Goal: Task Accomplishment & Management: Manage account settings

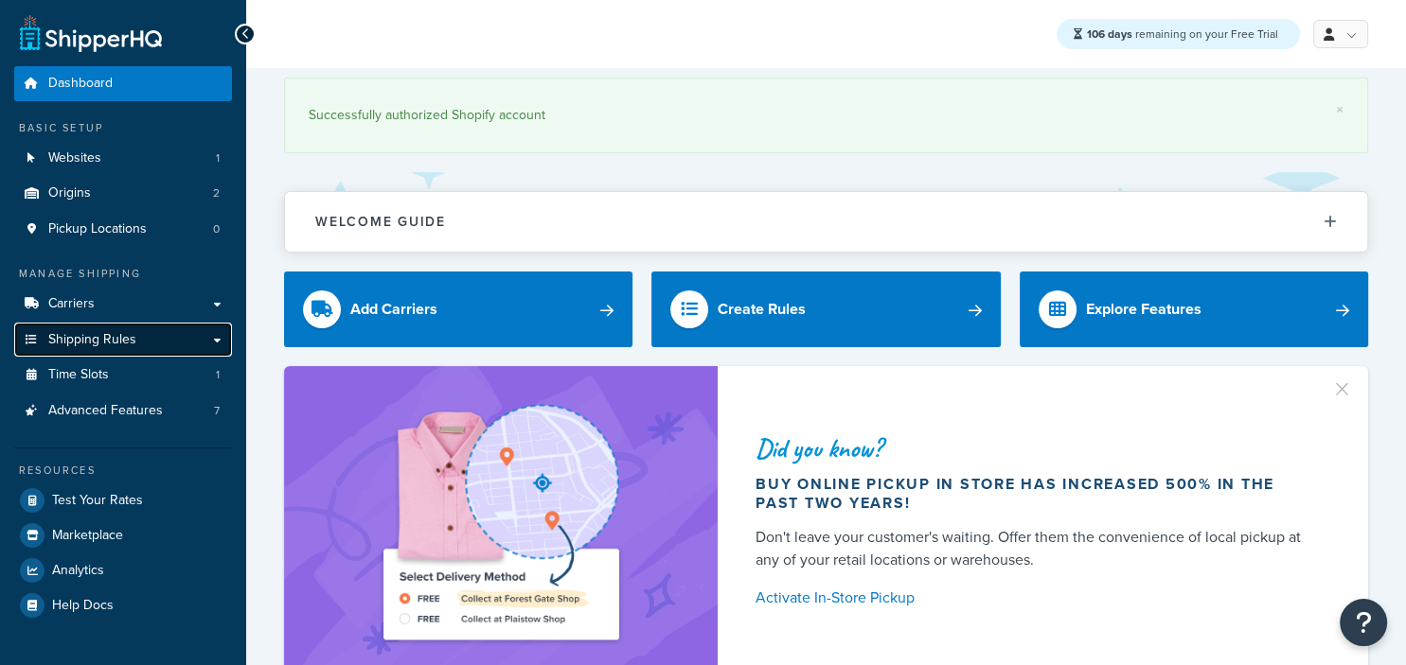
click at [127, 346] on span "Shipping Rules" at bounding box center [92, 340] width 88 height 16
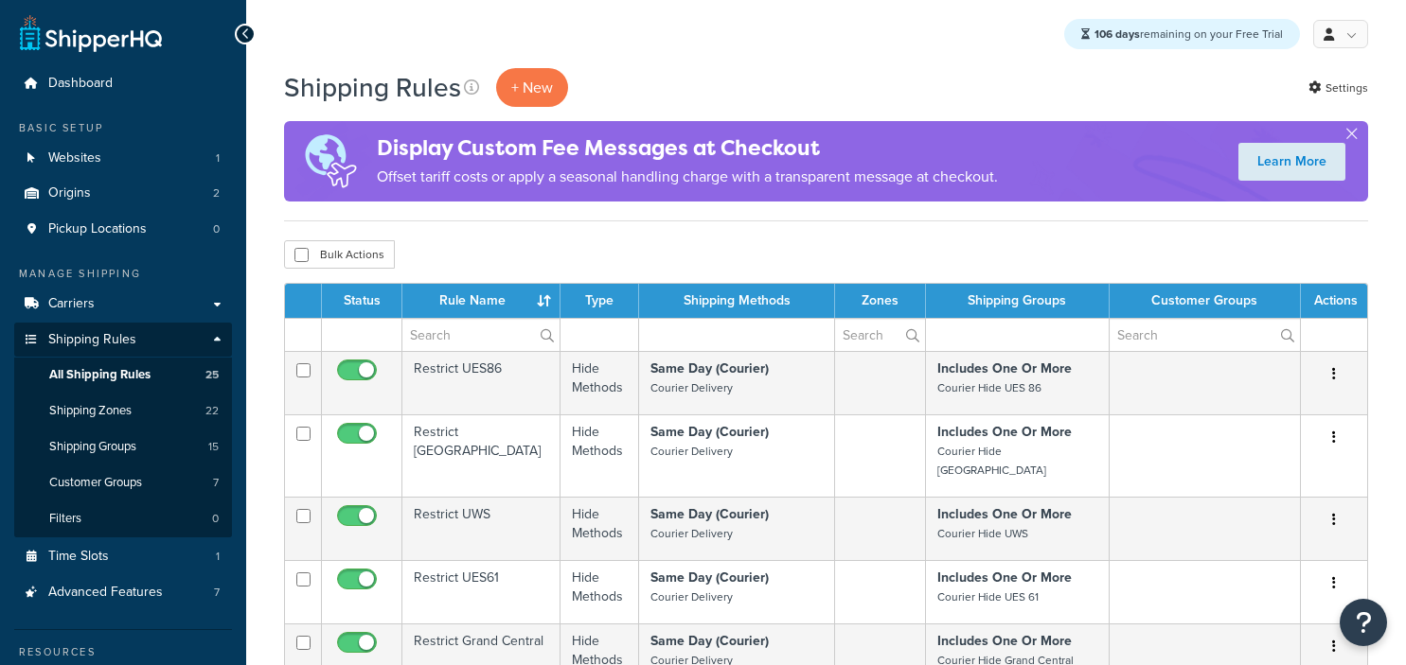
select select "25"
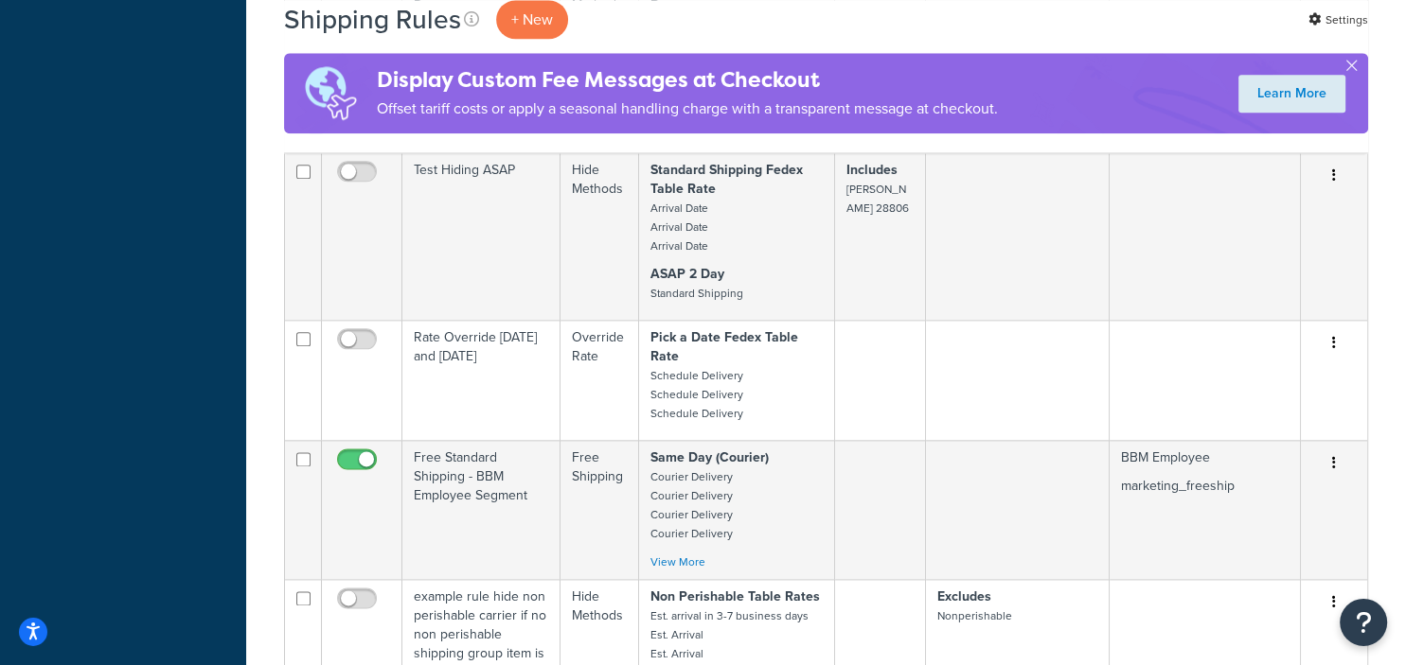
scroll to position [2199, 0]
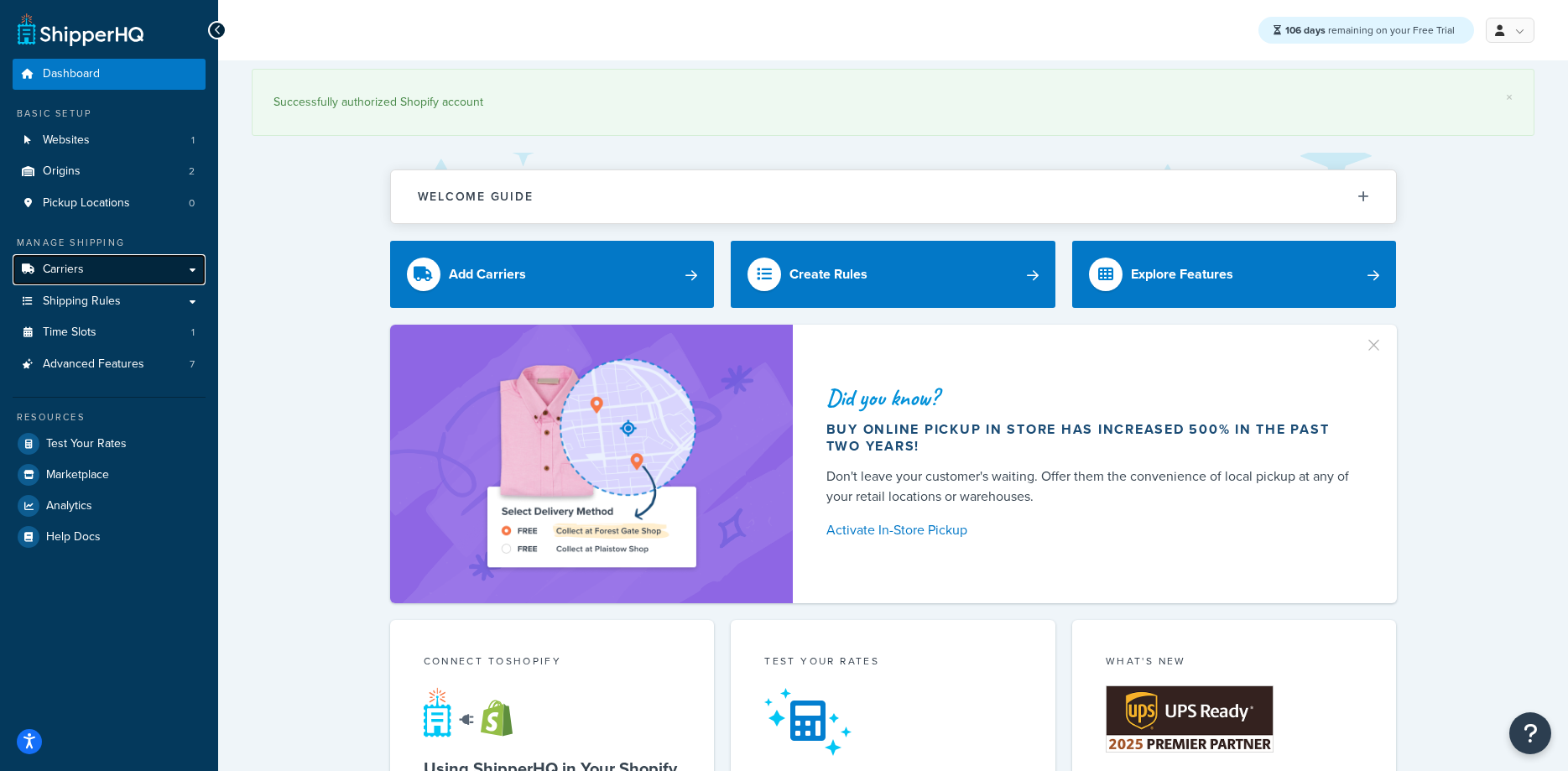
click at [88, 265] on link "Carriers" at bounding box center [109, 269] width 193 height 31
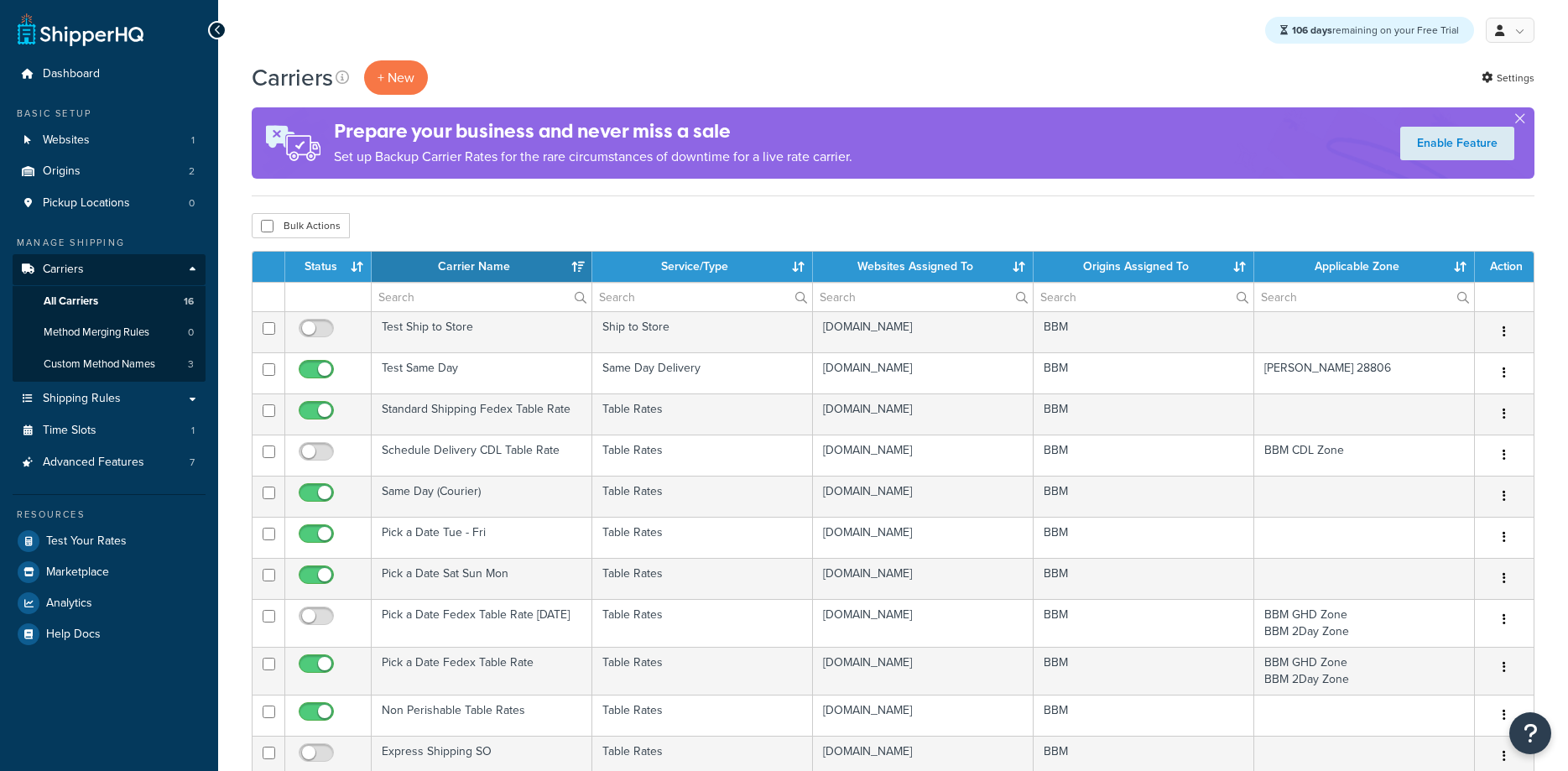
select select "15"
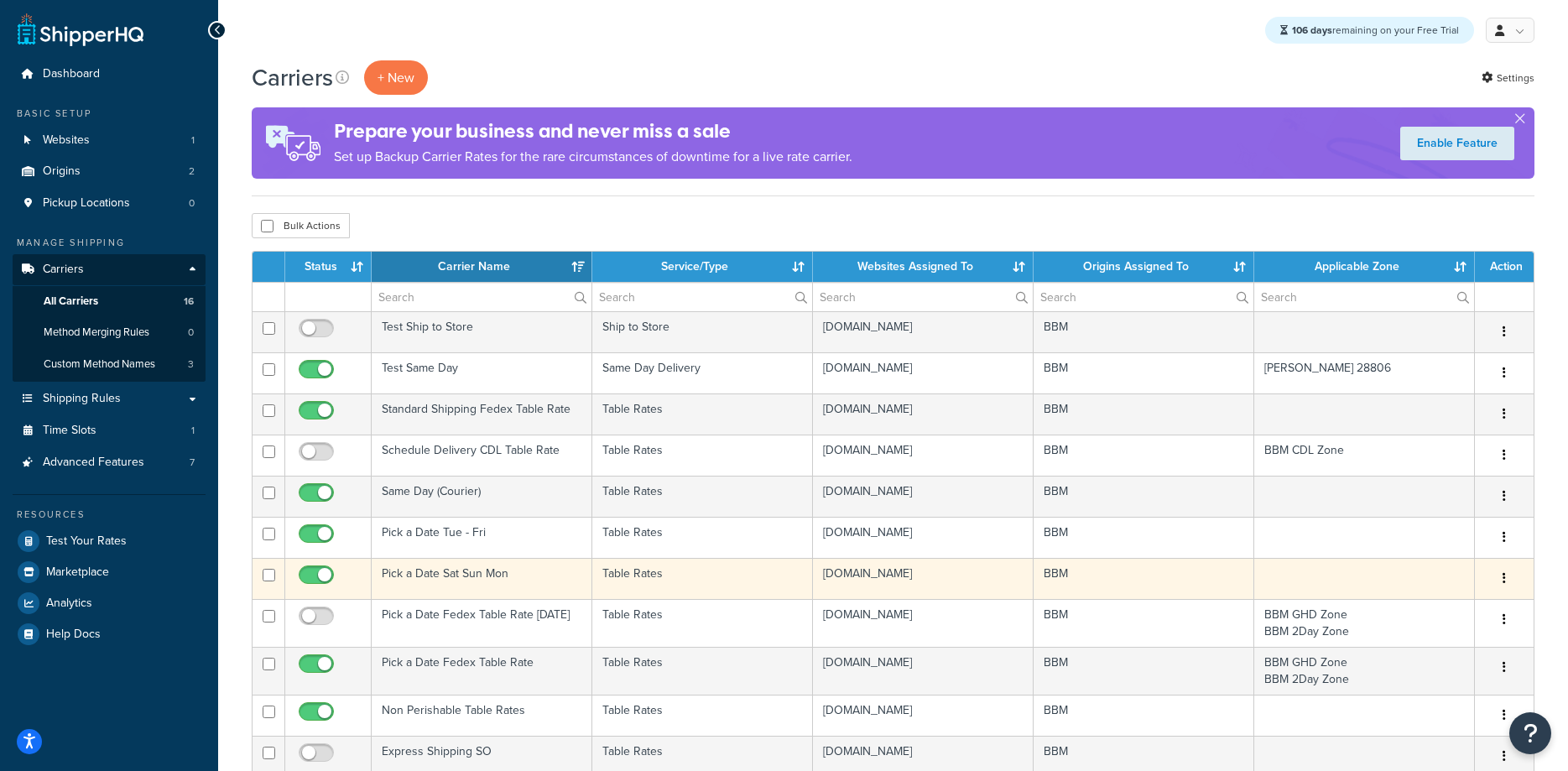
click at [481, 573] on td "Pick a Date Sat Sun Mon" at bounding box center [481, 578] width 221 height 41
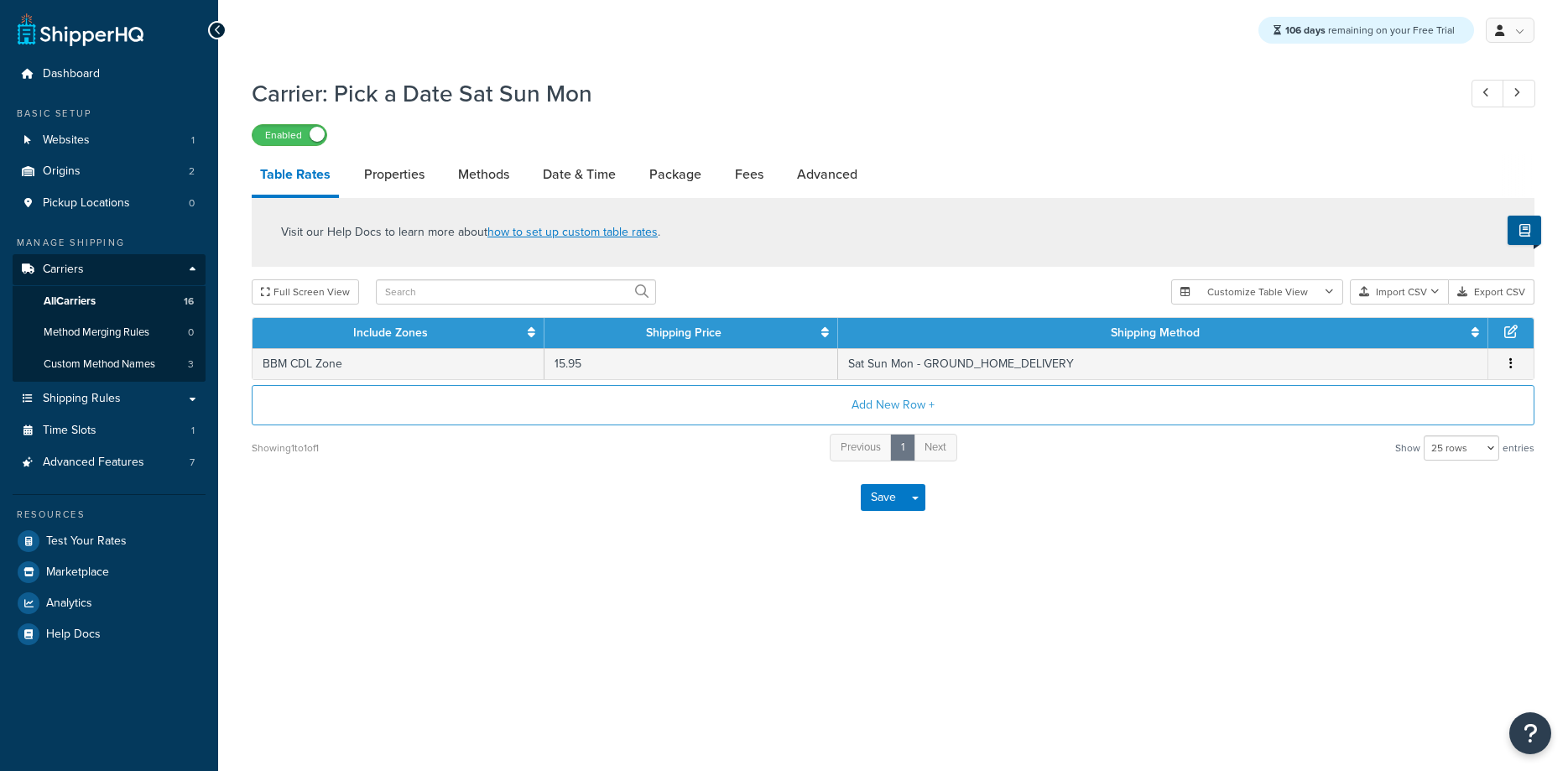
select select "25"
click at [492, 173] on link "Methods" at bounding box center [483, 174] width 68 height 40
select select "25"
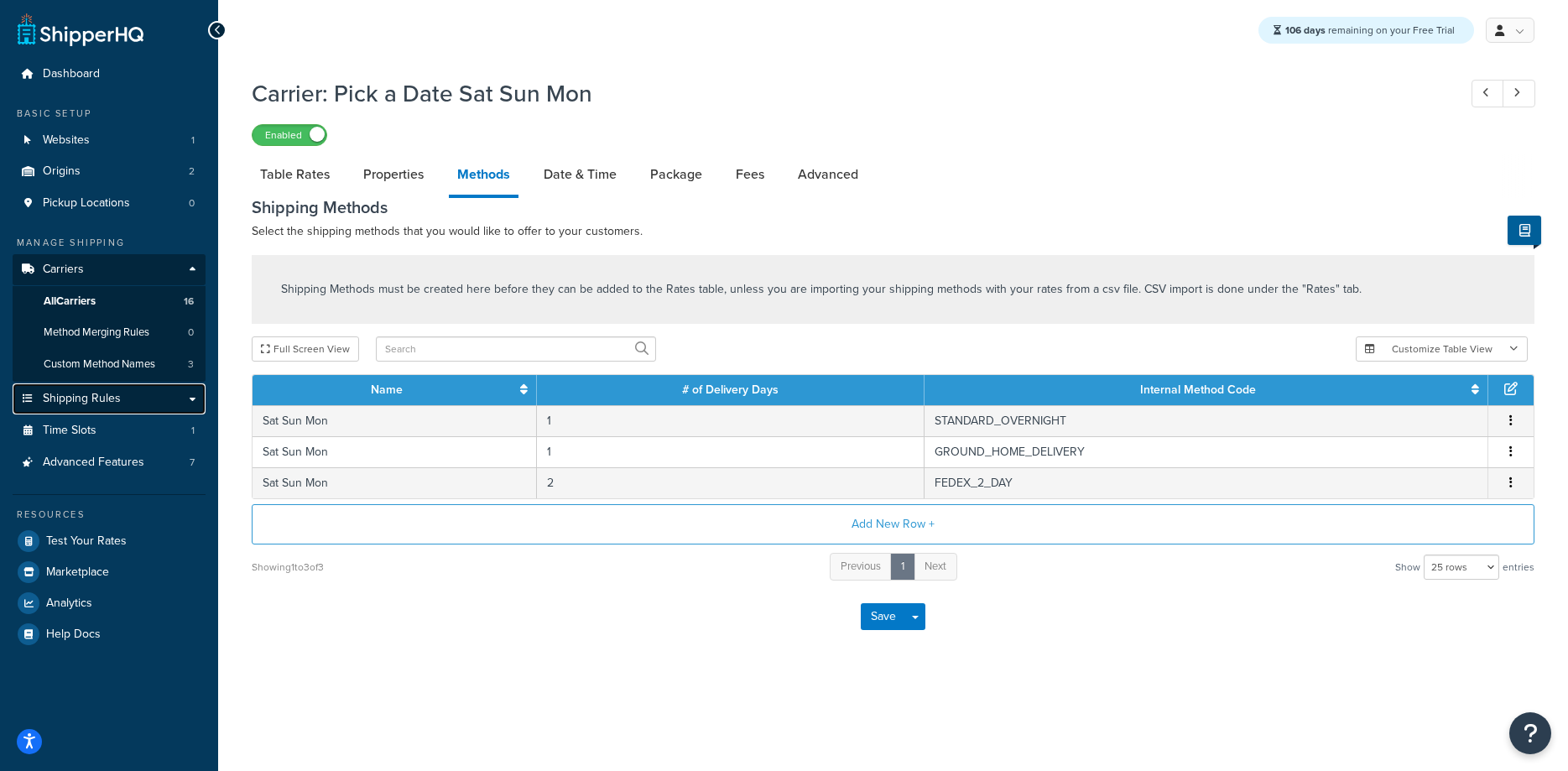
click at [106, 402] on span "Shipping Rules" at bounding box center [82, 399] width 78 height 14
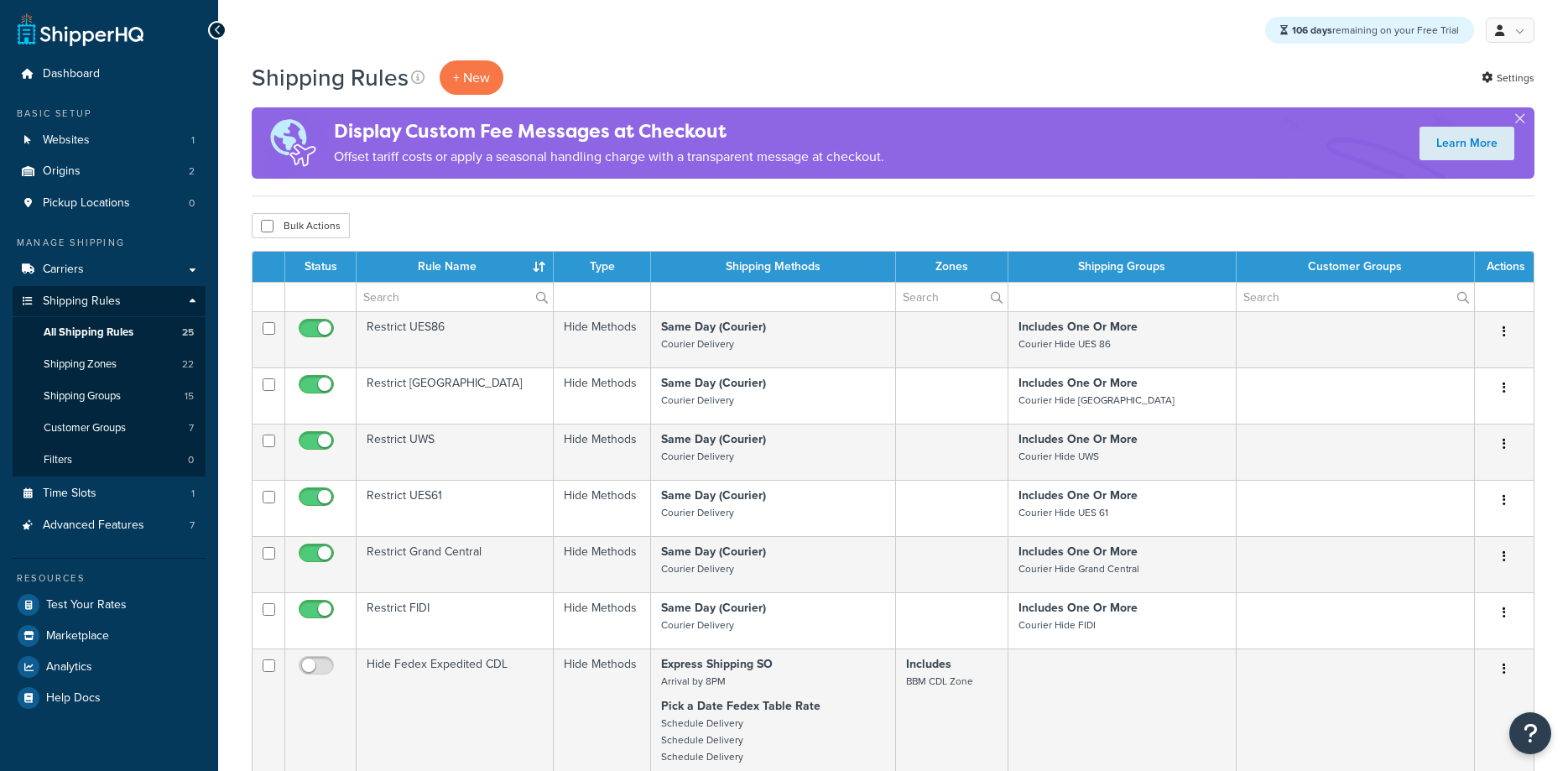
select select "25"
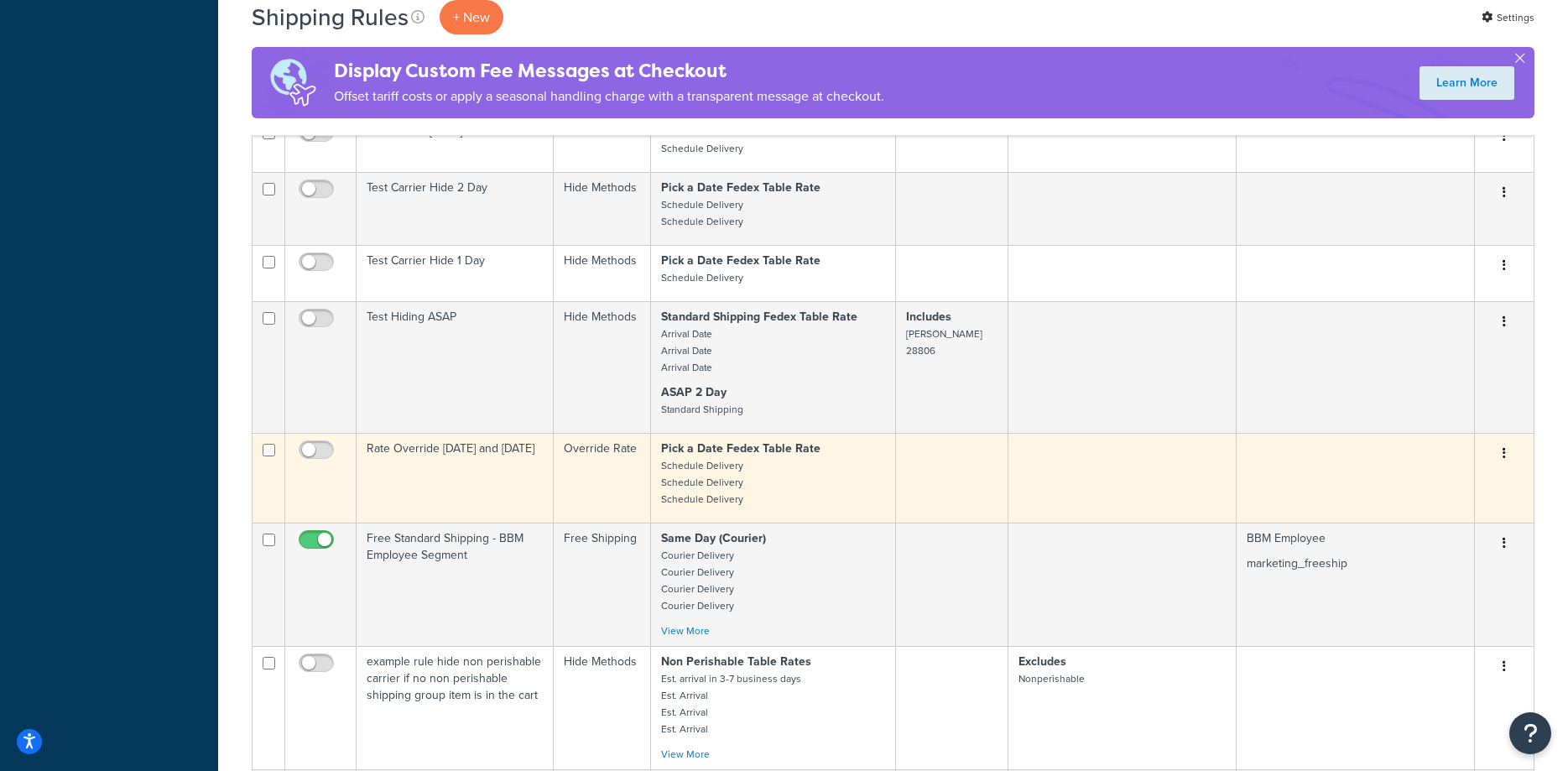
scroll to position [1711, 0]
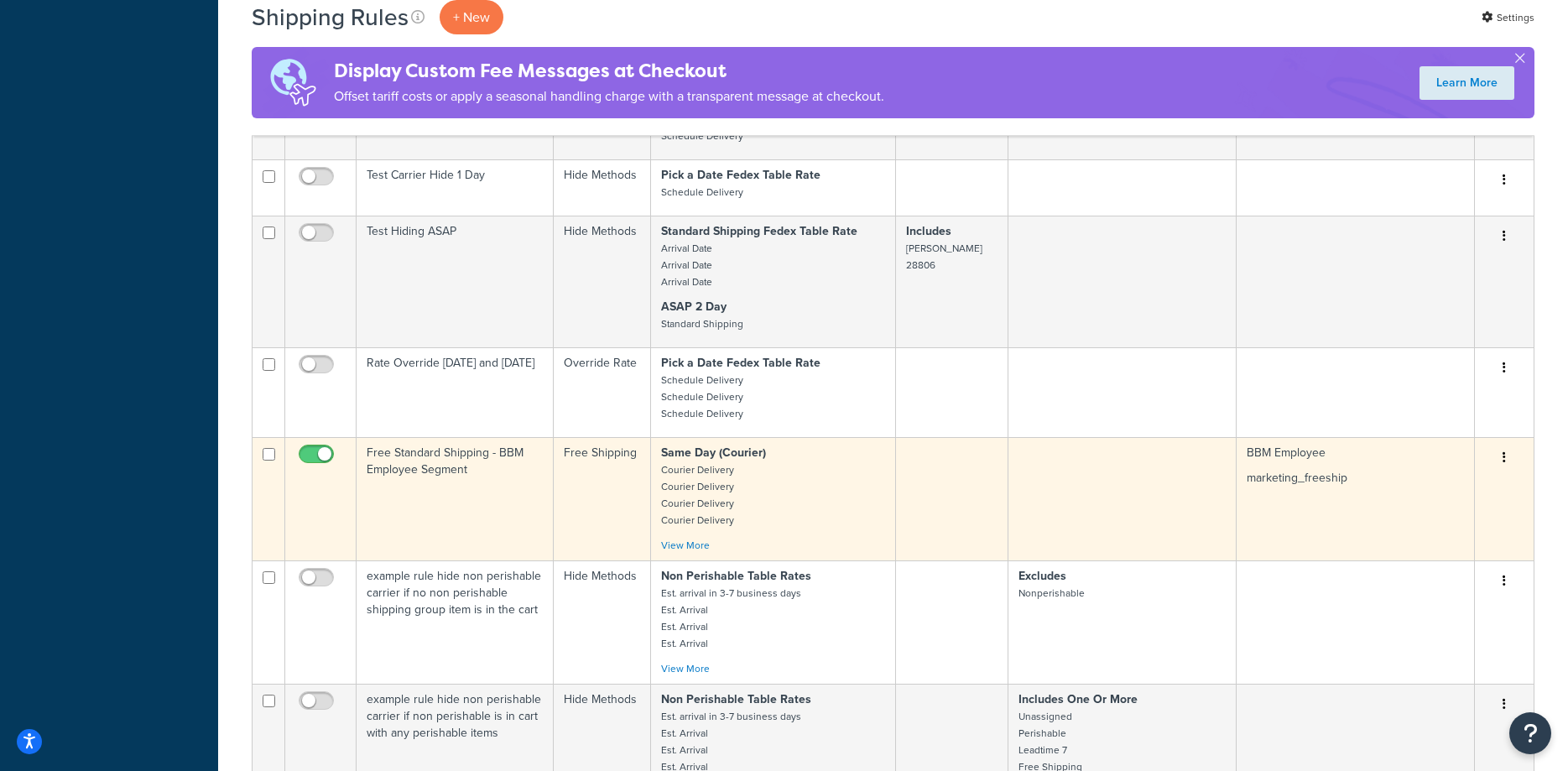
click at [427, 479] on td "Free Standard Shipping - BBM Employee Segment" at bounding box center [455, 498] width 197 height 123
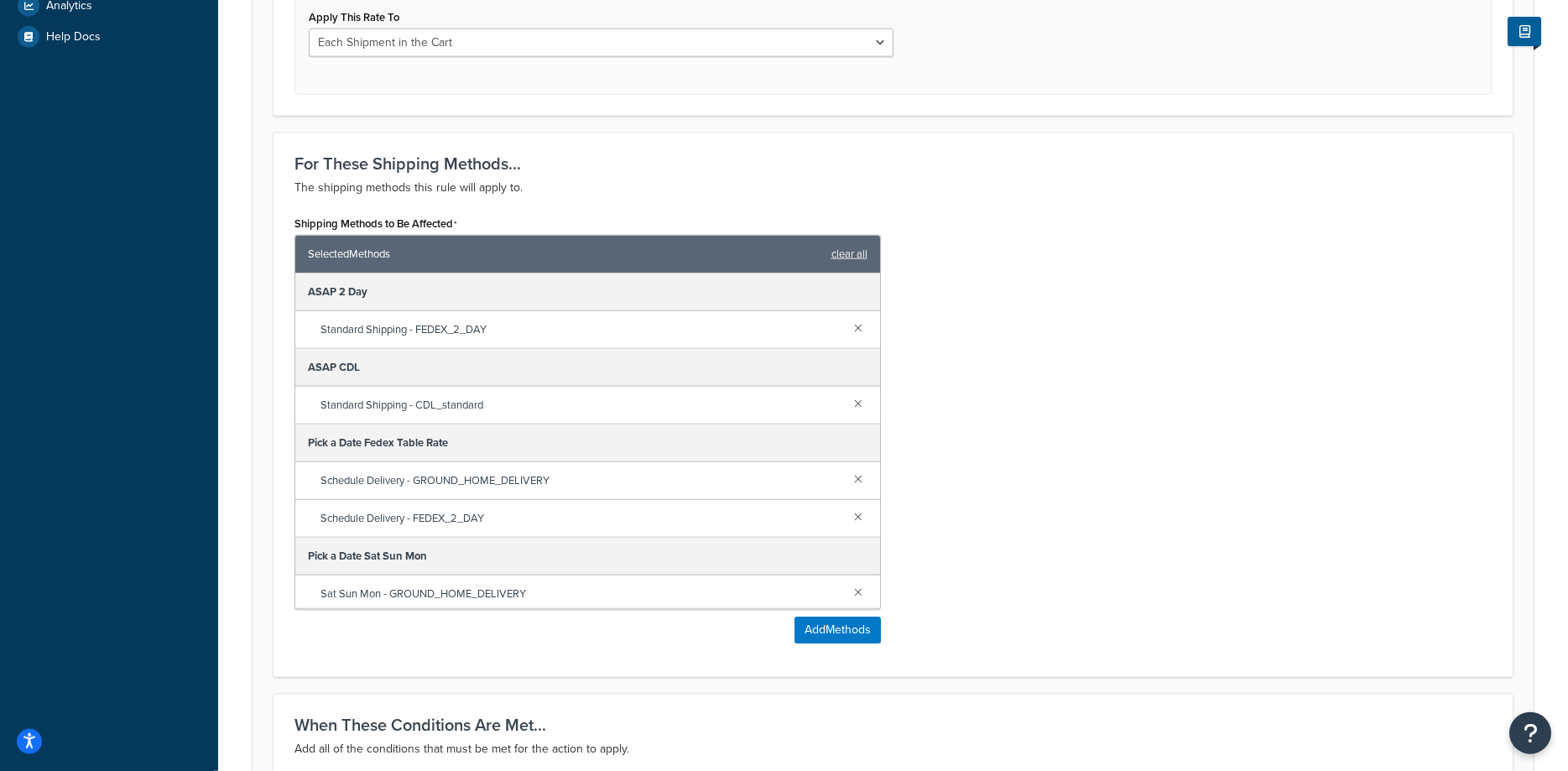
scroll to position [770, 0]
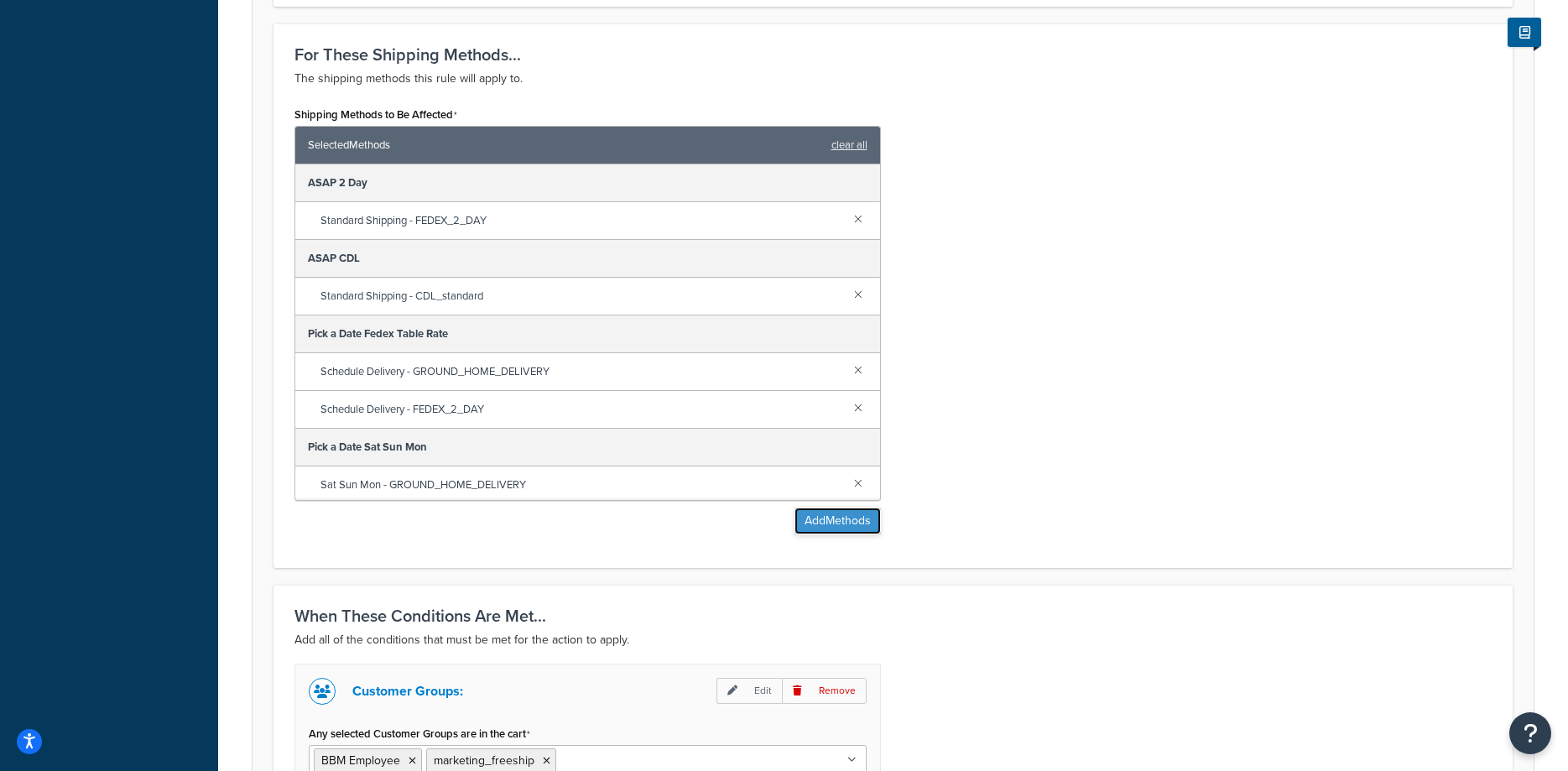
click at [843, 526] on button "Add Methods" at bounding box center [837, 521] width 86 height 27
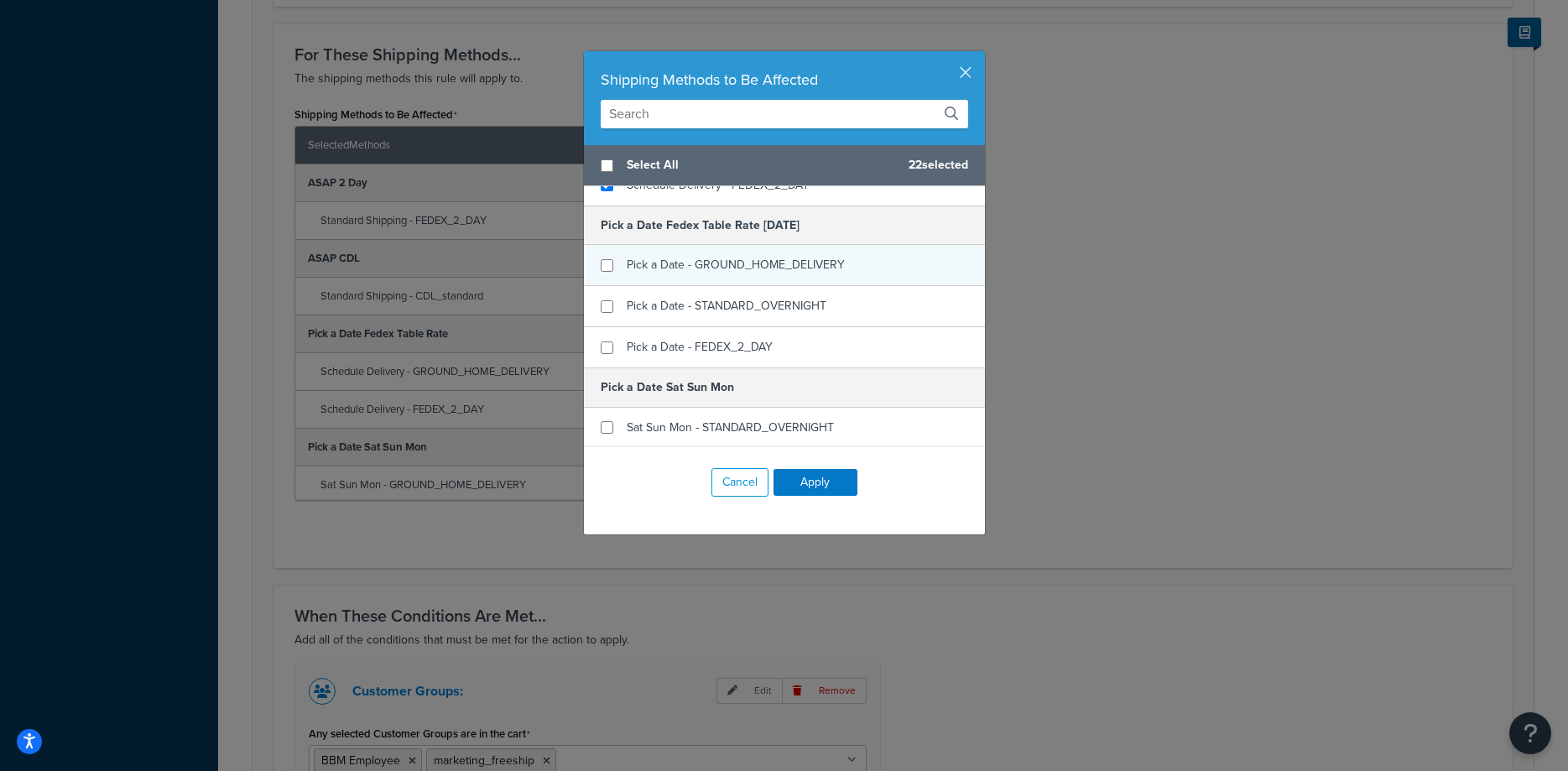
scroll to position [951, 0]
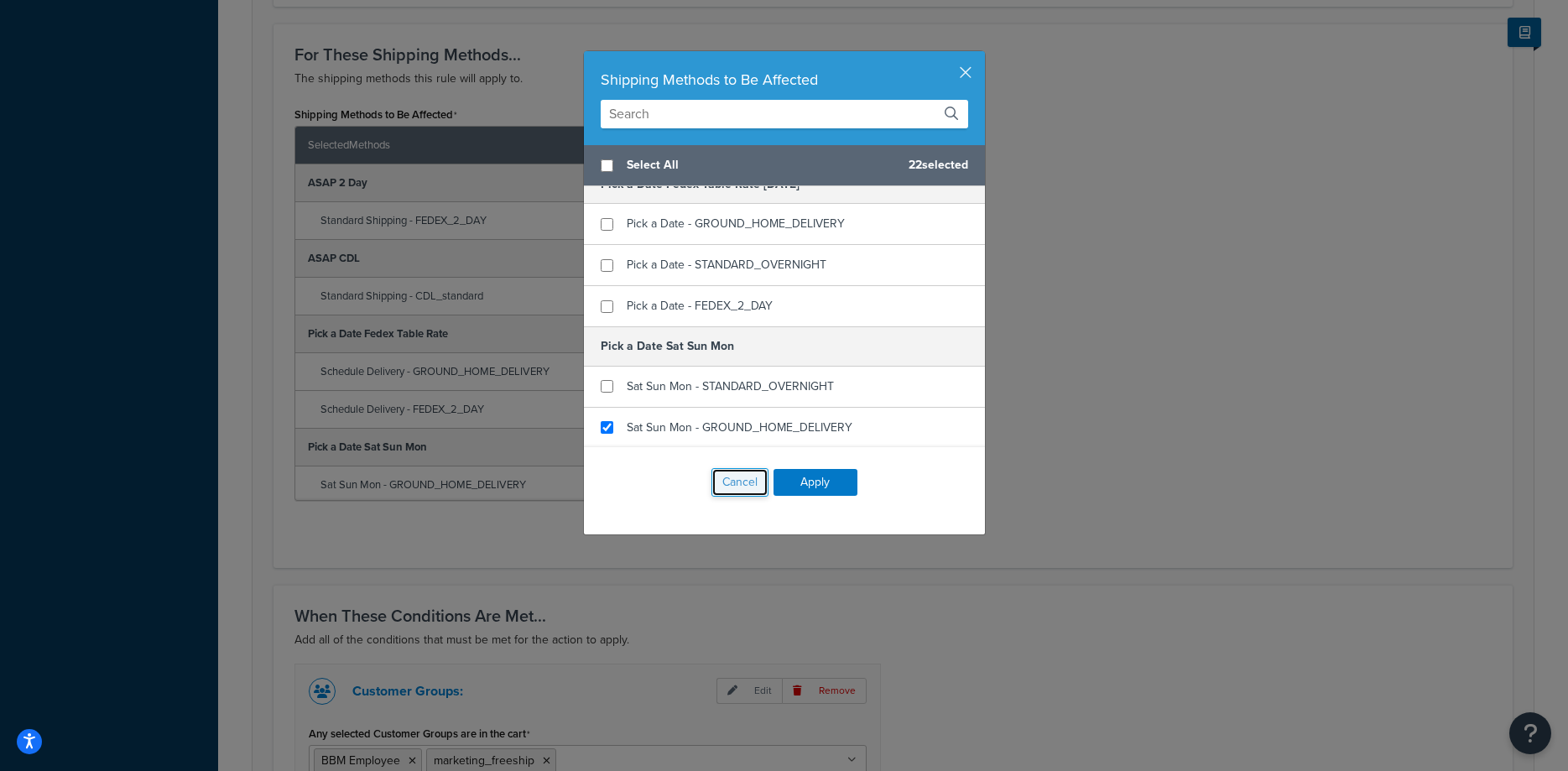
click at [733, 484] on button "Cancel" at bounding box center [740, 482] width 57 height 28
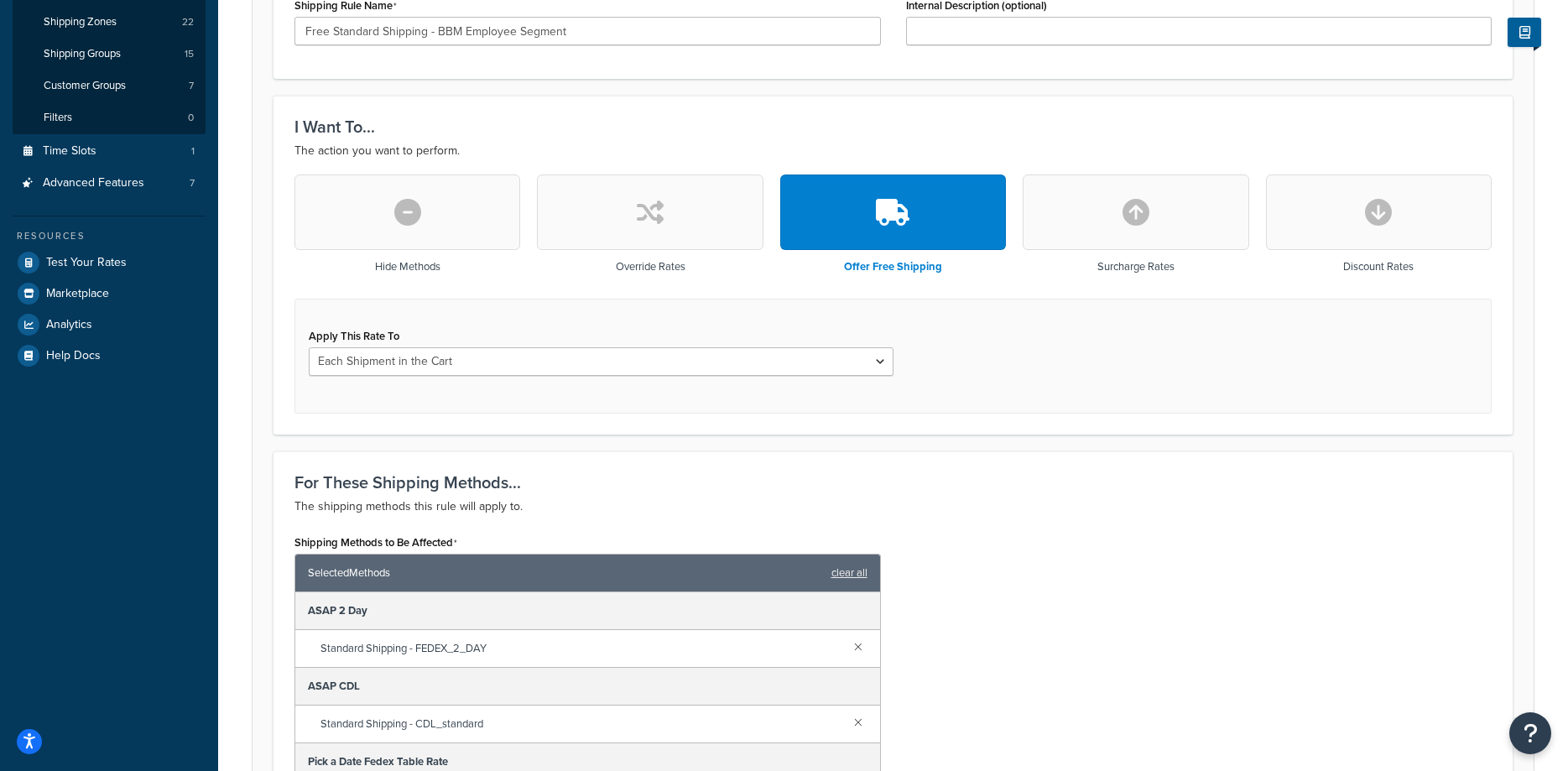
scroll to position [0, 0]
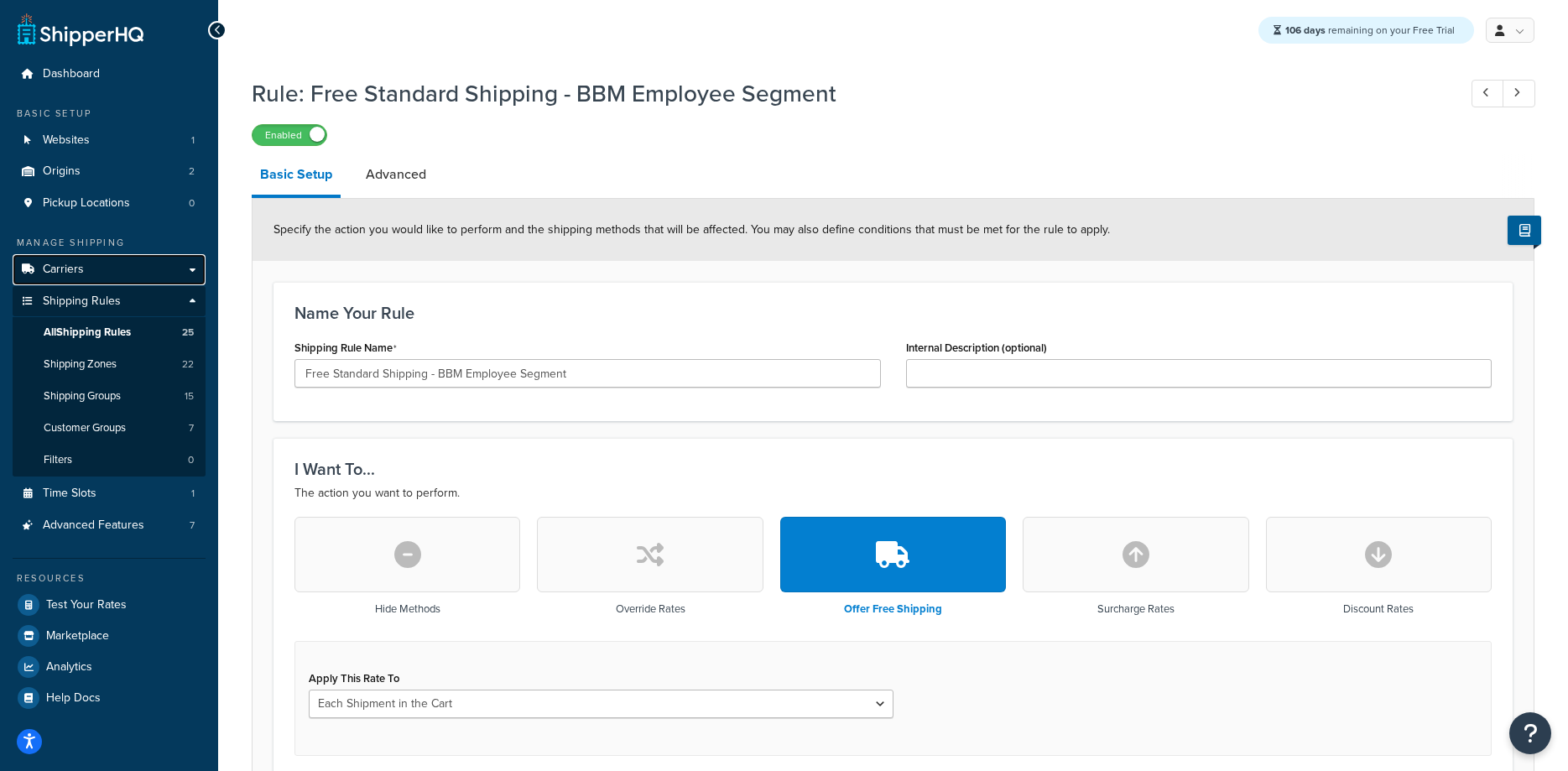
click at [75, 266] on span "Carriers" at bounding box center [63, 269] width 41 height 14
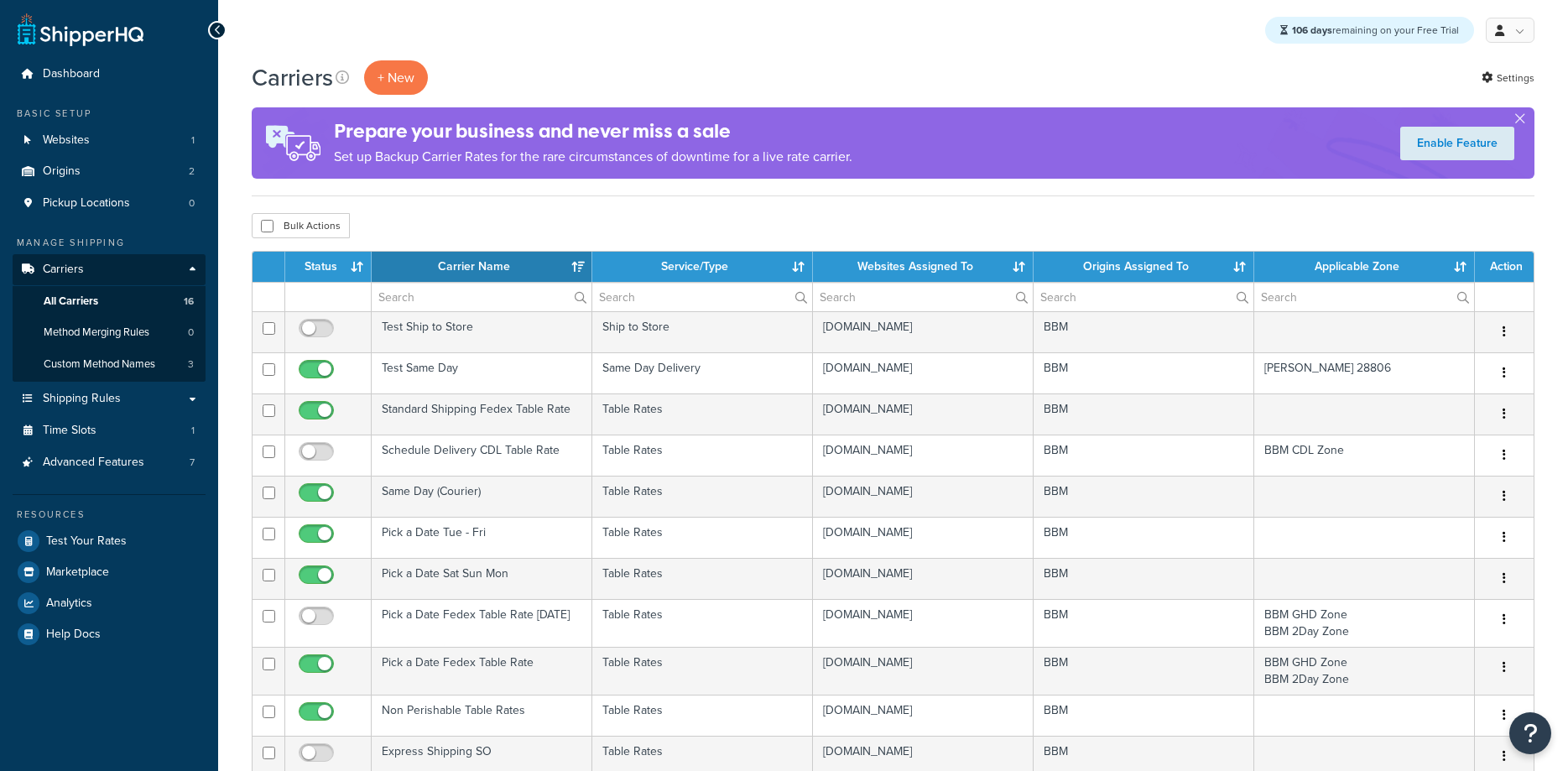
select select "15"
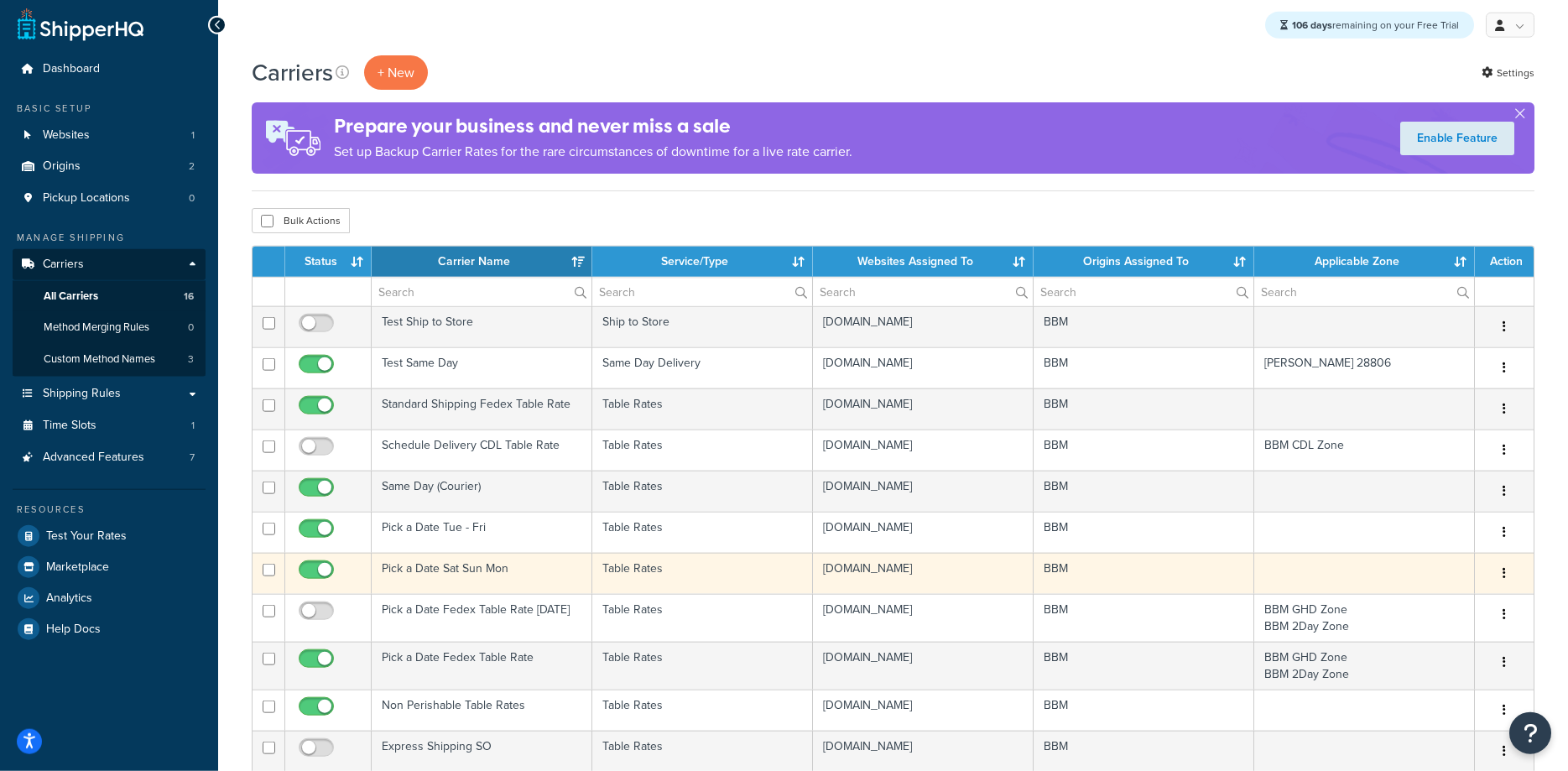
scroll to position [342, 0]
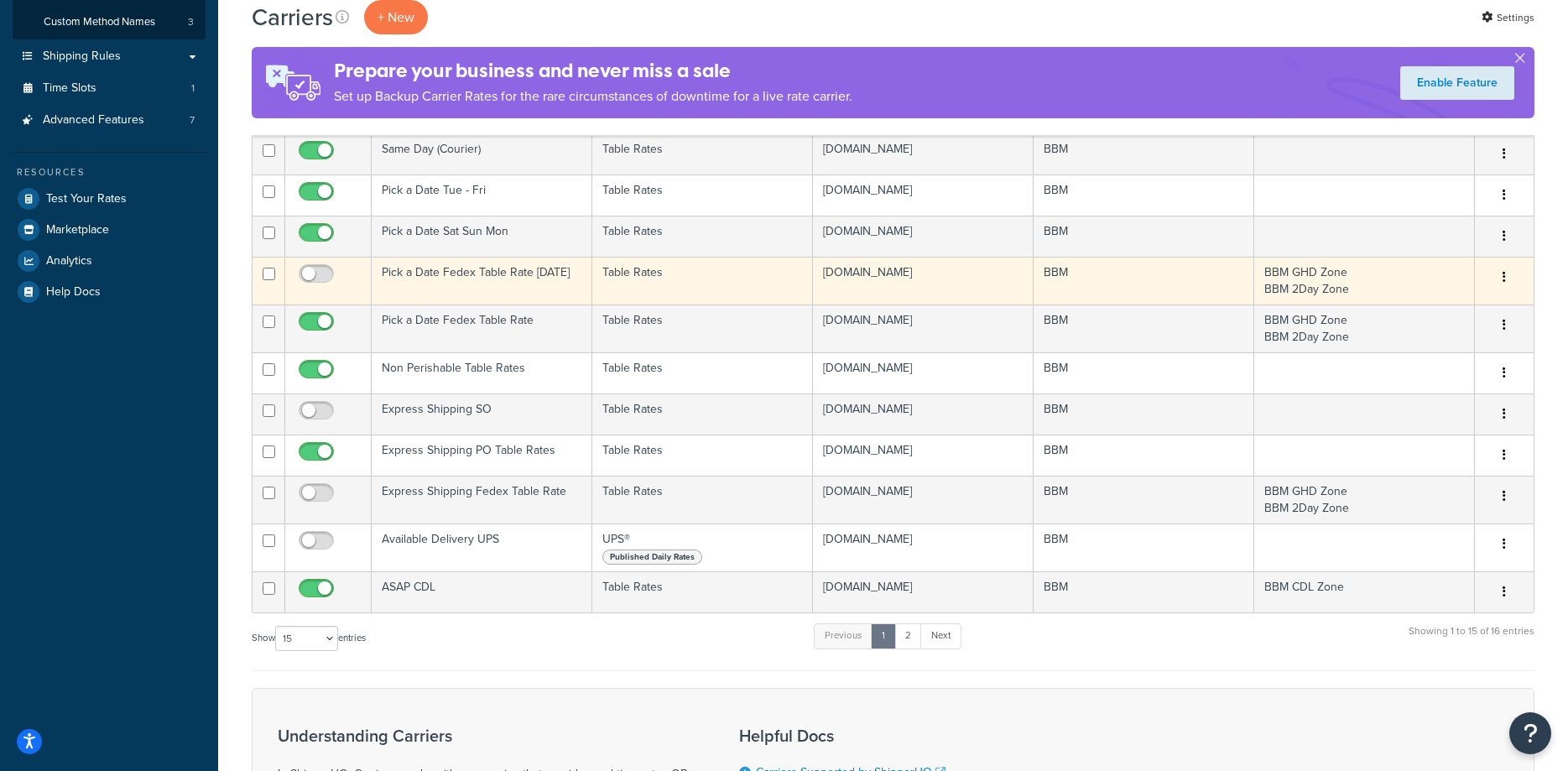
click at [428, 269] on td "Pick a Date Fedex Table Rate Monday" at bounding box center [481, 281] width 221 height 48
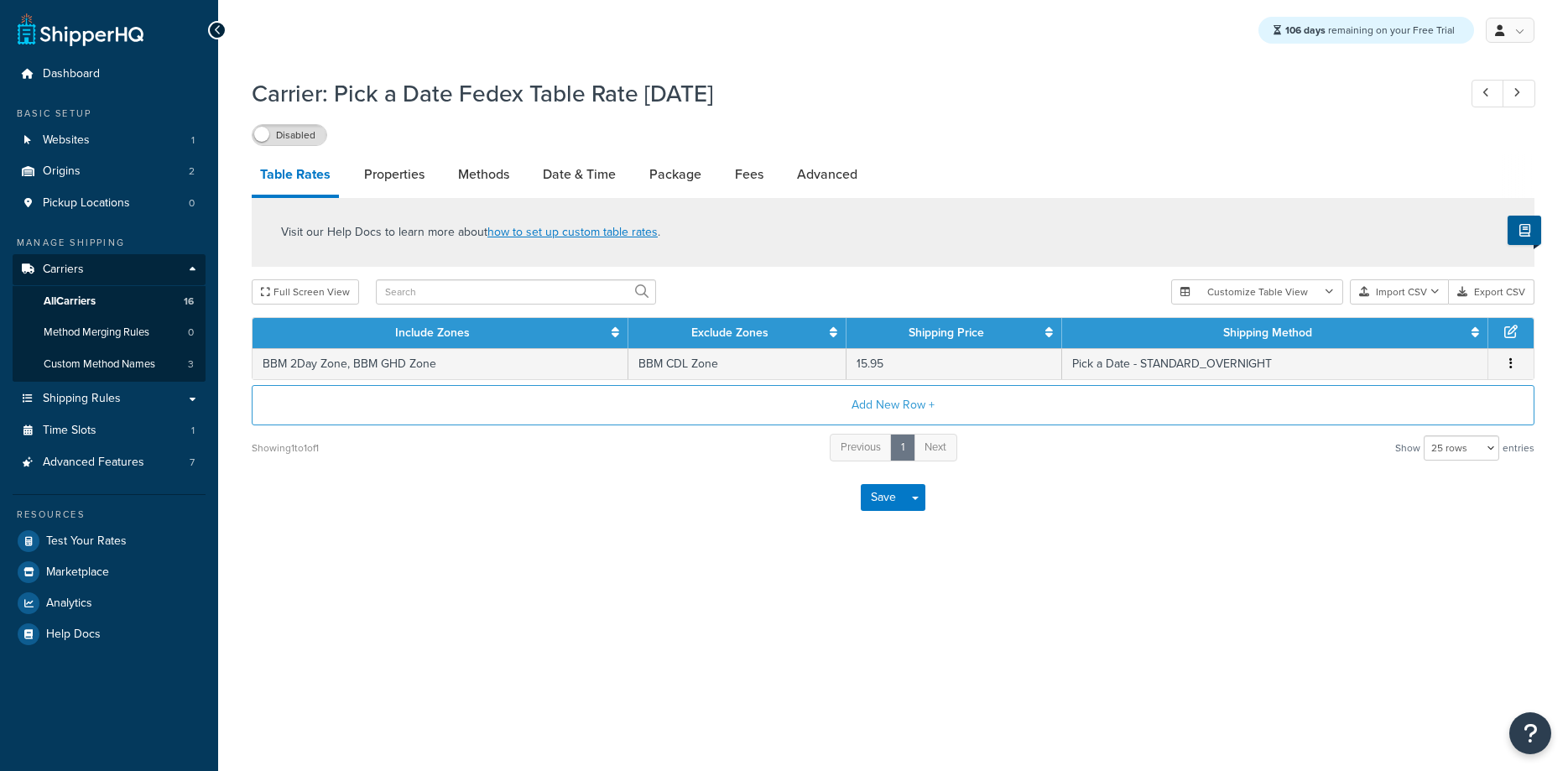
select select "25"
drag, startPoint x: 405, startPoint y: 186, endPoint x: 402, endPoint y: 197, distance: 11.4
click at [406, 186] on link "Properties" at bounding box center [394, 174] width 77 height 40
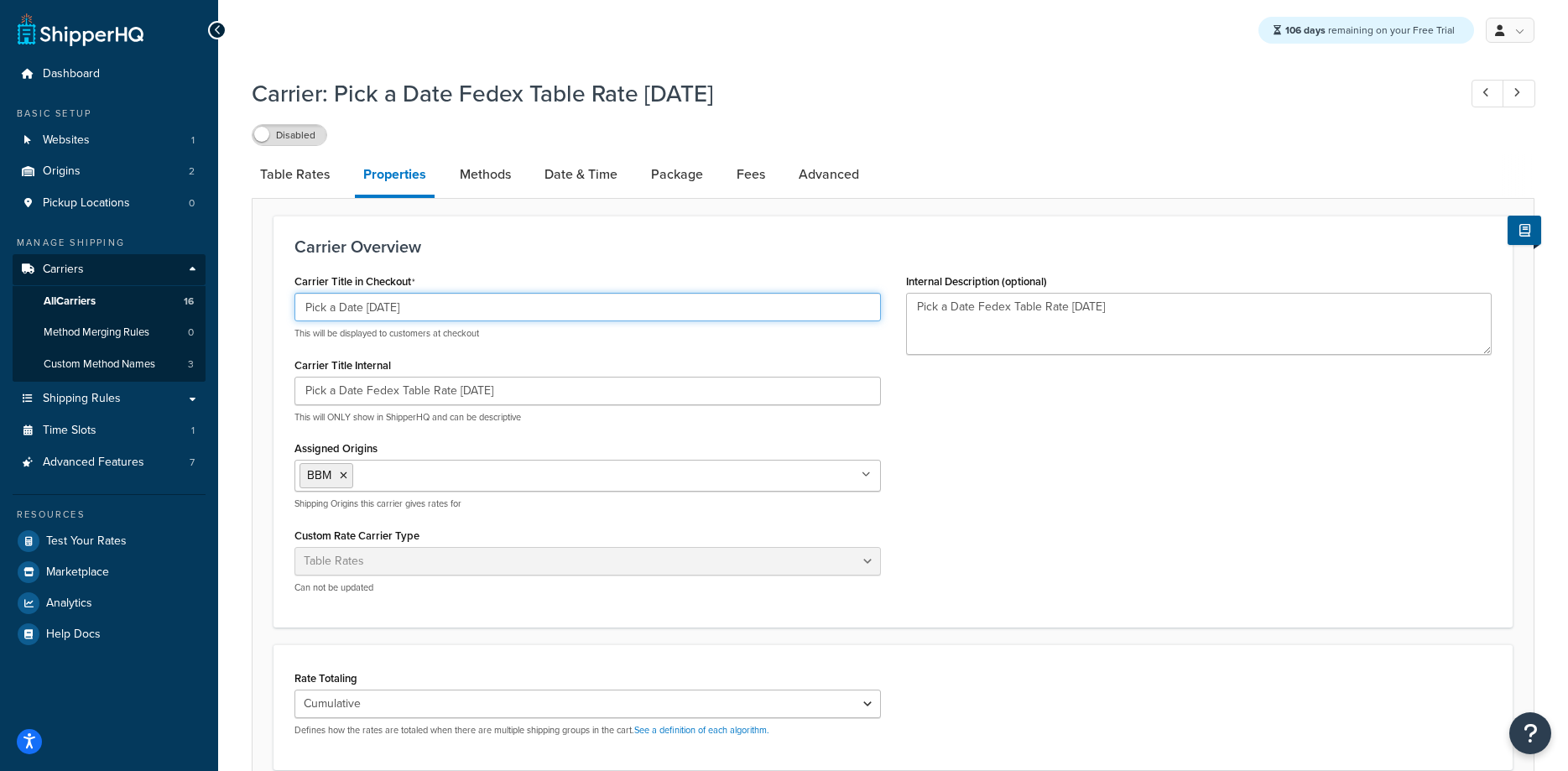
click at [308, 308] on input "Pick a Date Monday" at bounding box center [588, 307] width 587 height 28
drag, startPoint x: 355, startPoint y: 308, endPoint x: 296, endPoint y: 308, distance: 59.0
click at [303, 308] on input "Archive - Pick a Date Monday" at bounding box center [588, 307] width 587 height 28
type input "Archive - Pick a Date Monday"
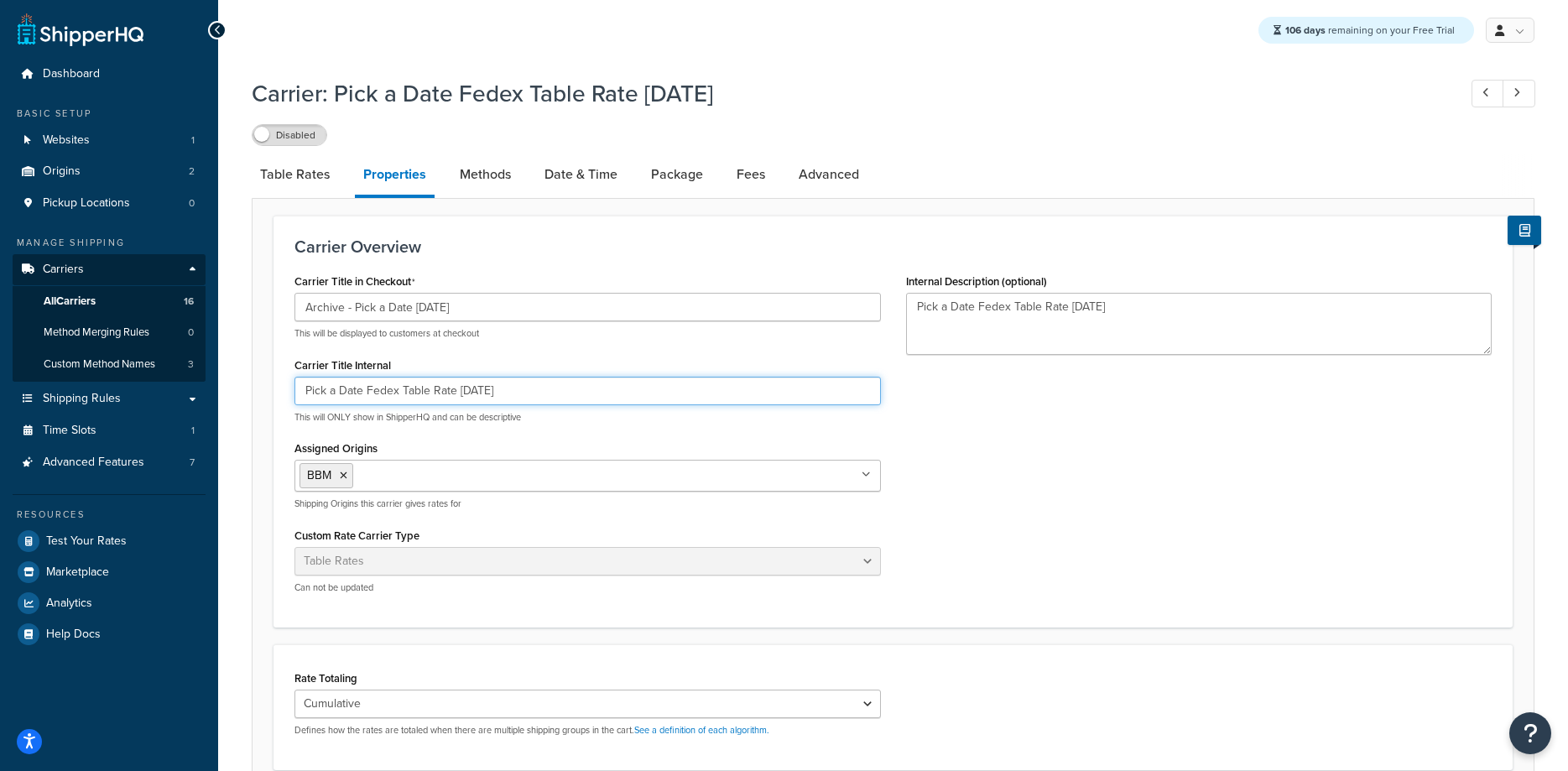
click at [306, 389] on input "Pick a Date Fedex Table Rate Monday" at bounding box center [588, 391] width 587 height 28
paste input "Archive -"
type input "Archive - Pick a Date Fedex Table Rate Monday"
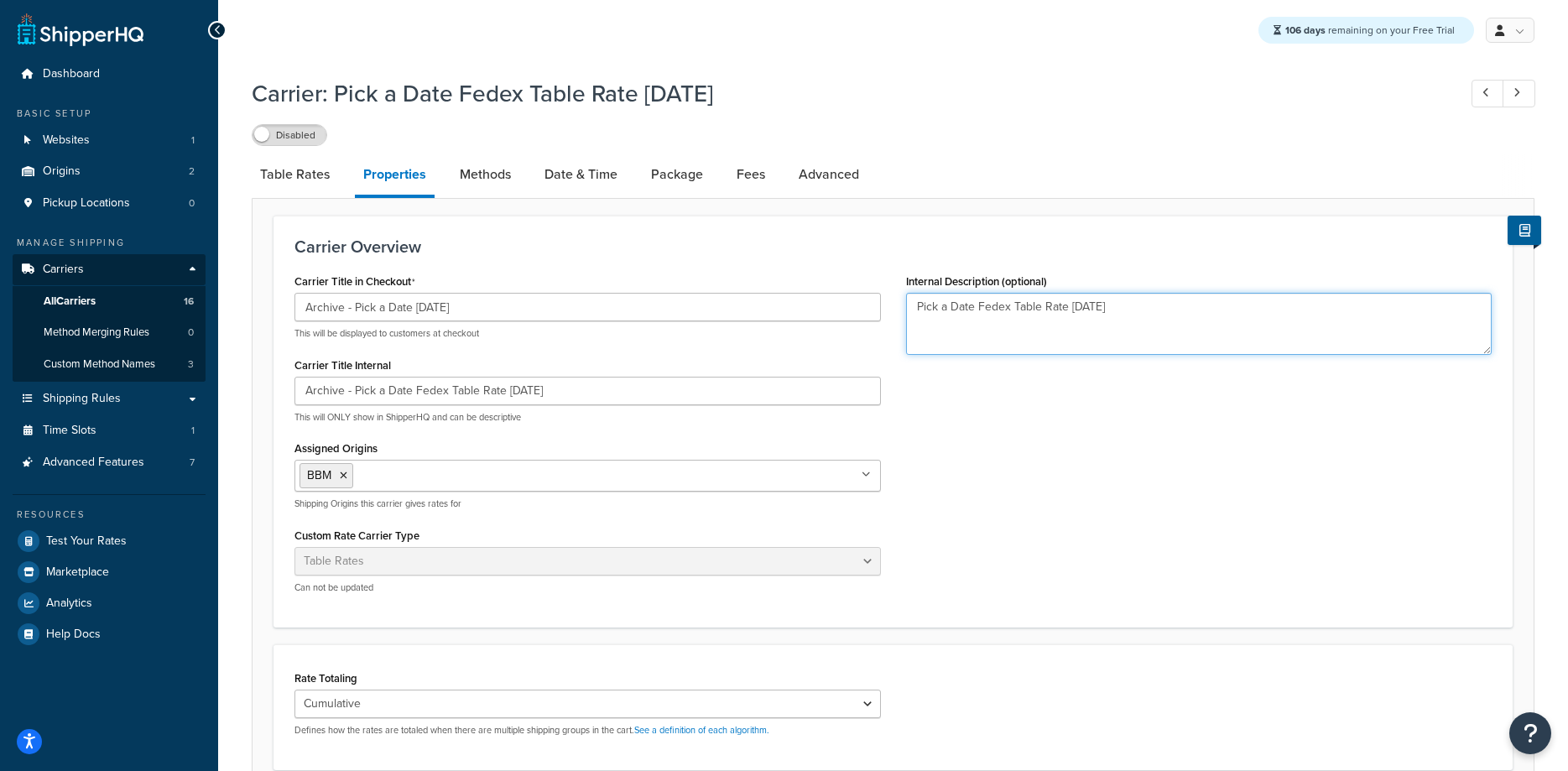
click at [917, 309] on textarea "Pick a Date Fedex Table Rate Monday" at bounding box center [1199, 323] width 587 height 62
paste textarea "Archive -"
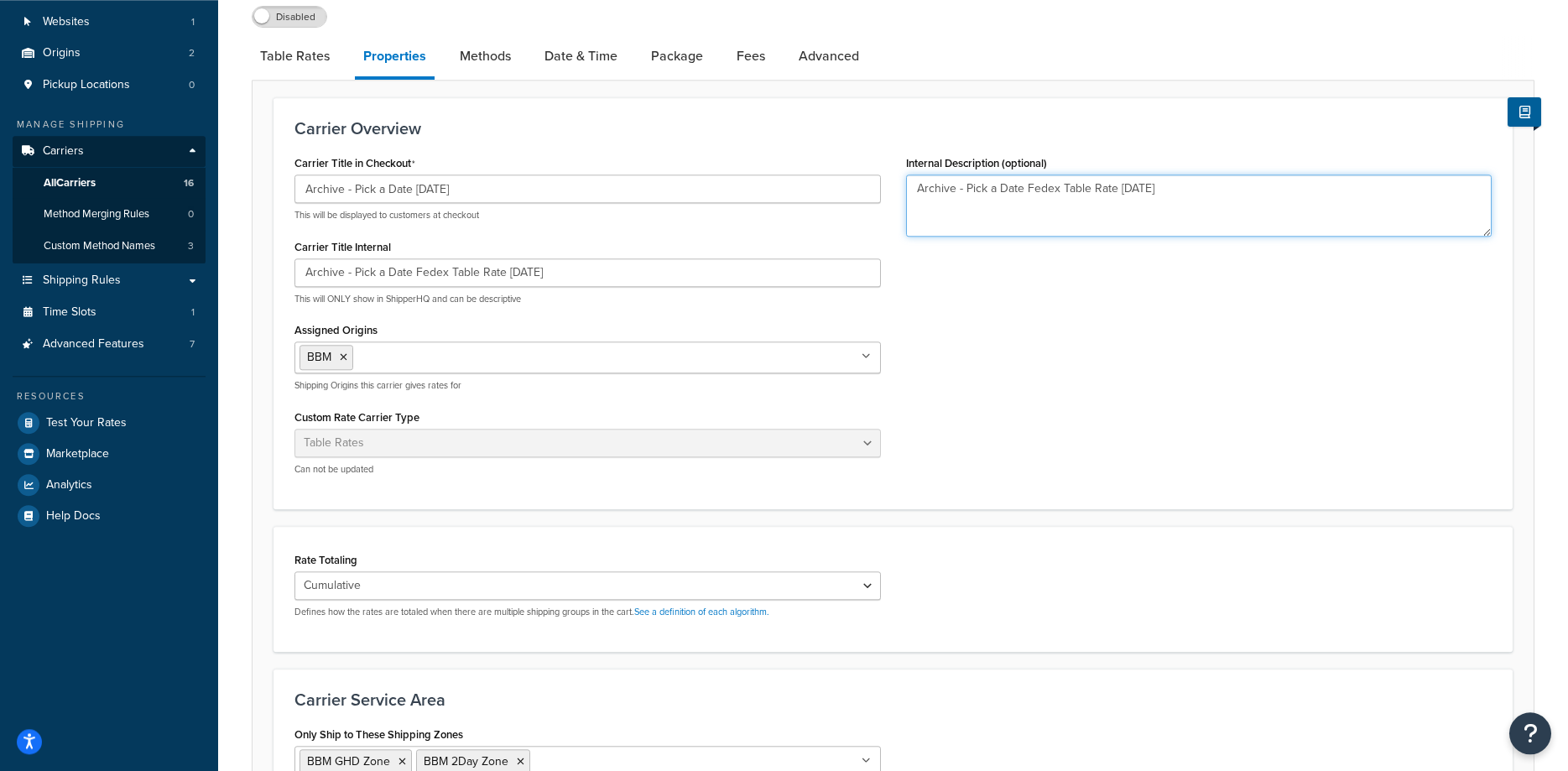
scroll to position [345, 0]
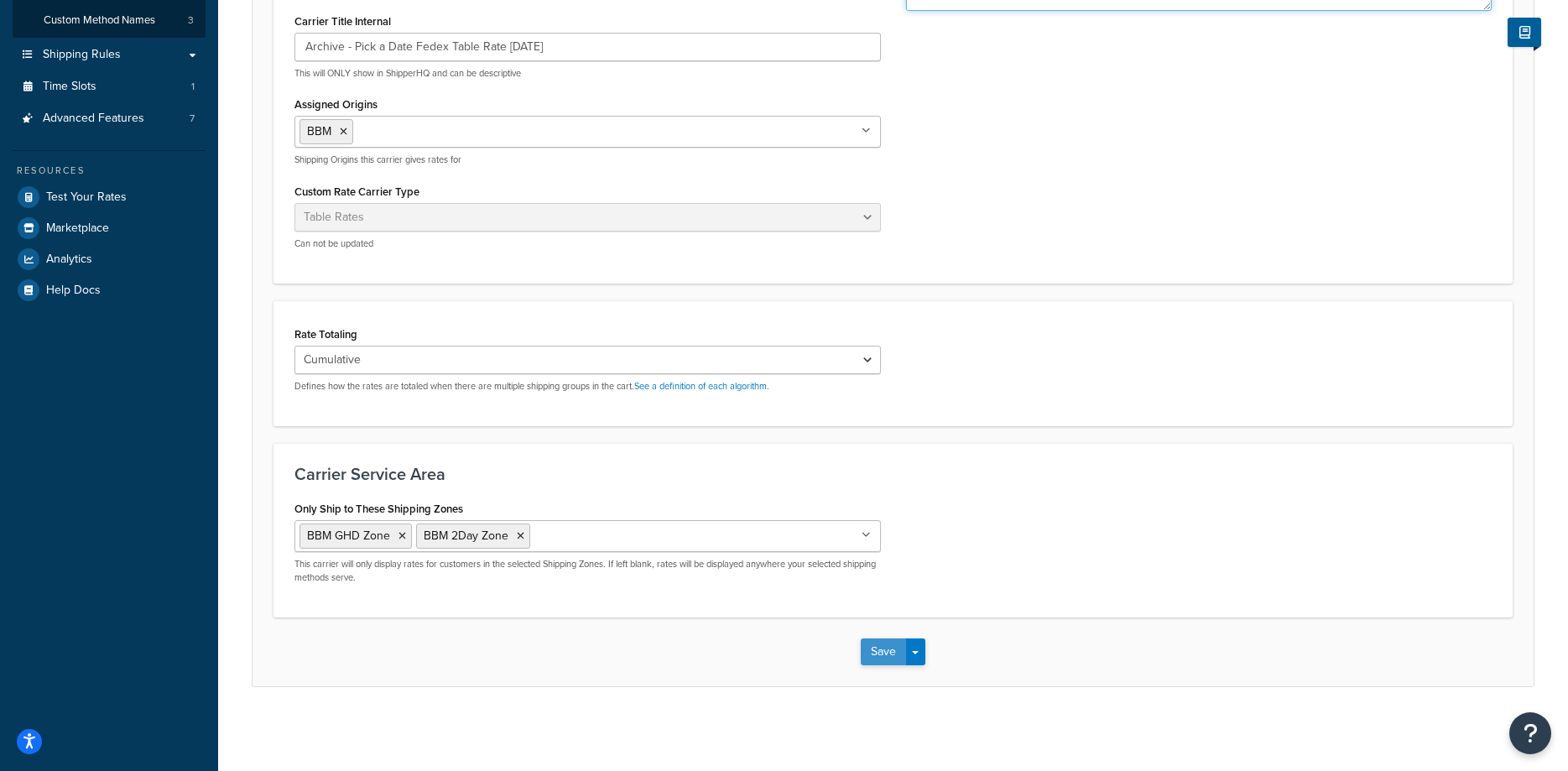
type textarea "Archive - Pick a Date Fedex Table Rate Monday"
click at [878, 643] on button "Save" at bounding box center [883, 651] width 45 height 27
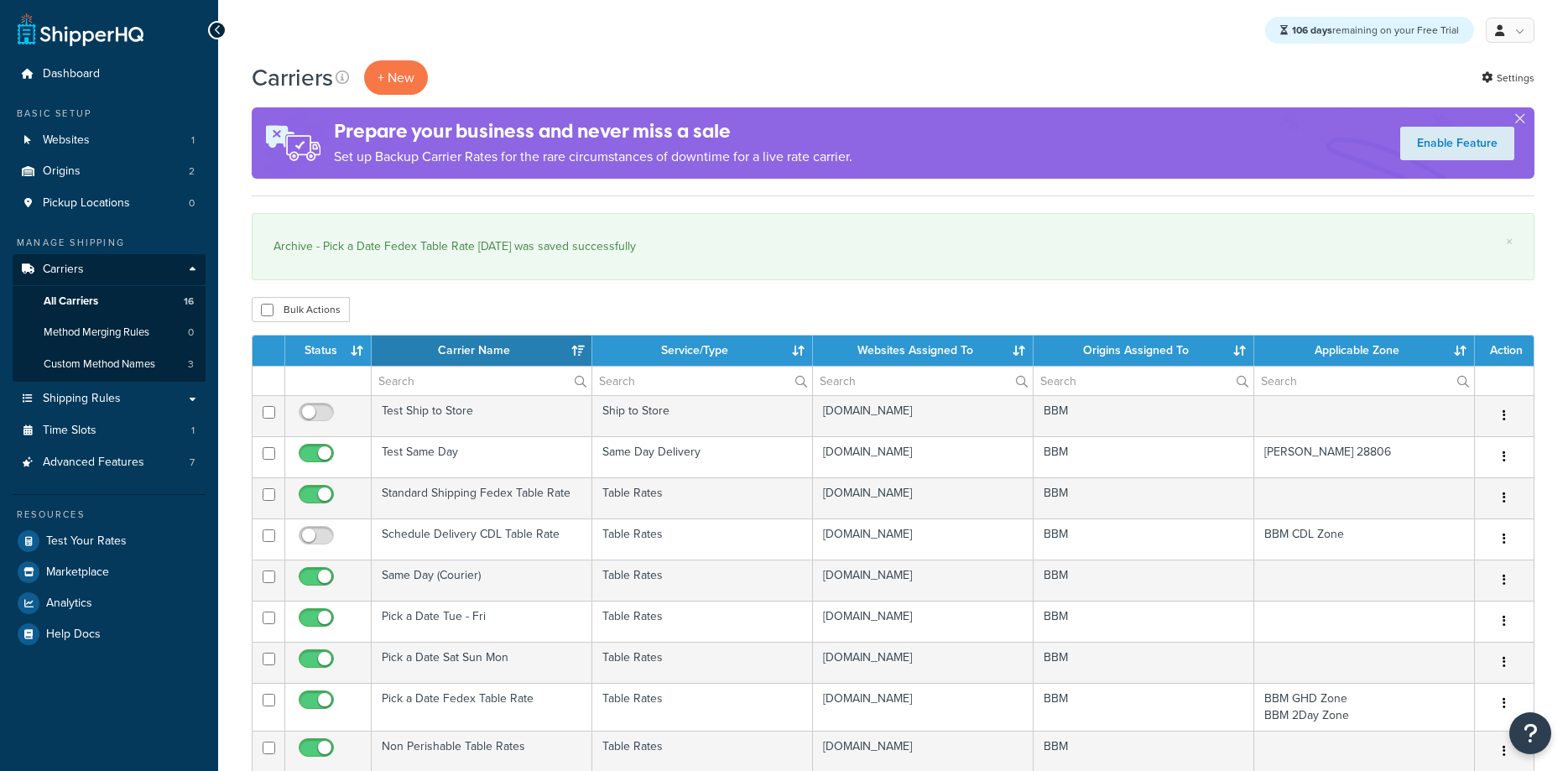
select select "15"
click at [118, 401] on span "Shipping Rules" at bounding box center [82, 399] width 78 height 14
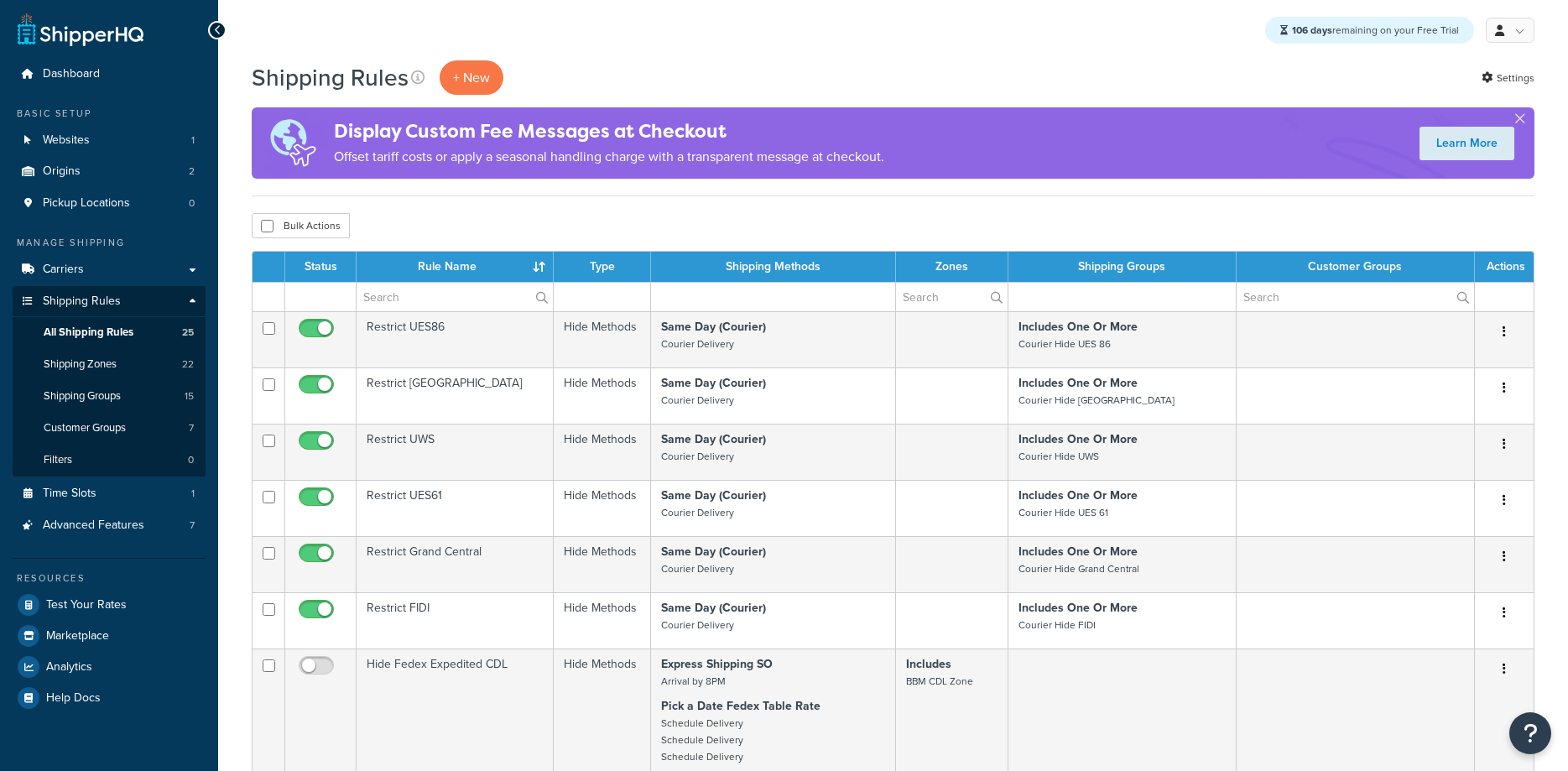
select select "25"
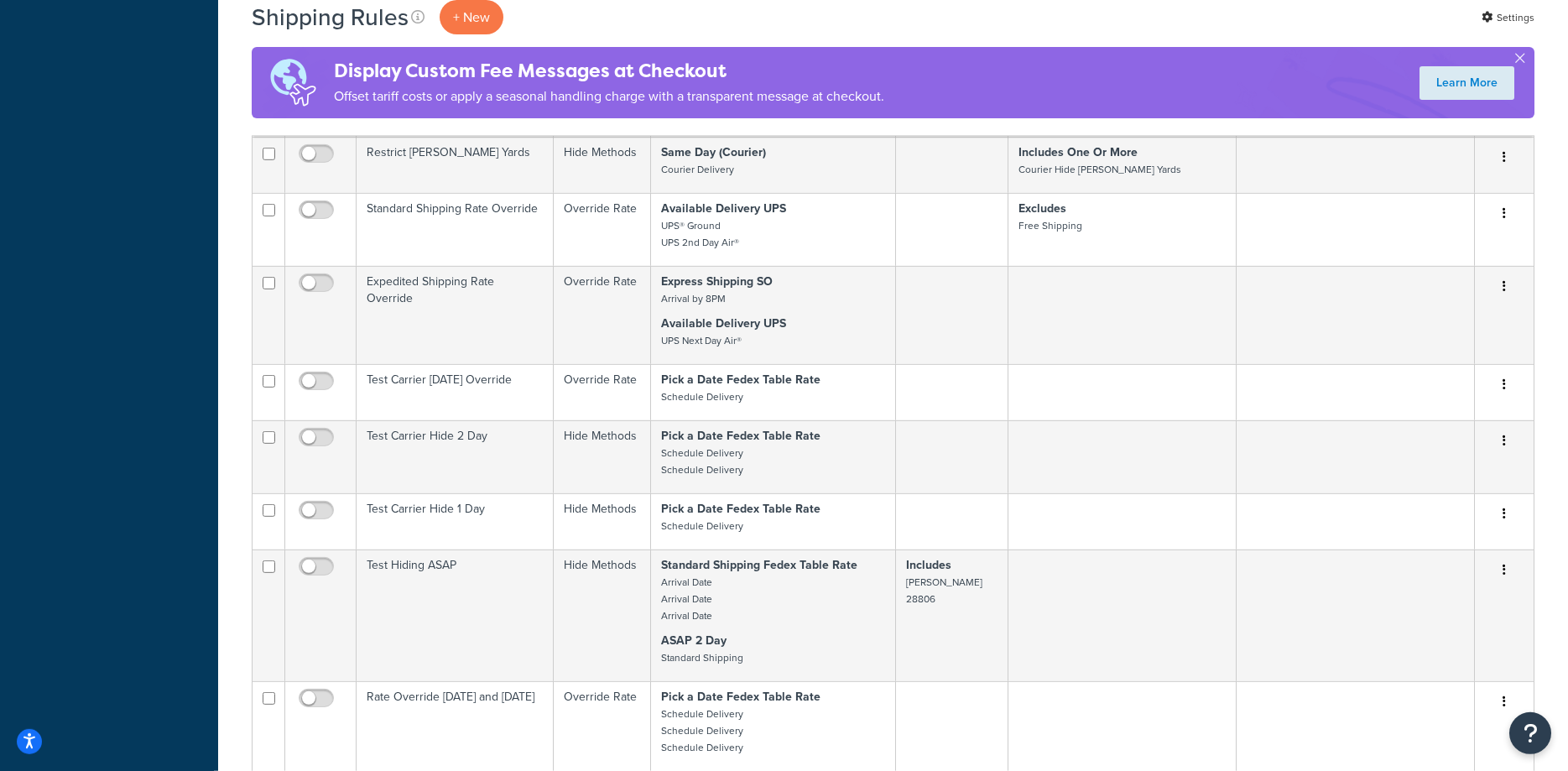
scroll to position [1711, 0]
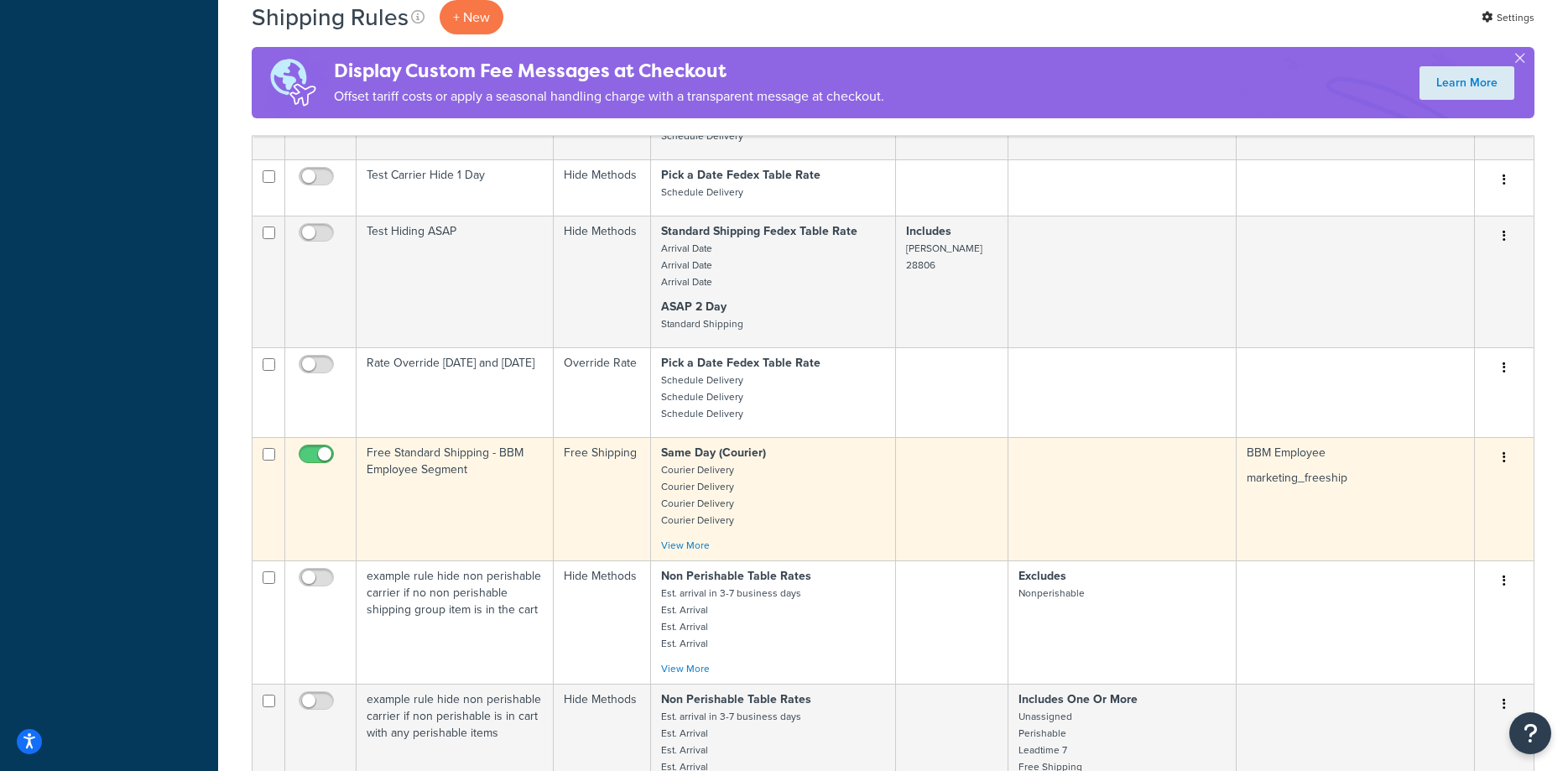
click at [444, 457] on td "Free Standard Shipping - BBM Employee Segment" at bounding box center [455, 498] width 197 height 123
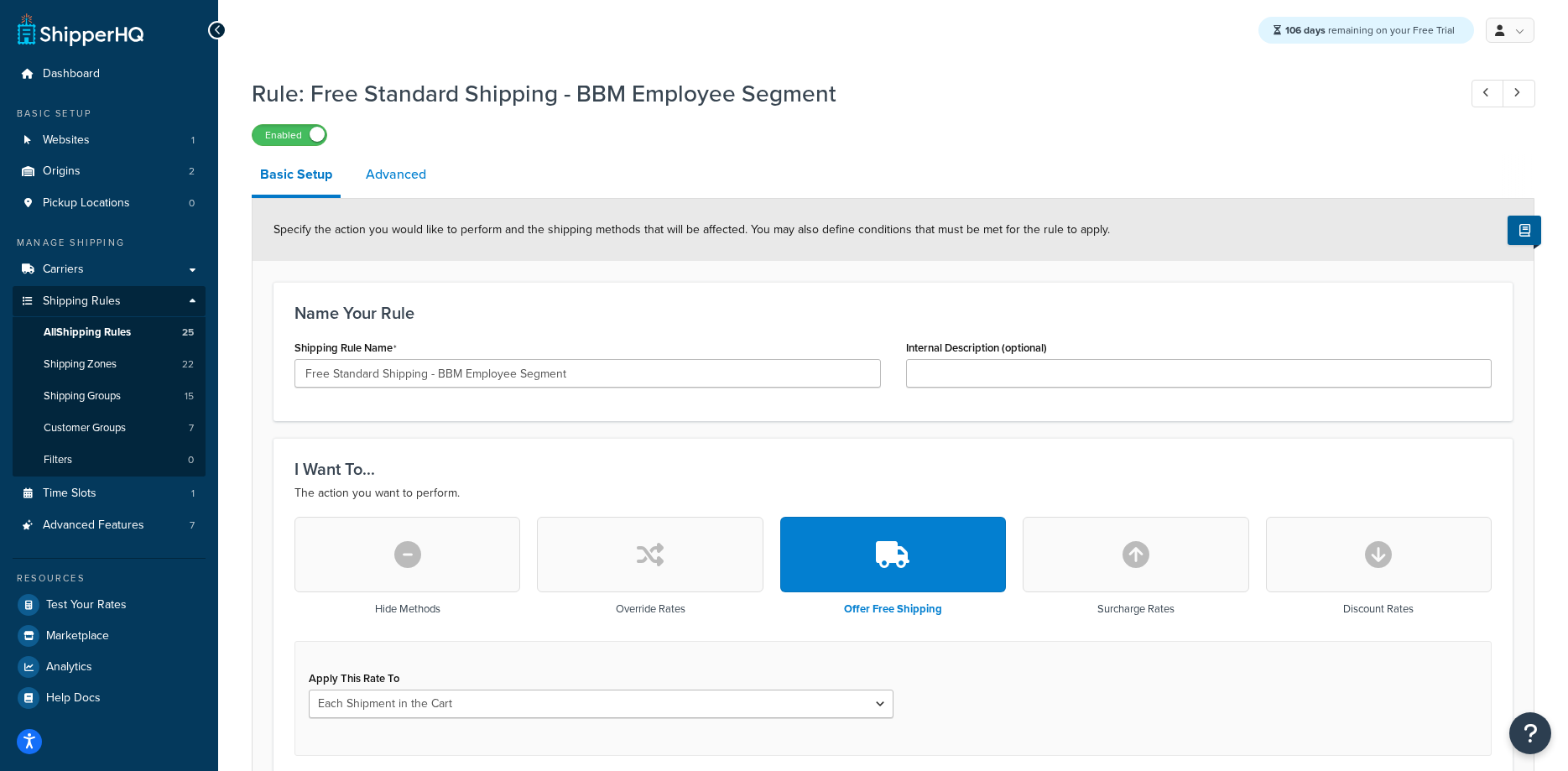
click at [394, 181] on link "Advanced" at bounding box center [395, 174] width 77 height 40
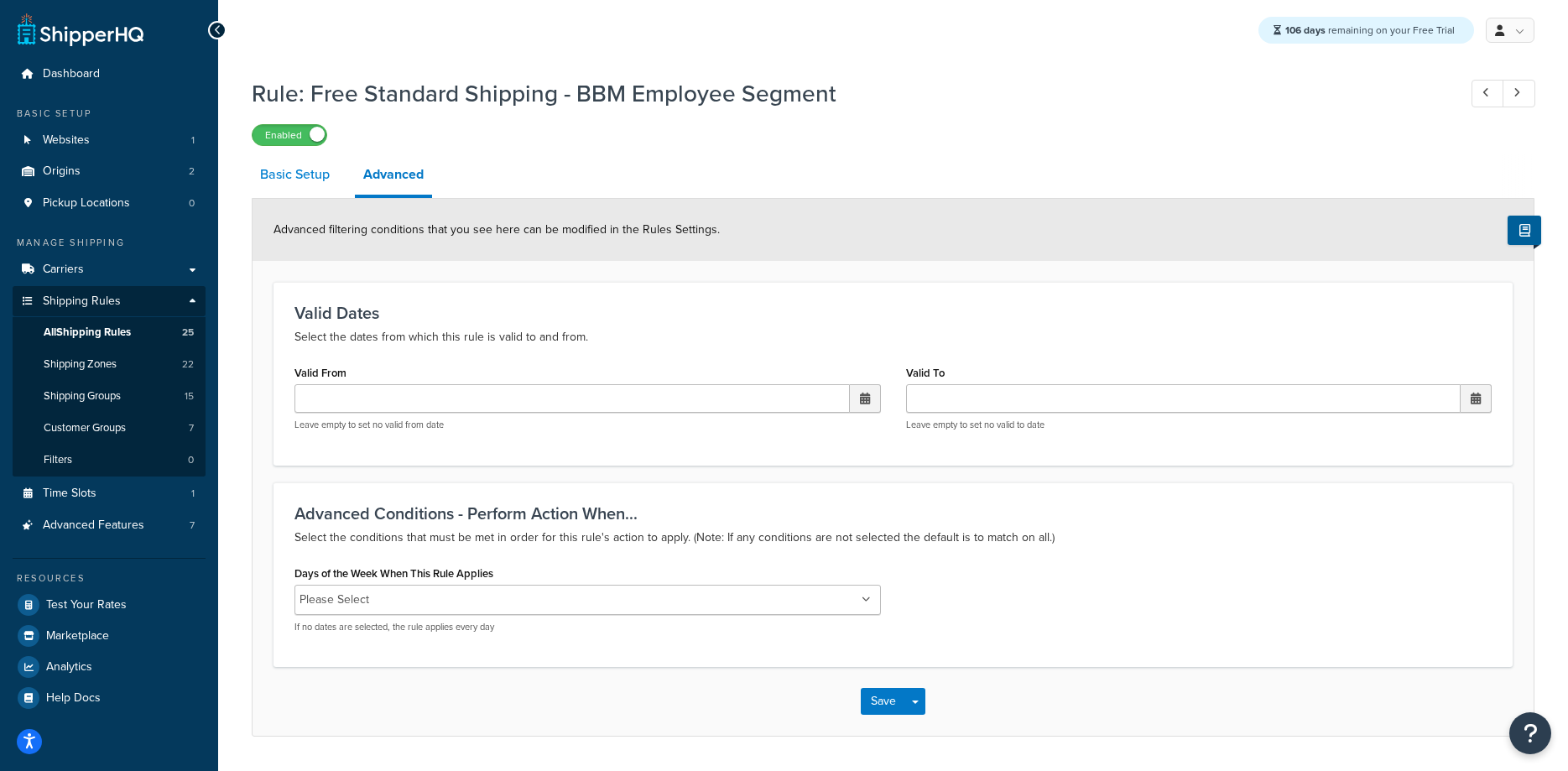
click at [319, 181] on link "Basic Setup" at bounding box center [294, 174] width 86 height 40
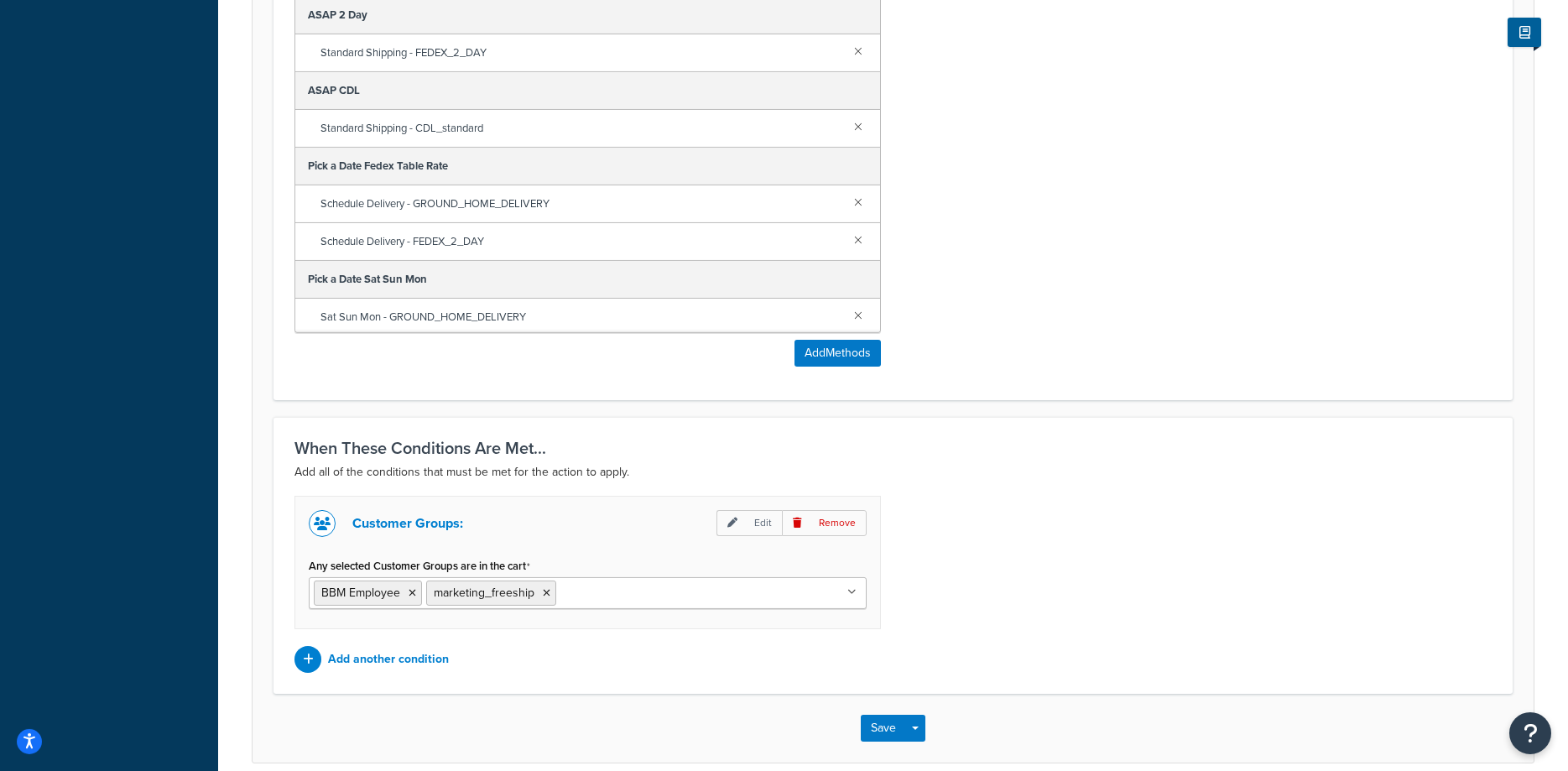
scroll to position [941, 0]
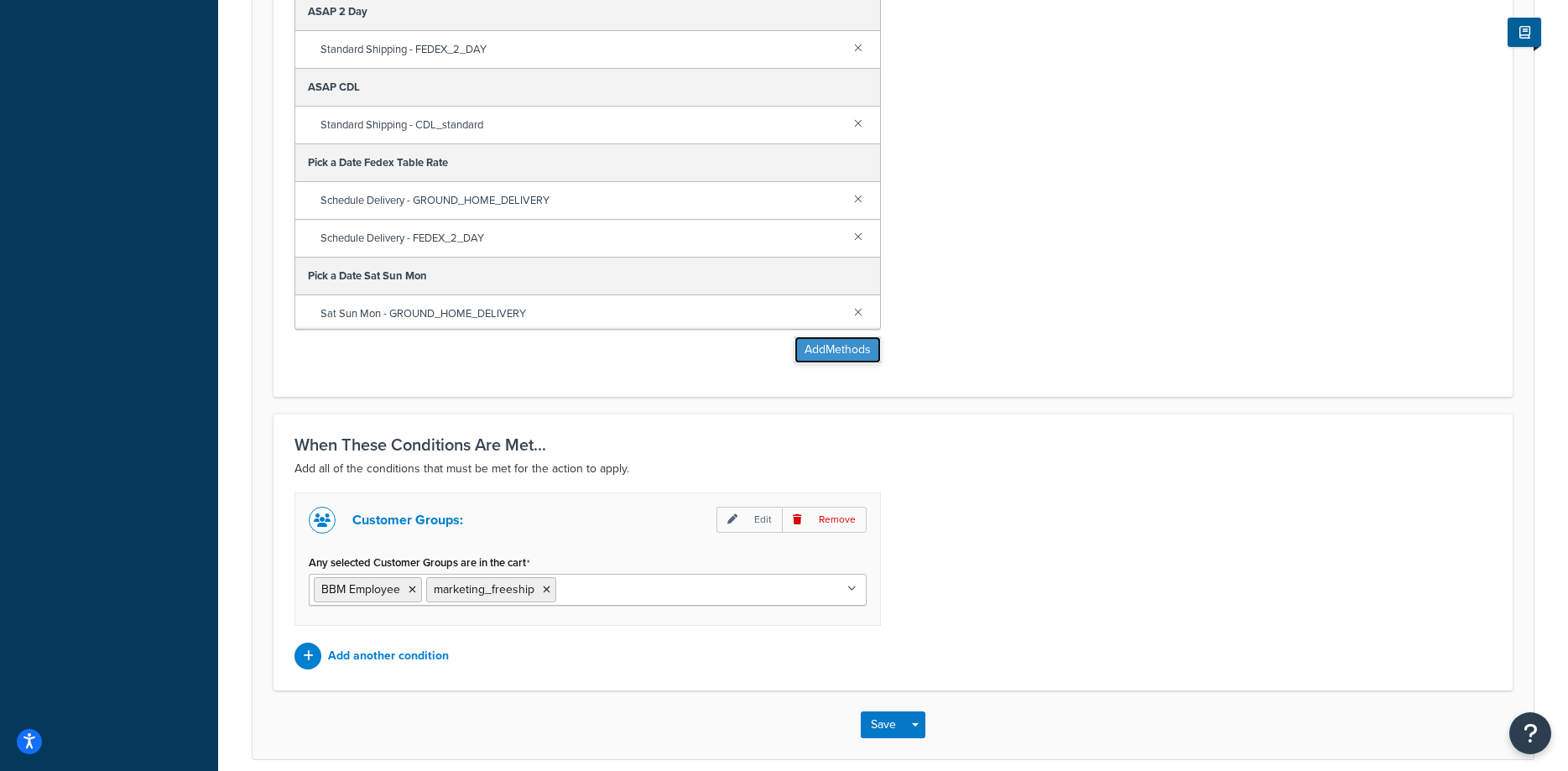
click at [847, 359] on button "Add Methods" at bounding box center [837, 350] width 86 height 27
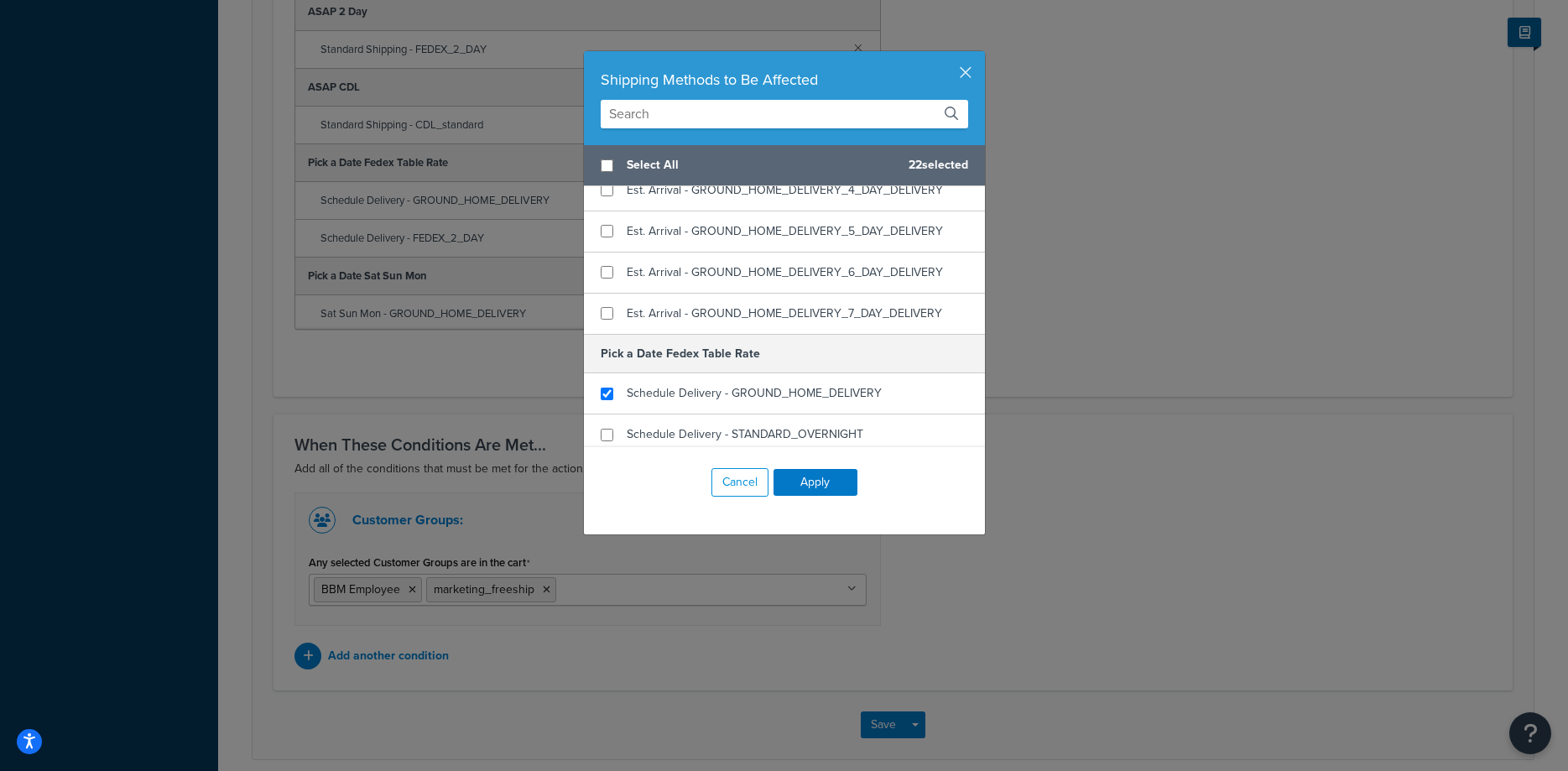
scroll to position [845, 0]
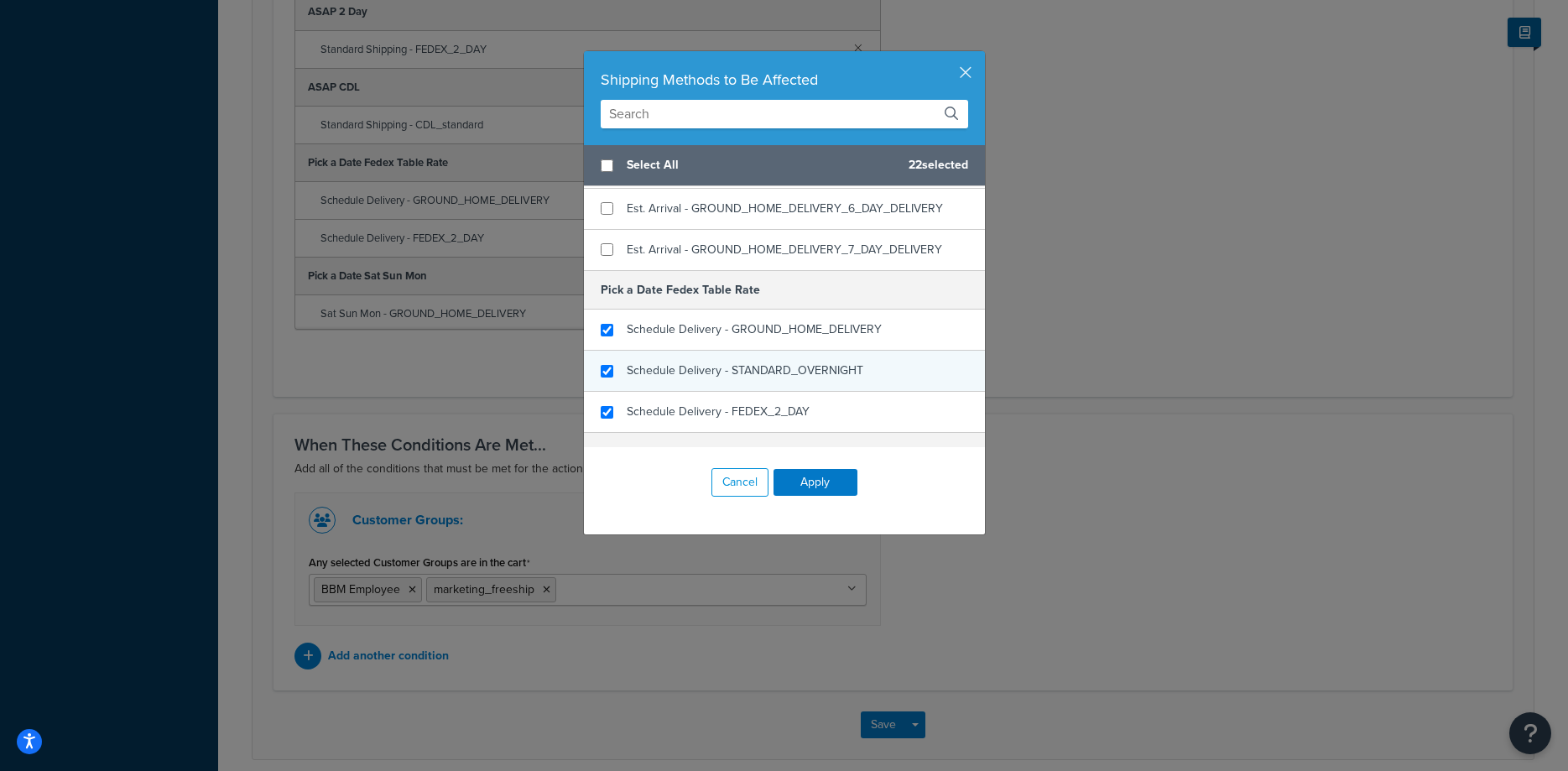
checkbox input "true"
click at [782, 373] on span "Schedule Delivery - STANDARD_OVERNIGHT" at bounding box center [745, 370] width 237 height 18
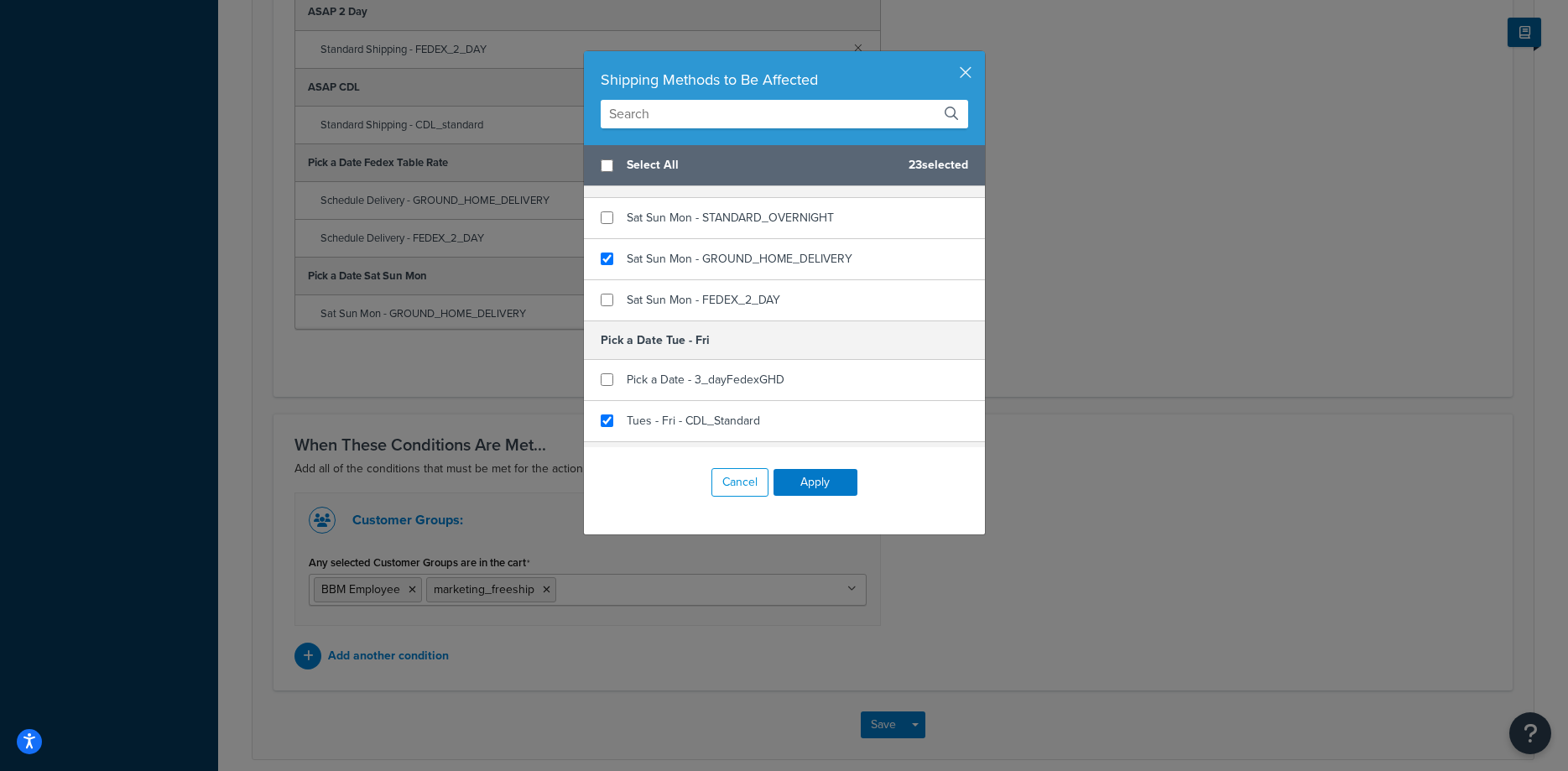
scroll to position [1163, 0]
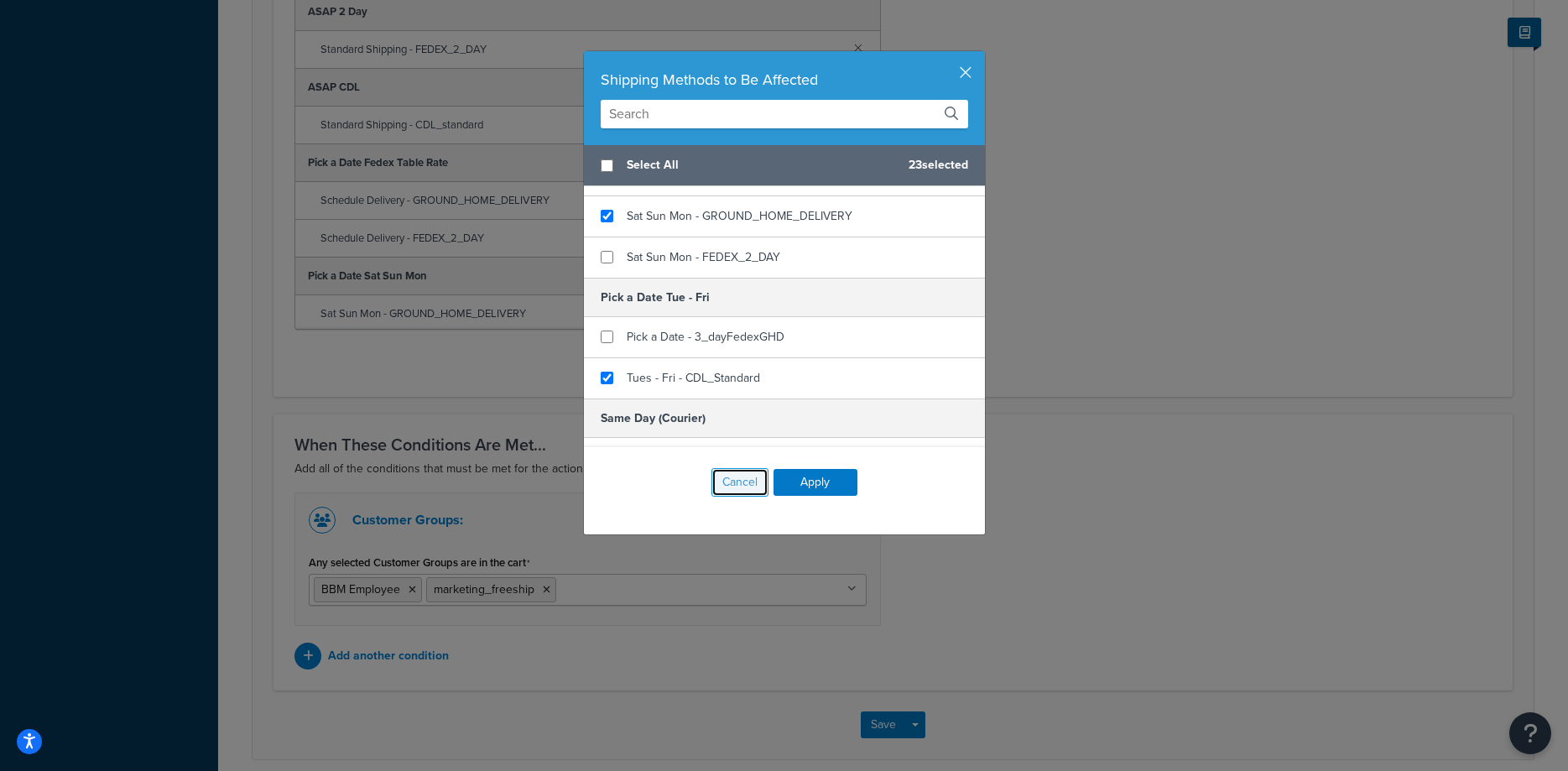
click at [737, 493] on button "Cancel" at bounding box center [740, 482] width 57 height 28
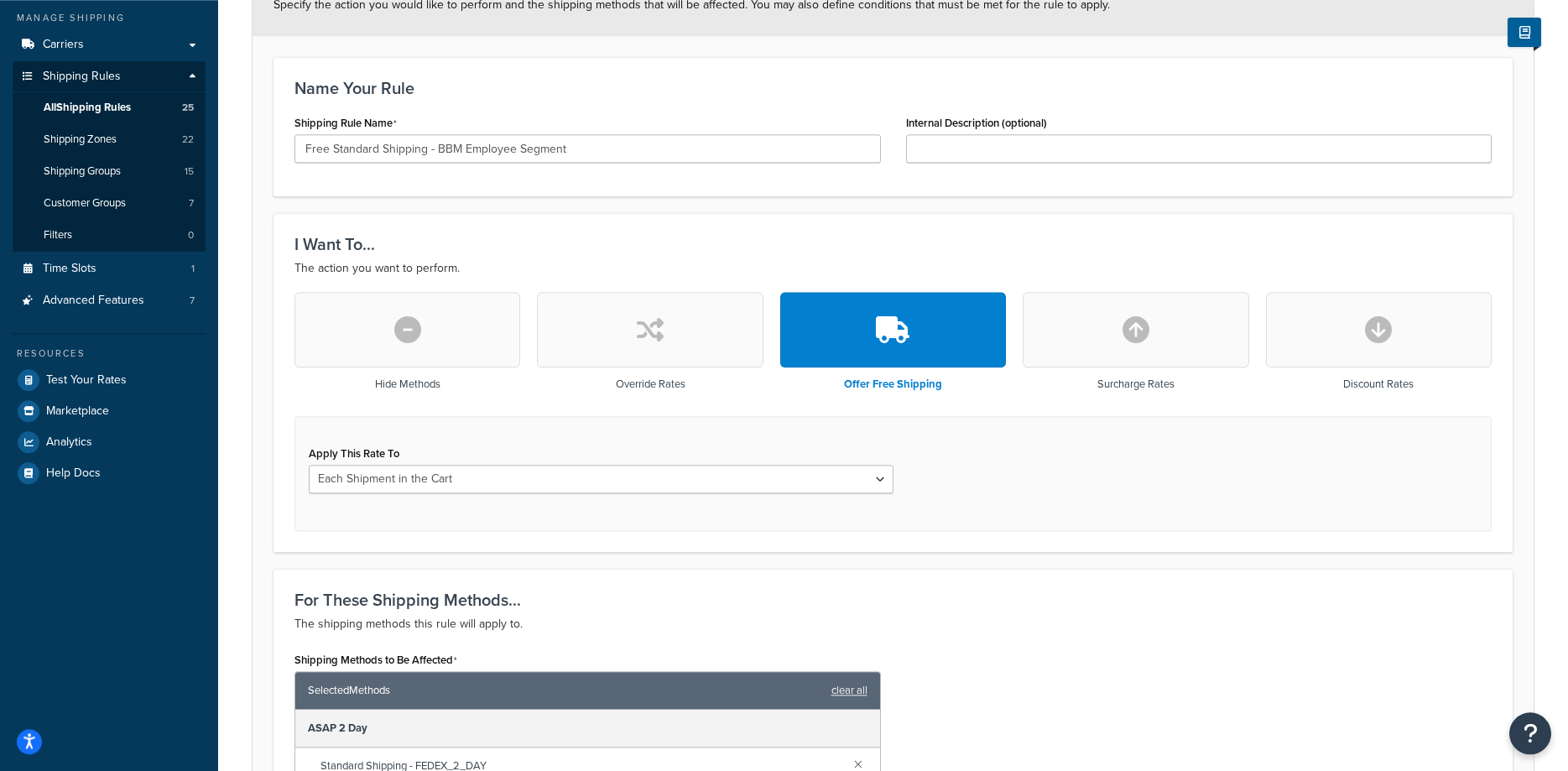
scroll to position [0, 0]
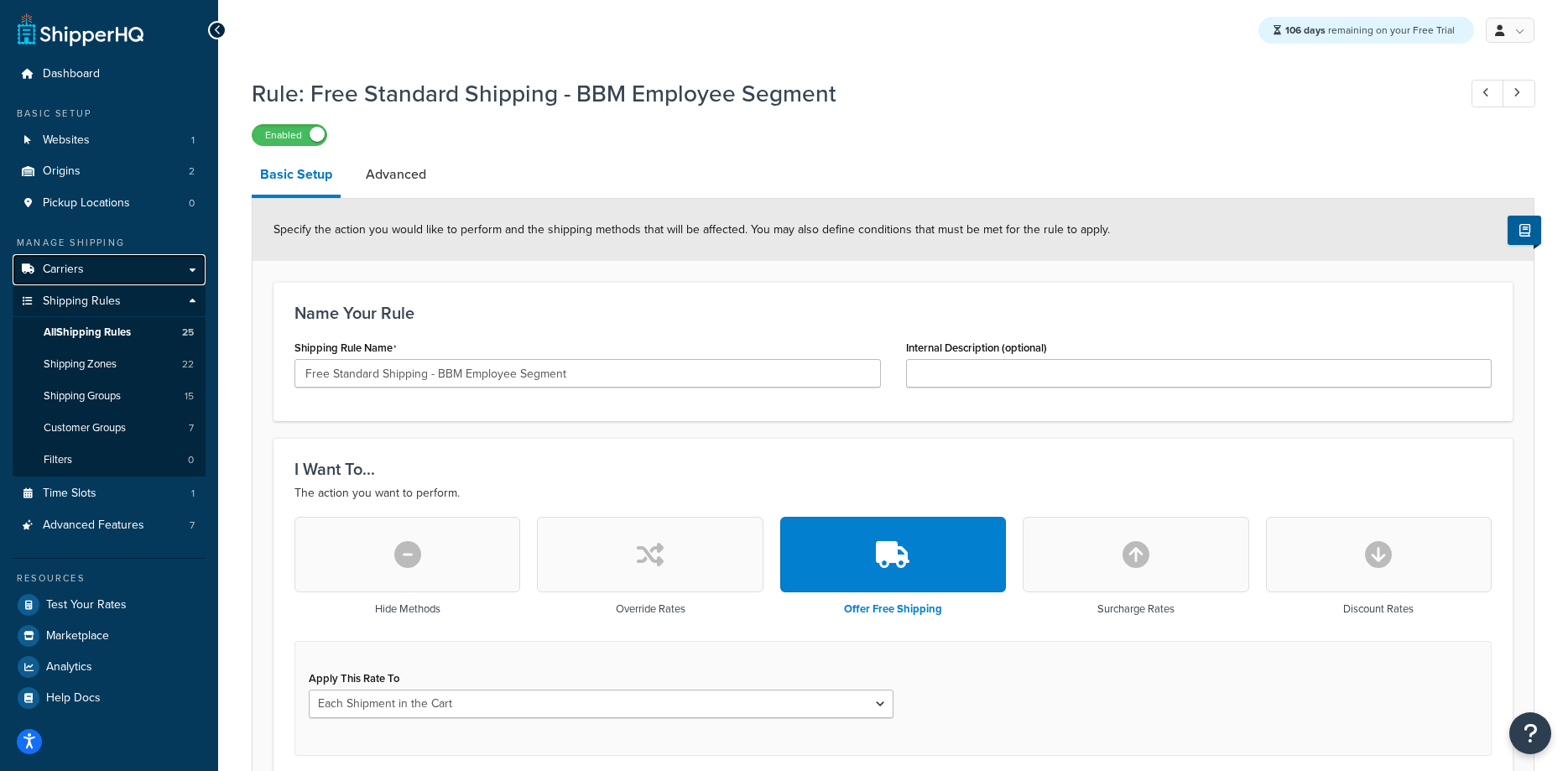
click at [69, 273] on span "Carriers" at bounding box center [63, 269] width 41 height 14
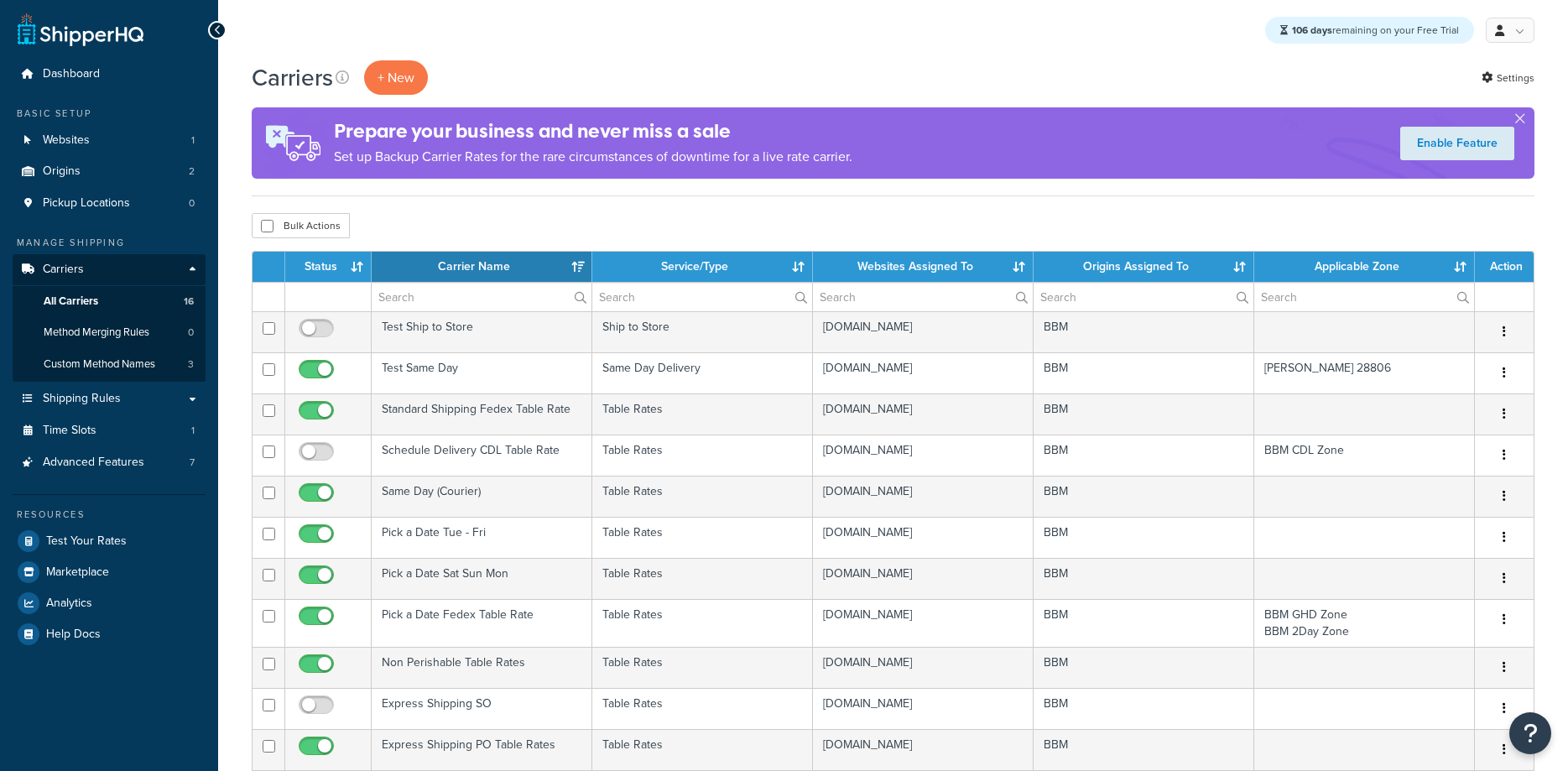
select select "15"
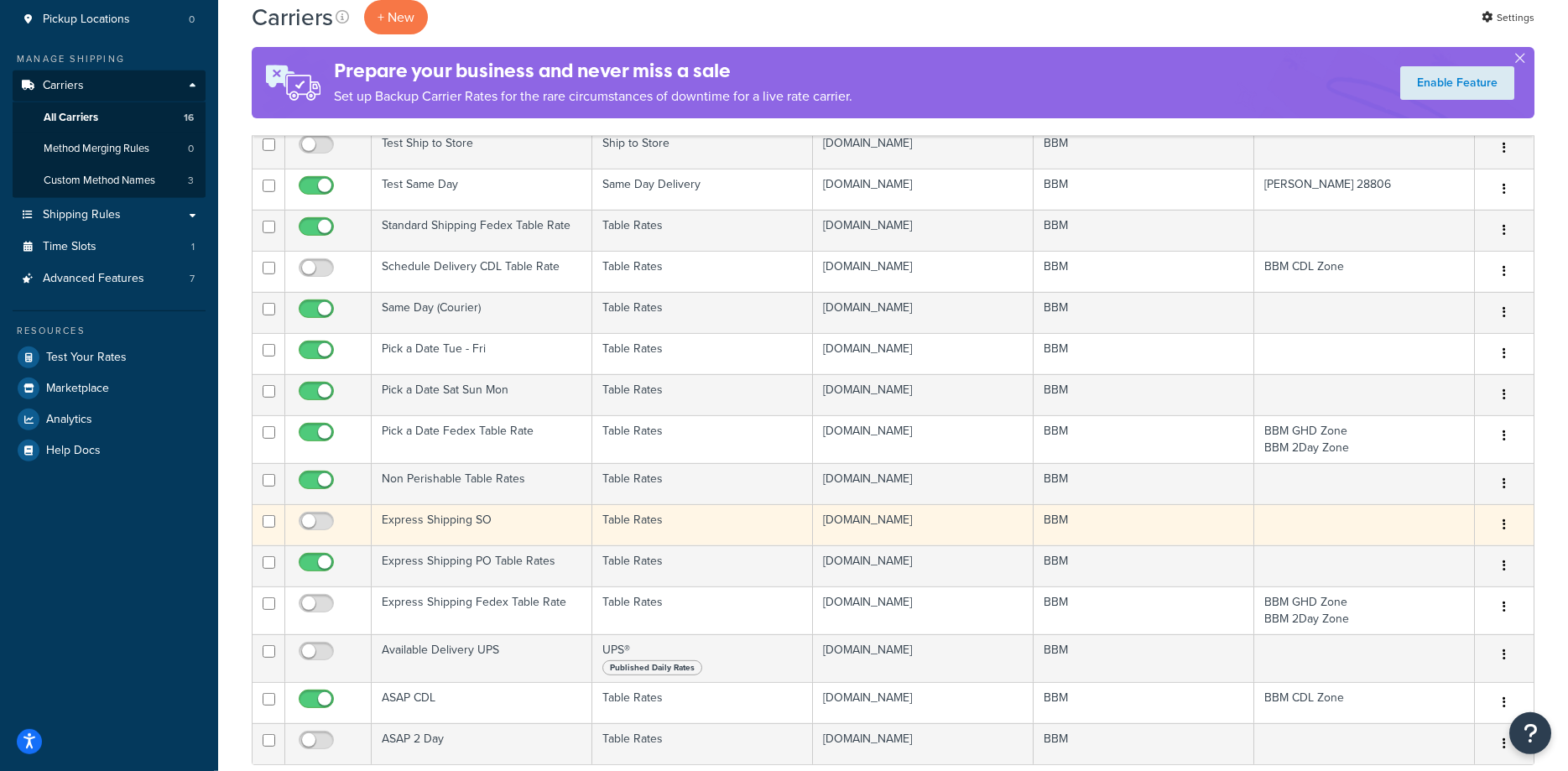
scroll to position [171, 0]
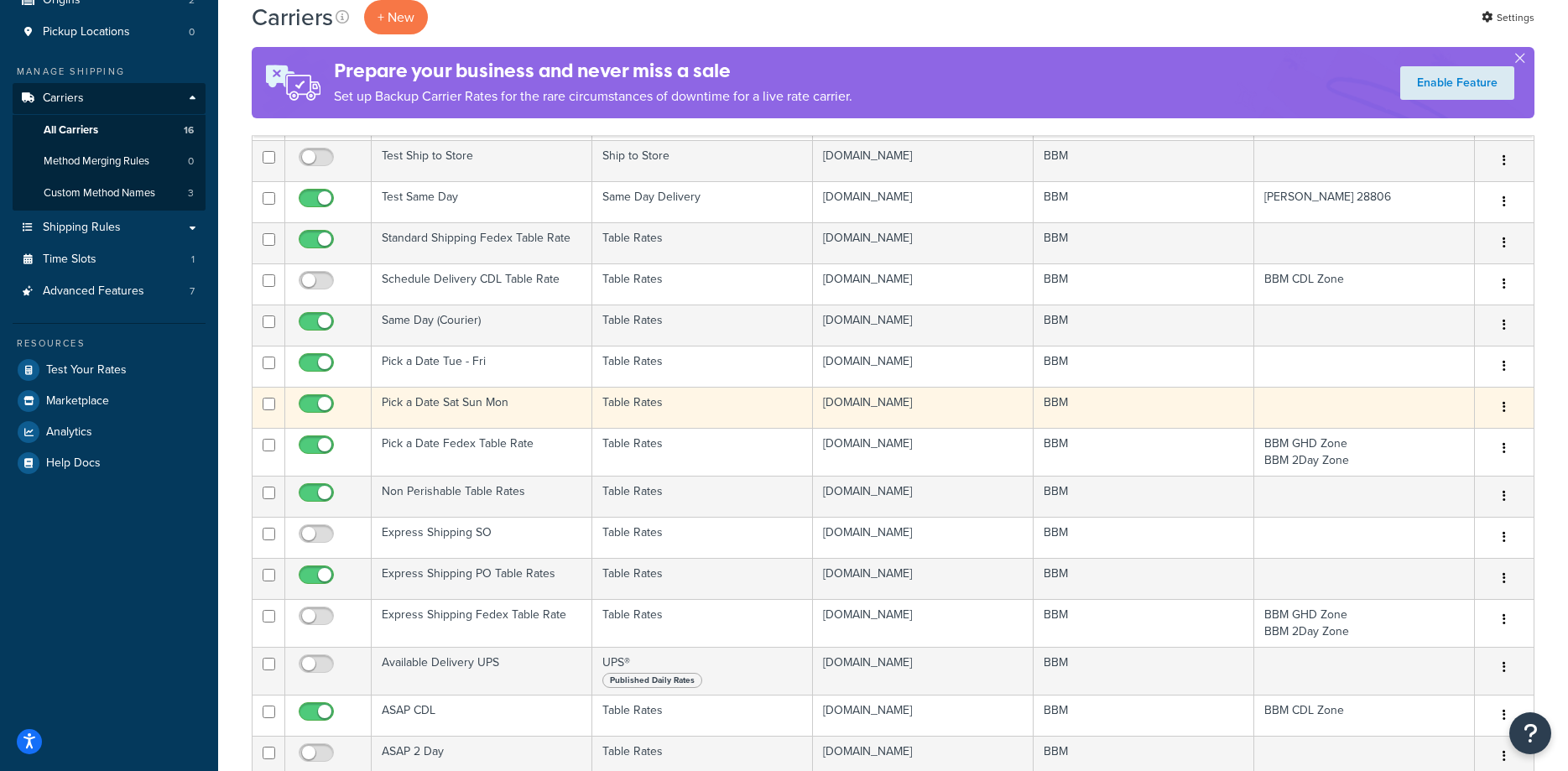
click at [449, 401] on td "Pick a Date Sat Sun Mon" at bounding box center [481, 407] width 221 height 41
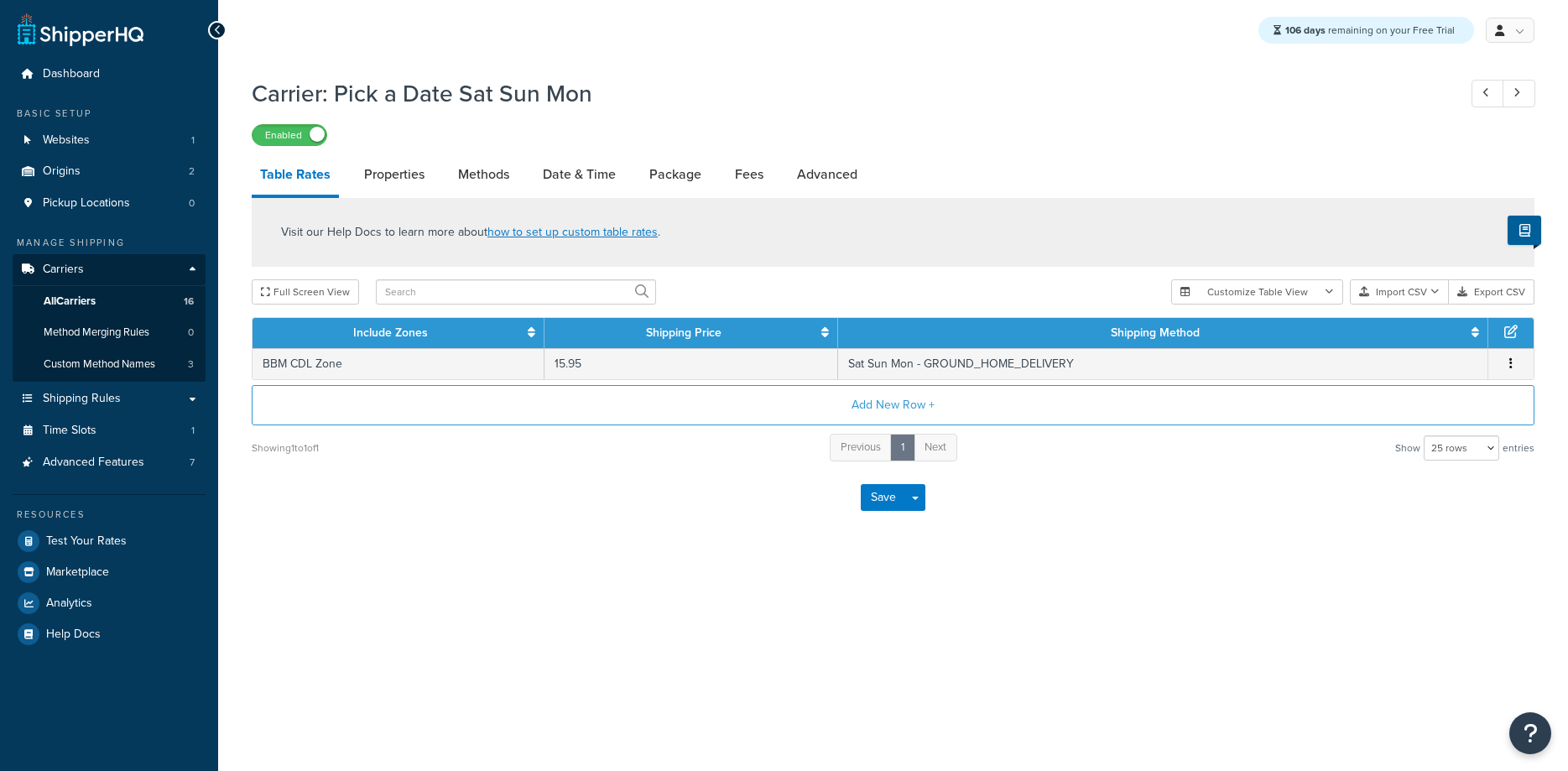
select select "25"
click at [488, 178] on link "Methods" at bounding box center [483, 174] width 68 height 40
select select "25"
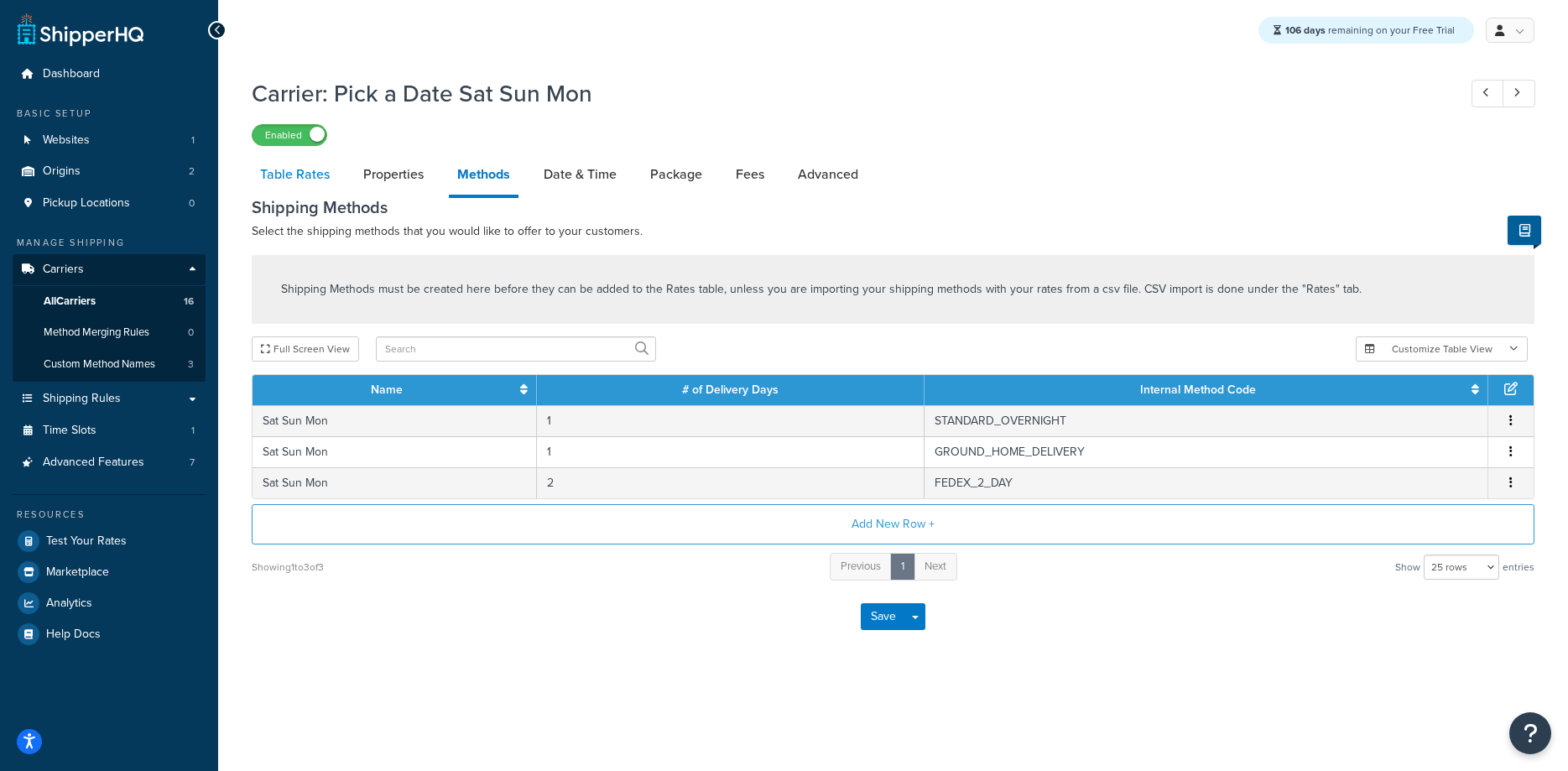
click at [288, 181] on link "Table Rates" at bounding box center [294, 174] width 86 height 40
select select "25"
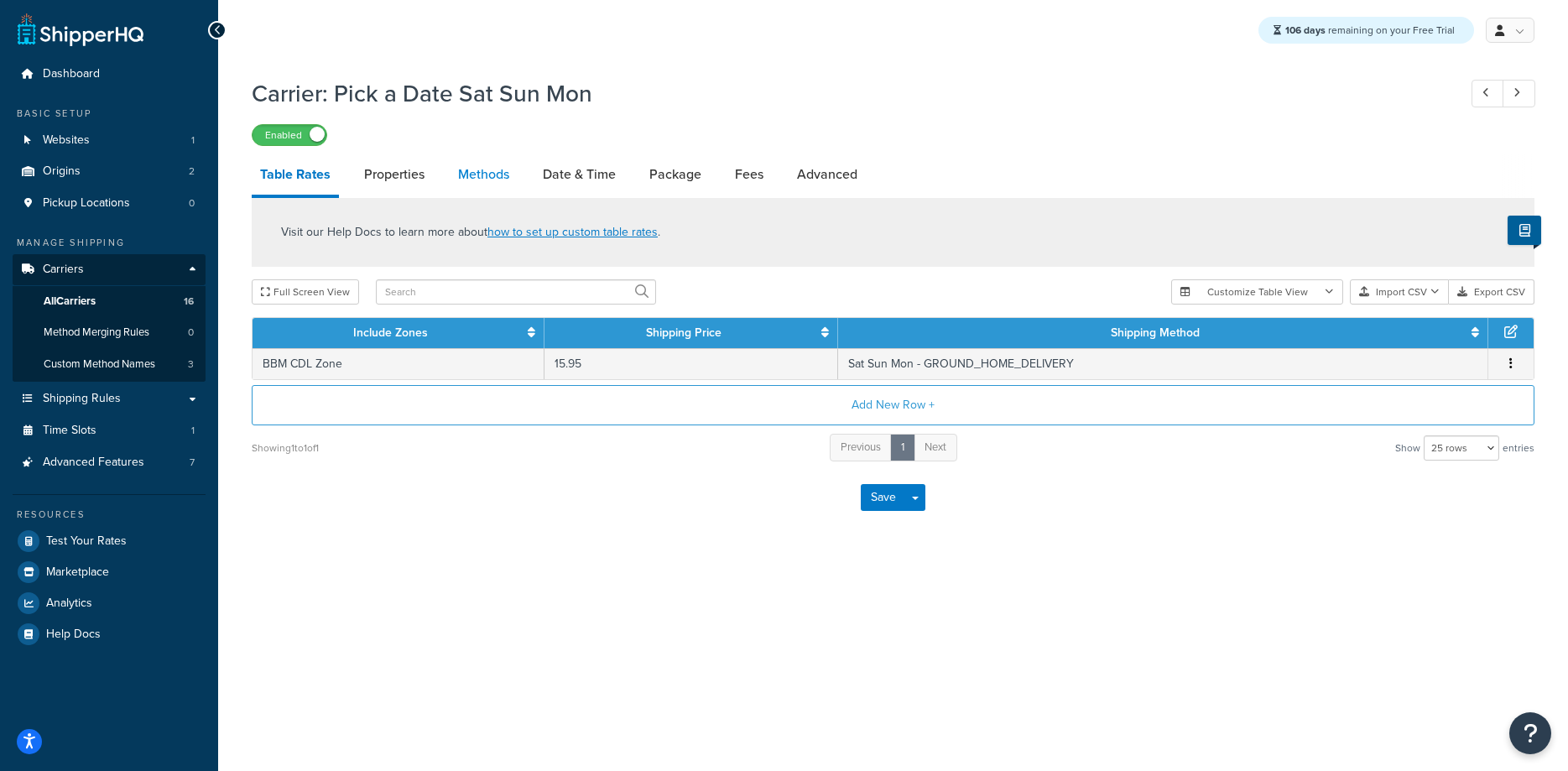
click at [481, 180] on link "Methods" at bounding box center [483, 174] width 68 height 40
select select "25"
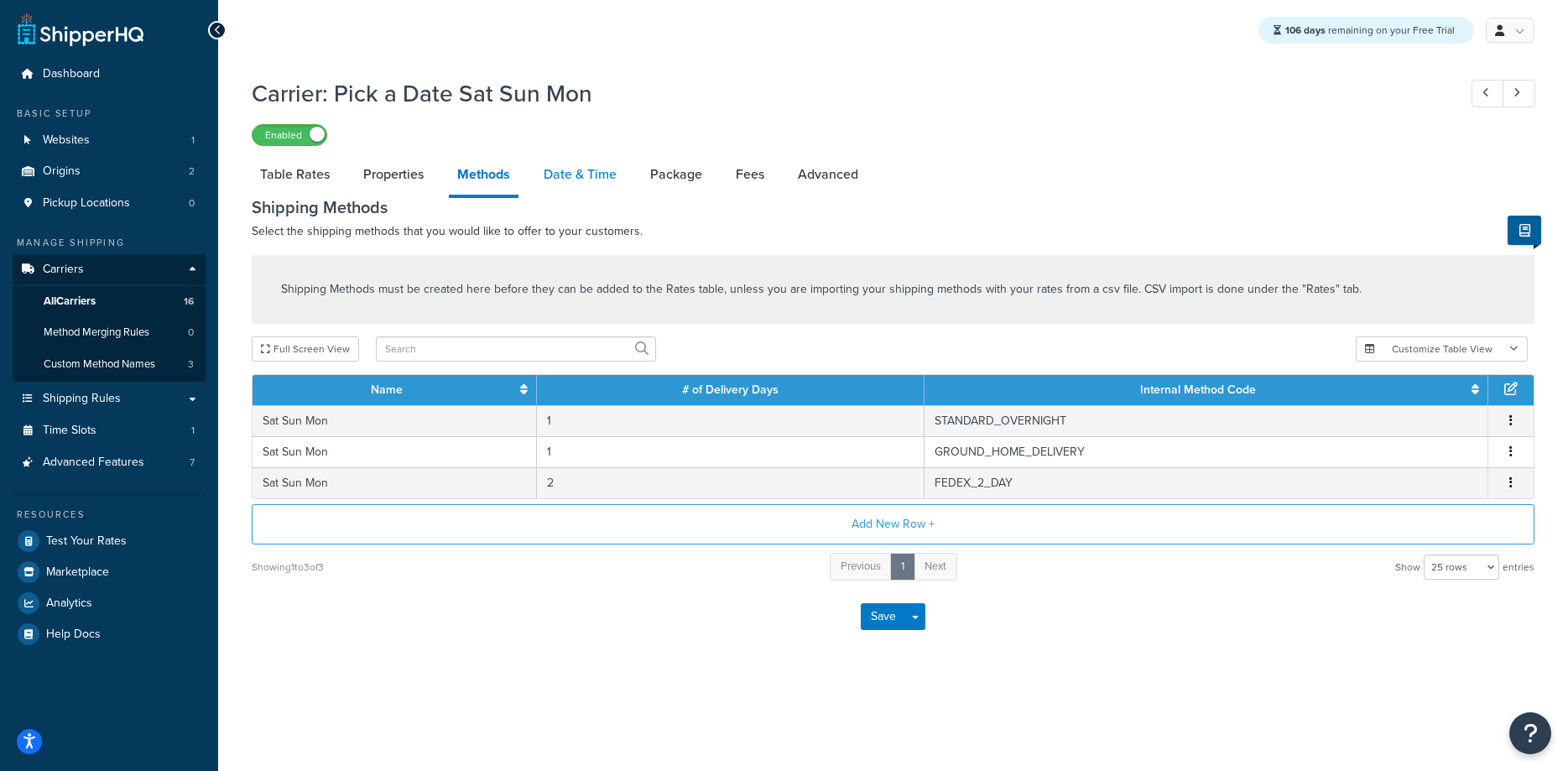
click at [563, 182] on link "Date & Time" at bounding box center [580, 174] width 90 height 40
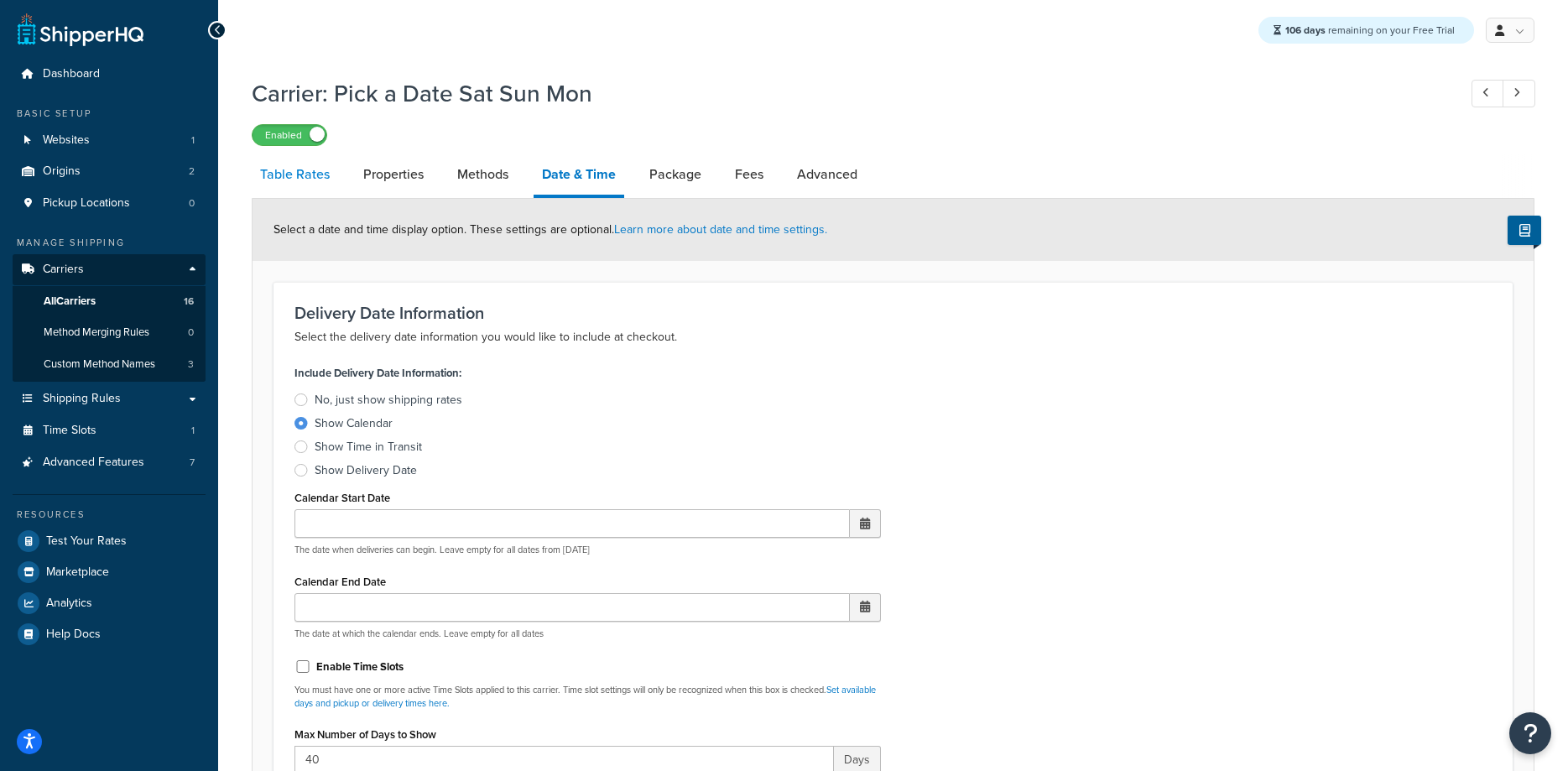
click at [297, 181] on link "Table Rates" at bounding box center [294, 174] width 86 height 40
select select "25"
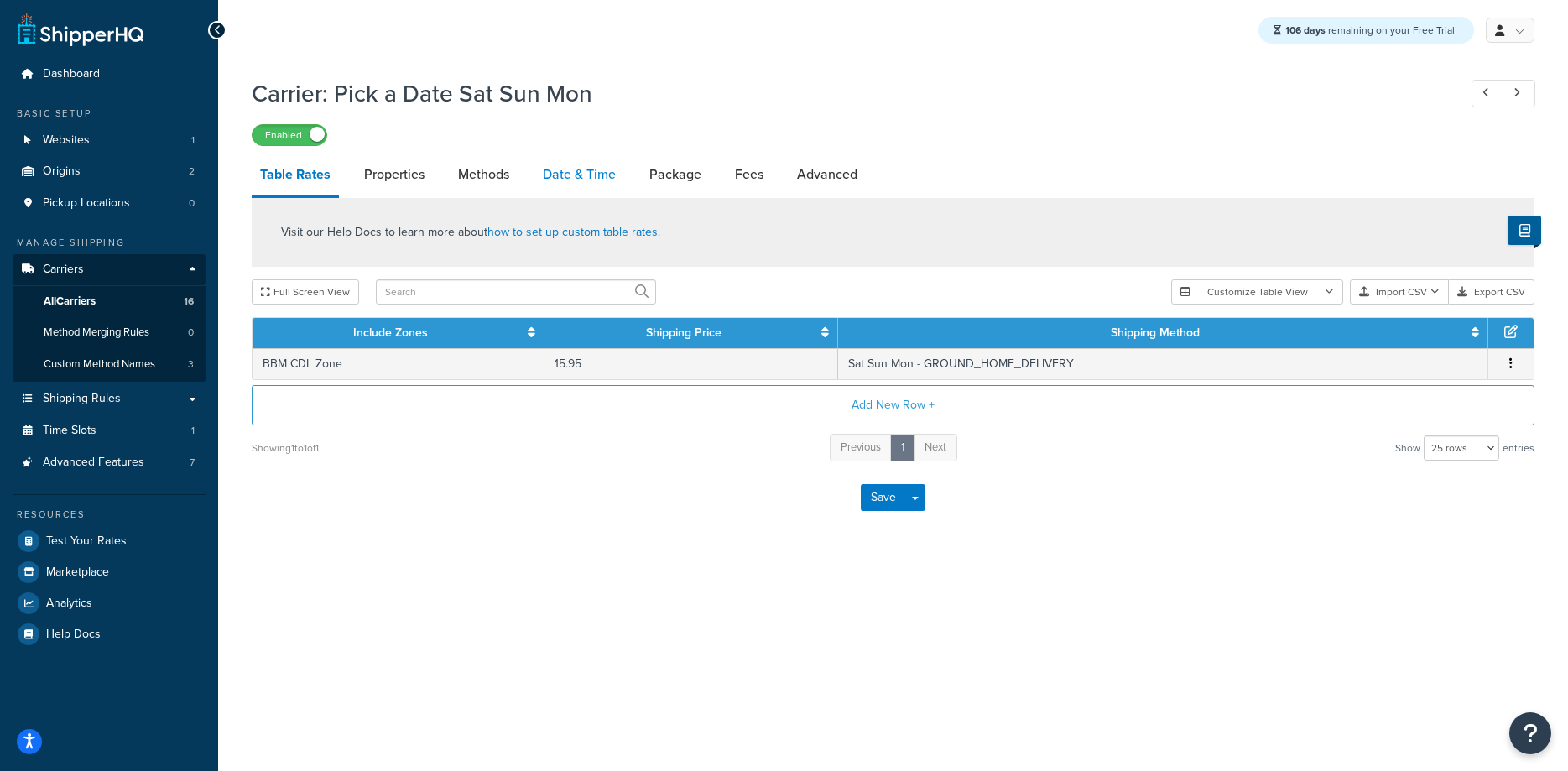
click at [585, 185] on link "Date & Time" at bounding box center [579, 174] width 90 height 40
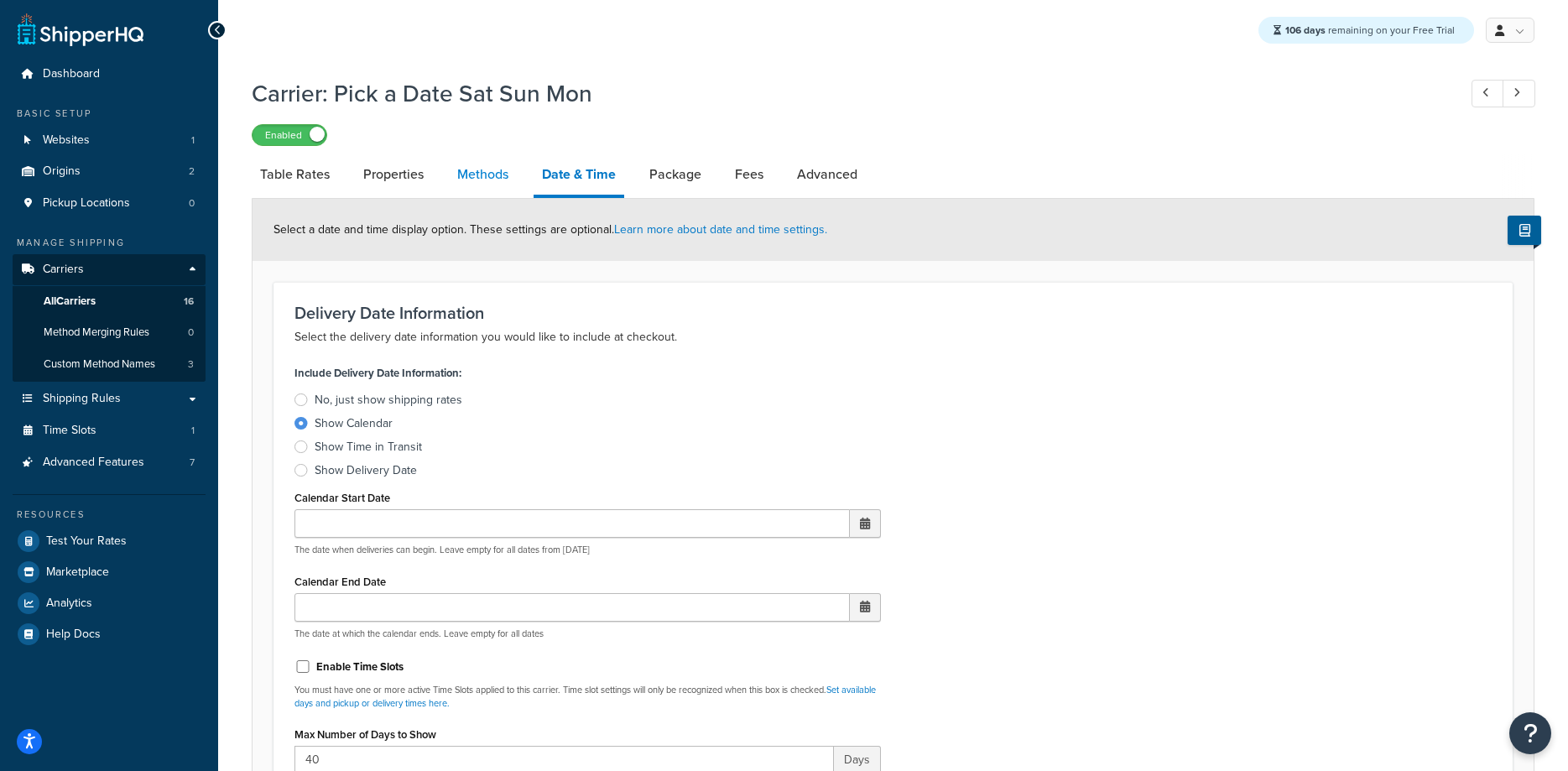
click at [495, 179] on link "Methods" at bounding box center [482, 174] width 68 height 40
select select "25"
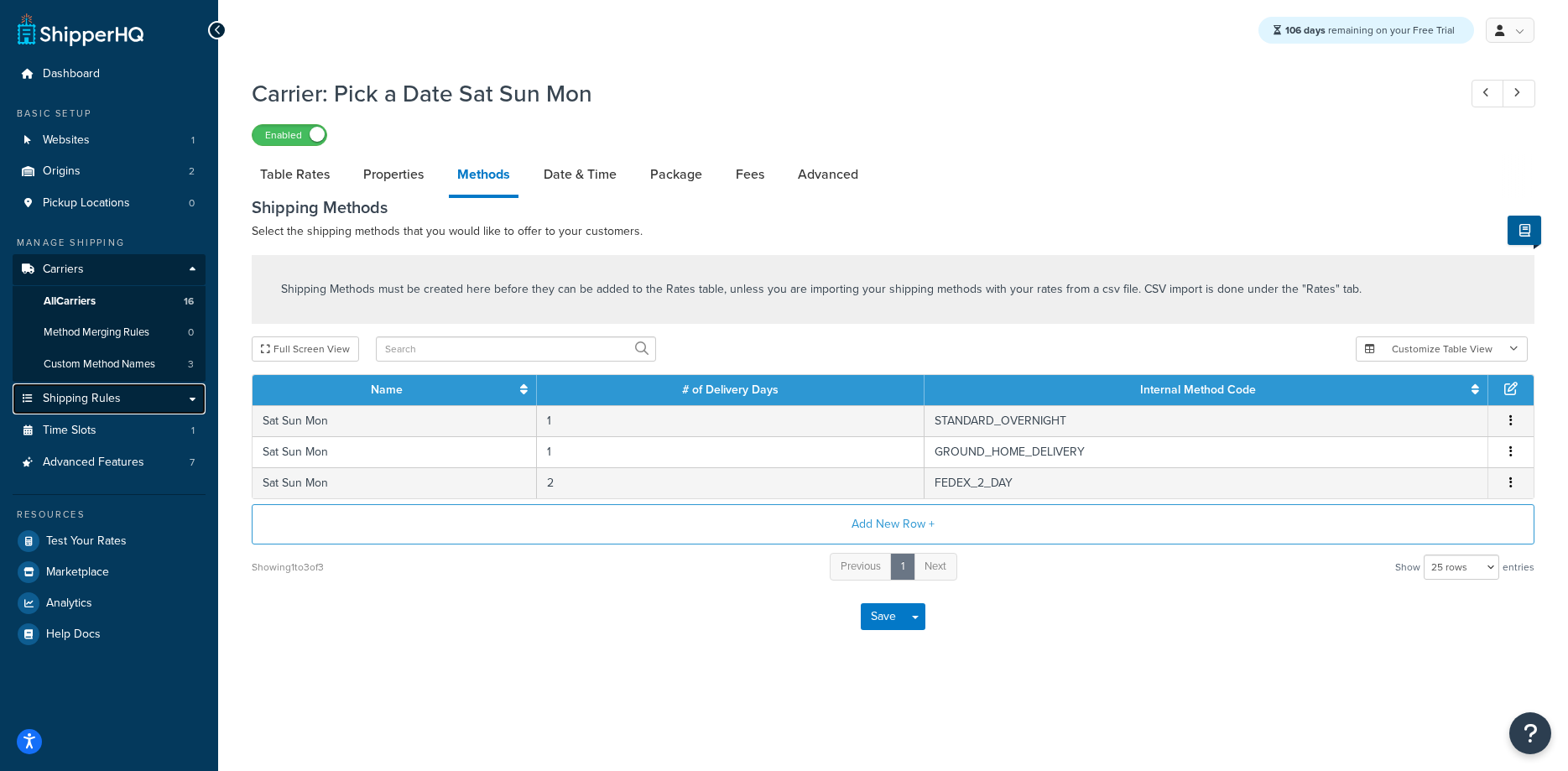
click at [90, 405] on span "Shipping Rules" at bounding box center [82, 399] width 78 height 14
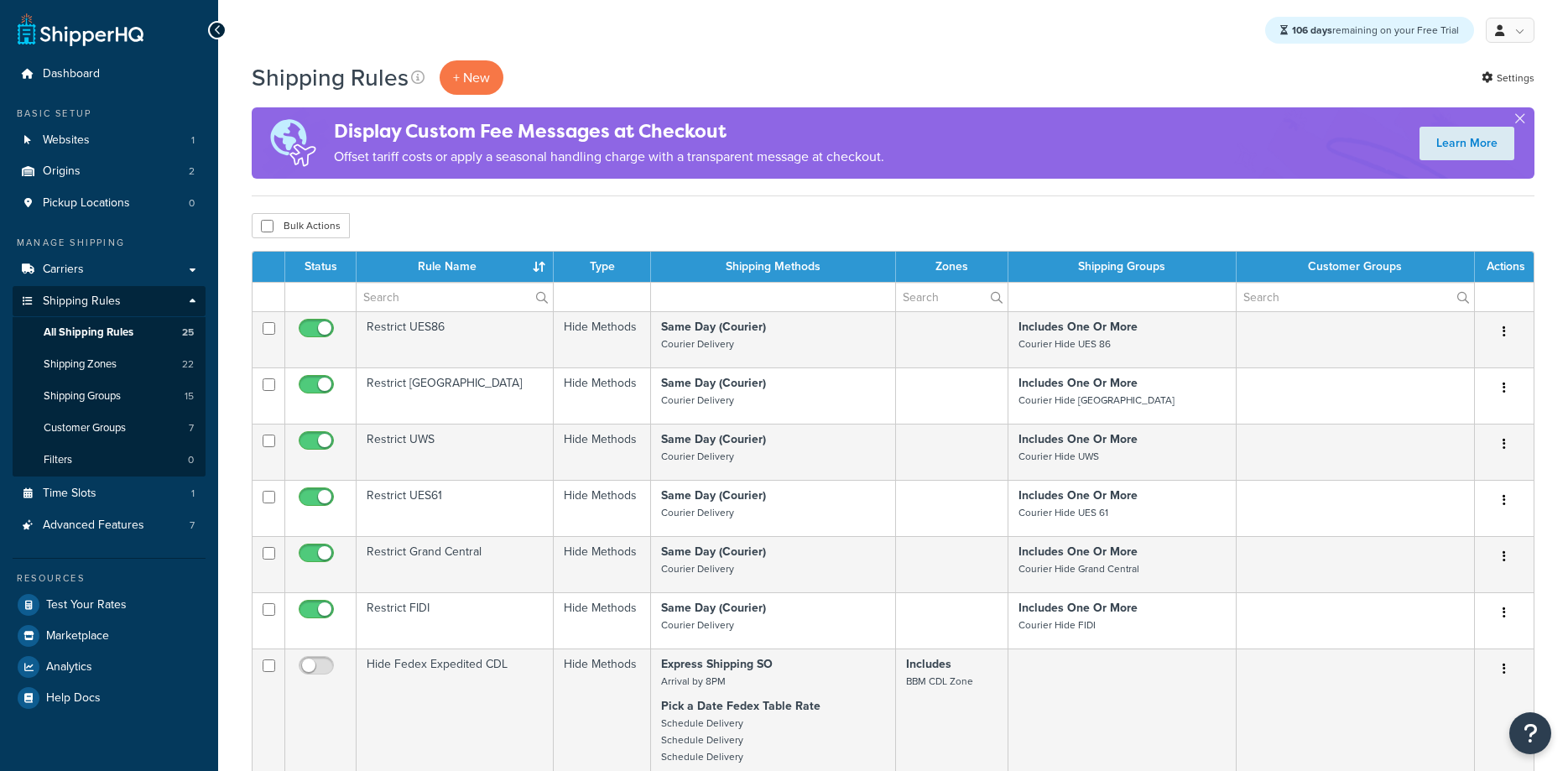
select select "25"
click at [108, 369] on span "Shipping Zones" at bounding box center [80, 364] width 73 height 14
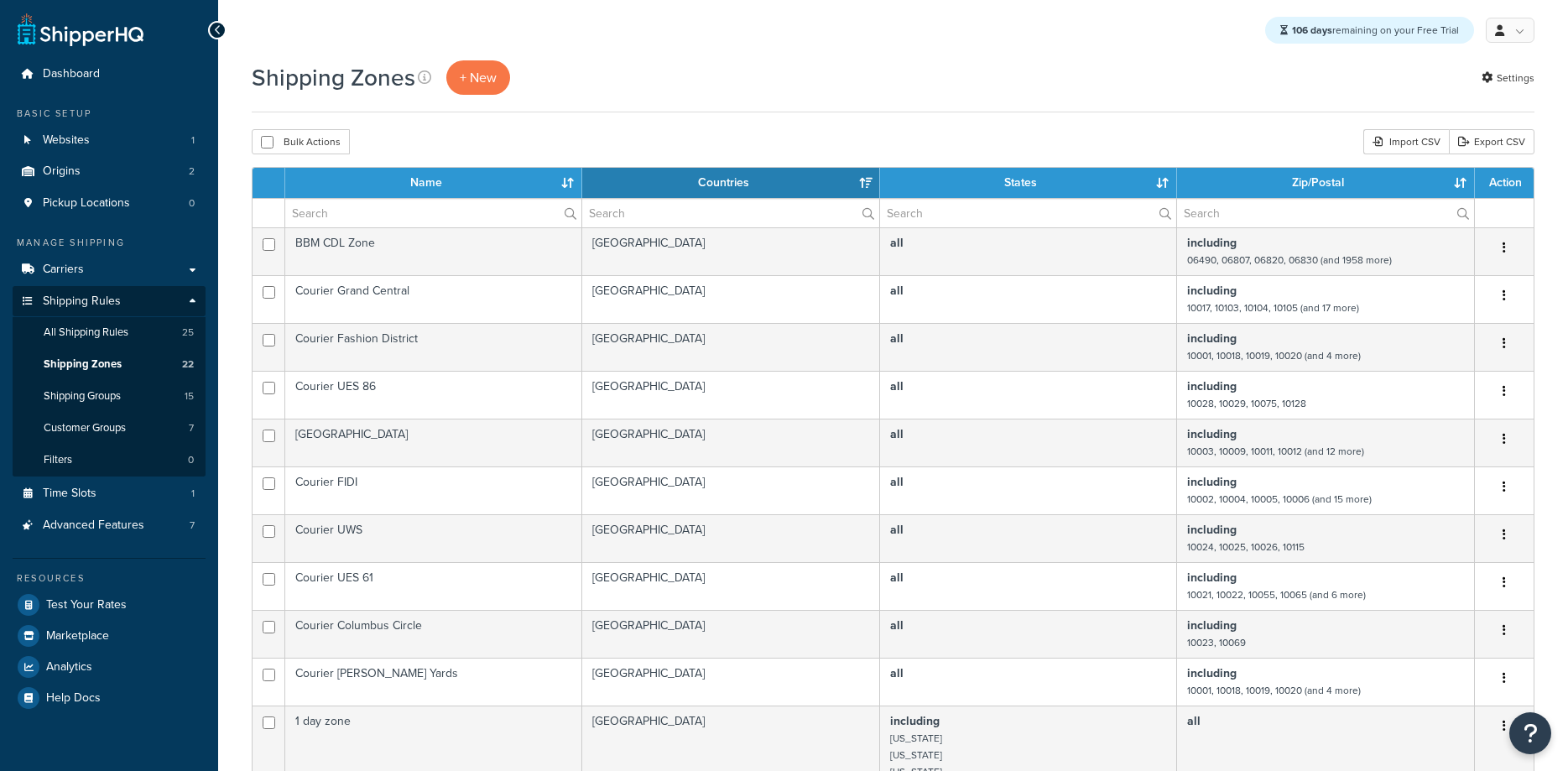
select select "15"
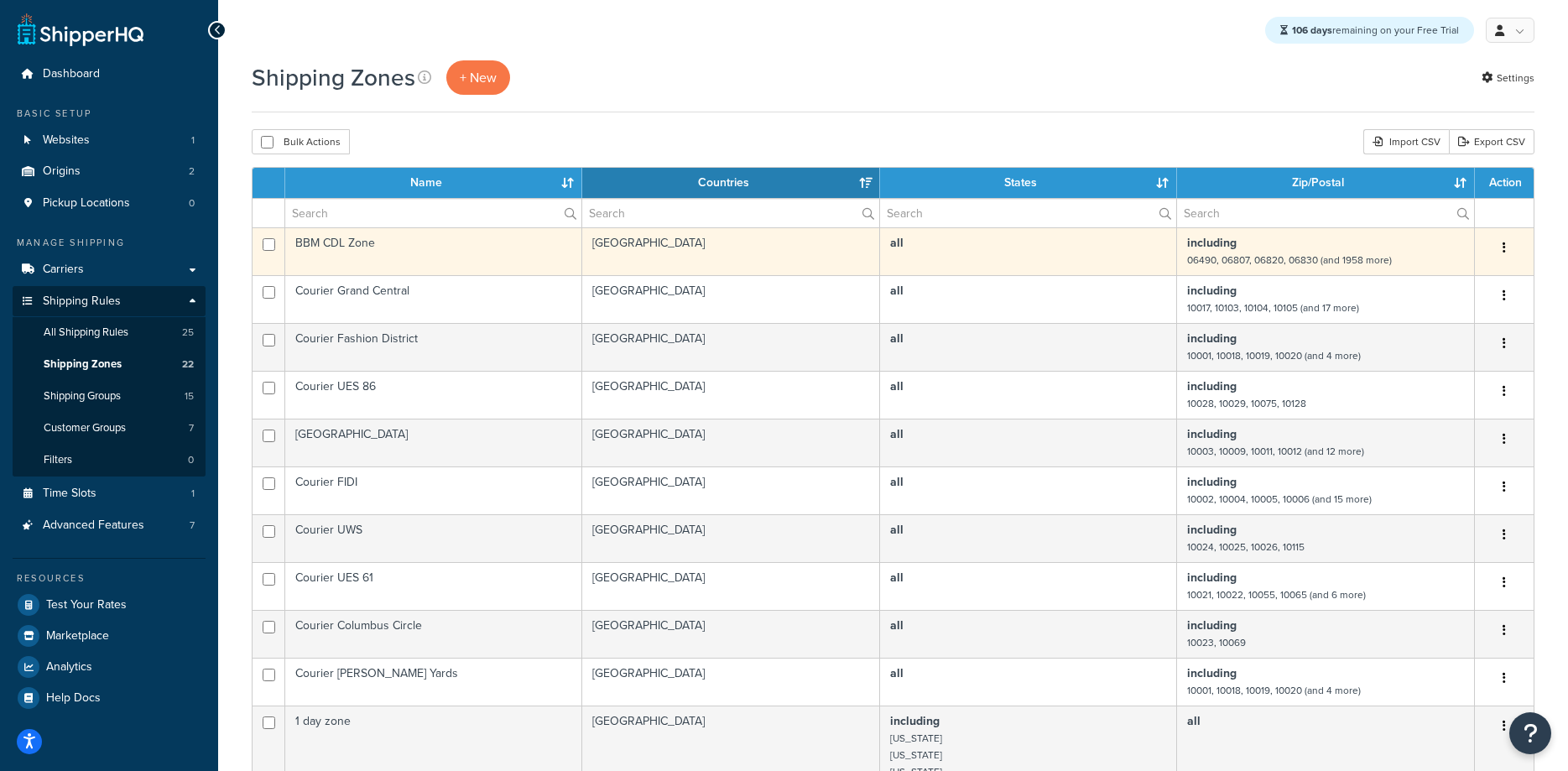
click at [356, 243] on td "BBM CDL Zone" at bounding box center [433, 252] width 297 height 48
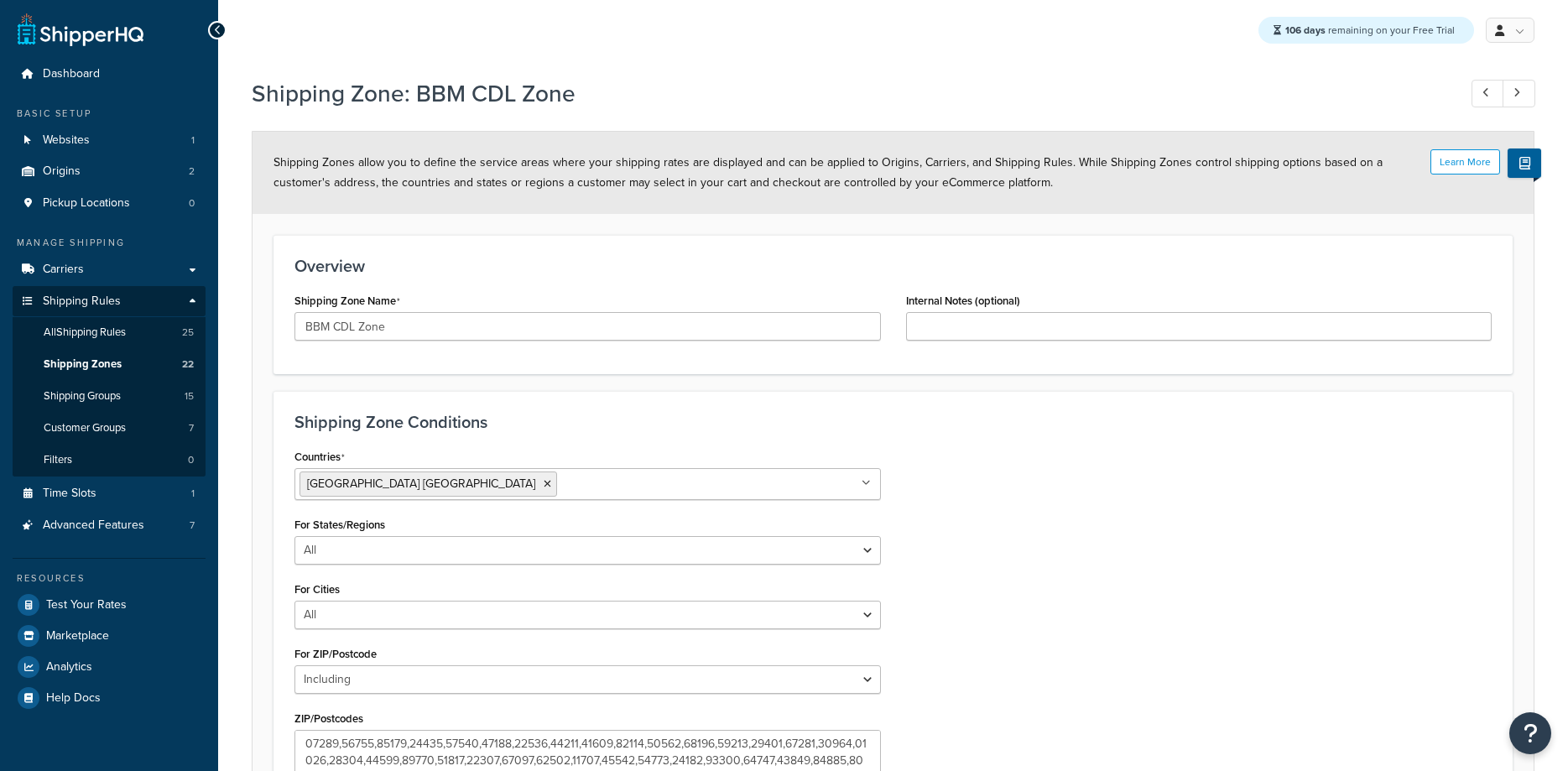
select select "including"
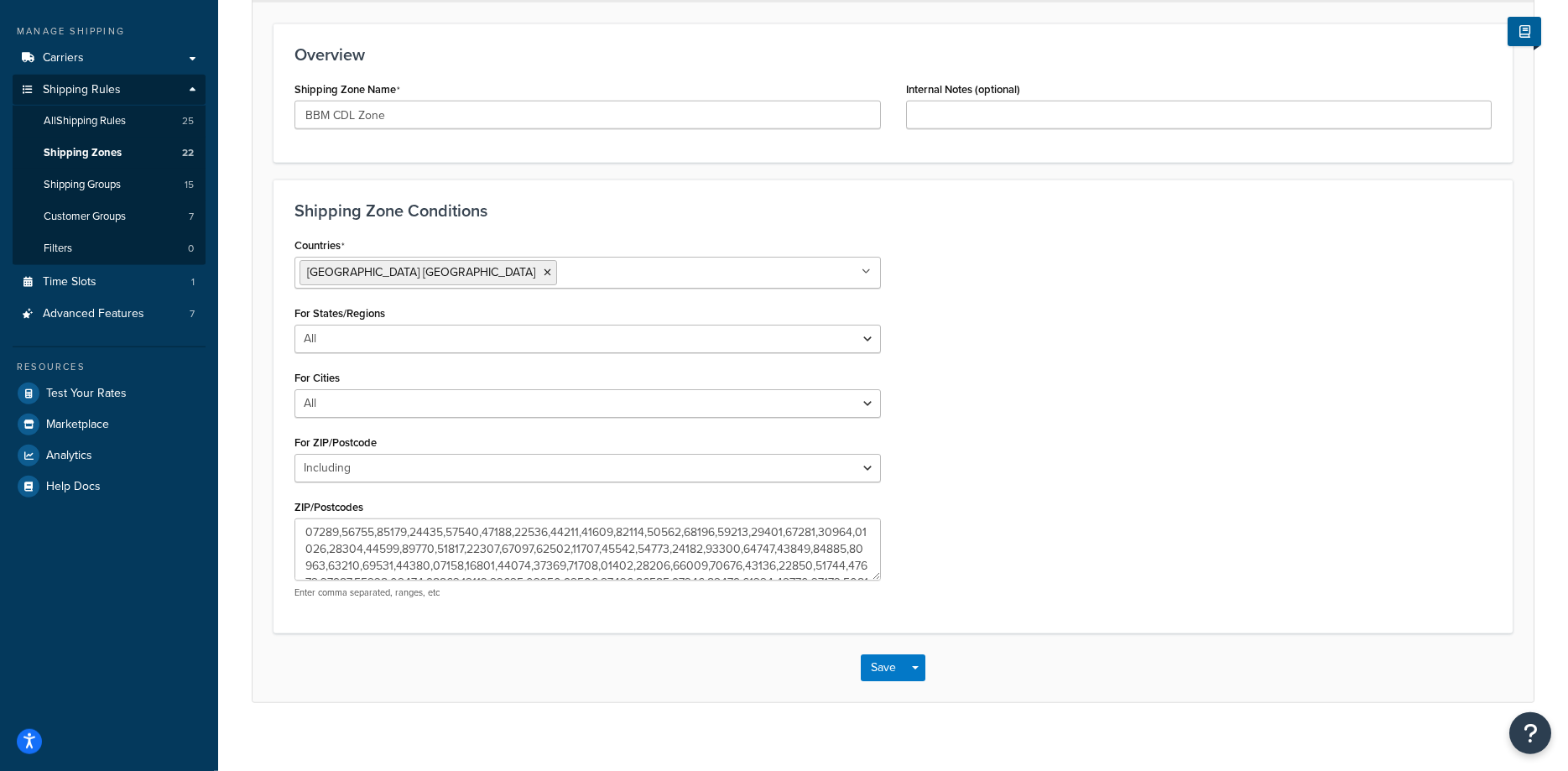
scroll to position [228, 0]
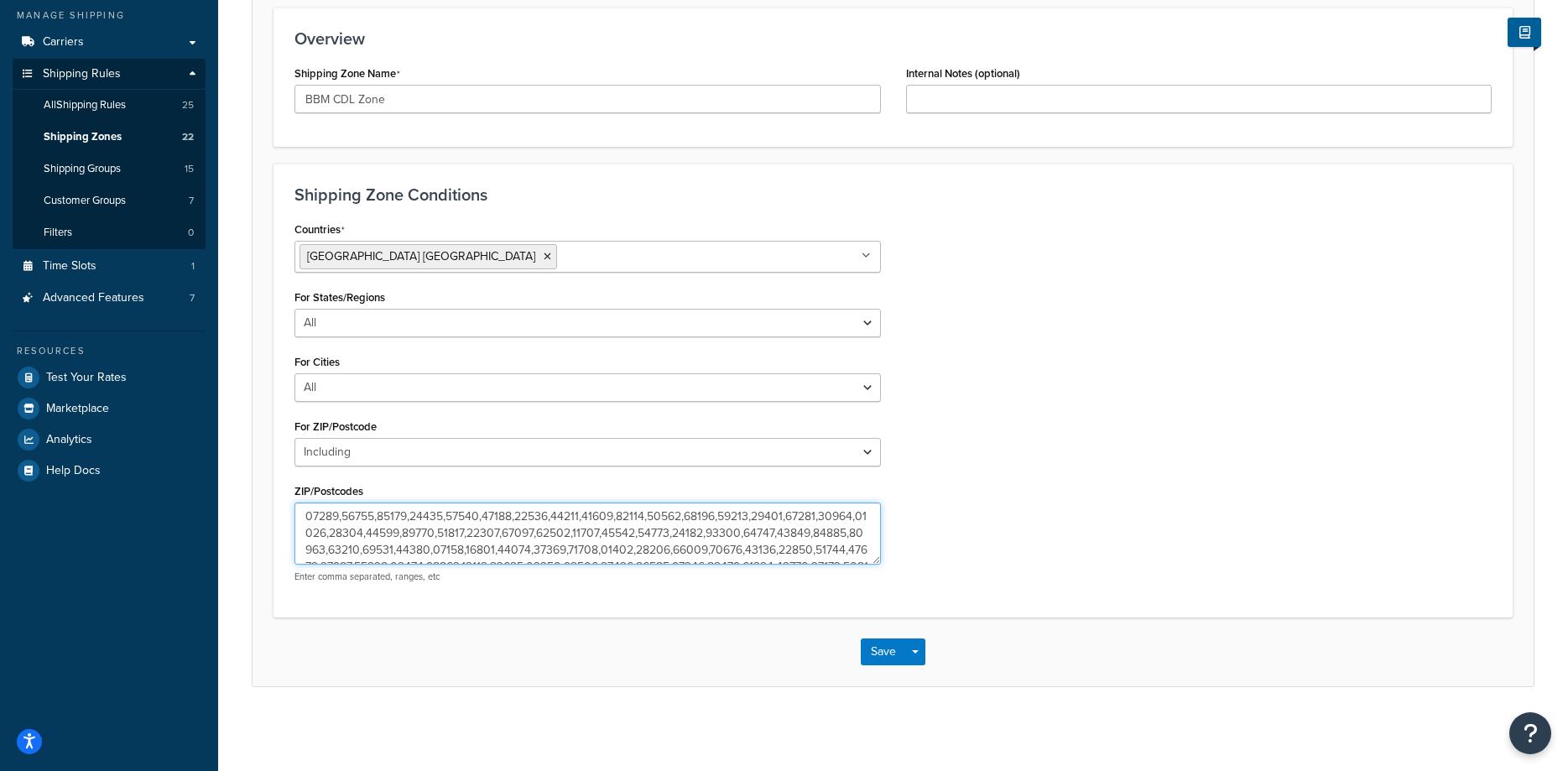
click at [562, 533] on textarea "ZIP/Postcodes" at bounding box center [588, 533] width 587 height 62
click at [1185, 162] on form "Learn More Shipping Zones allow you to define the service areas where your ship…" at bounding box center [893, 294] width 1281 height 781
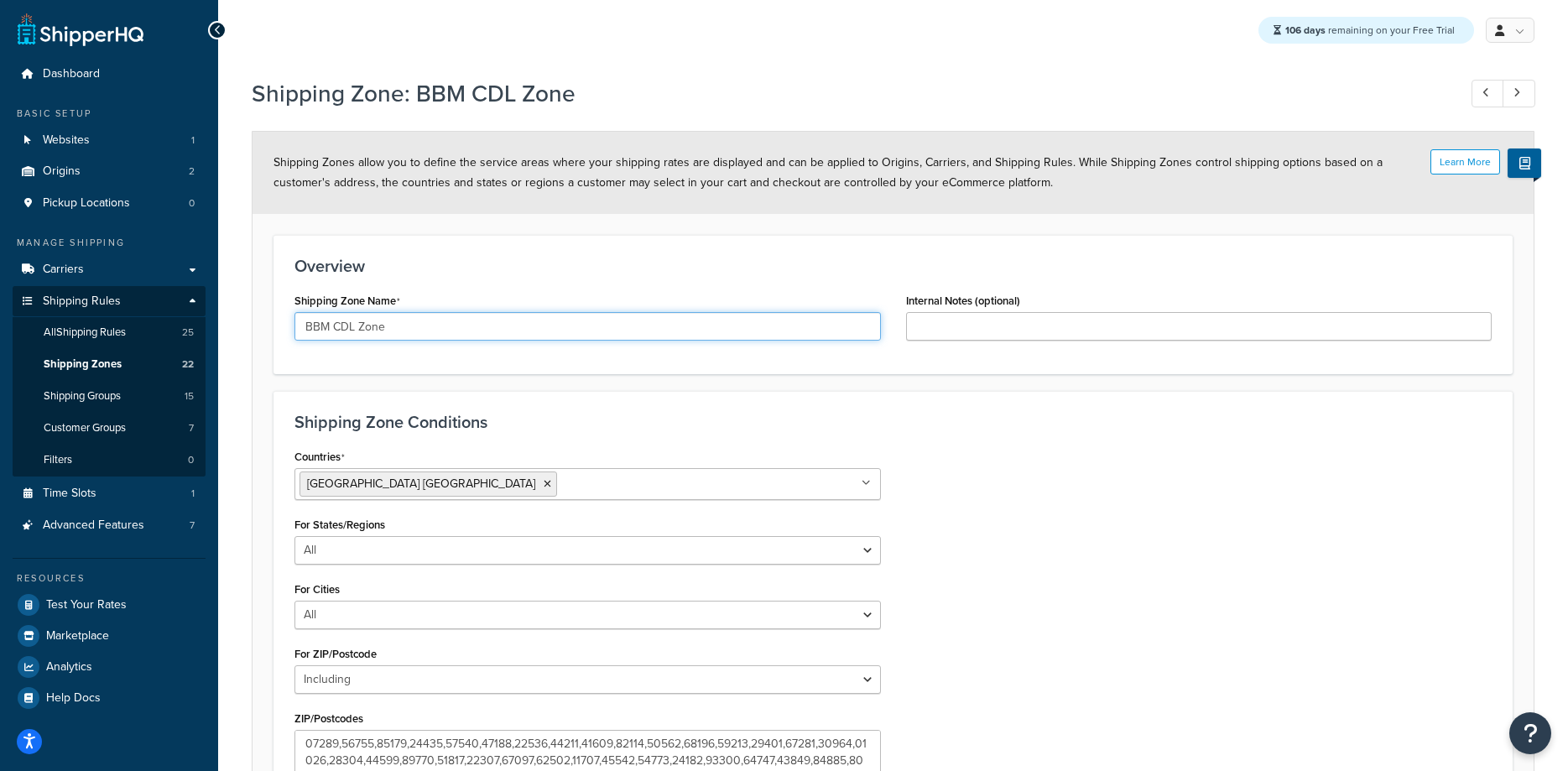
drag, startPoint x: 399, startPoint y: 317, endPoint x: 100, endPoint y: 315, distance: 299.0
click at [294, 315] on input "BBM CDL Zone" at bounding box center [588, 326] width 587 height 28
click at [456, 326] on input "BBM CDL Zone" at bounding box center [588, 326] width 587 height 28
type input "BBM CDL Zone 1 Day Zone"
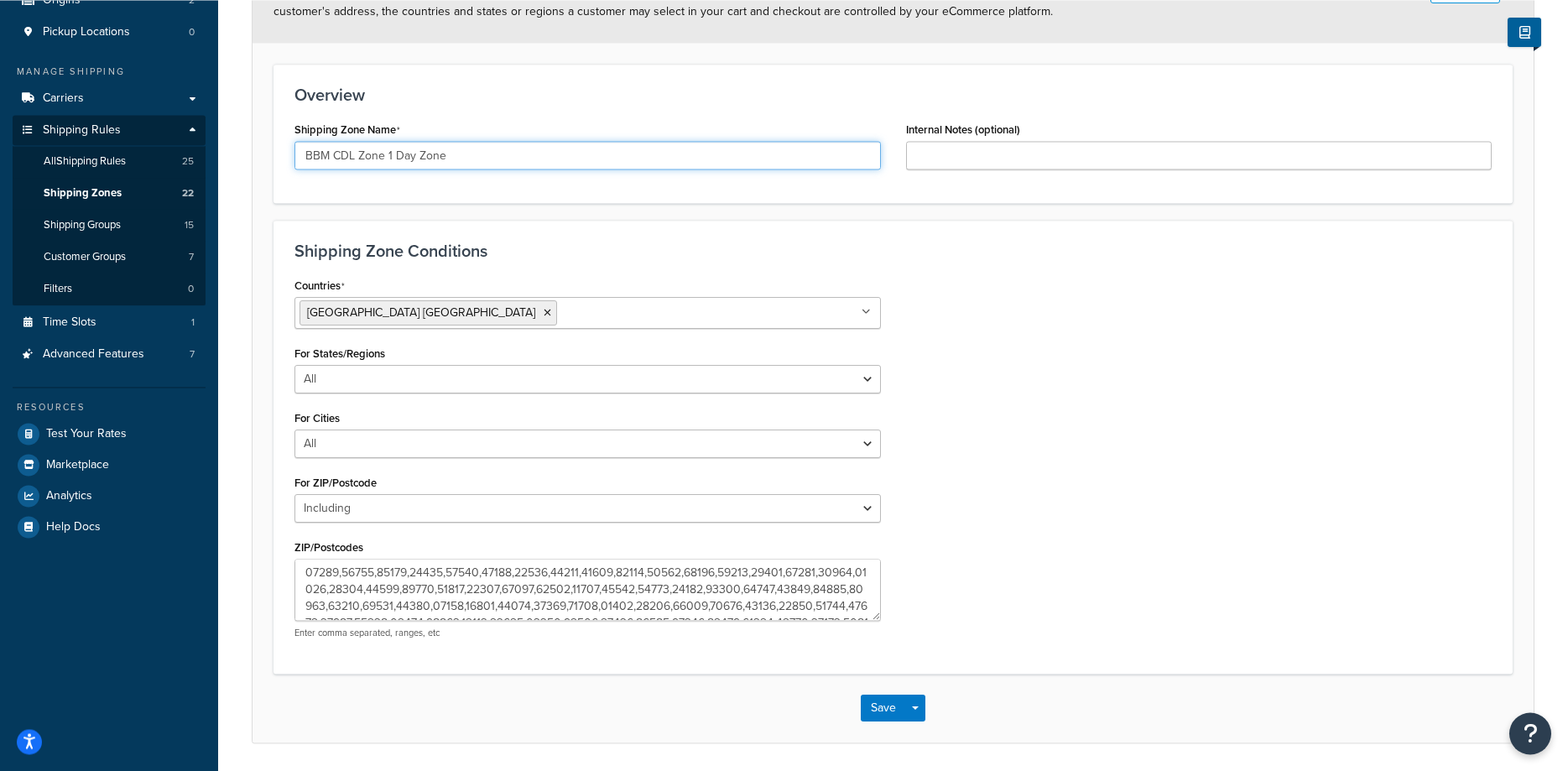
scroll to position [228, 0]
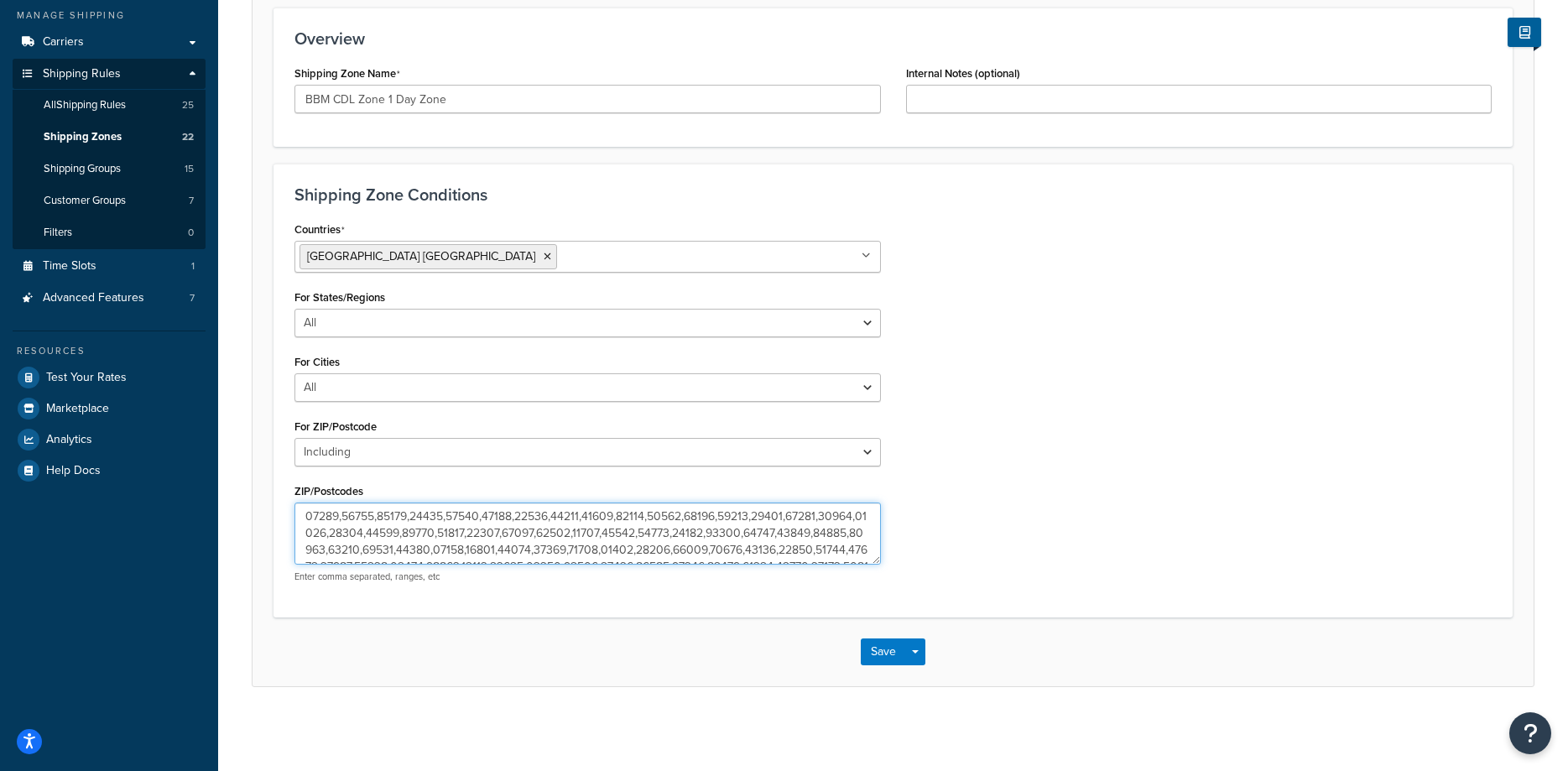
click at [516, 532] on textarea "ZIP/Postcodes" at bounding box center [588, 533] width 587 height 62
click at [515, 532] on textarea "ZIP/Postcodes" at bounding box center [588, 533] width 587 height 62
click at [514, 532] on textarea "ZIP/Postcodes" at bounding box center [588, 533] width 587 height 62
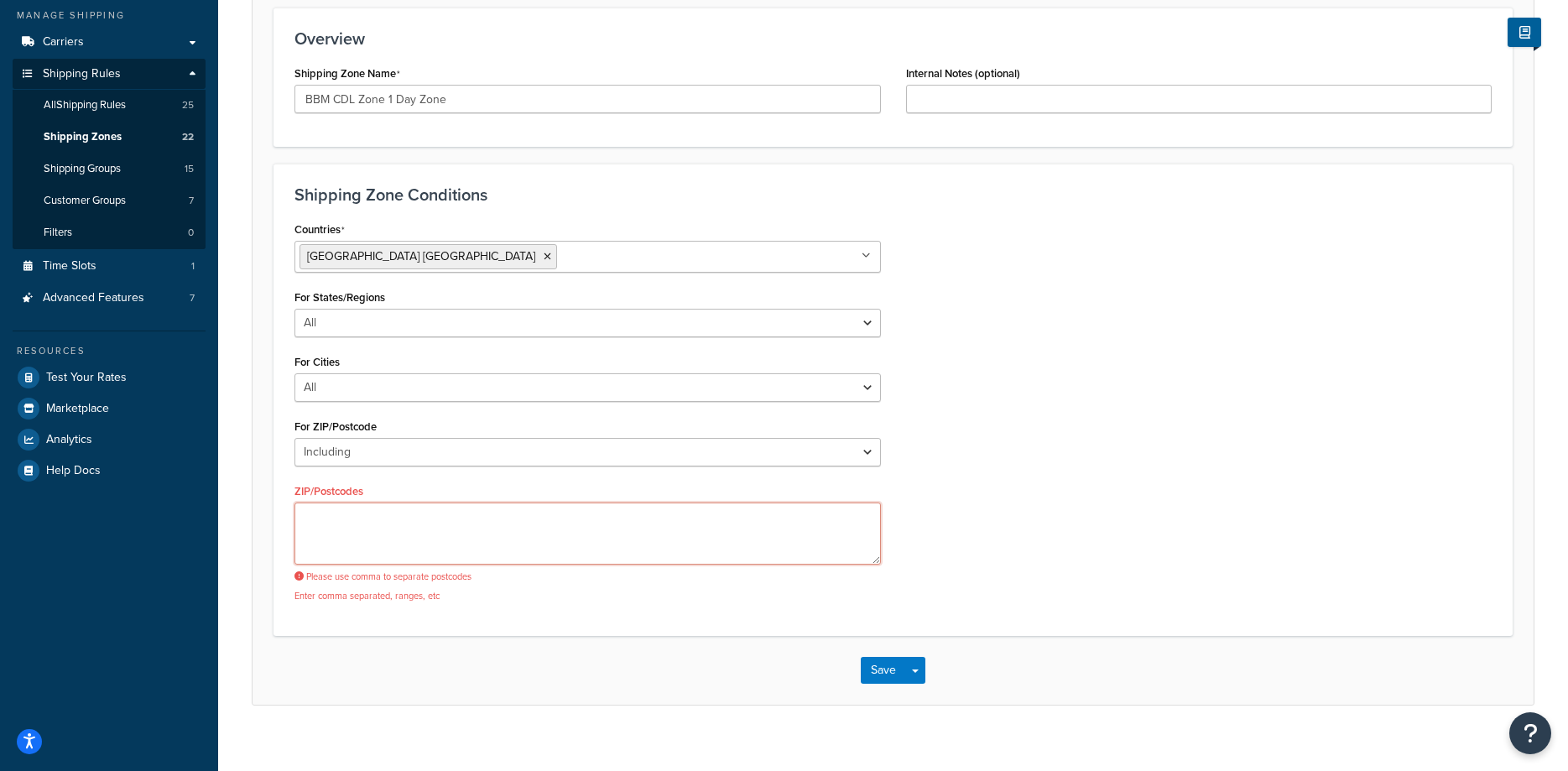
paste textarea "06490,06807,06820,06830,06831,06836,06838,06840,06850,06851,06852,06853,06854,0…"
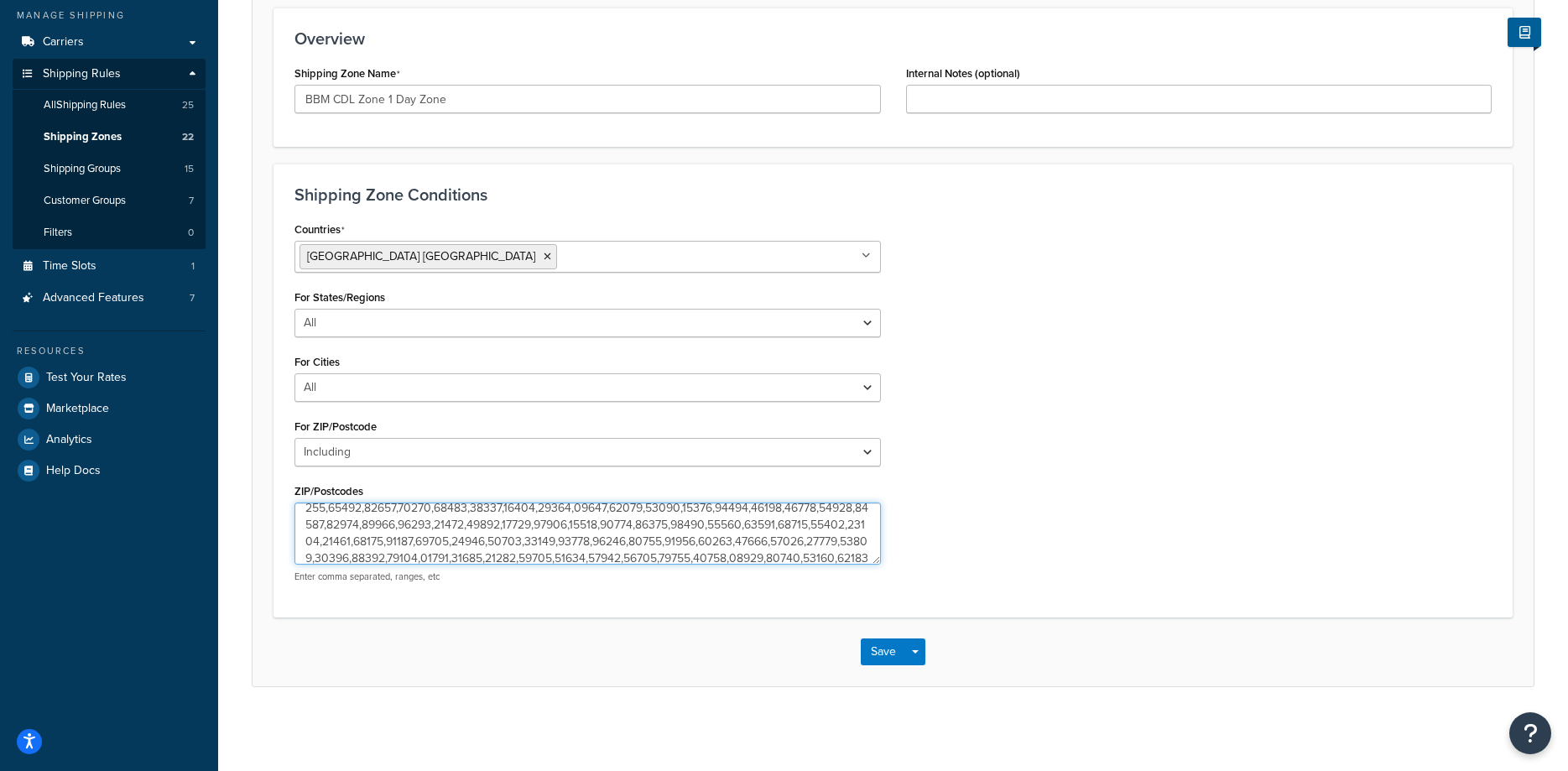
scroll to position [0, 0]
type textarea "06490,06807,06820,06830,06831,06836,06838,06840,06850,06851,06852,06853,06854,0…"
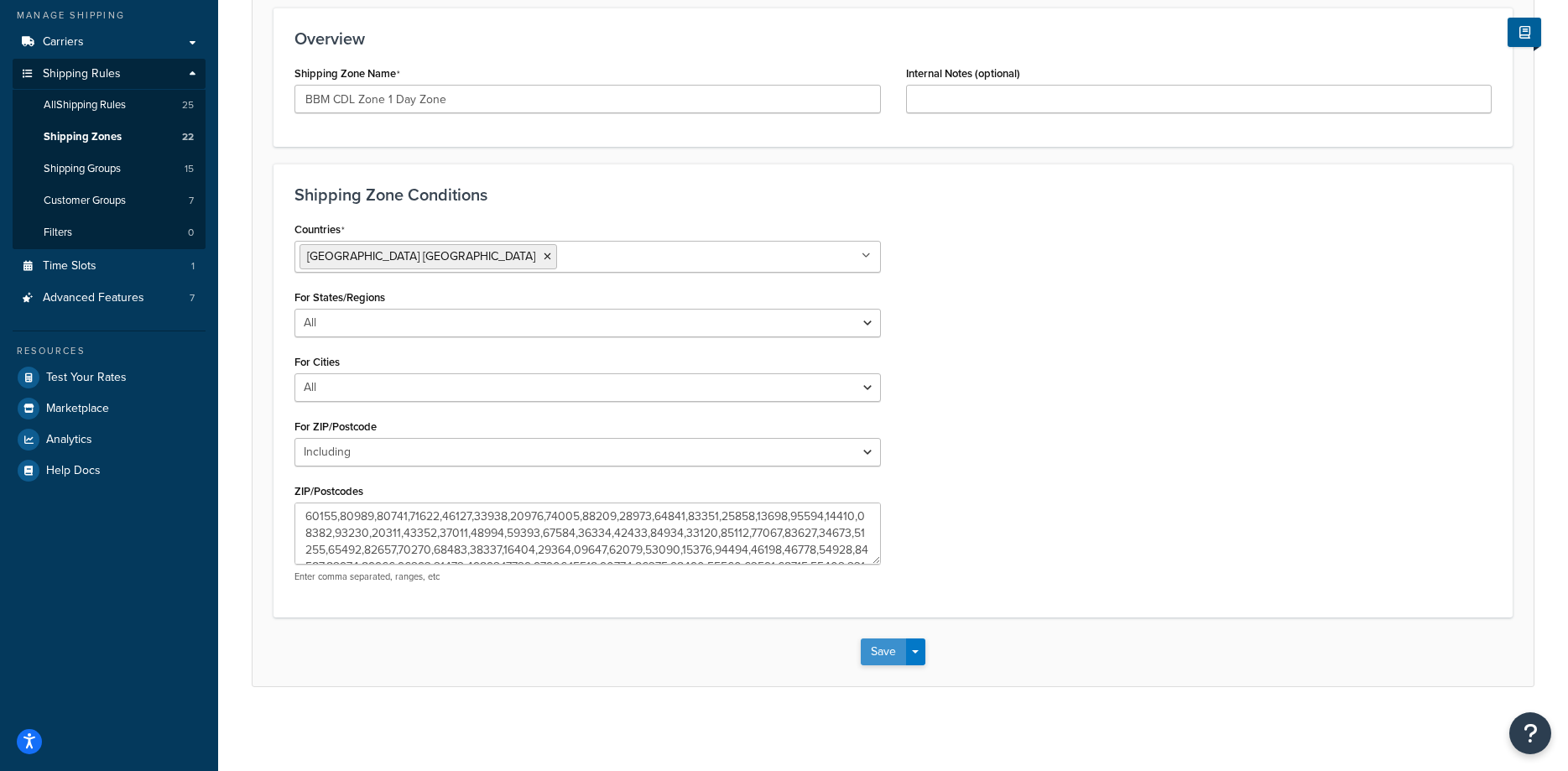
click at [891, 647] on button "Save" at bounding box center [883, 651] width 45 height 27
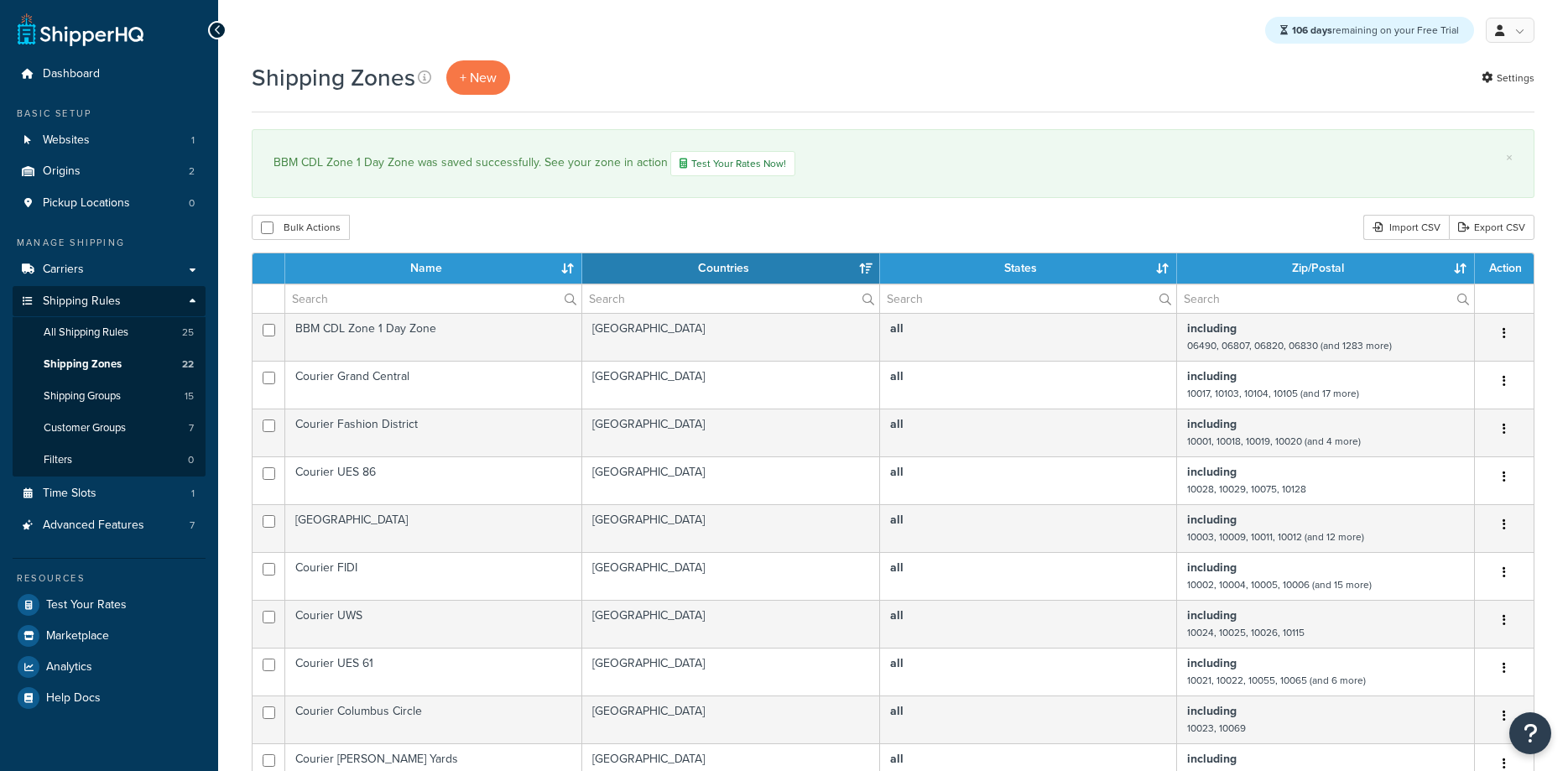
select select "15"
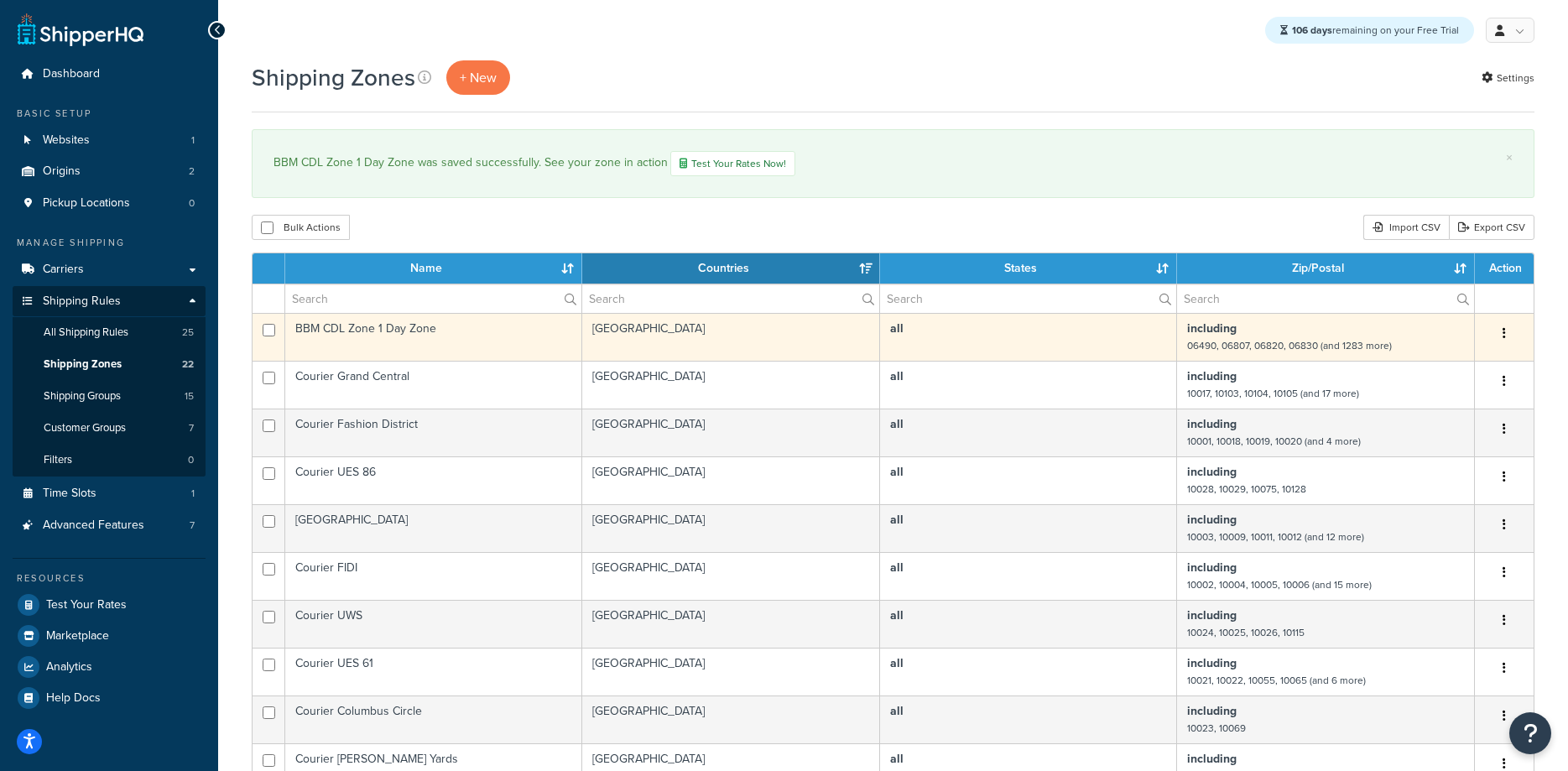
click at [403, 329] on td "BBM CDL Zone 1 Day Zone" at bounding box center [433, 337] width 297 height 48
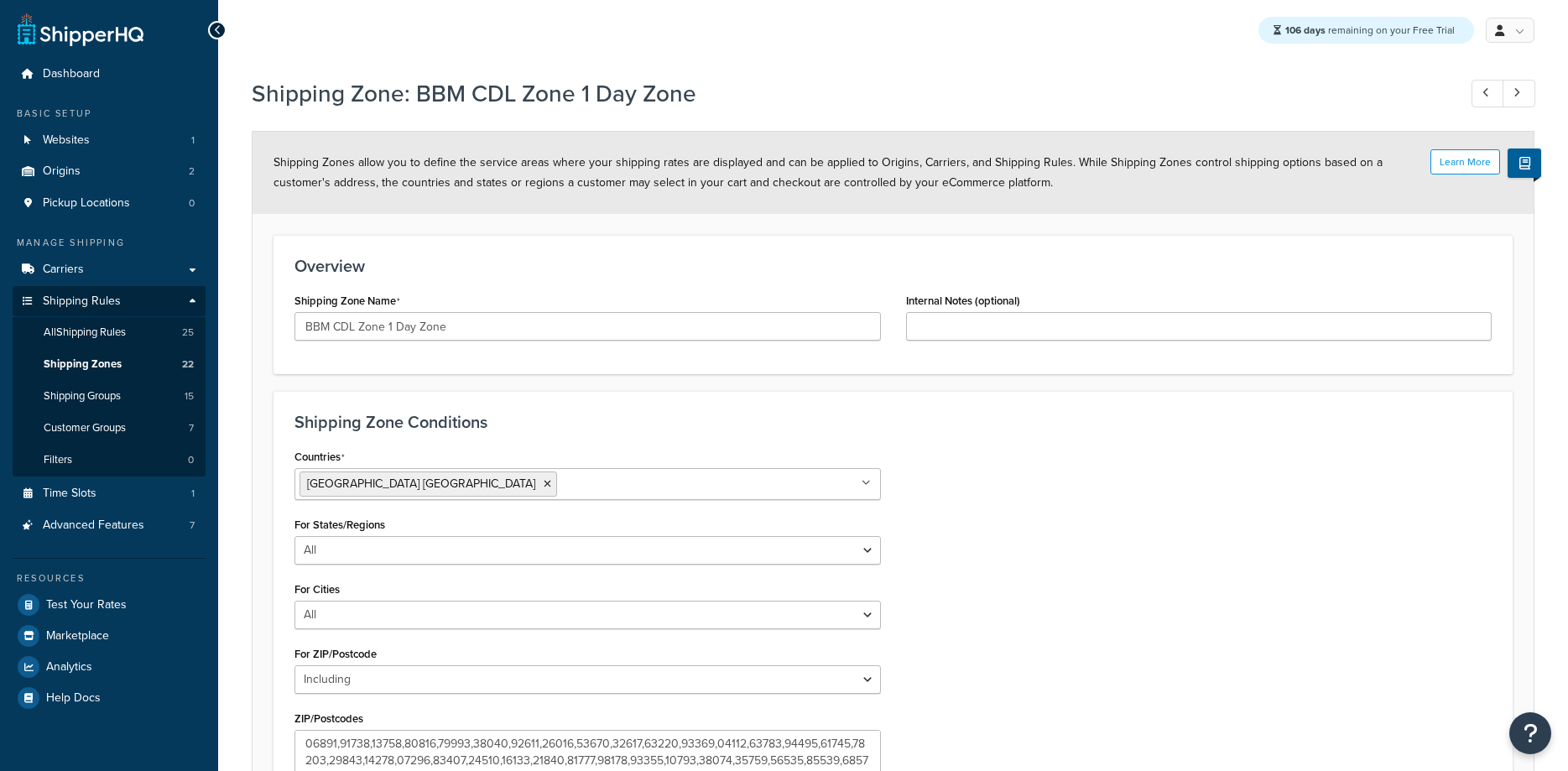
select select "including"
click at [369, 324] on input "BBM CDL Zone 1 Day Zone" at bounding box center [588, 326] width 587 height 28
type input "BBM CDL 1 Day Zone"
click at [950, 410] on div "Shipping Zone Conditions Countries United States USA All Countries ALL Afghanis…" at bounding box center [893, 617] width 1239 height 453
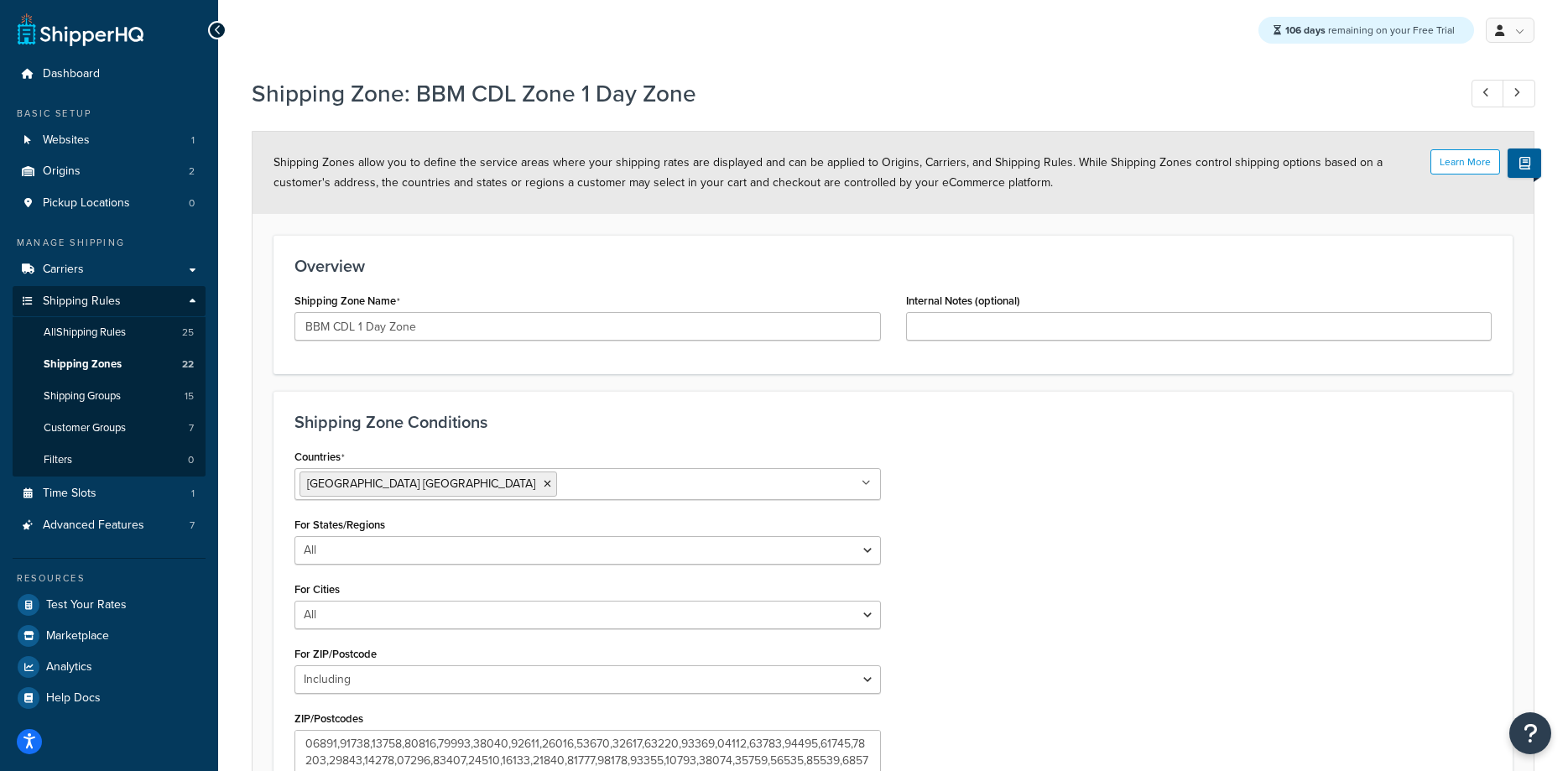
scroll to position [228, 0]
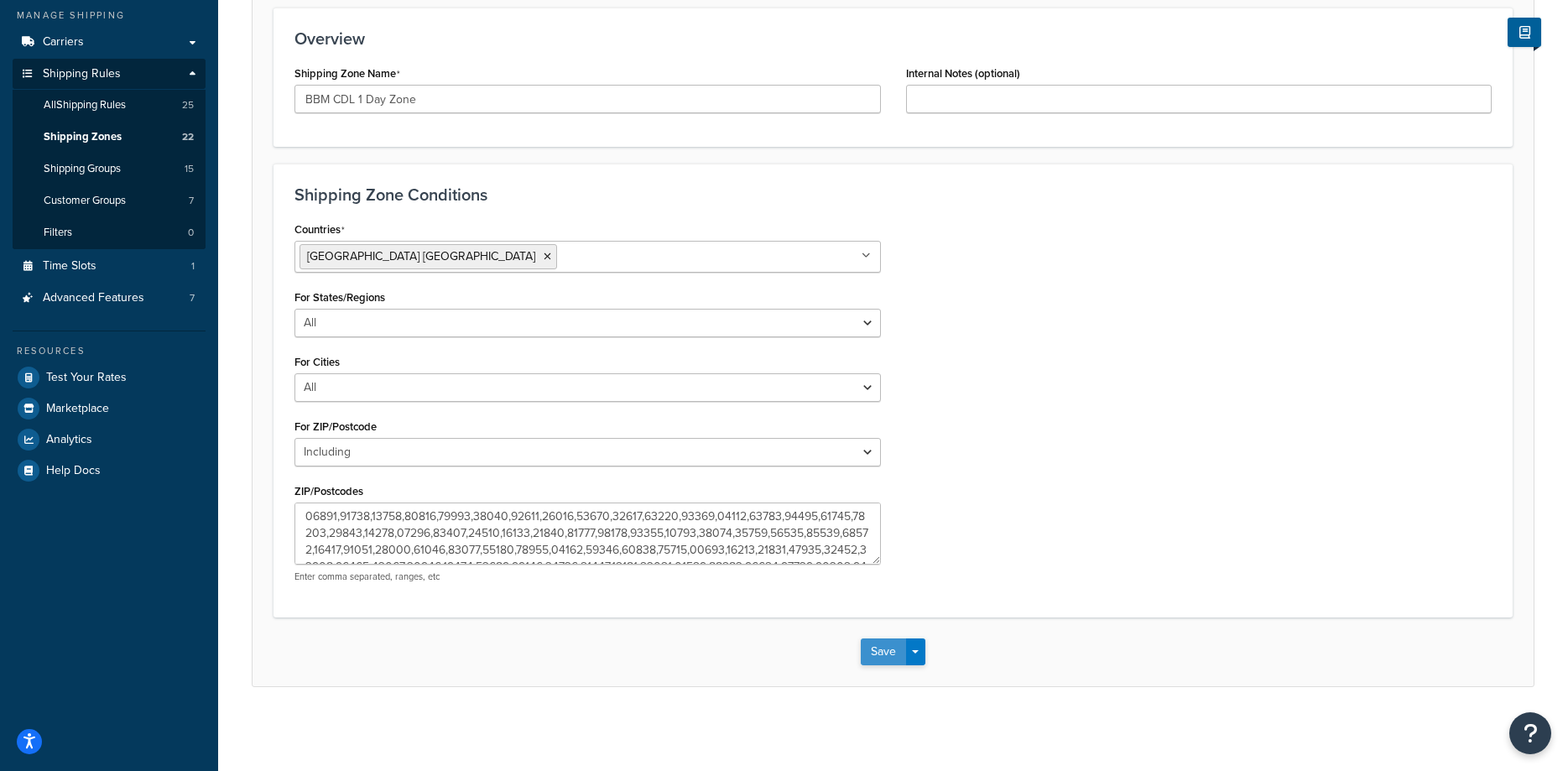
click at [879, 658] on button "Save" at bounding box center [883, 651] width 45 height 27
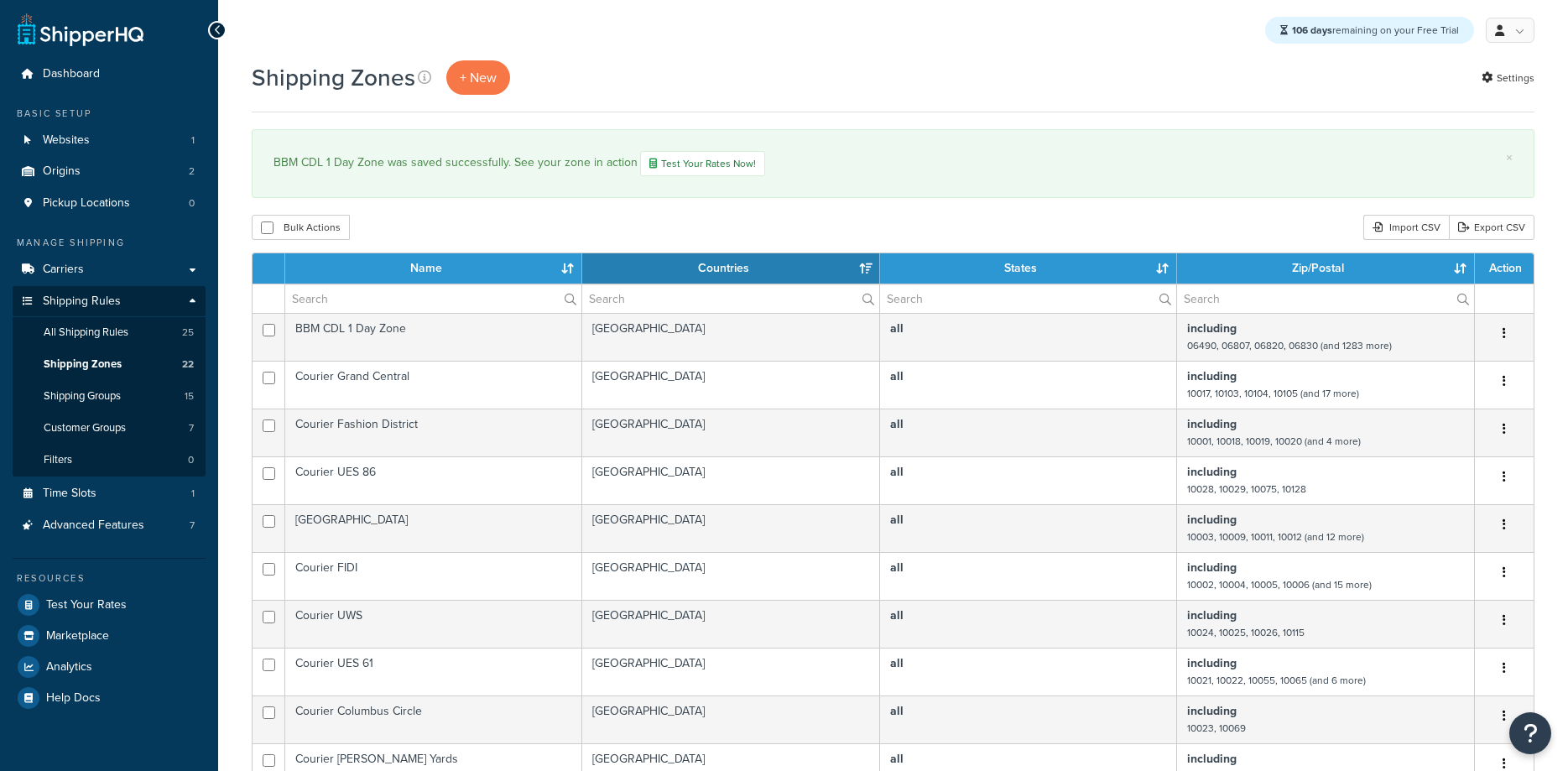
select select "15"
click at [480, 74] on span "+ New" at bounding box center [479, 78] width 37 height 19
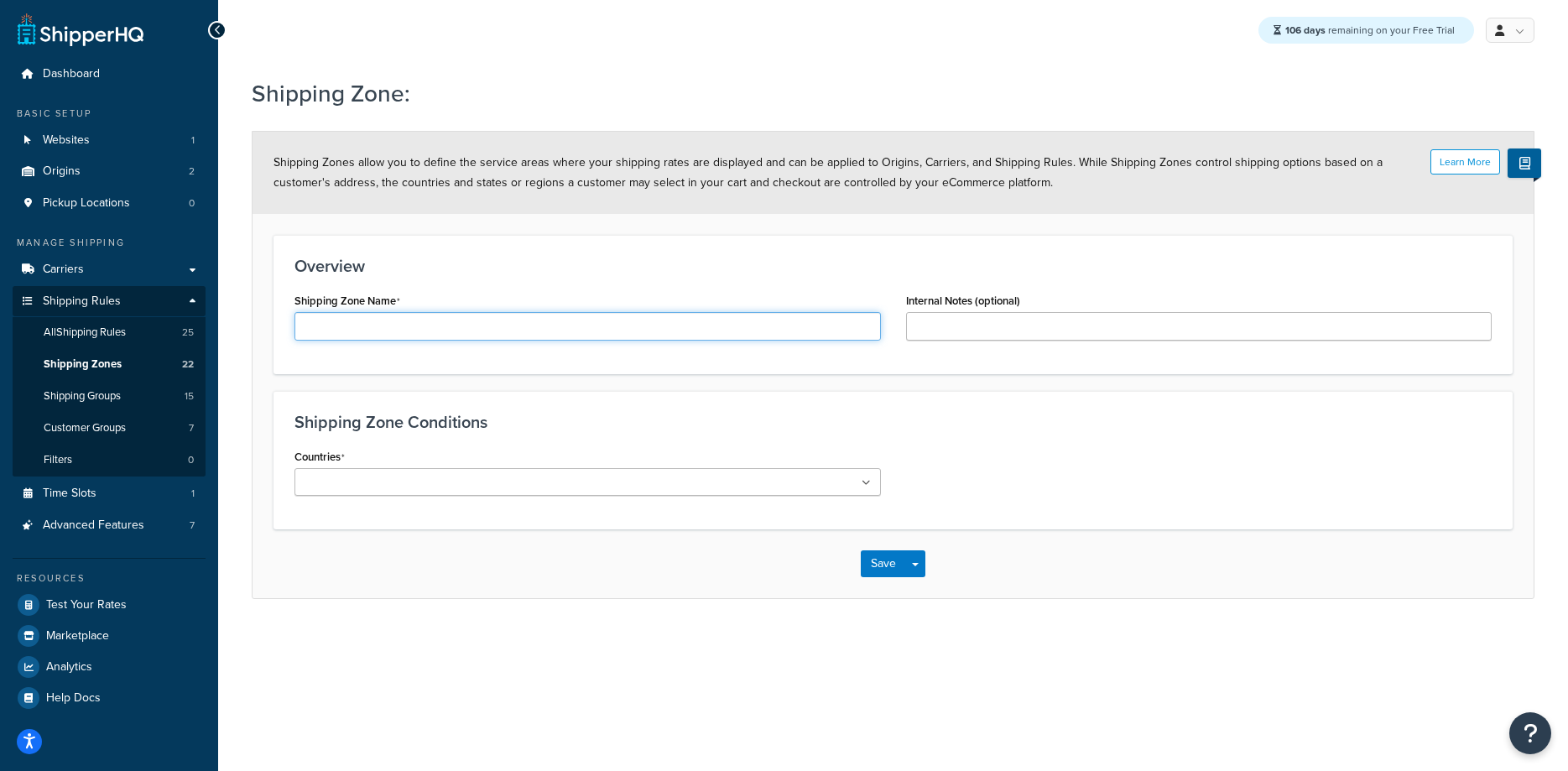
drag, startPoint x: 348, startPoint y: 330, endPoint x: 339, endPoint y: 325, distance: 10.3
click at [340, 325] on input "Shipping Zone Name" at bounding box center [588, 326] width 587 height 28
click at [359, 328] on input "BBM CDL 1 Day Zone" at bounding box center [588, 326] width 587 height 28
type input "BBM CDL 2 Day Zone"
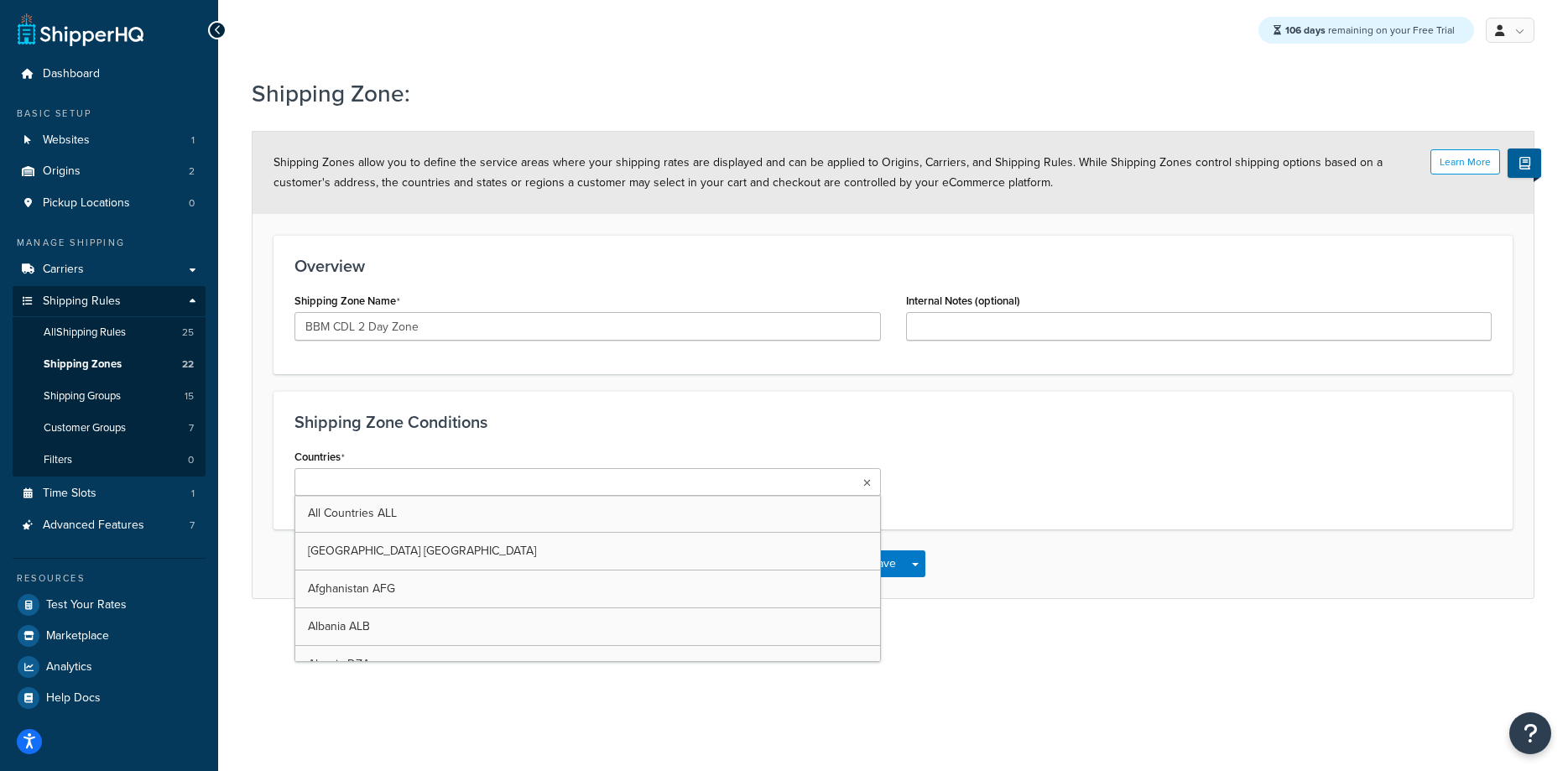
click at [837, 490] on ul at bounding box center [588, 481] width 587 height 27
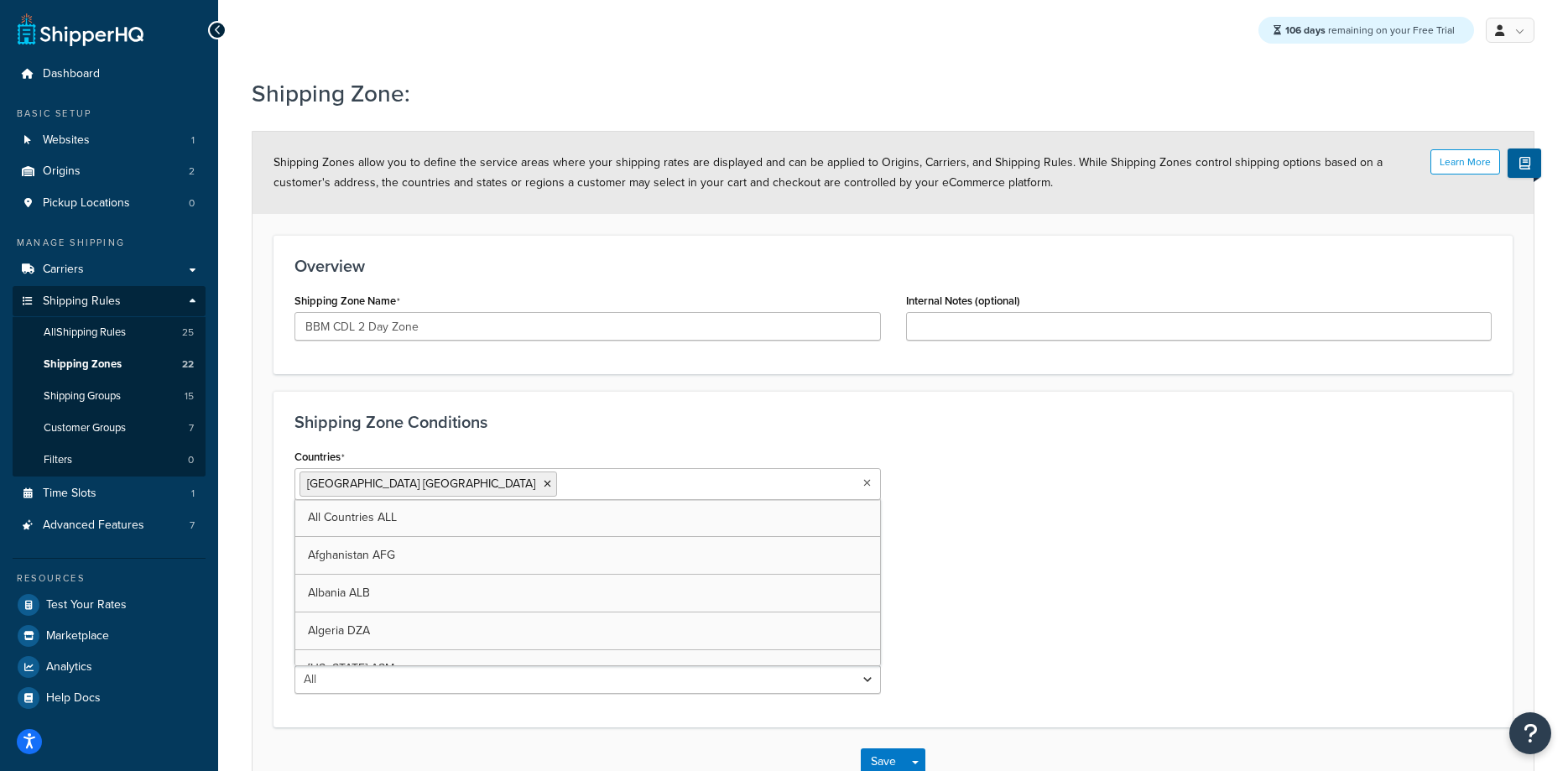
click at [971, 571] on div "Countries United States USA All Countries ALL Afghanistan AFG Albania ALB Alger…" at bounding box center [893, 575] width 1222 height 261
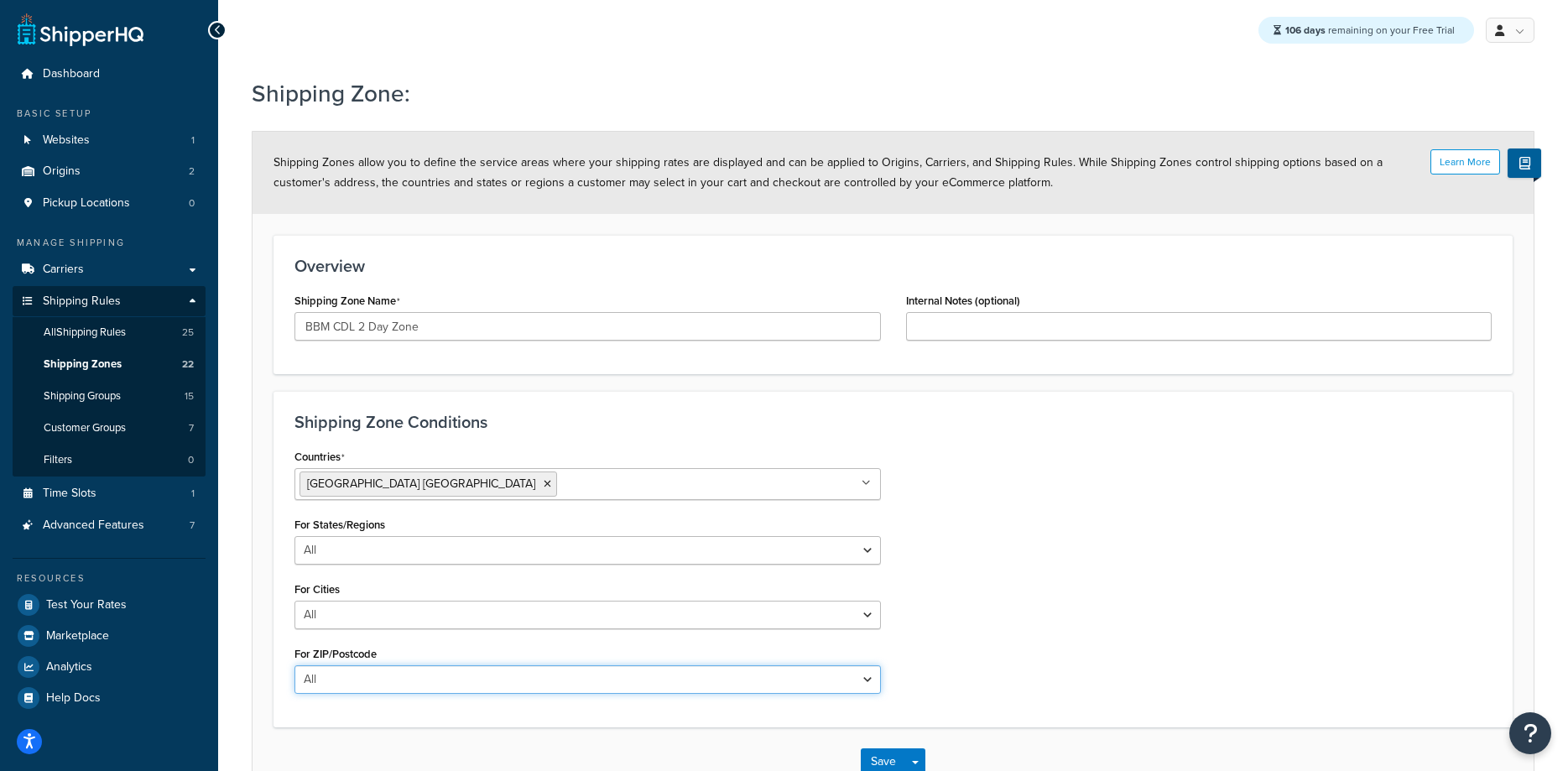
click at [294, 666] on select "All Including Excluding" at bounding box center [588, 680] width 587 height 28
select select "including"
click option "Including" at bounding box center [0, 0] width 0 height 0
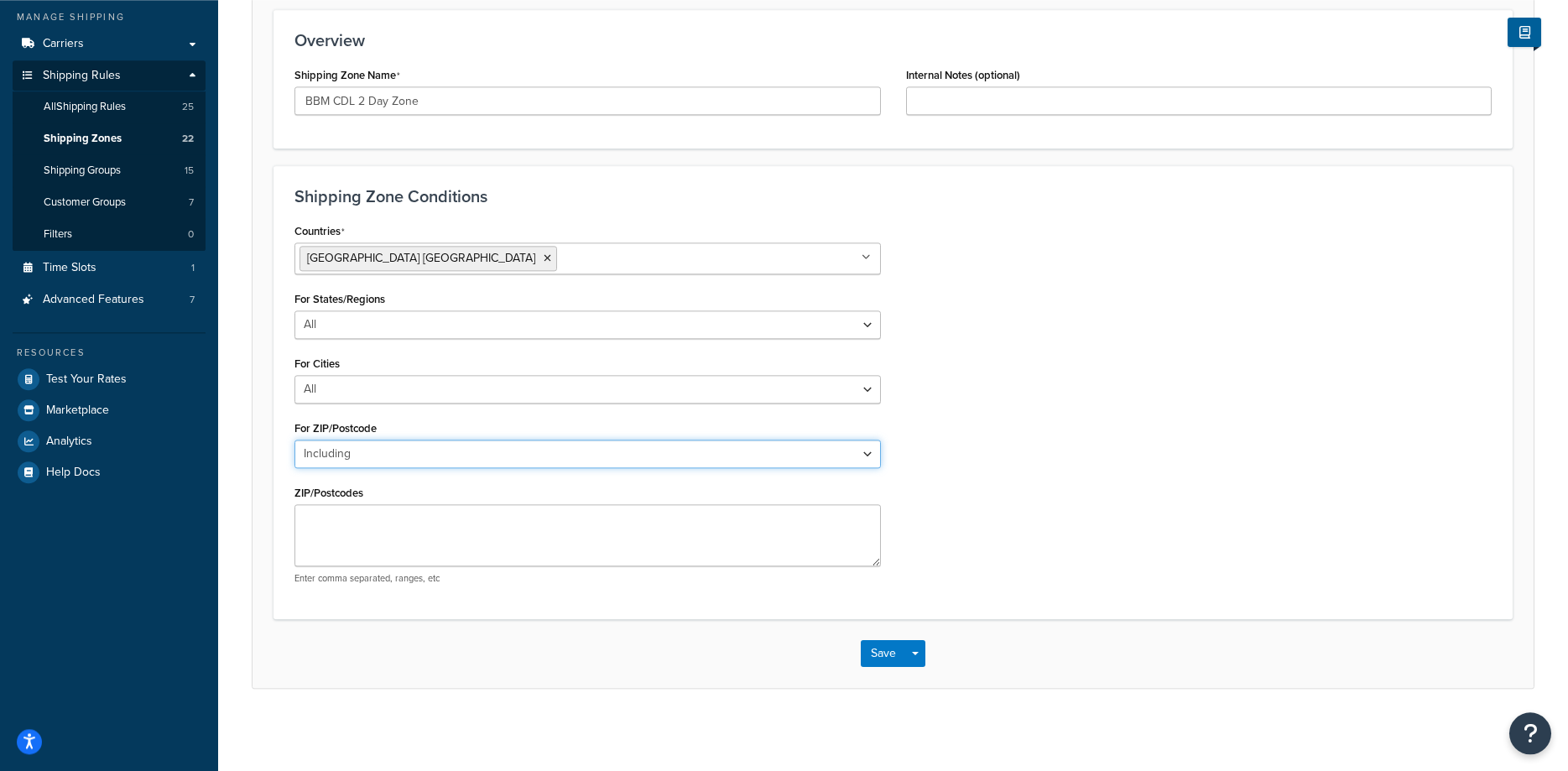
scroll to position [228, 0]
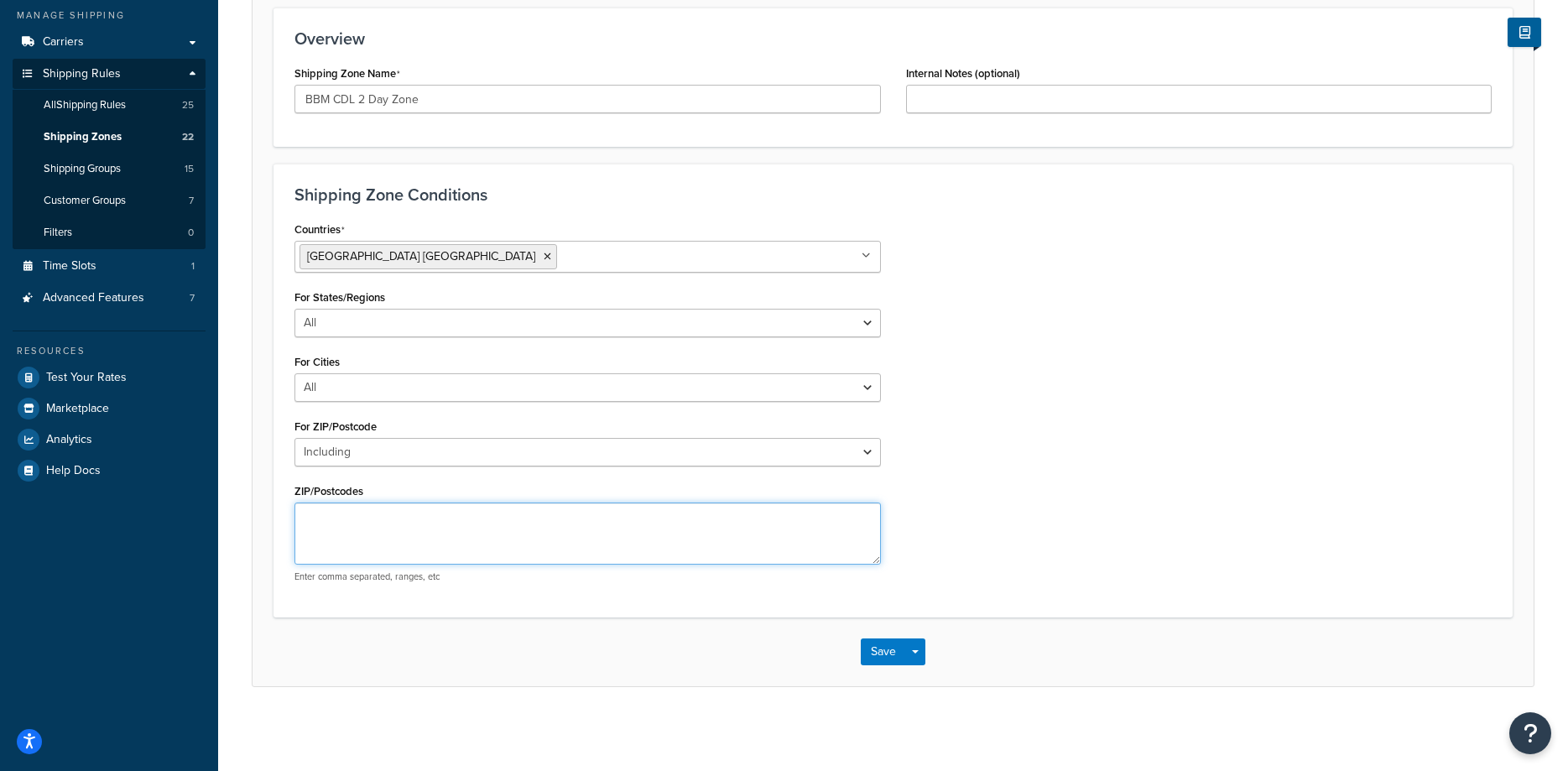
click at [340, 524] on textarea "ZIP/Postcodes" at bounding box center [588, 533] width 587 height 62
paste textarea "08037,08088,08089,08095,08210,08213,08214,08215,08217,08218,08219,08220,08231,0…"
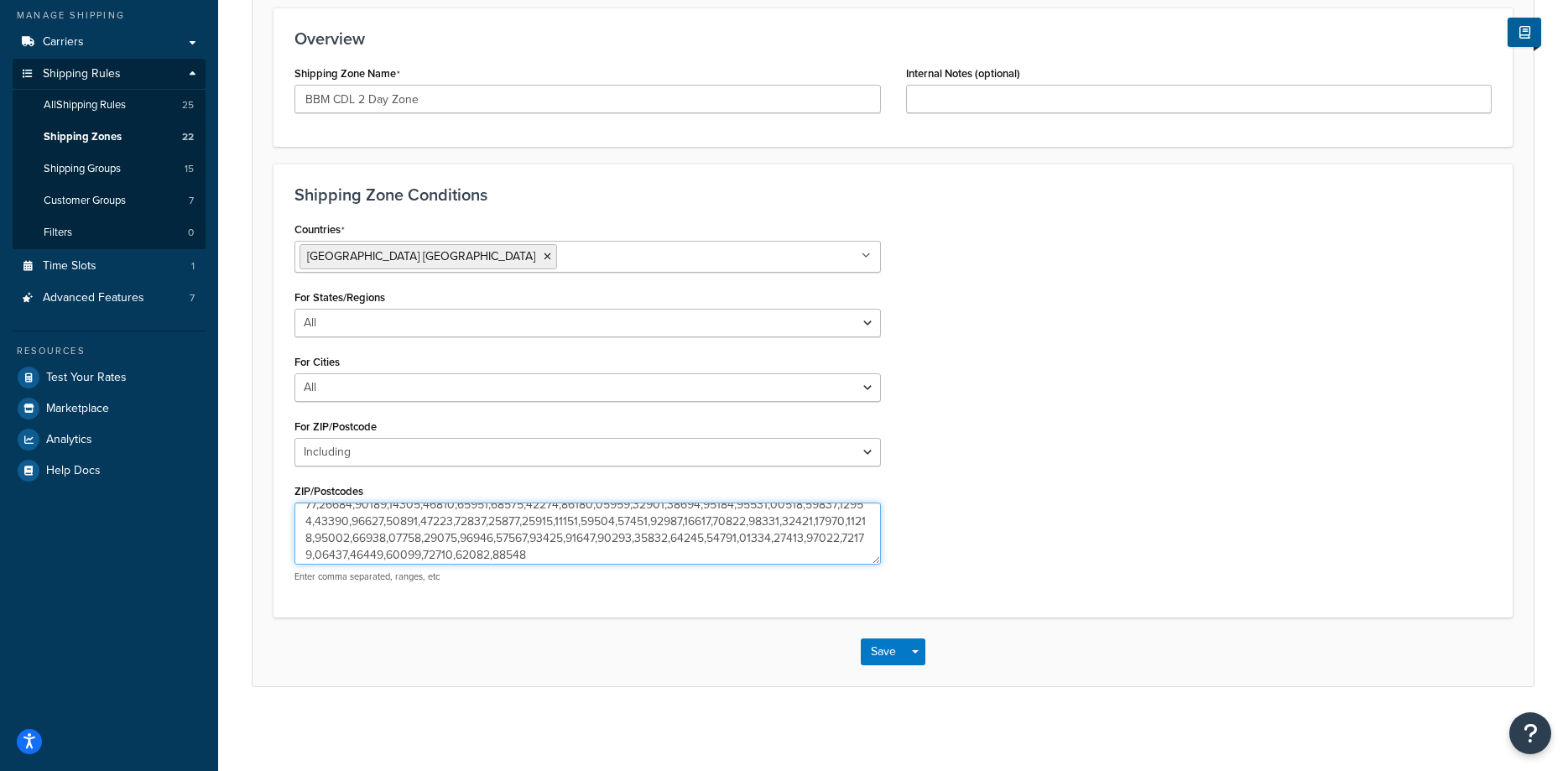
scroll to position [637, 0]
type textarea "08037,08088,08089,08095,08210,08213,08214,08215,08217,08218,08219,08220,08231,0…"
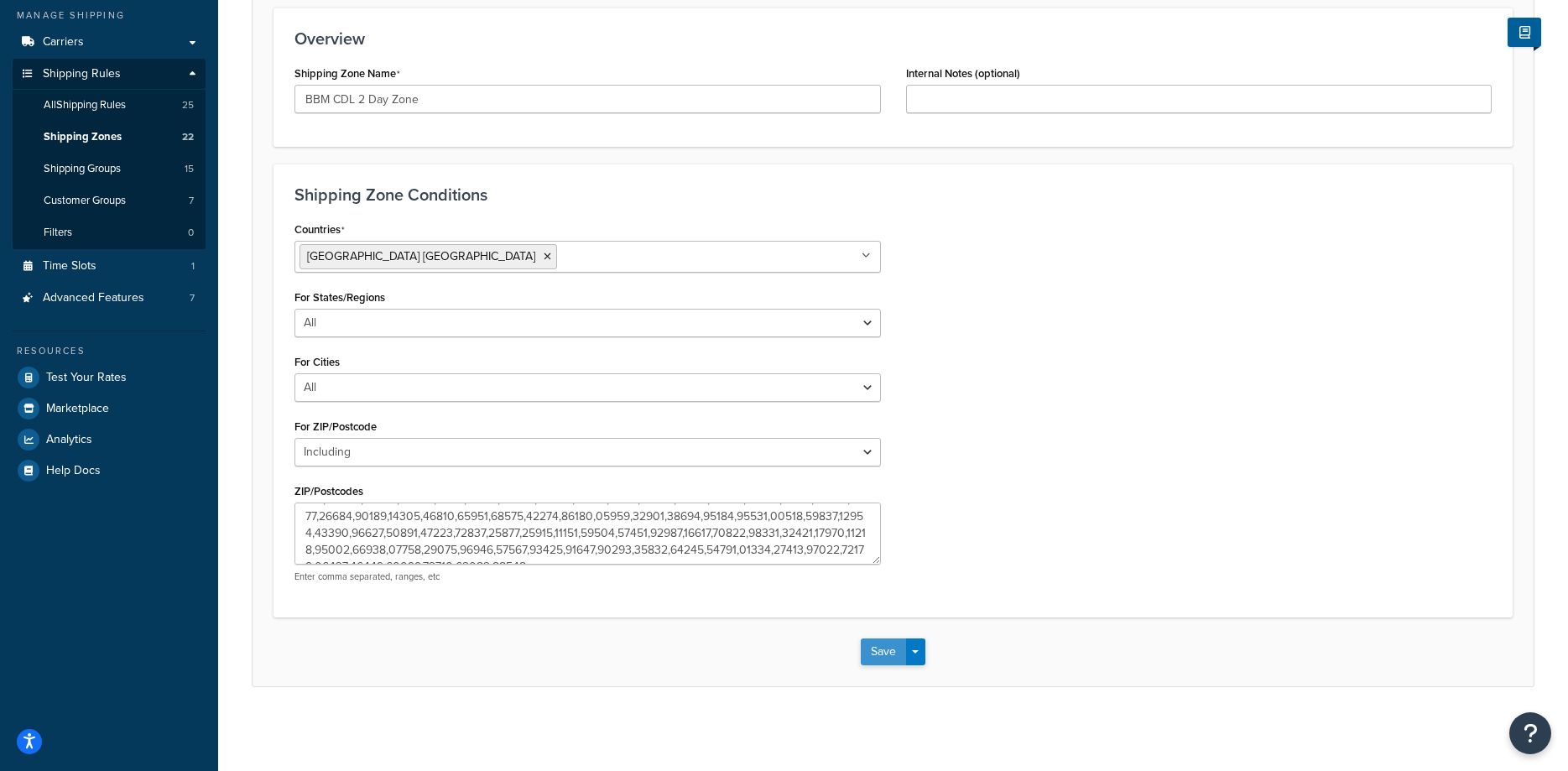
click at [873, 658] on button "Save" at bounding box center [883, 651] width 45 height 27
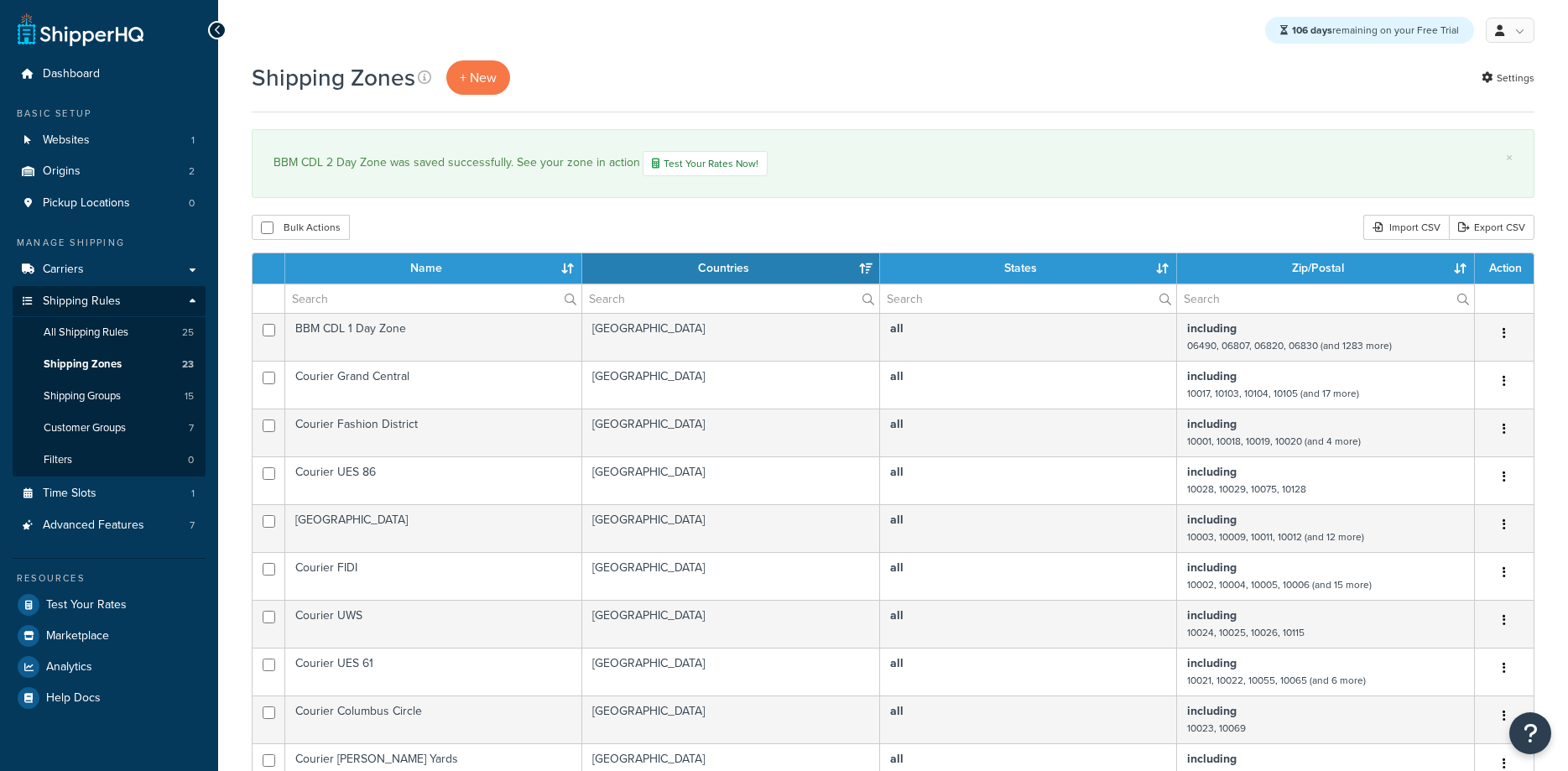
select select "15"
click at [74, 267] on span "Carriers" at bounding box center [63, 269] width 41 height 14
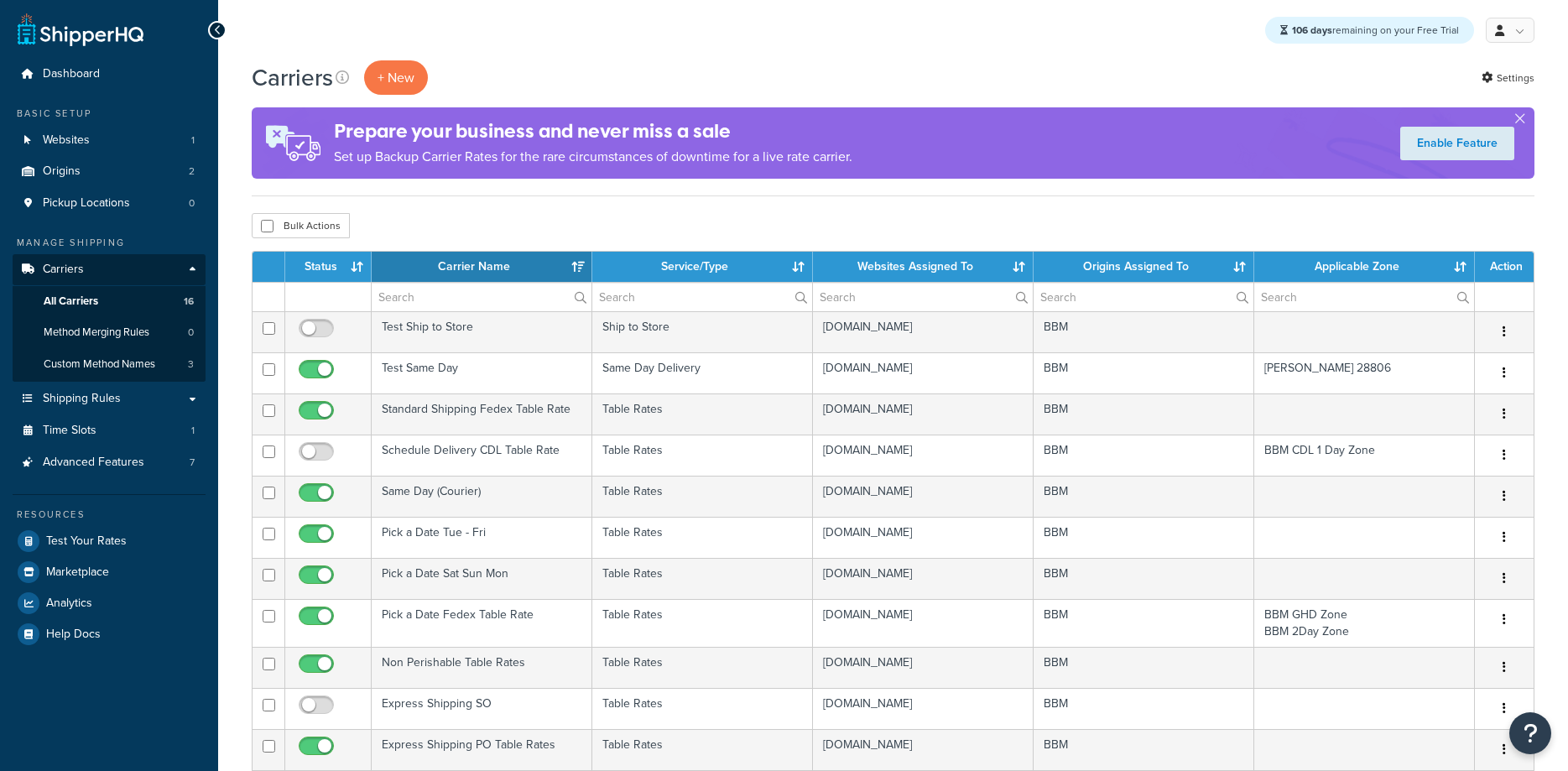
select select "15"
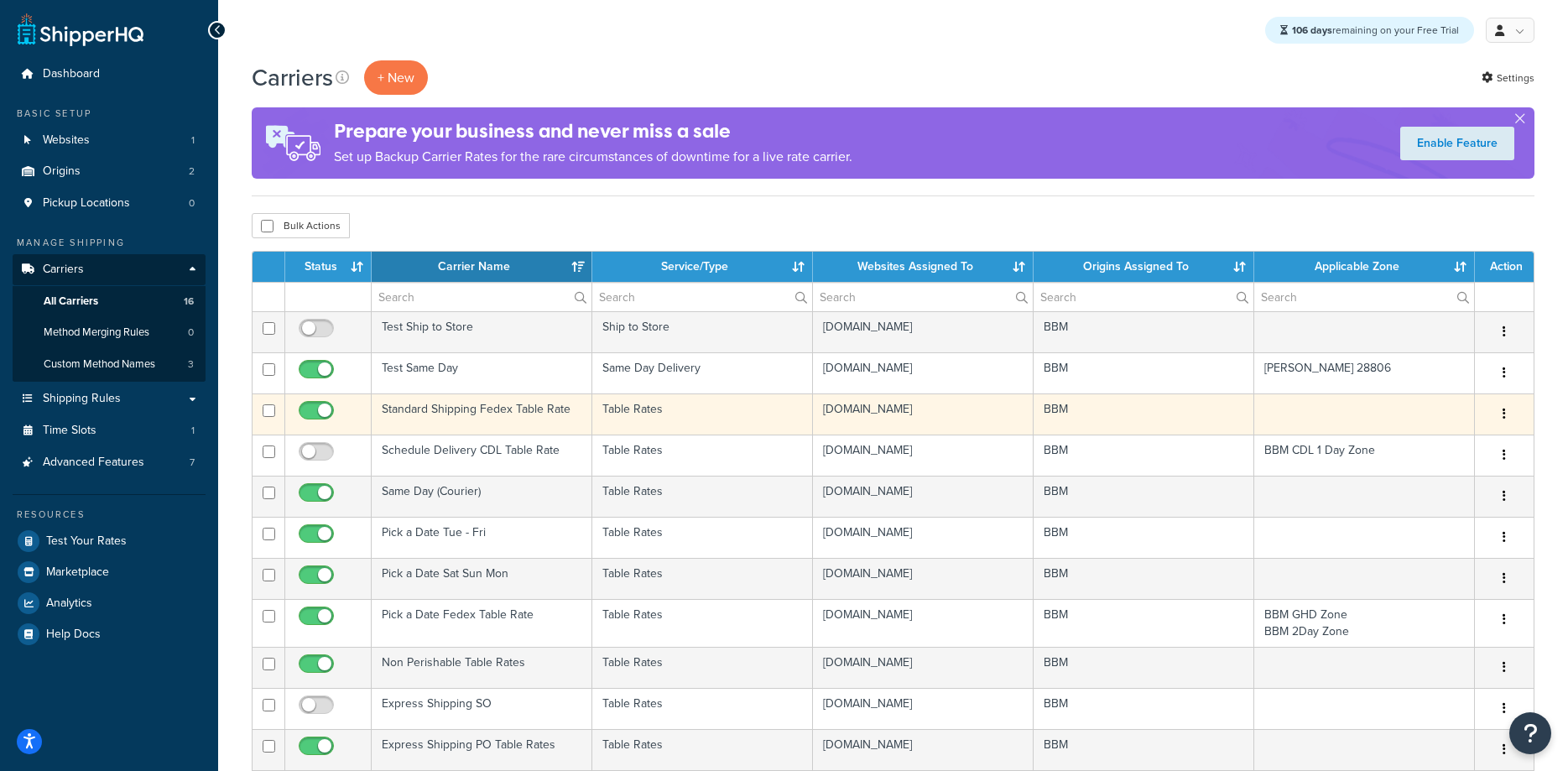
click at [446, 407] on td "Standard Shipping Fedex Table Rate" at bounding box center [481, 414] width 221 height 41
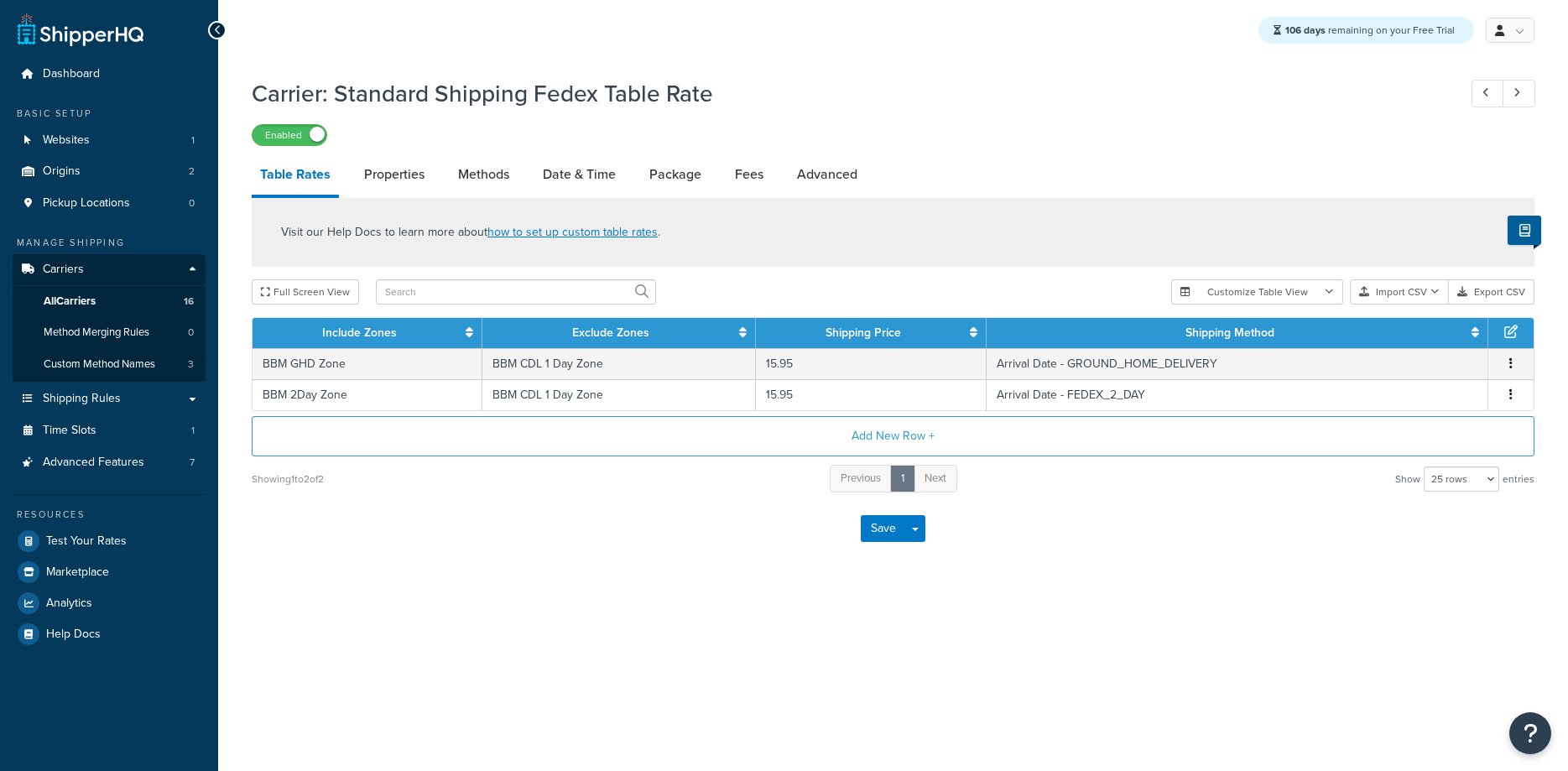
select select "25"
click at [76, 300] on span "All Carriers" at bounding box center [69, 301] width 52 height 14
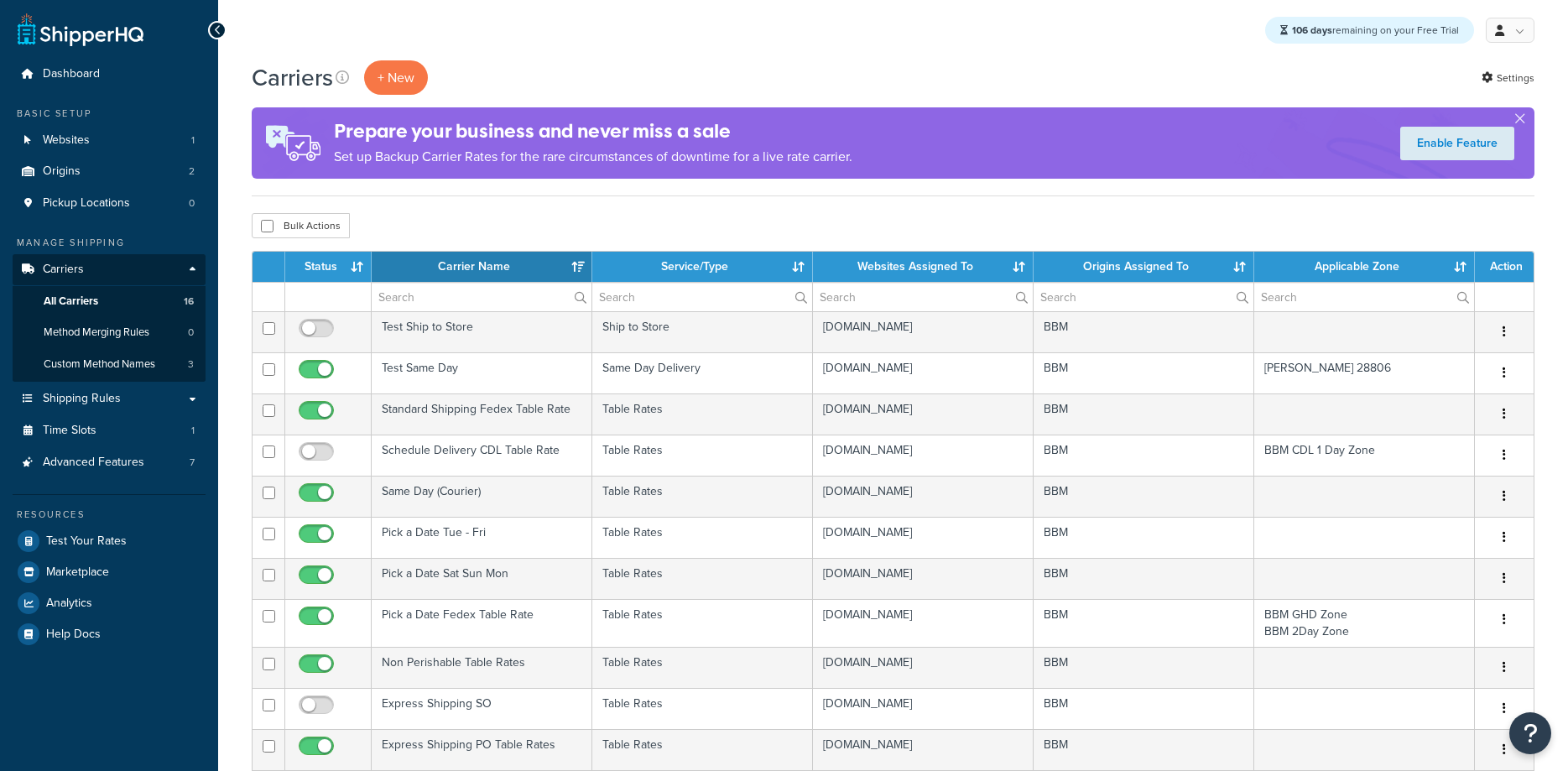
select select "15"
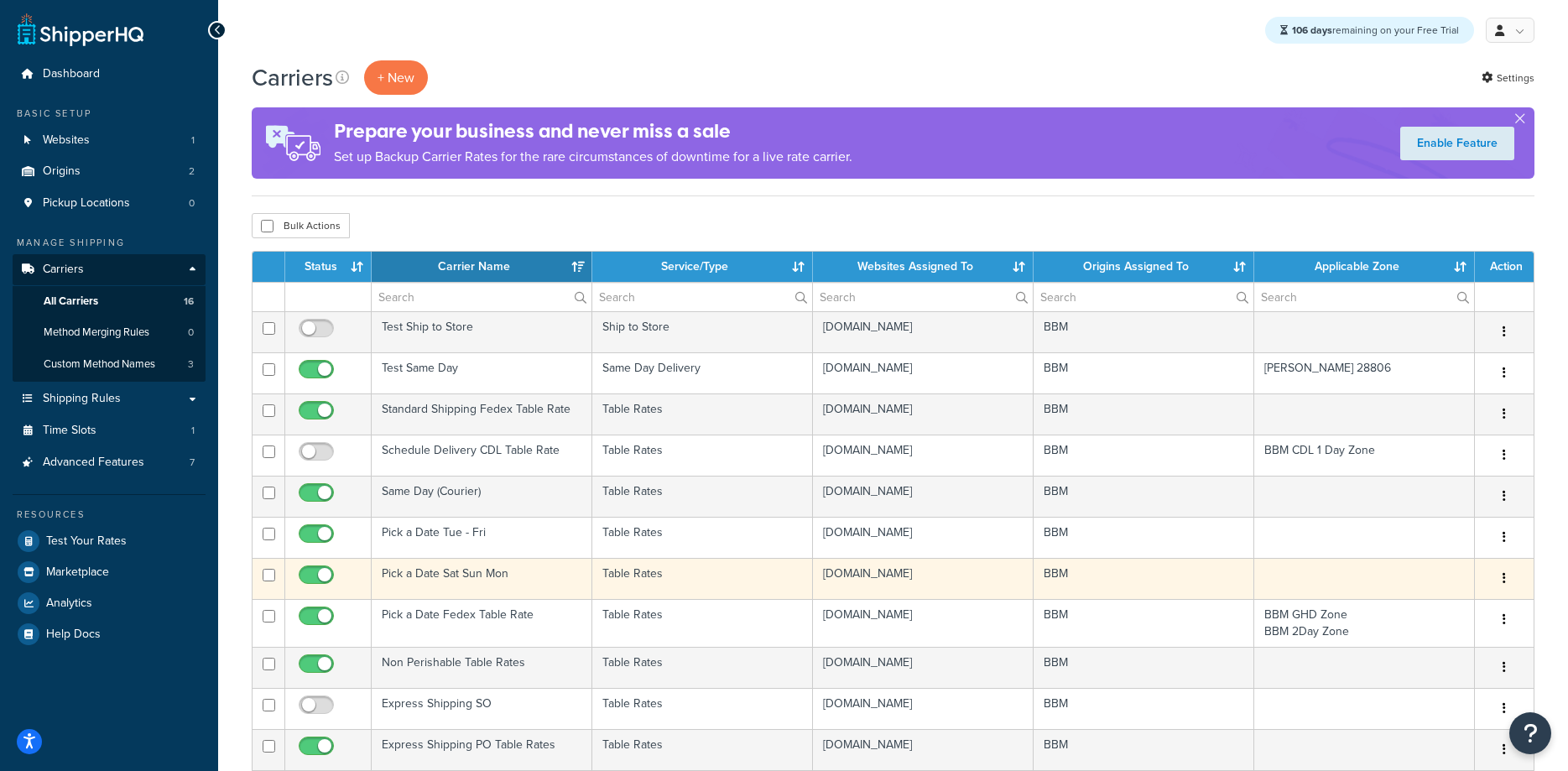
click at [458, 574] on td "Pick a Date Sat Sun Mon" at bounding box center [481, 578] width 221 height 41
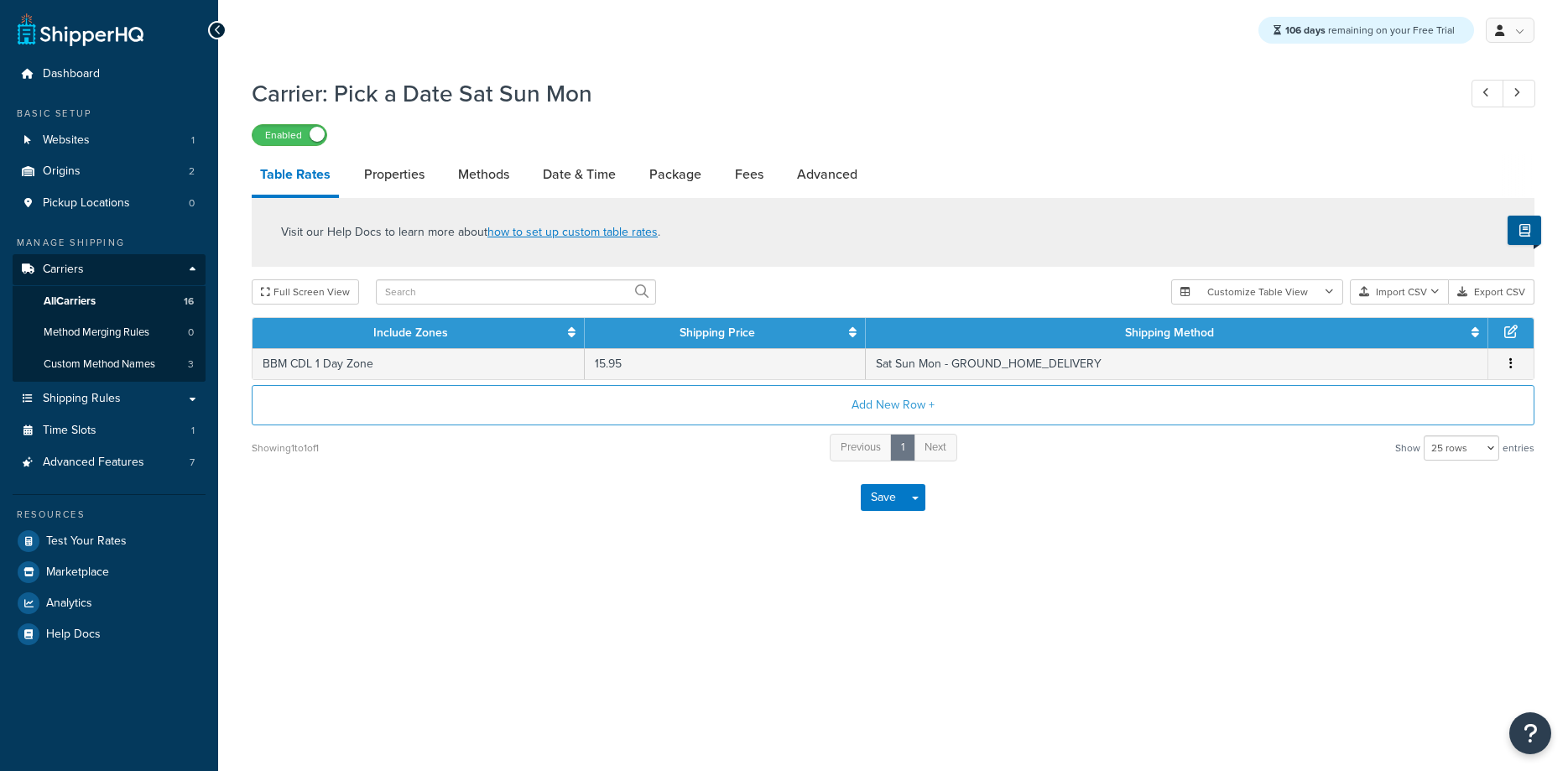
select select "25"
click at [495, 173] on link "Methods" at bounding box center [483, 174] width 68 height 40
select select "25"
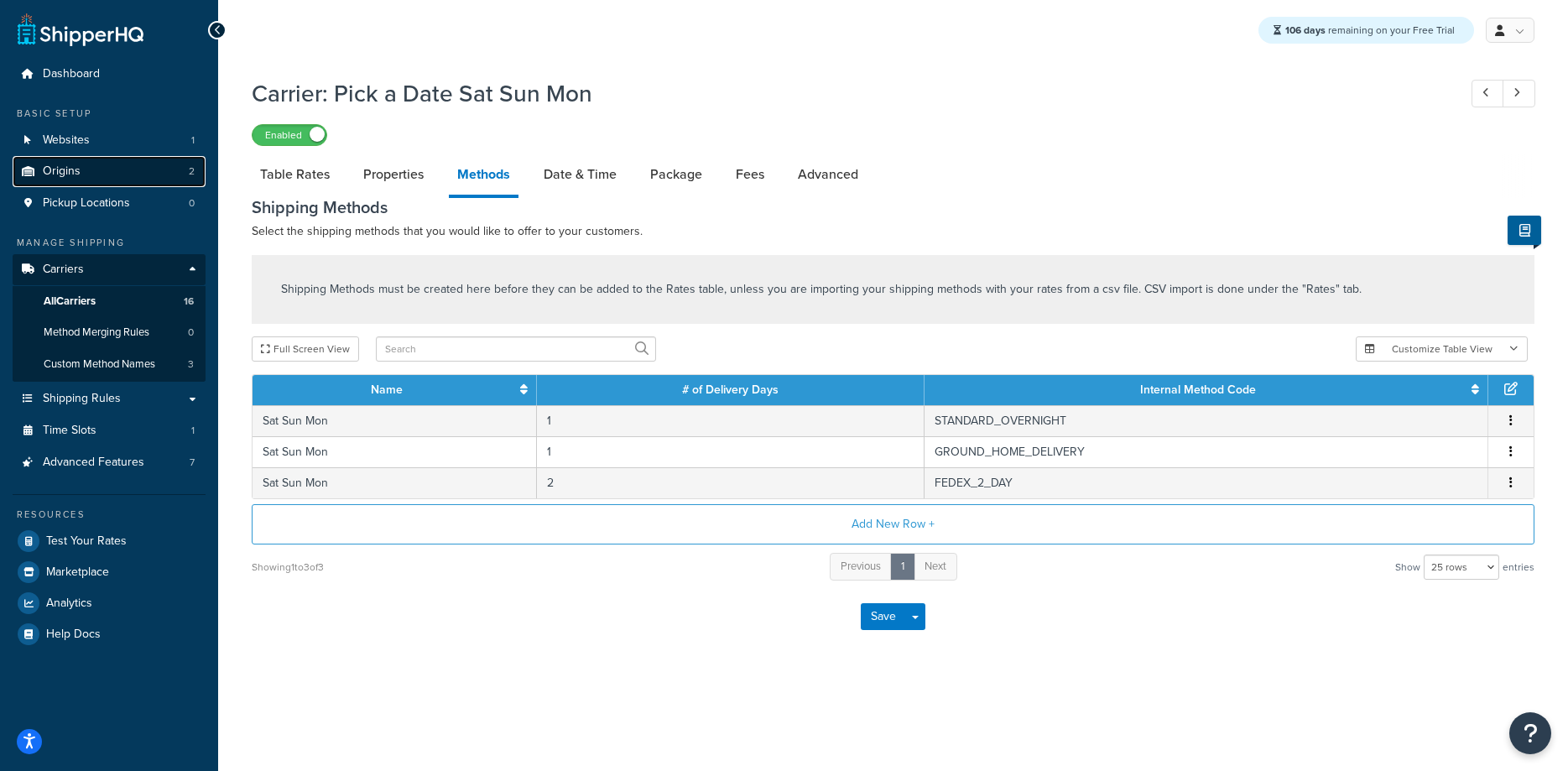
click at [65, 165] on span "Origins" at bounding box center [61, 172] width 38 height 14
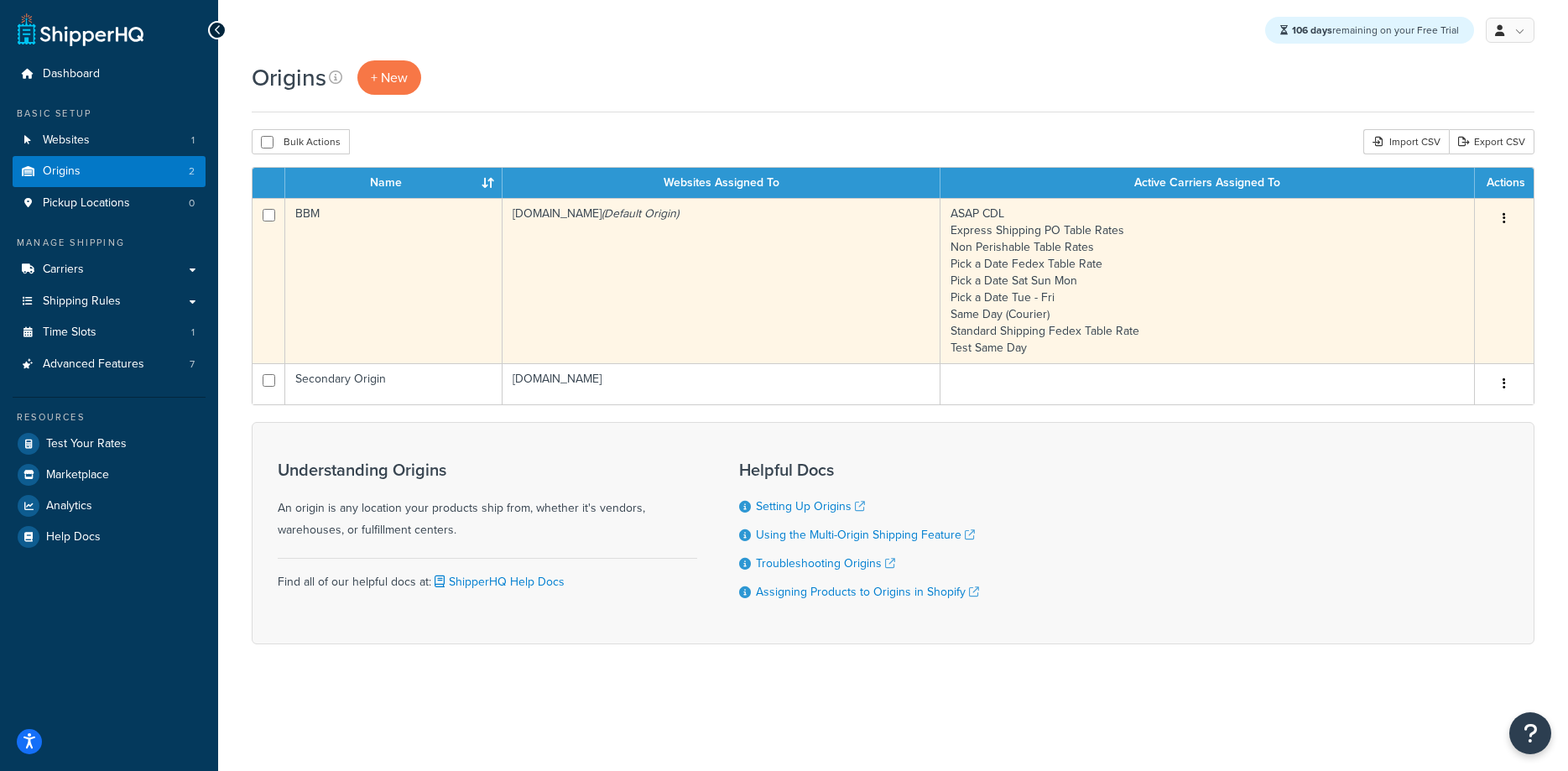
click at [719, 260] on td "[DOMAIN_NAME] (Default Origin)" at bounding box center [722, 280] width 438 height 165
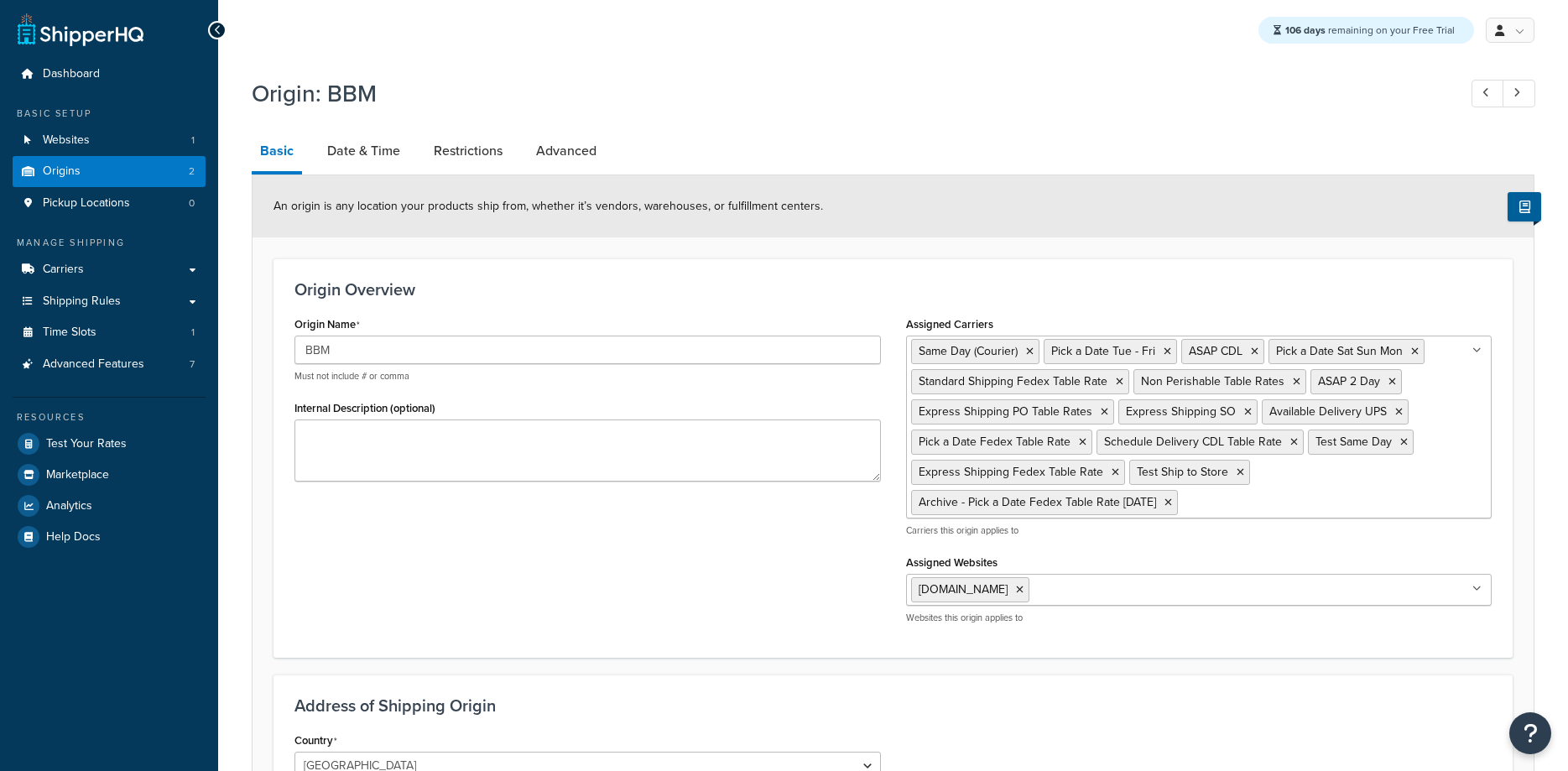
select select "30"
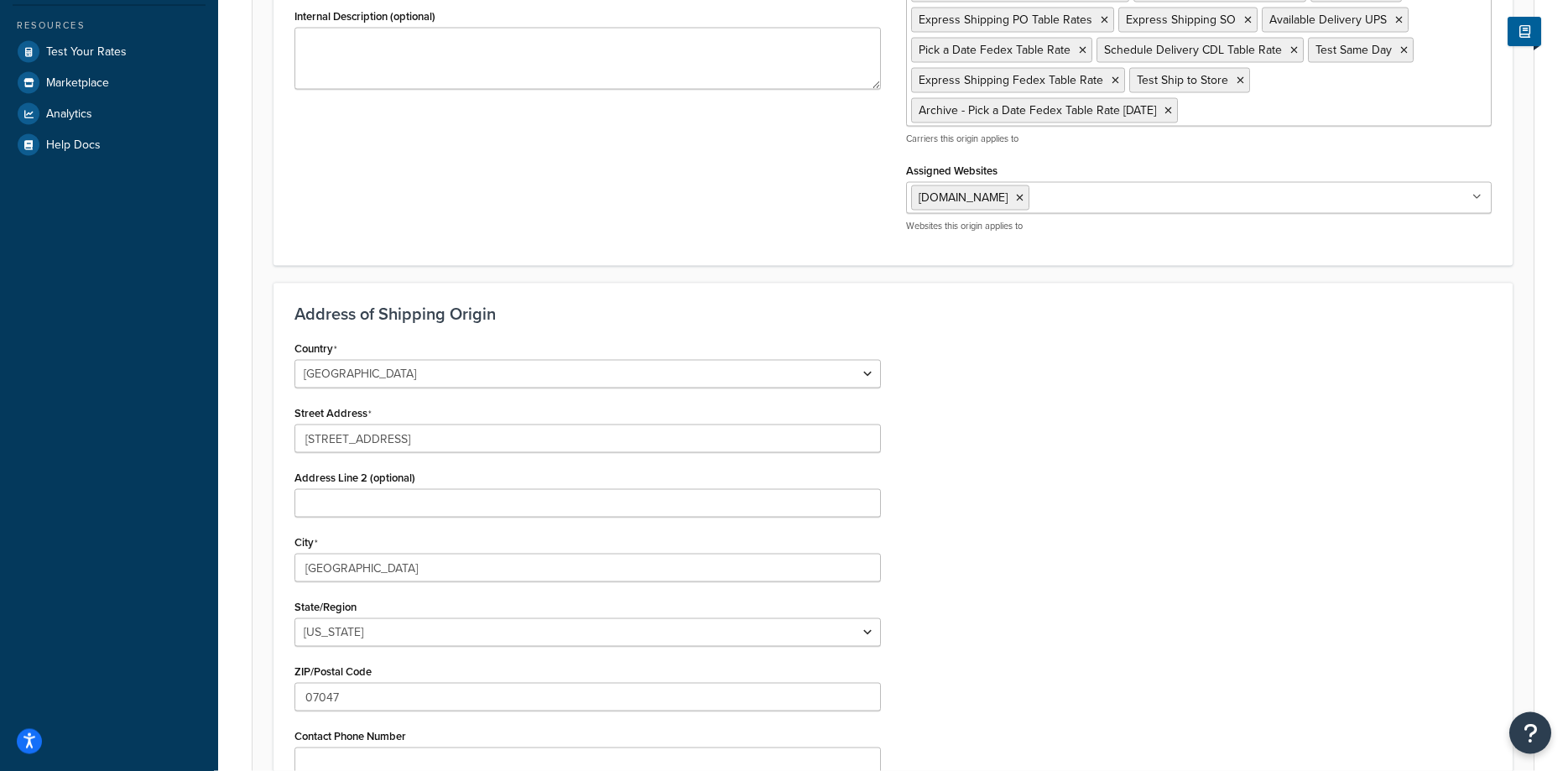
scroll to position [428, 0]
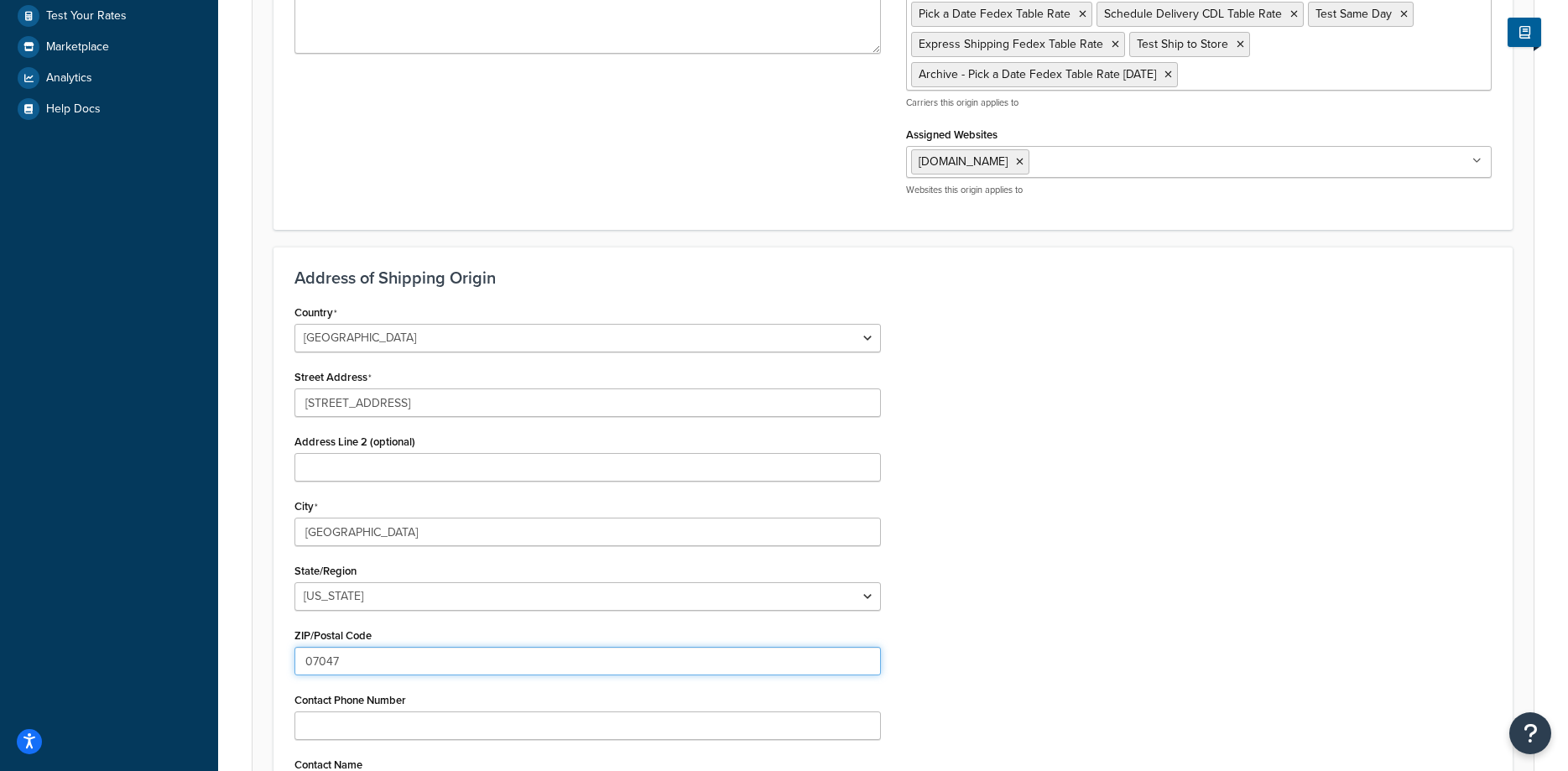
drag, startPoint x: 363, startPoint y: 651, endPoint x: 247, endPoint y: 662, distance: 116.5
click at [248, 663] on div "Origin: BBM Basic Date & Time Restrictions Advanced An origin is any location y…" at bounding box center [893, 314] width 1350 height 1346
click at [318, 658] on input "07047" at bounding box center [588, 661] width 587 height 28
click at [319, 658] on input "07047" at bounding box center [588, 661] width 587 height 28
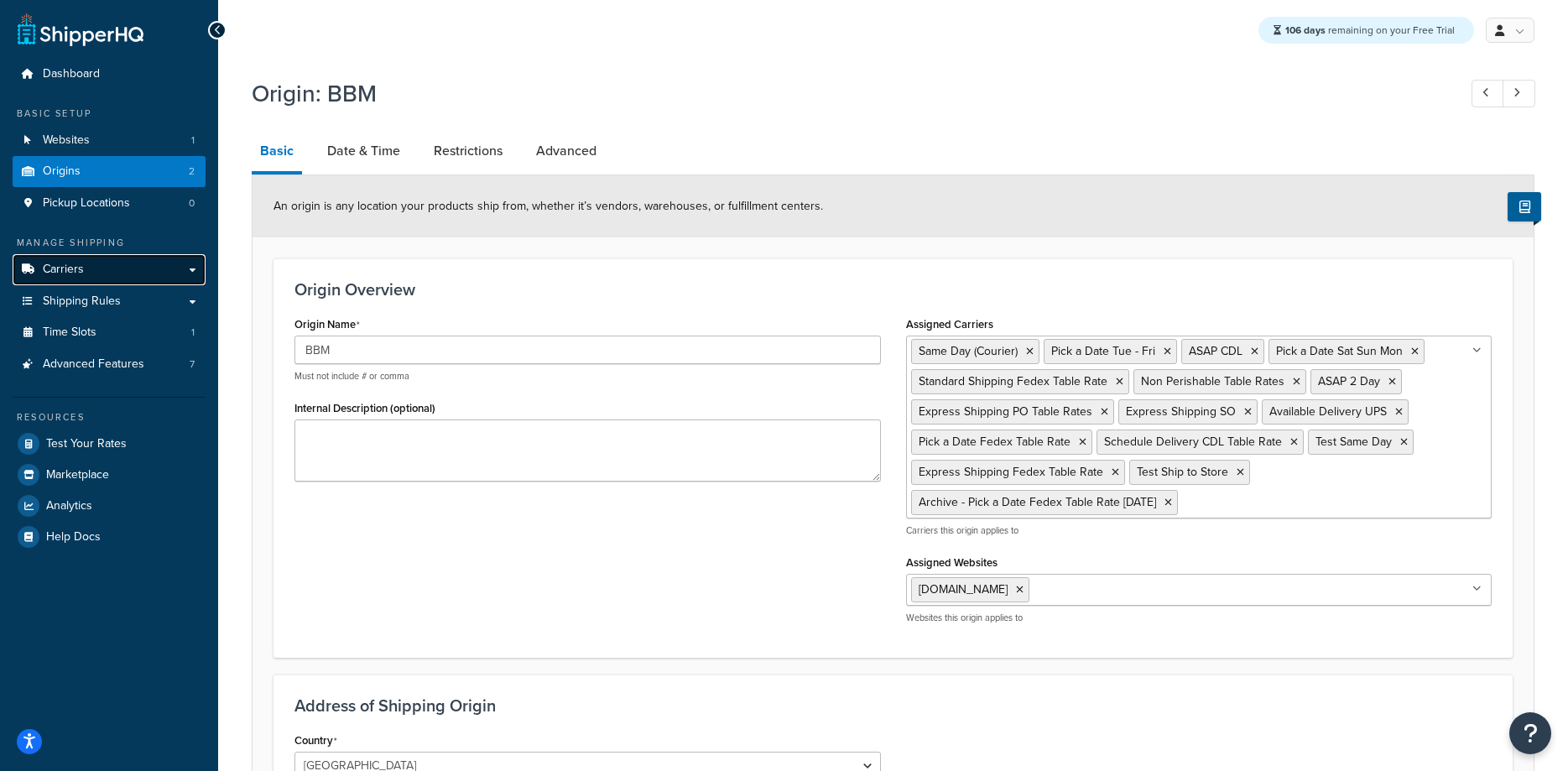
click at [83, 270] on link "Carriers" at bounding box center [109, 269] width 193 height 31
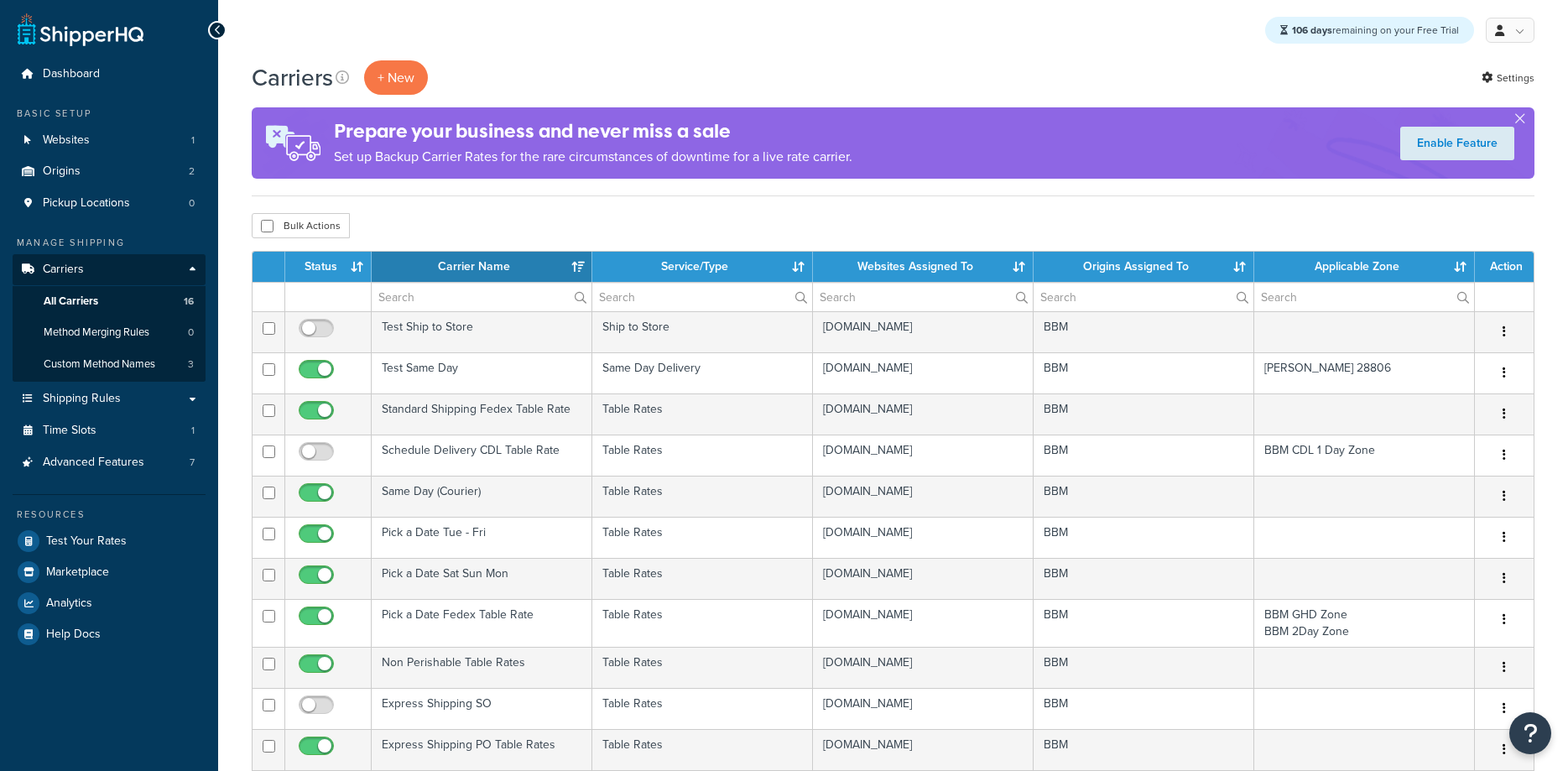
select select "15"
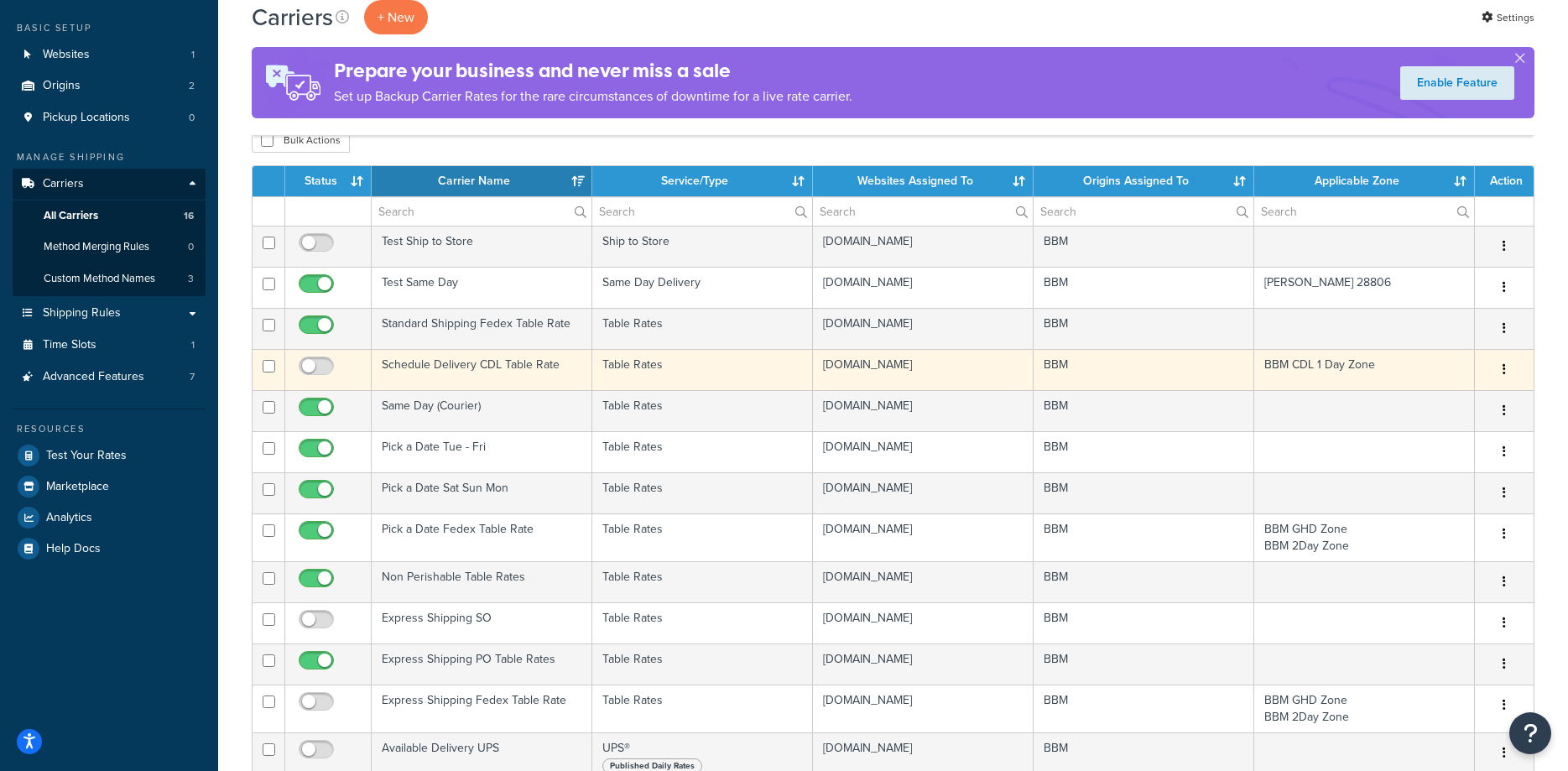
scroll to position [171, 0]
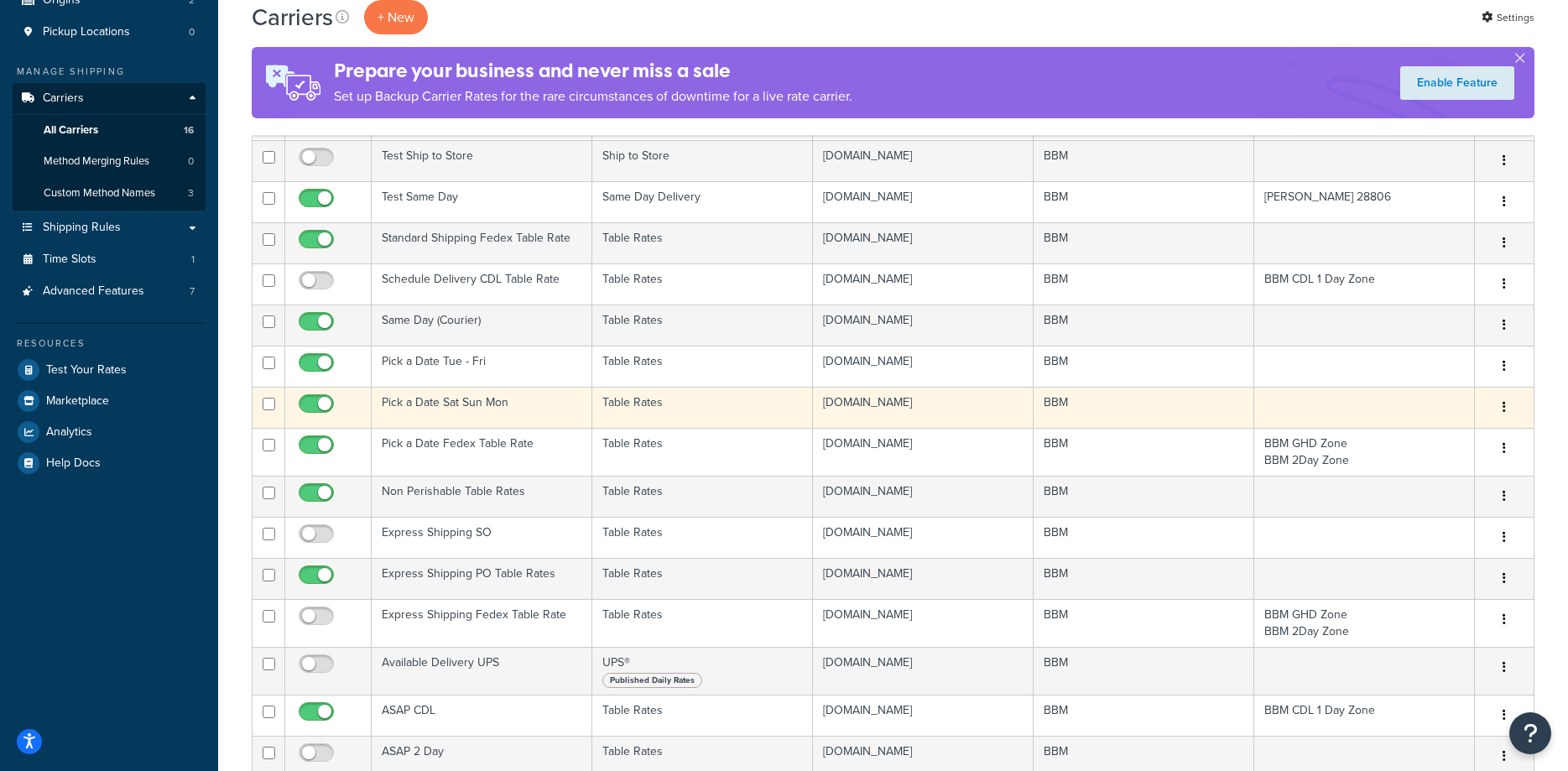
click at [401, 399] on td "Pick a Date Sat Sun Mon" at bounding box center [481, 407] width 221 height 41
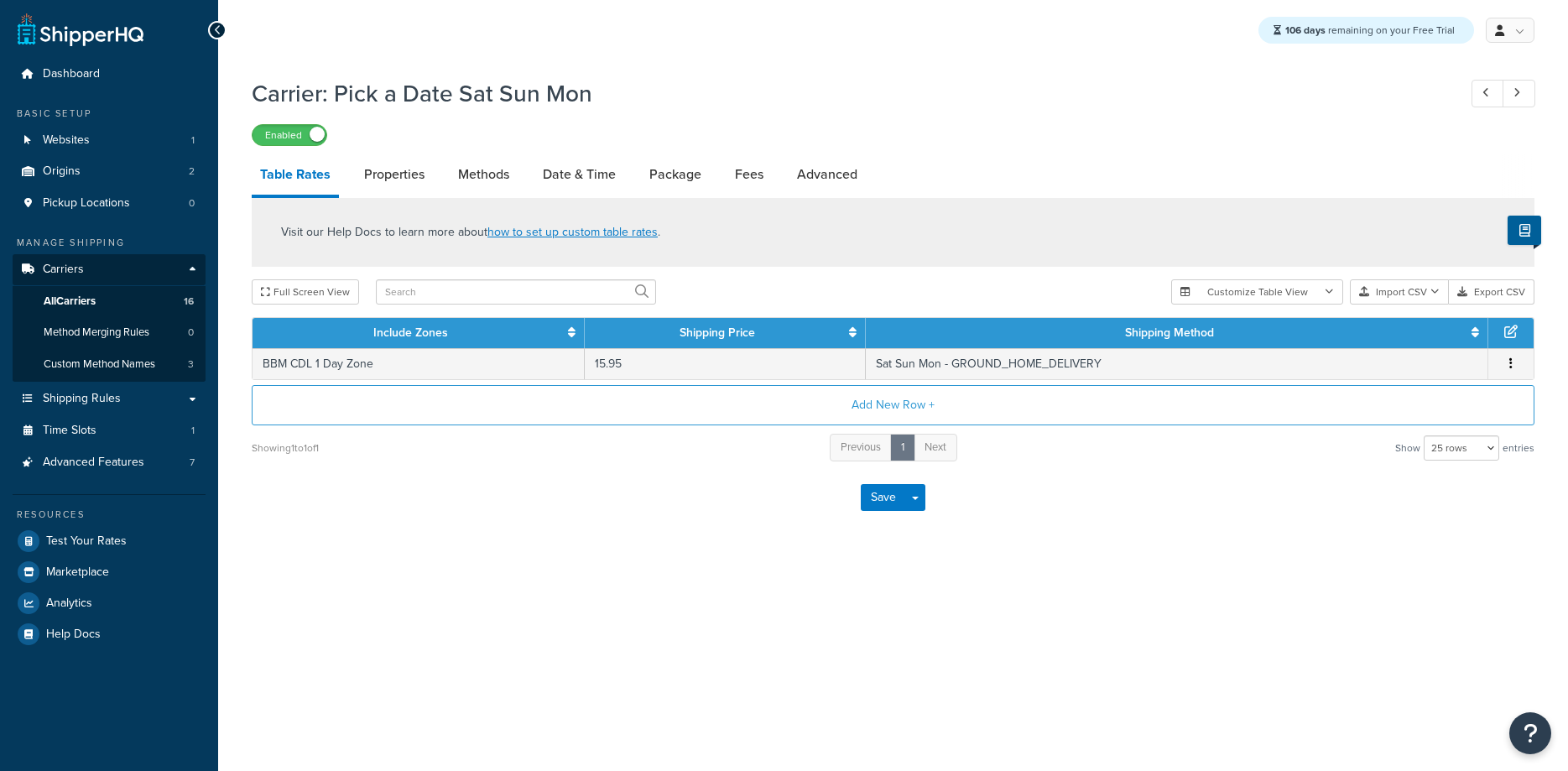
select select "25"
click at [488, 175] on link "Methods" at bounding box center [483, 174] width 68 height 40
select select "25"
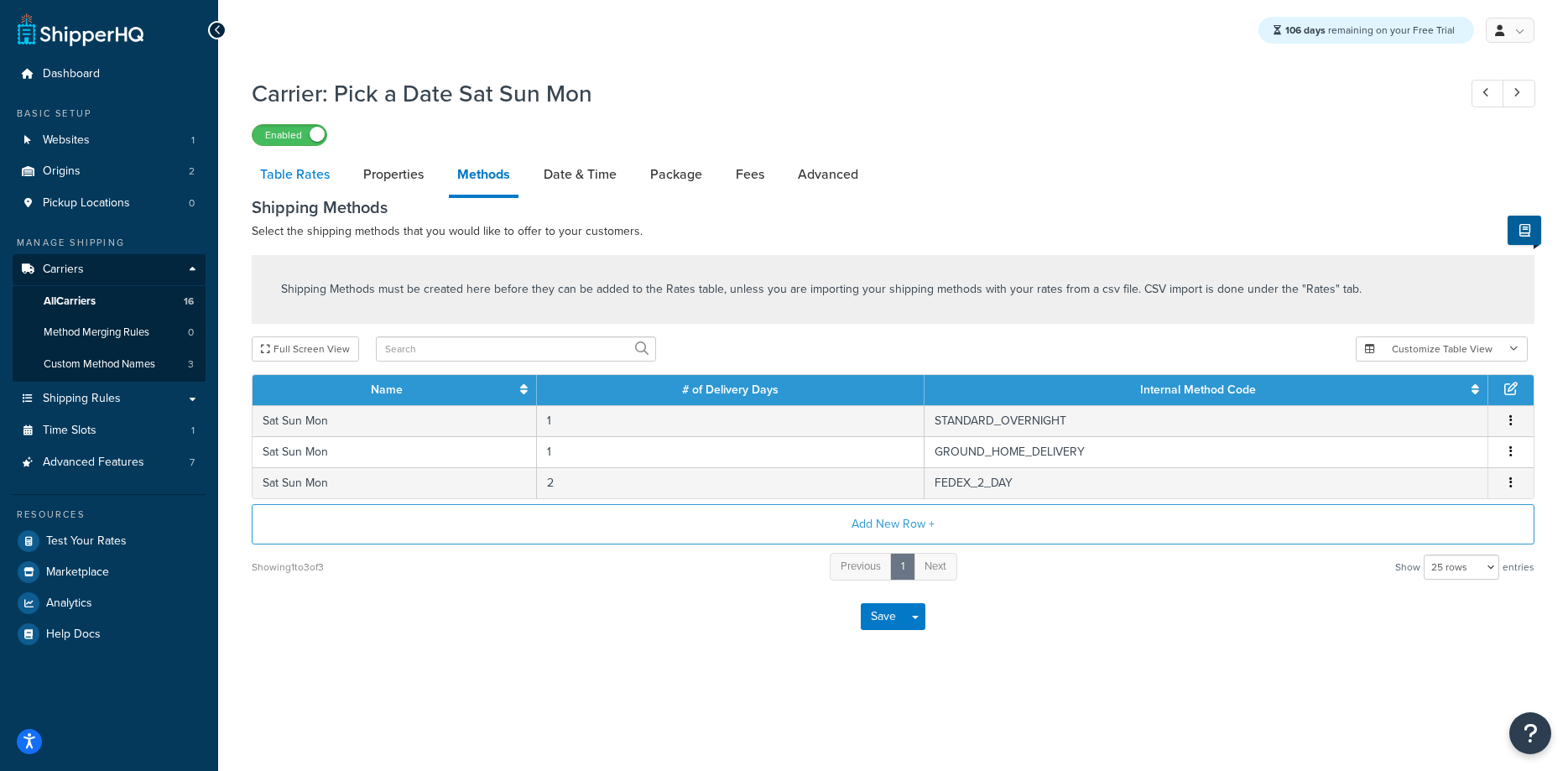
click at [307, 175] on link "Table Rates" at bounding box center [294, 174] width 86 height 40
select select "25"
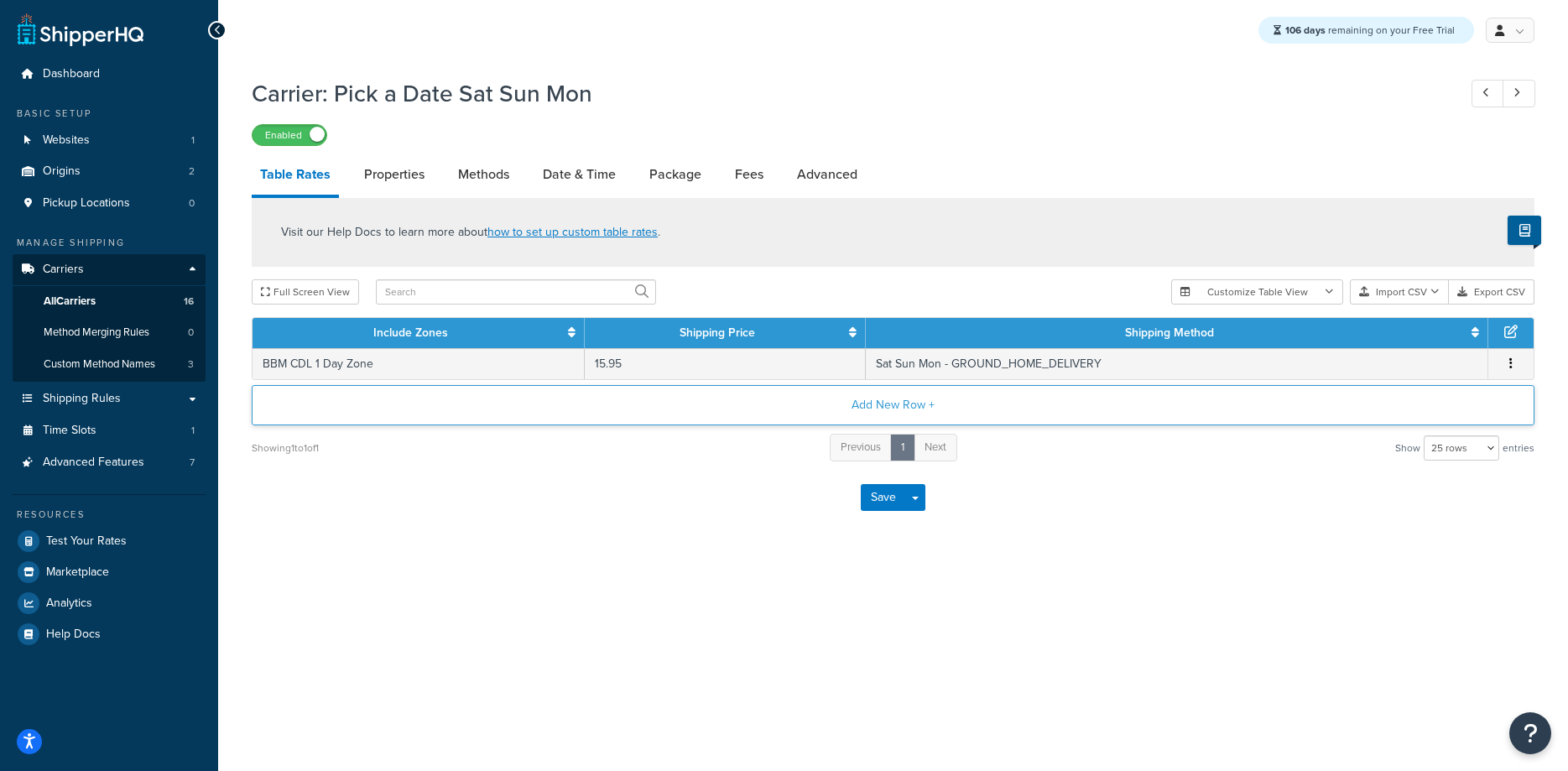
click at [870, 405] on button "Add New Row +" at bounding box center [893, 404] width 1283 height 40
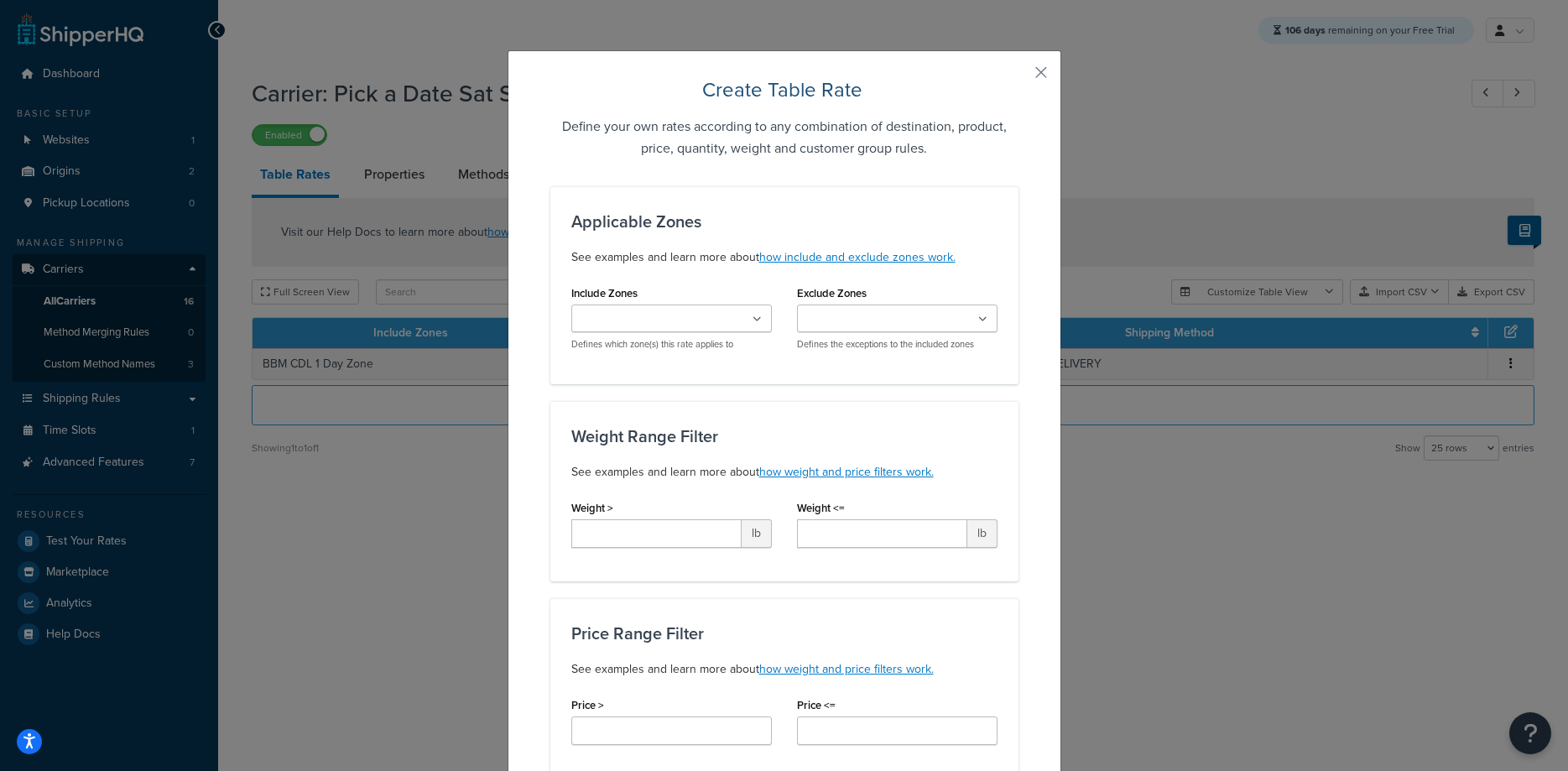
click at [737, 317] on ul at bounding box center [672, 318] width 200 height 27
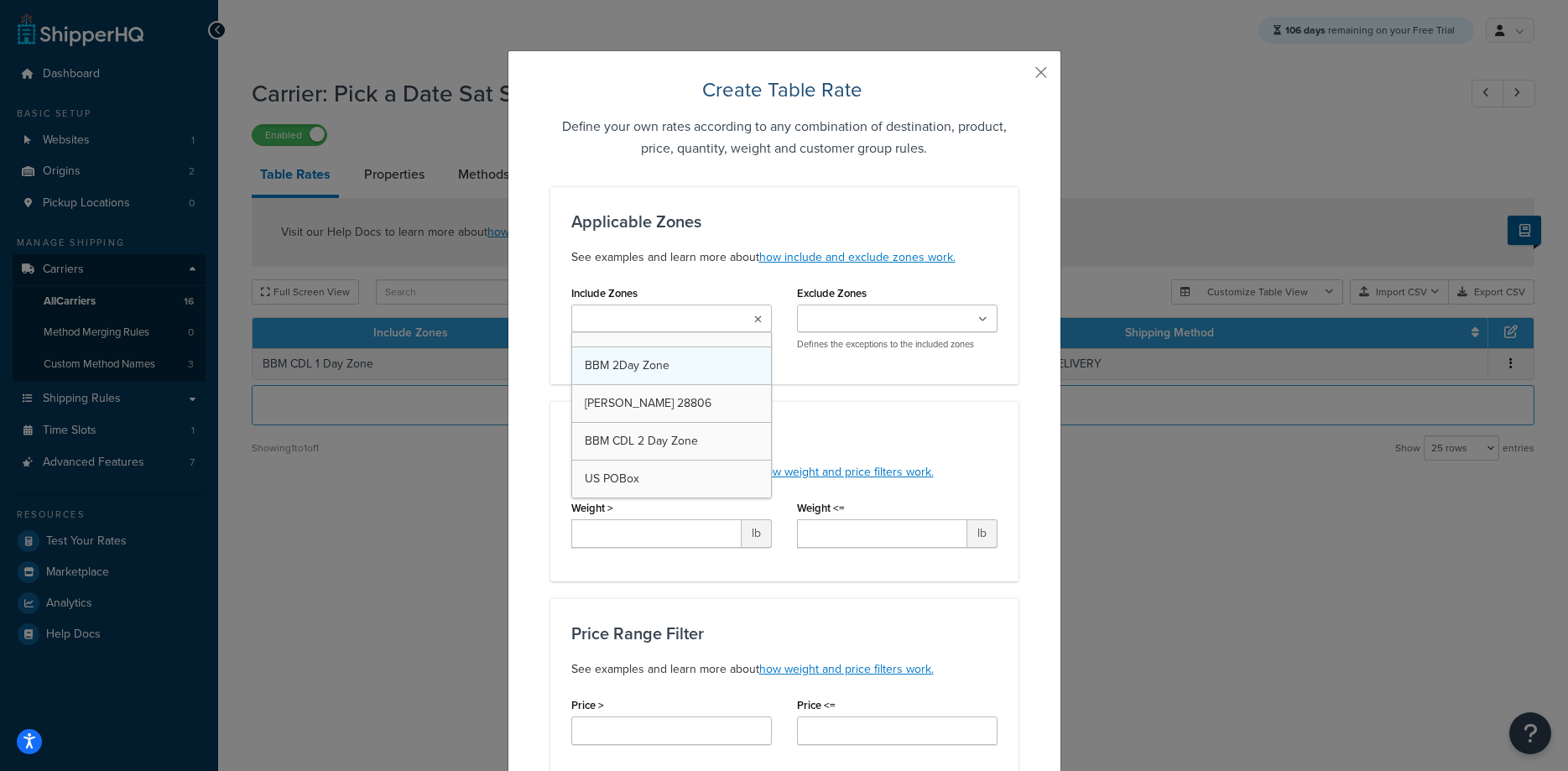
scroll to position [664, 0]
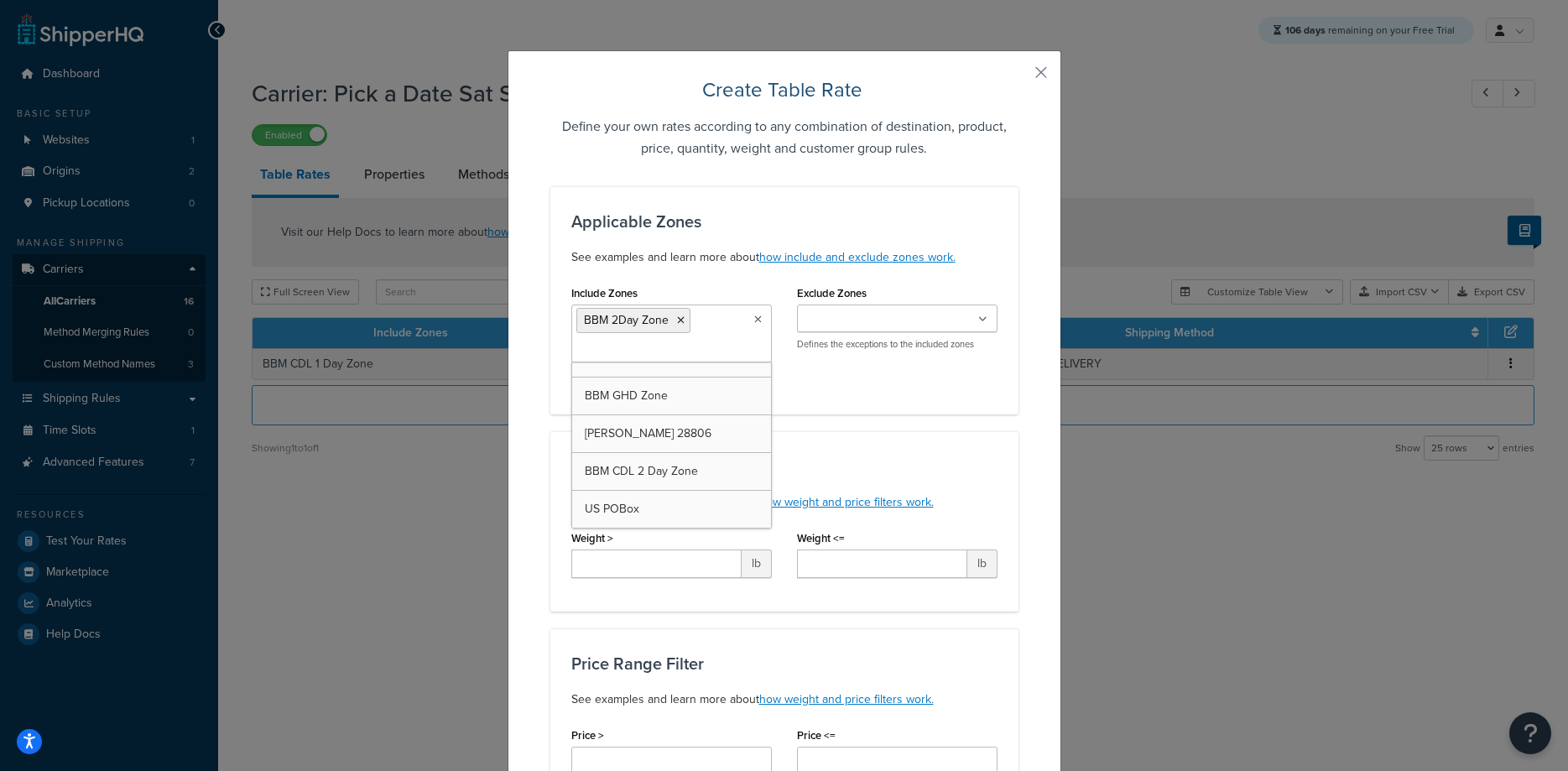
click at [998, 386] on div "Include Zones BBM 2Day Zone BBM CDL 1 Day Zone Courier Grand Central Courier Fa…" at bounding box center [784, 337] width 451 height 113
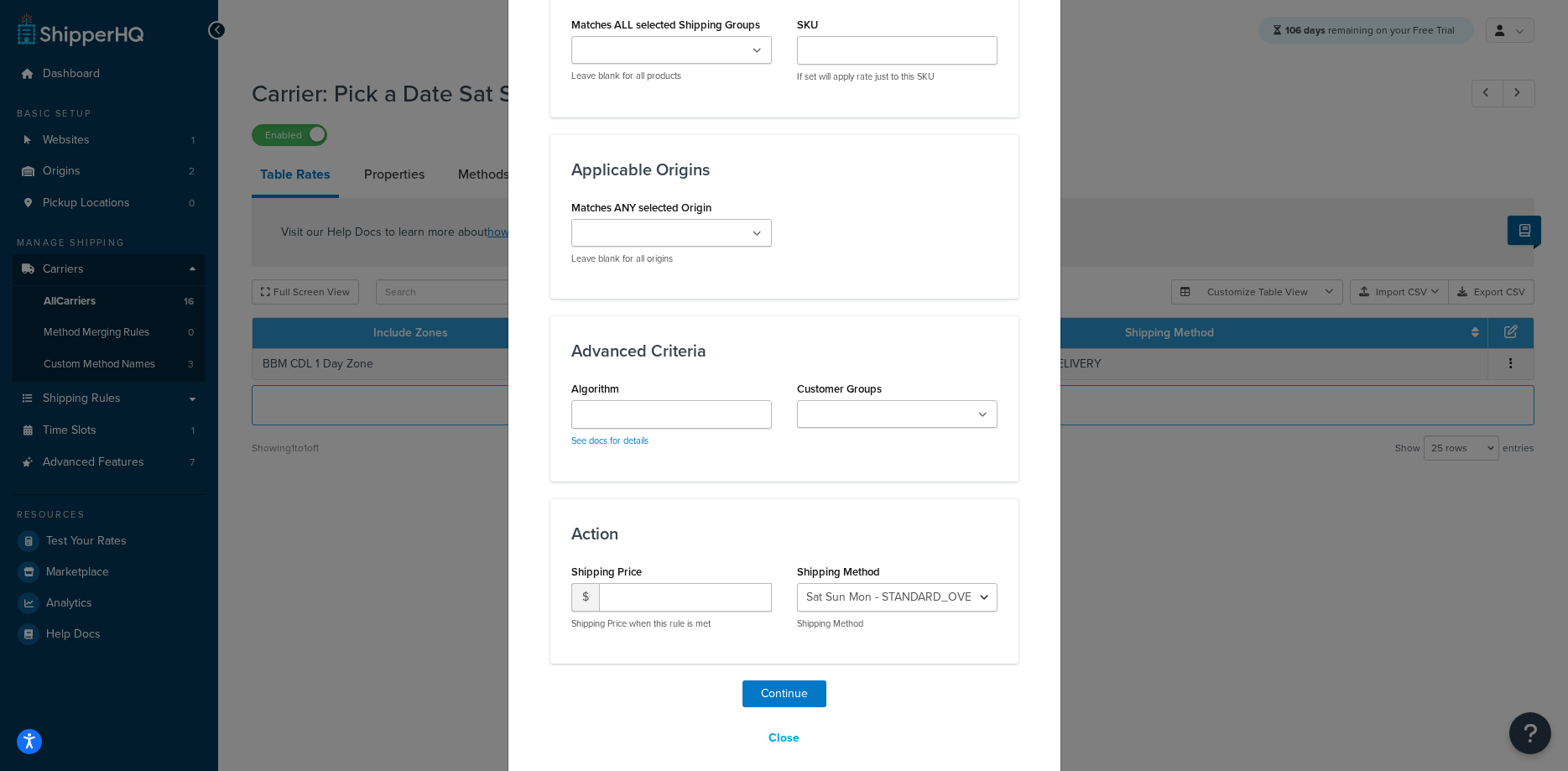
scroll to position [1055, 0]
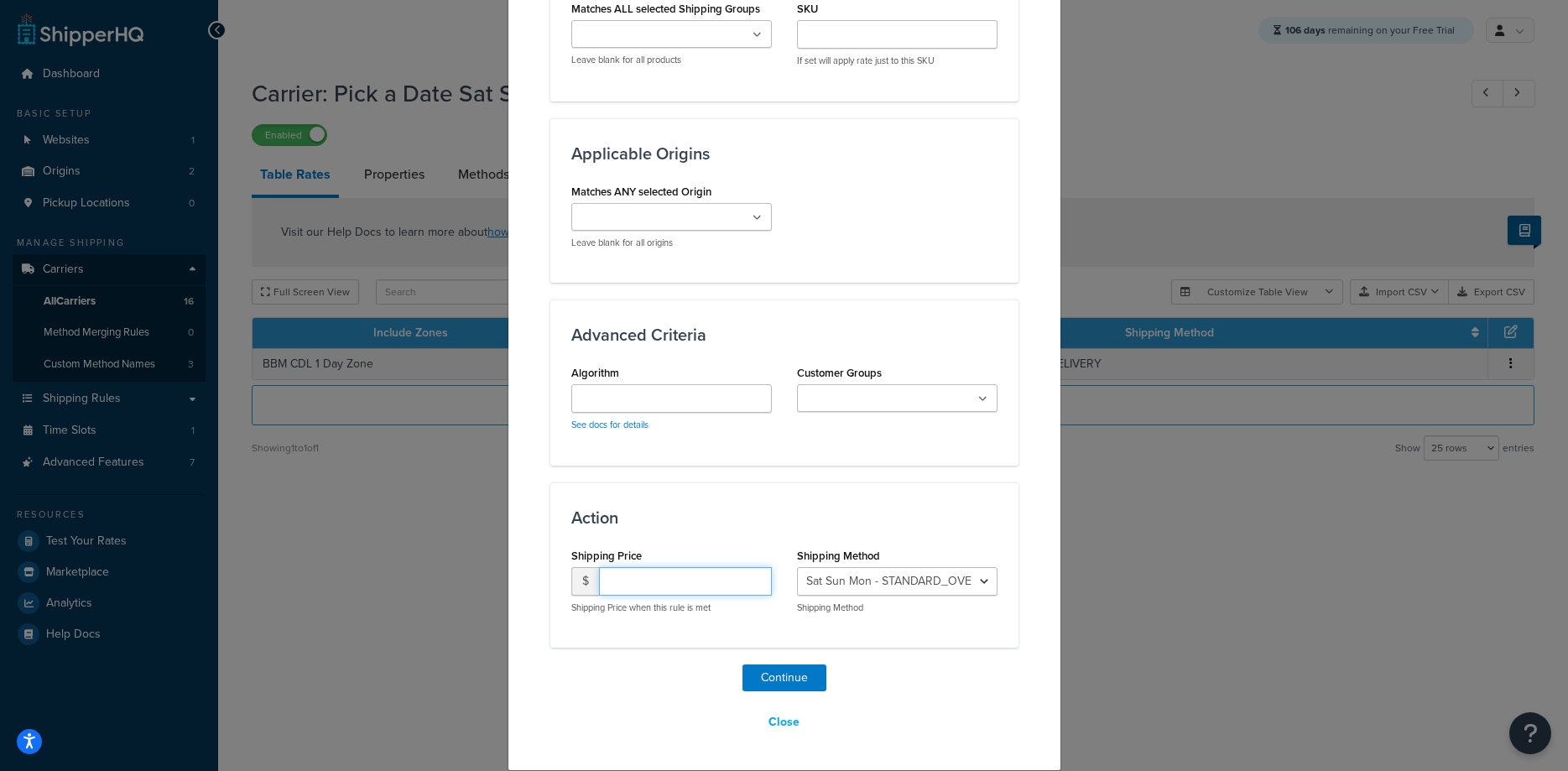
click at [658, 586] on input "number" at bounding box center [685, 581] width 173 height 28
type input "15.95"
click at [797, 567] on select "Sat Sun Mon - STANDARD_OVERNIGHT Sat Sun Mon - GROUND_HOME_DELIVERY Sat Sun Mon…" at bounding box center [897, 581] width 200 height 28
click option "Sat Sun Mon - STANDARD_OVERNIGHT" at bounding box center [0, 0] width 0 height 0
click at [758, 673] on button "Continue" at bounding box center [784, 678] width 84 height 27
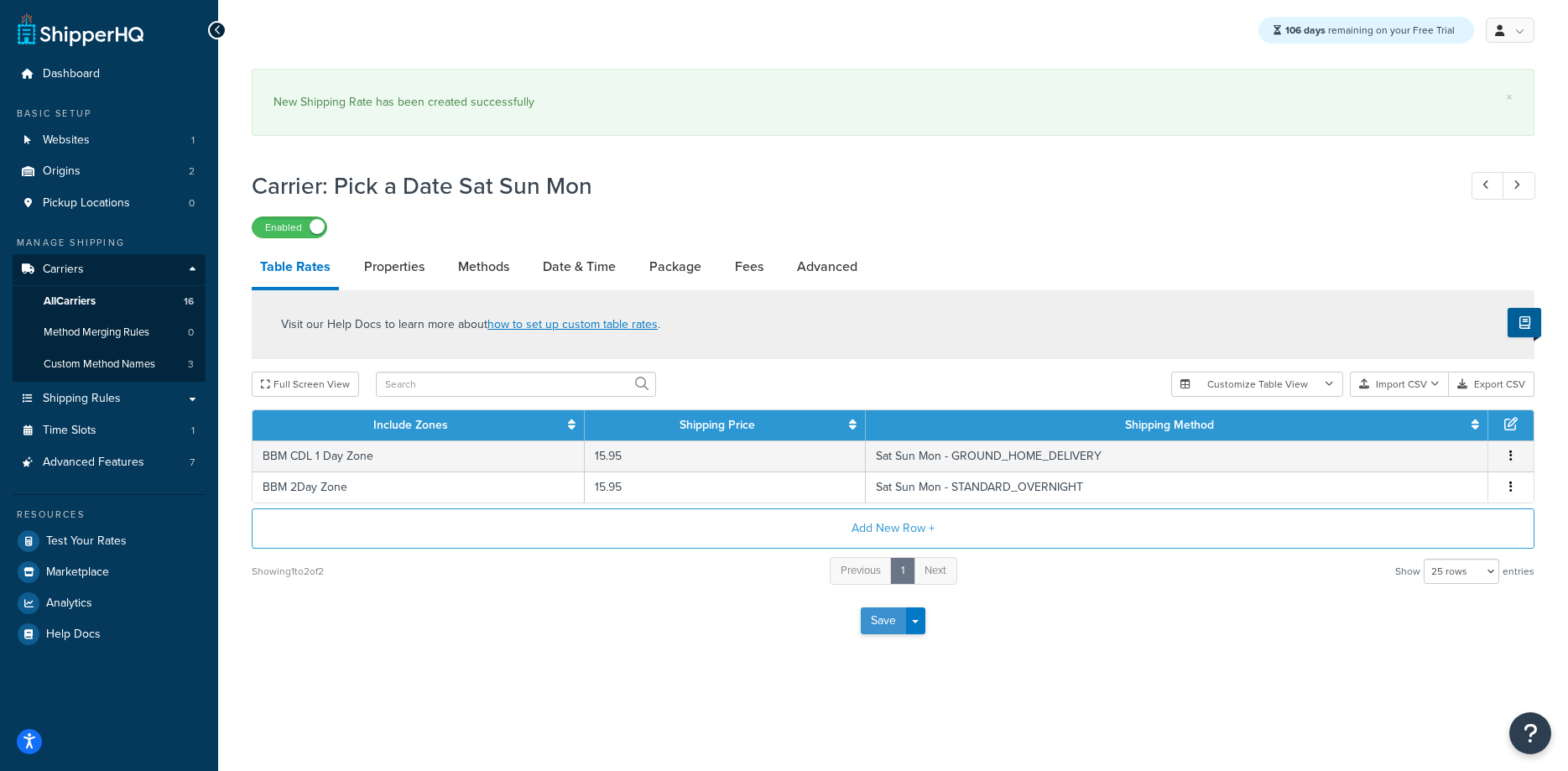
click at [867, 625] on button "Save" at bounding box center [883, 620] width 45 height 27
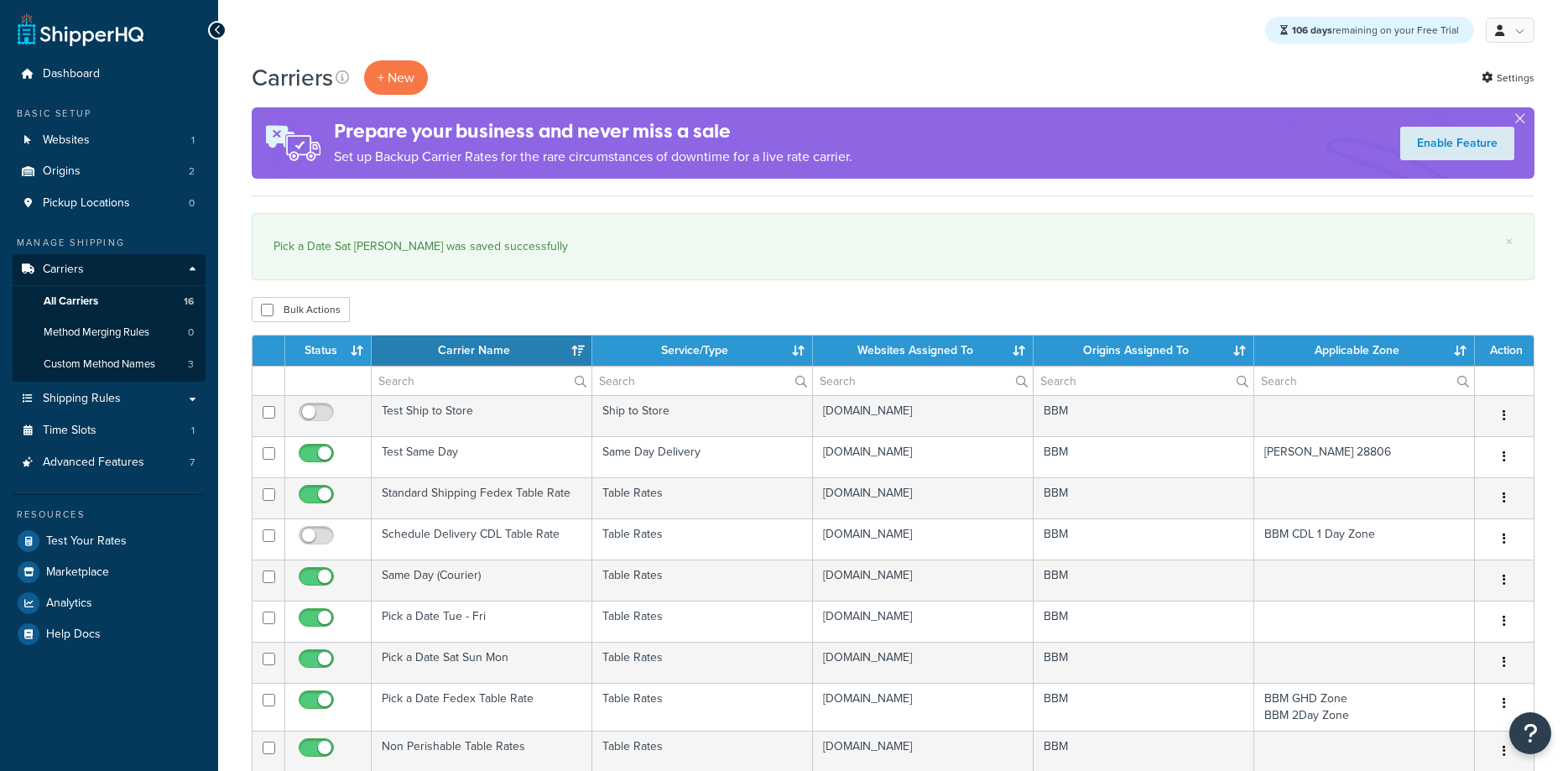
select select "15"
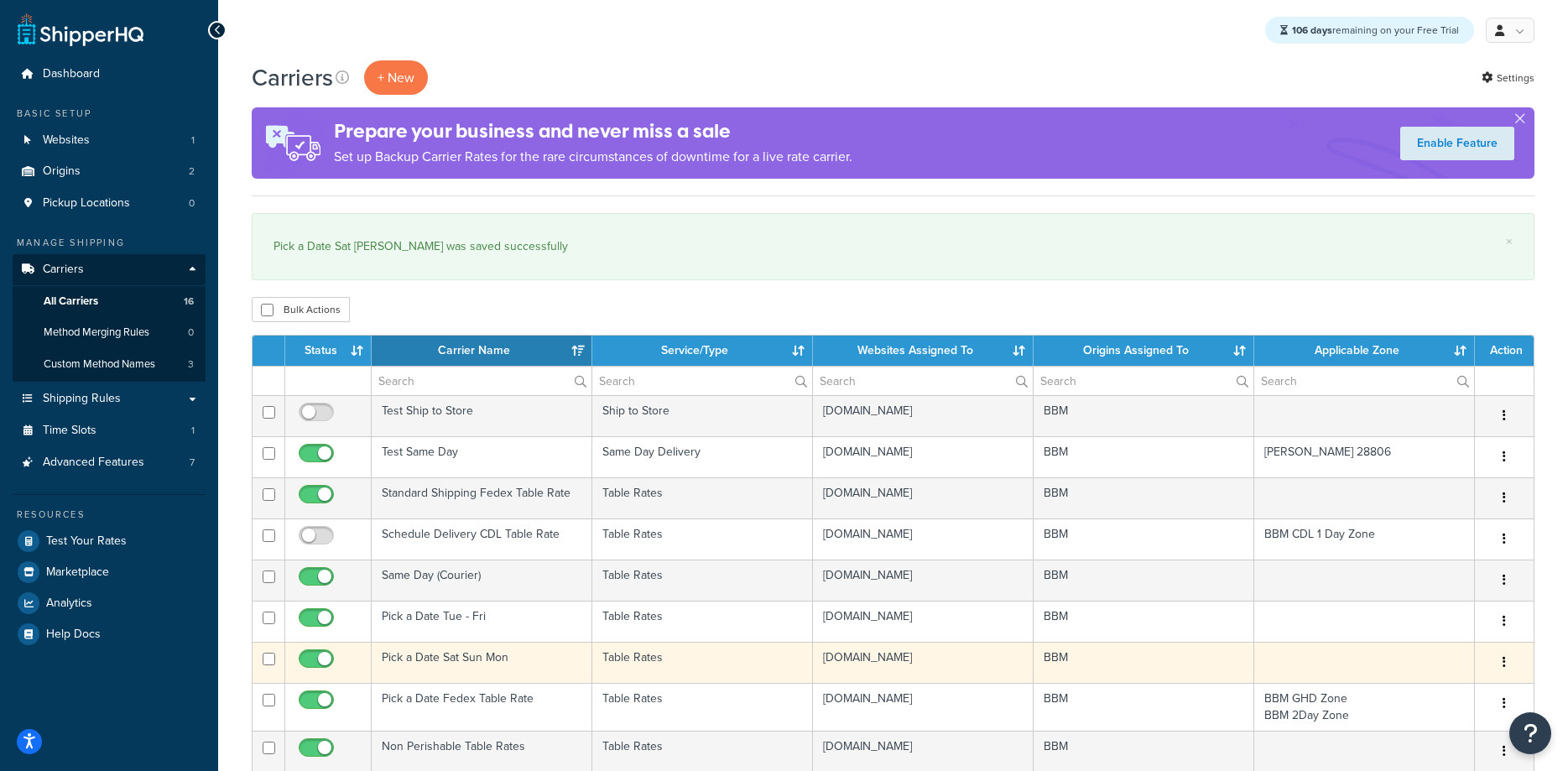
click at [454, 658] on td "Pick a Date Sat Sun Mon" at bounding box center [481, 662] width 221 height 41
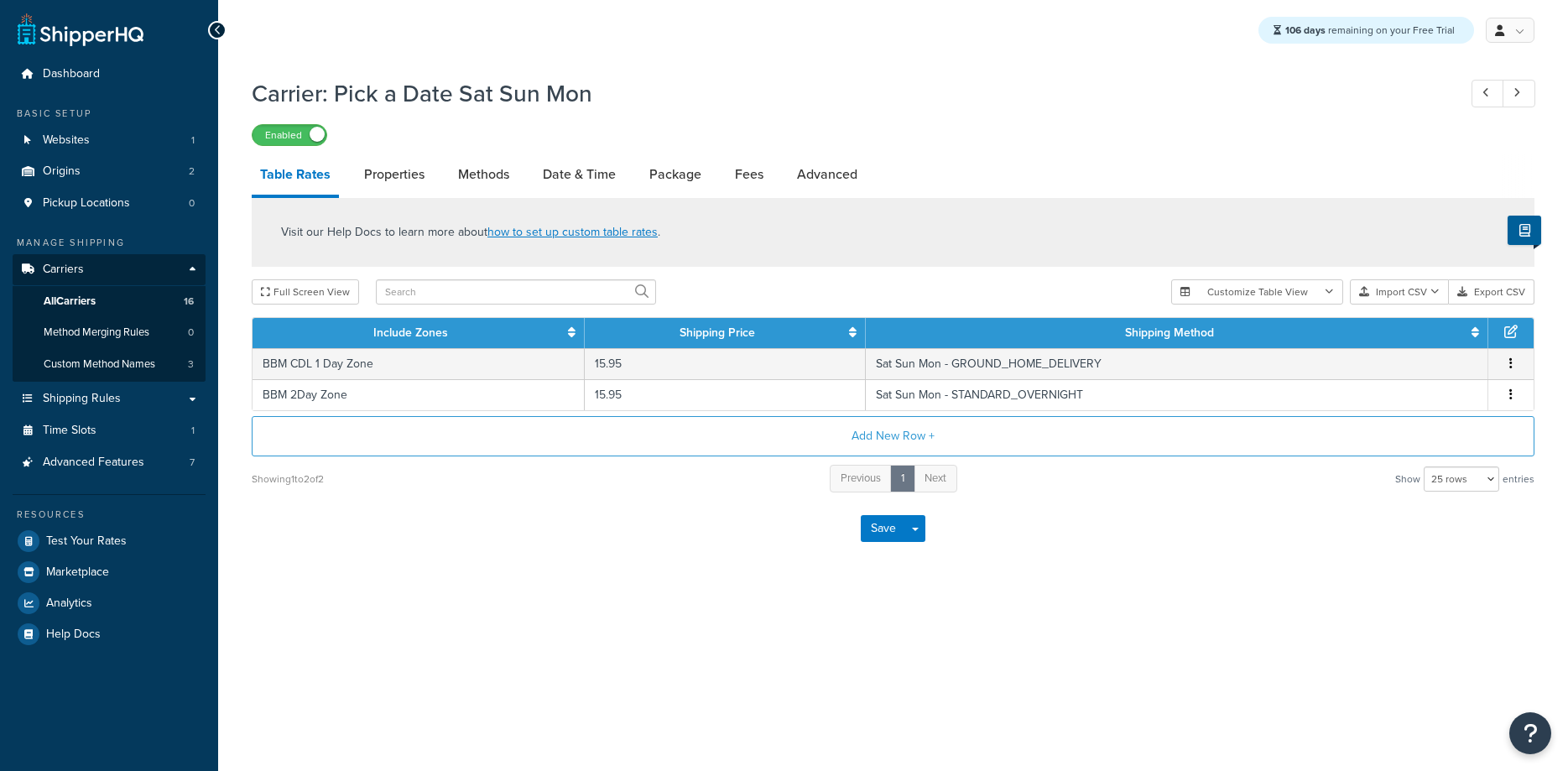
select select "25"
click at [90, 394] on span "Shipping Rules" at bounding box center [82, 399] width 78 height 14
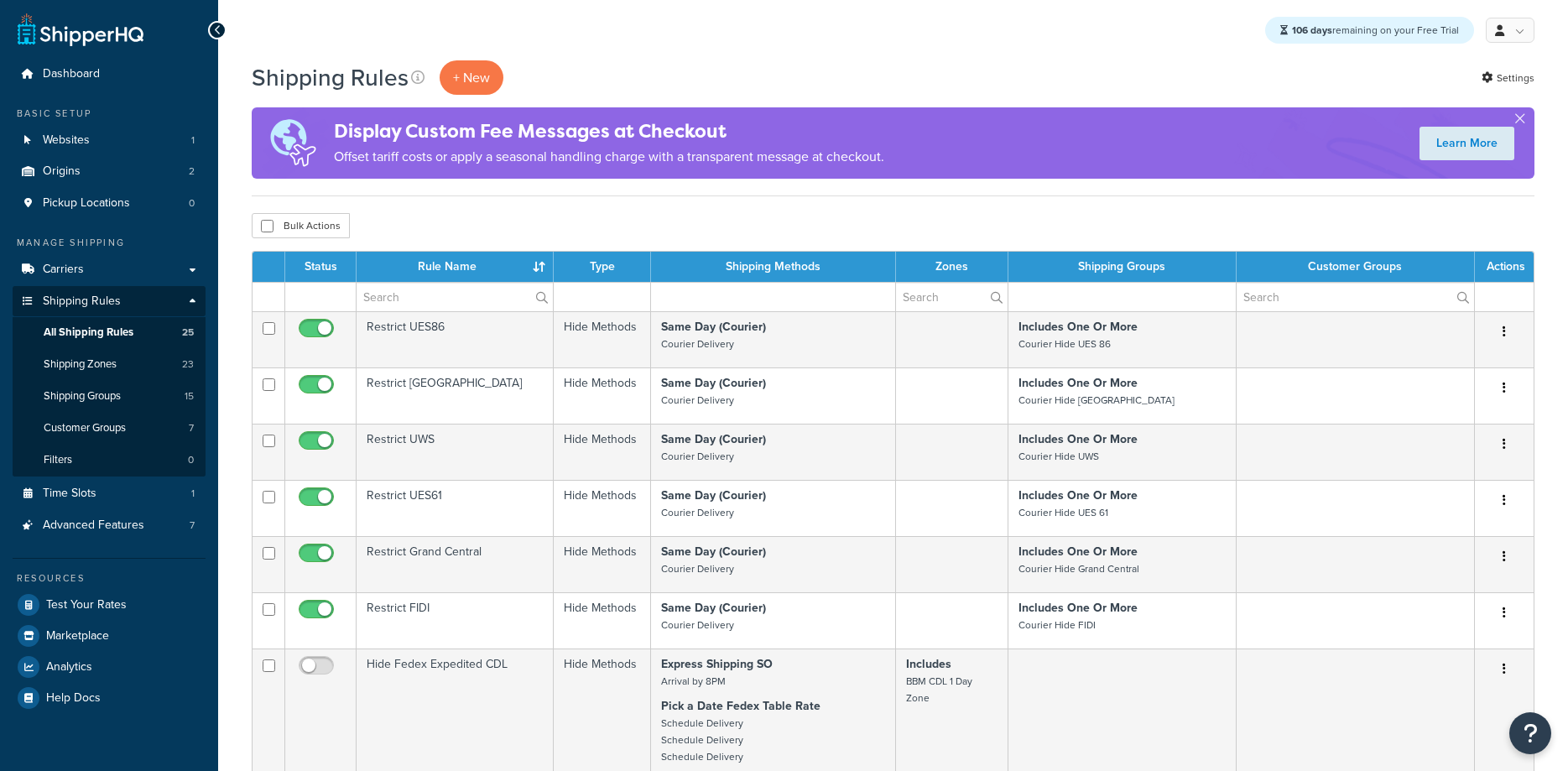
select select "25"
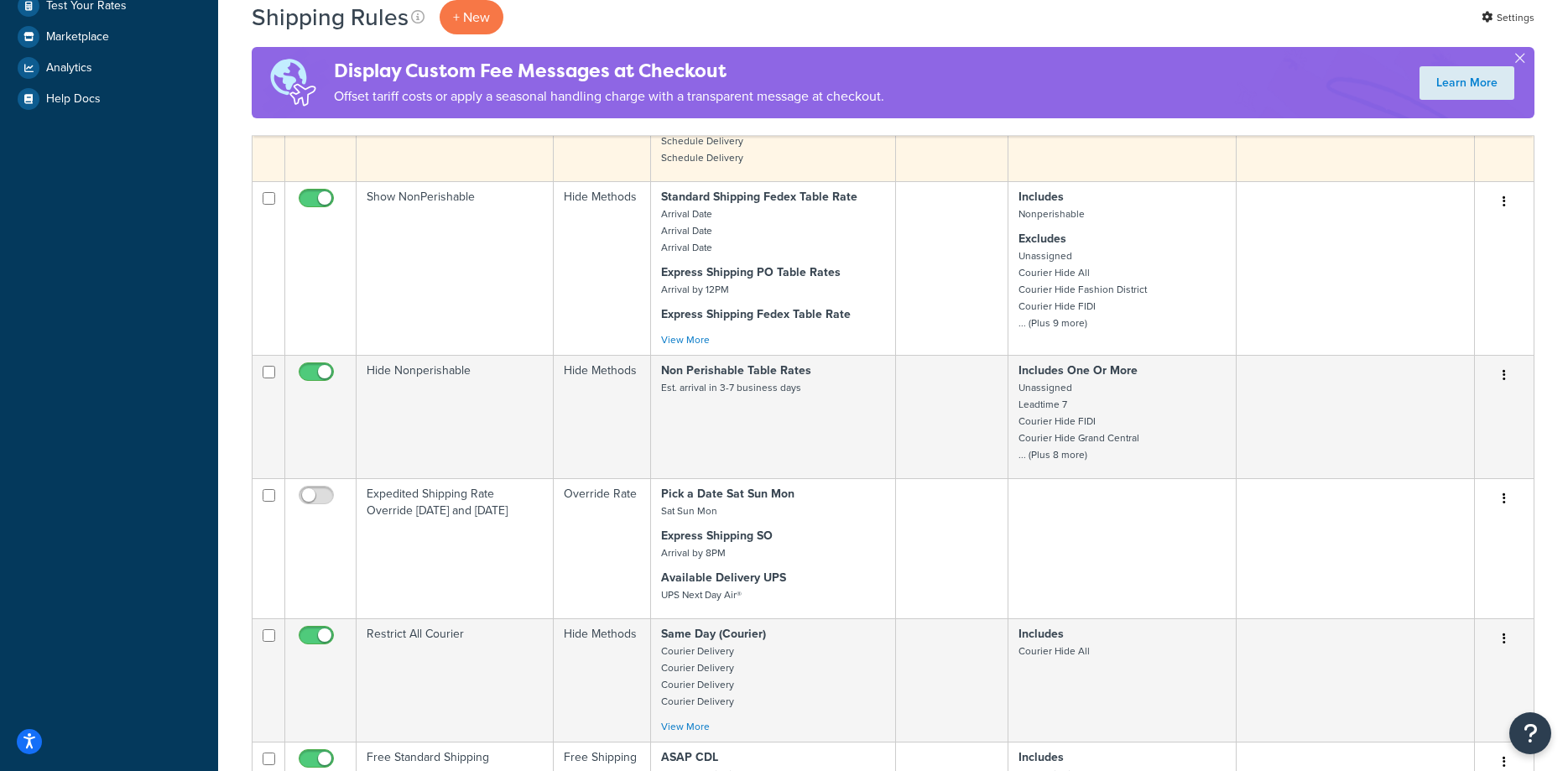
scroll to position [171, 0]
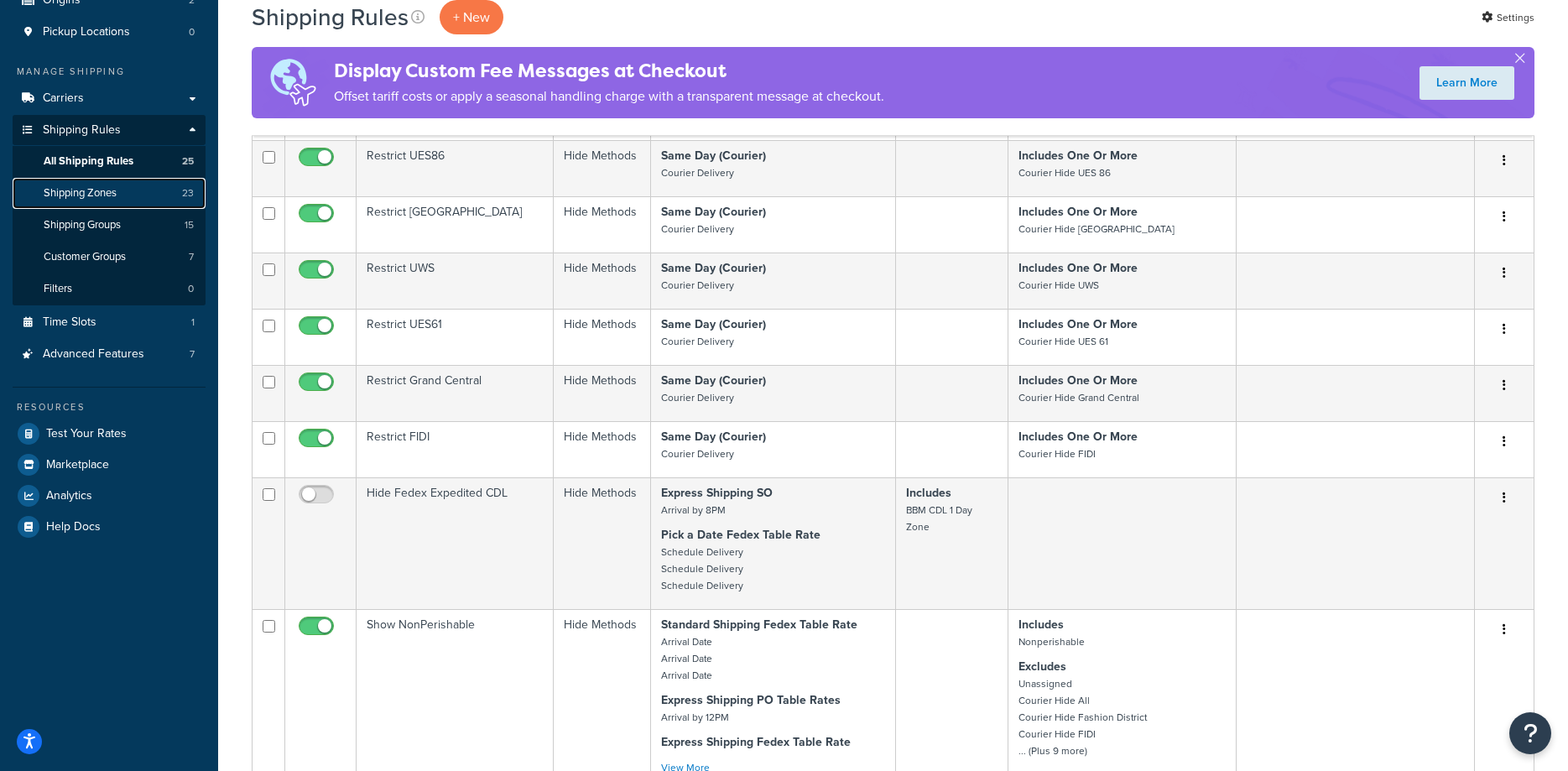
click at [83, 198] on span "Shipping Zones" at bounding box center [80, 193] width 73 height 14
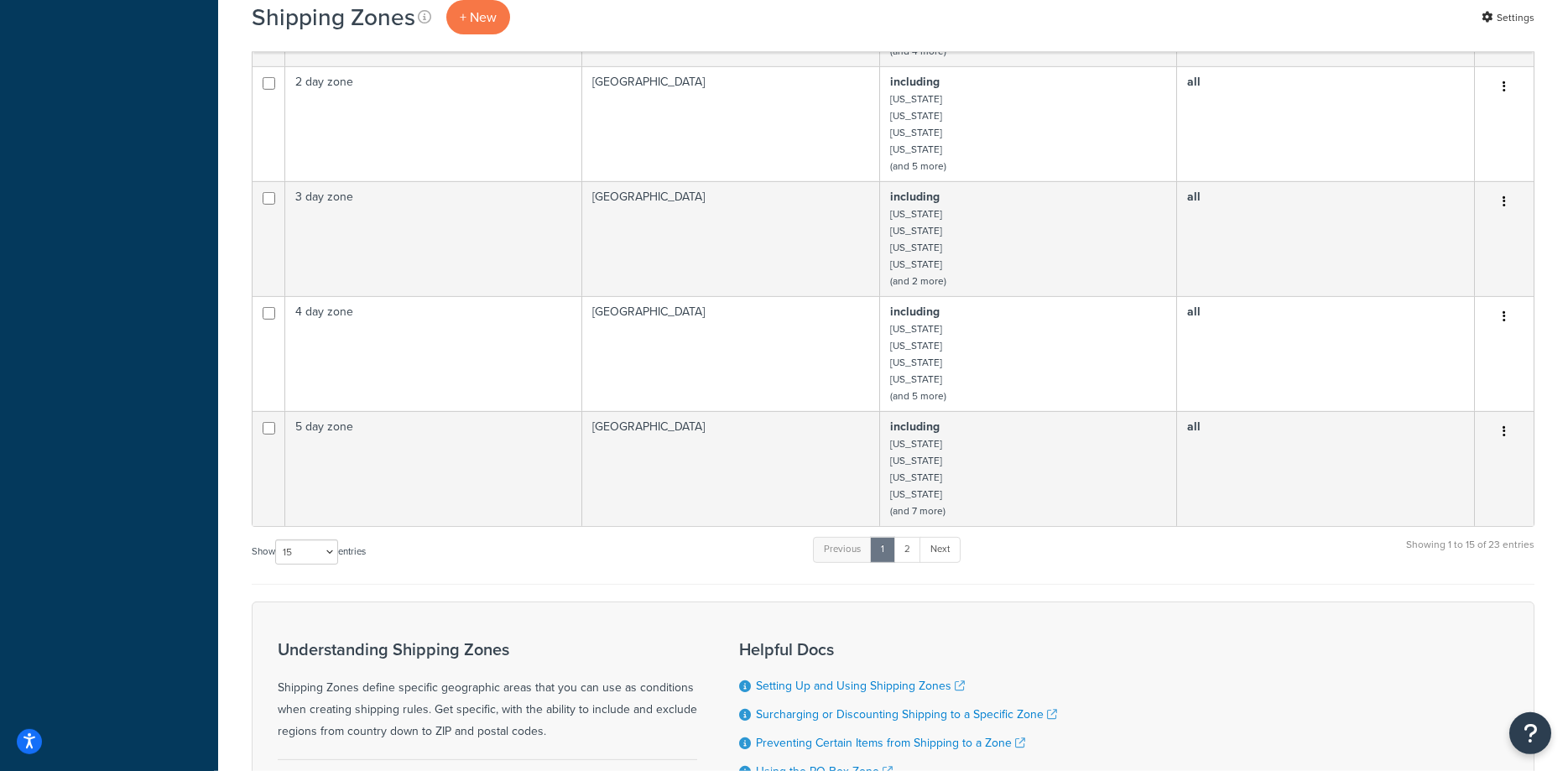
scroll to position [770, 0]
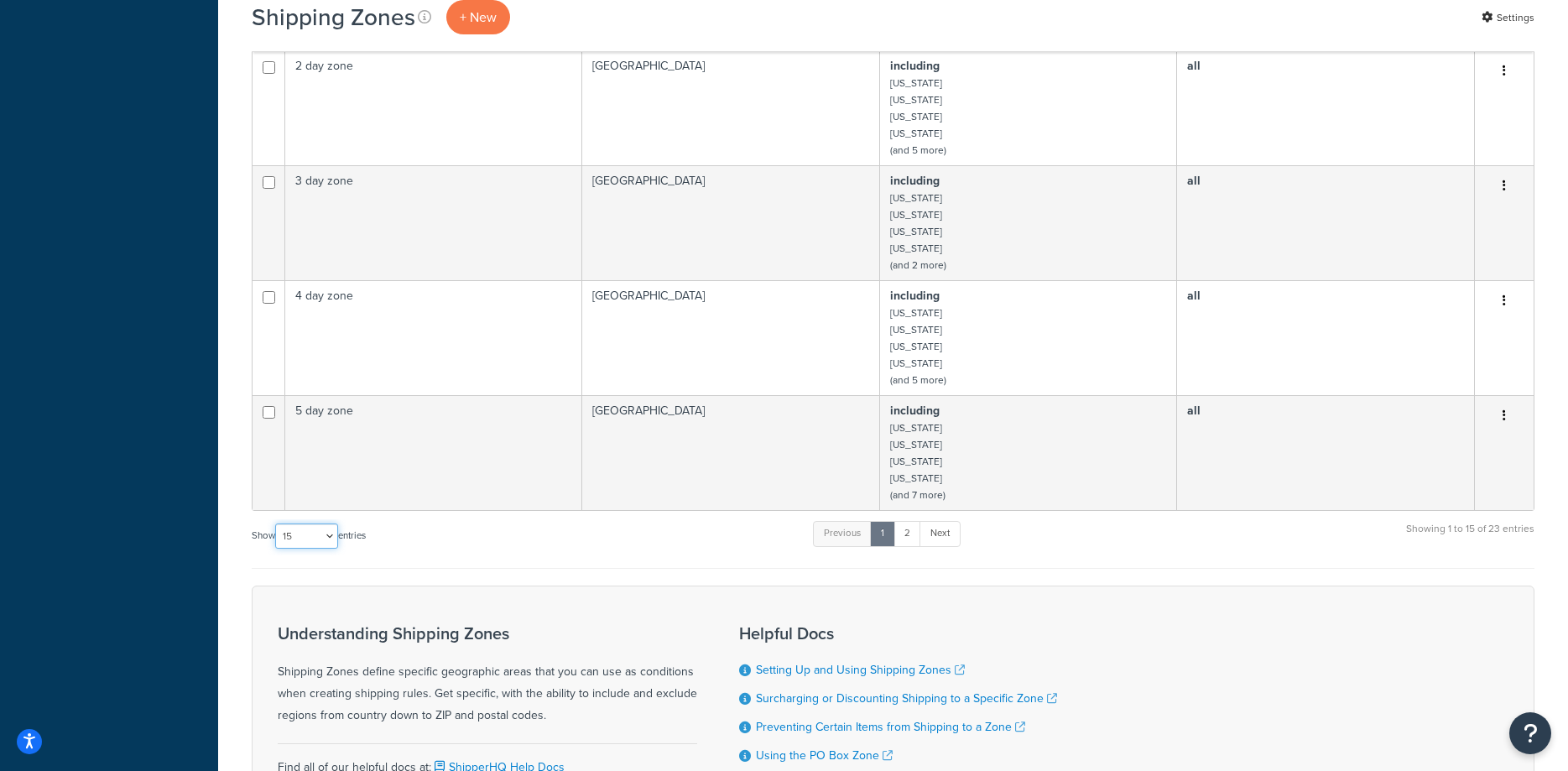
click at [275, 524] on select "10 15 25 50 100" at bounding box center [306, 536] width 63 height 25
select select "25"
click option "25" at bounding box center [0, 0] width 0 height 0
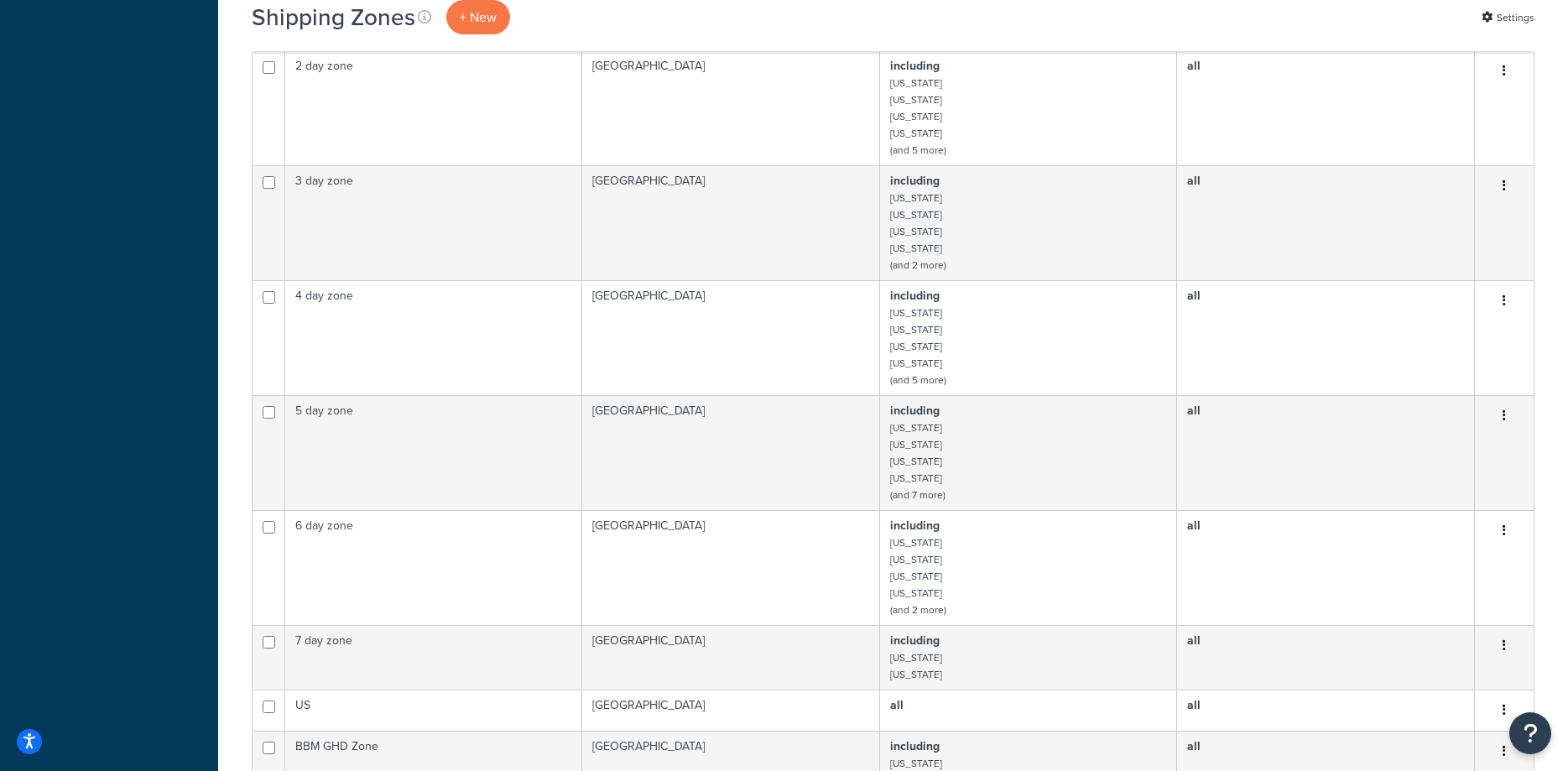
scroll to position [1198, 0]
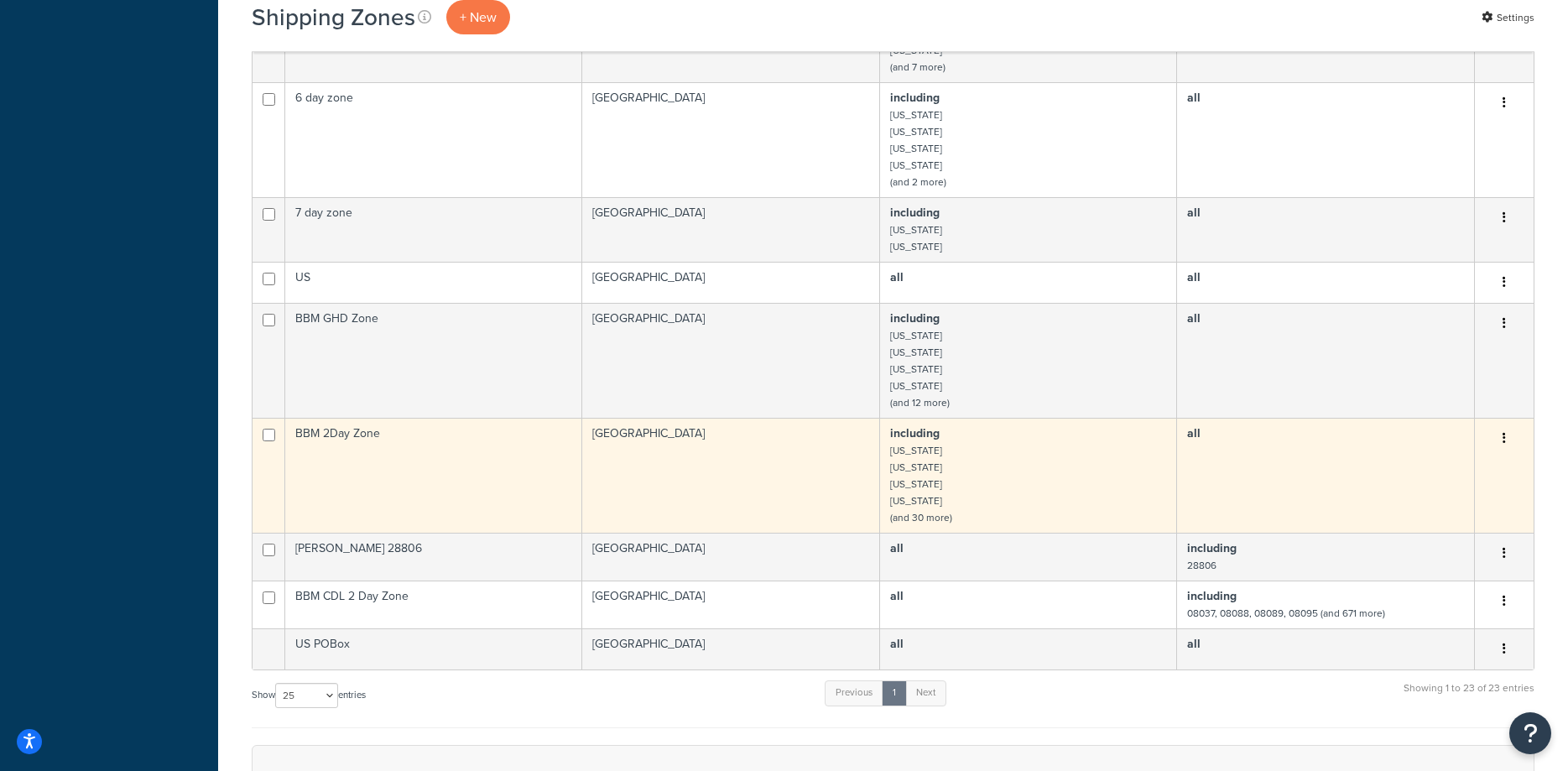
click at [361, 440] on td "BBM 2Day Zone" at bounding box center [433, 475] width 297 height 115
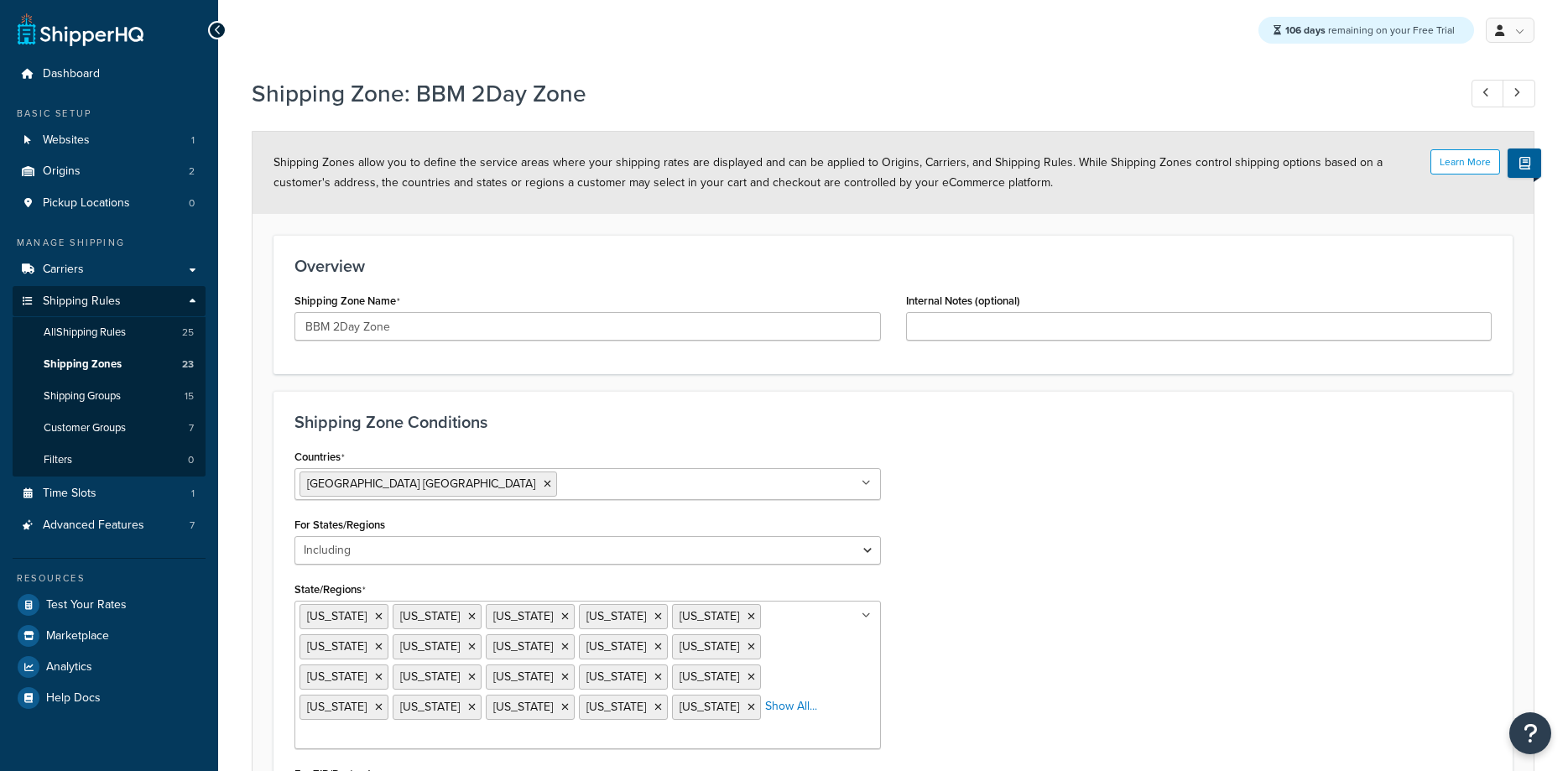
select select "including"
click at [332, 326] on input "BBM 2Day Zone" at bounding box center [588, 326] width 587 height 28
click at [86, 359] on span "Shipping Zones" at bounding box center [82, 364] width 78 height 14
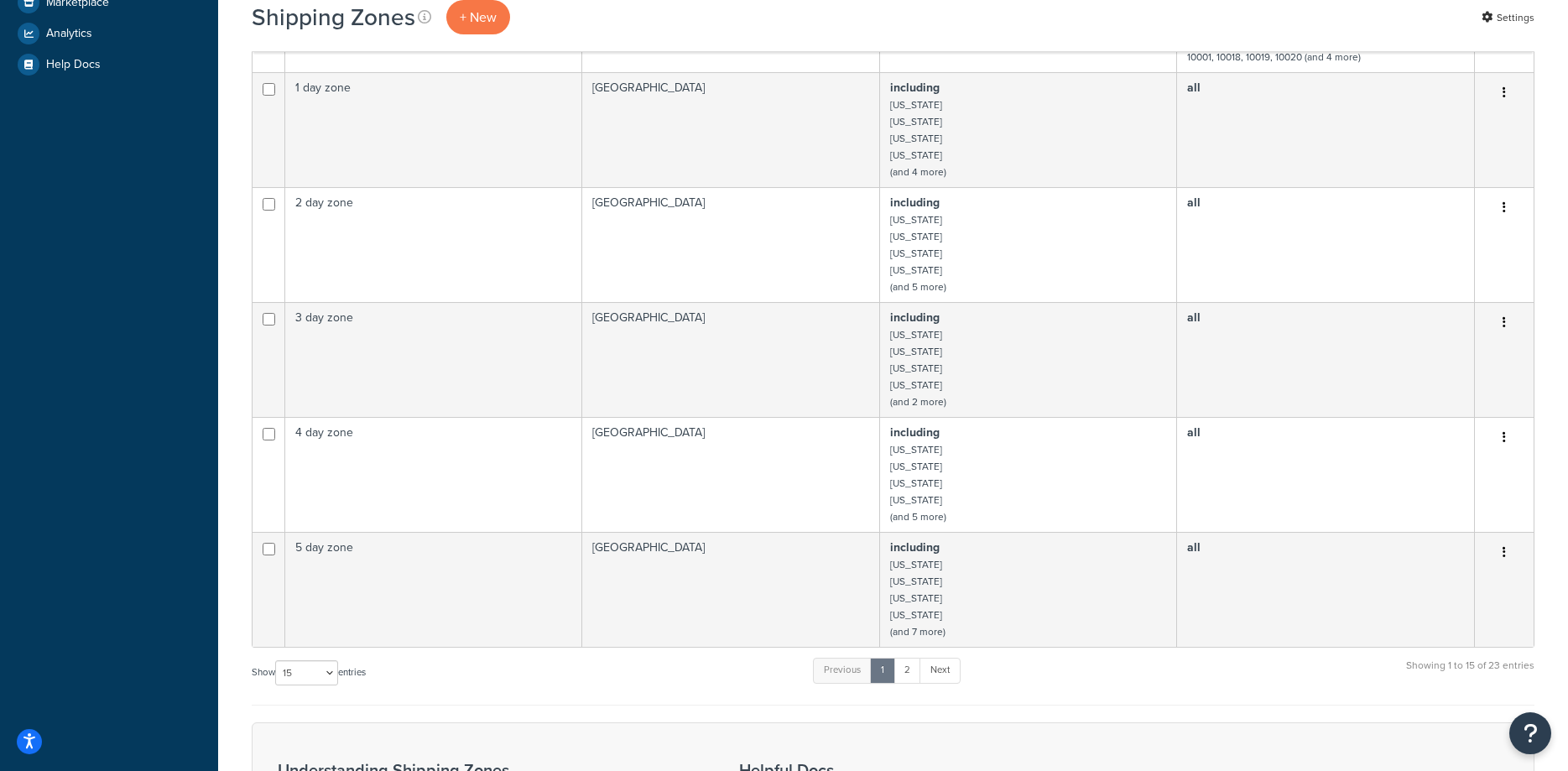
scroll to position [770, 0]
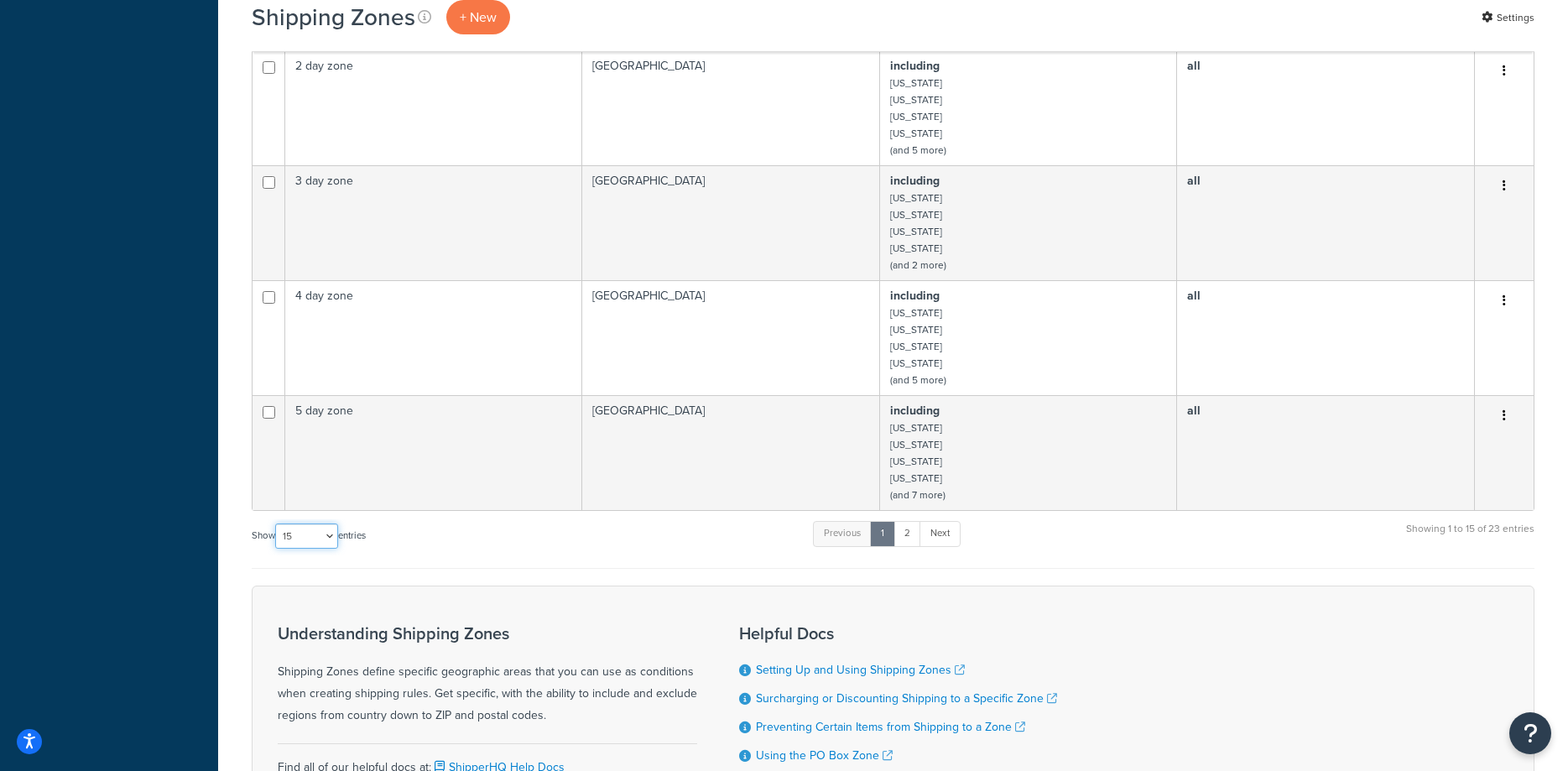
click at [275, 524] on select "10 15 25 50 100" at bounding box center [306, 536] width 63 height 25
select select "25"
click option "25" at bounding box center [0, 0] width 0 height 0
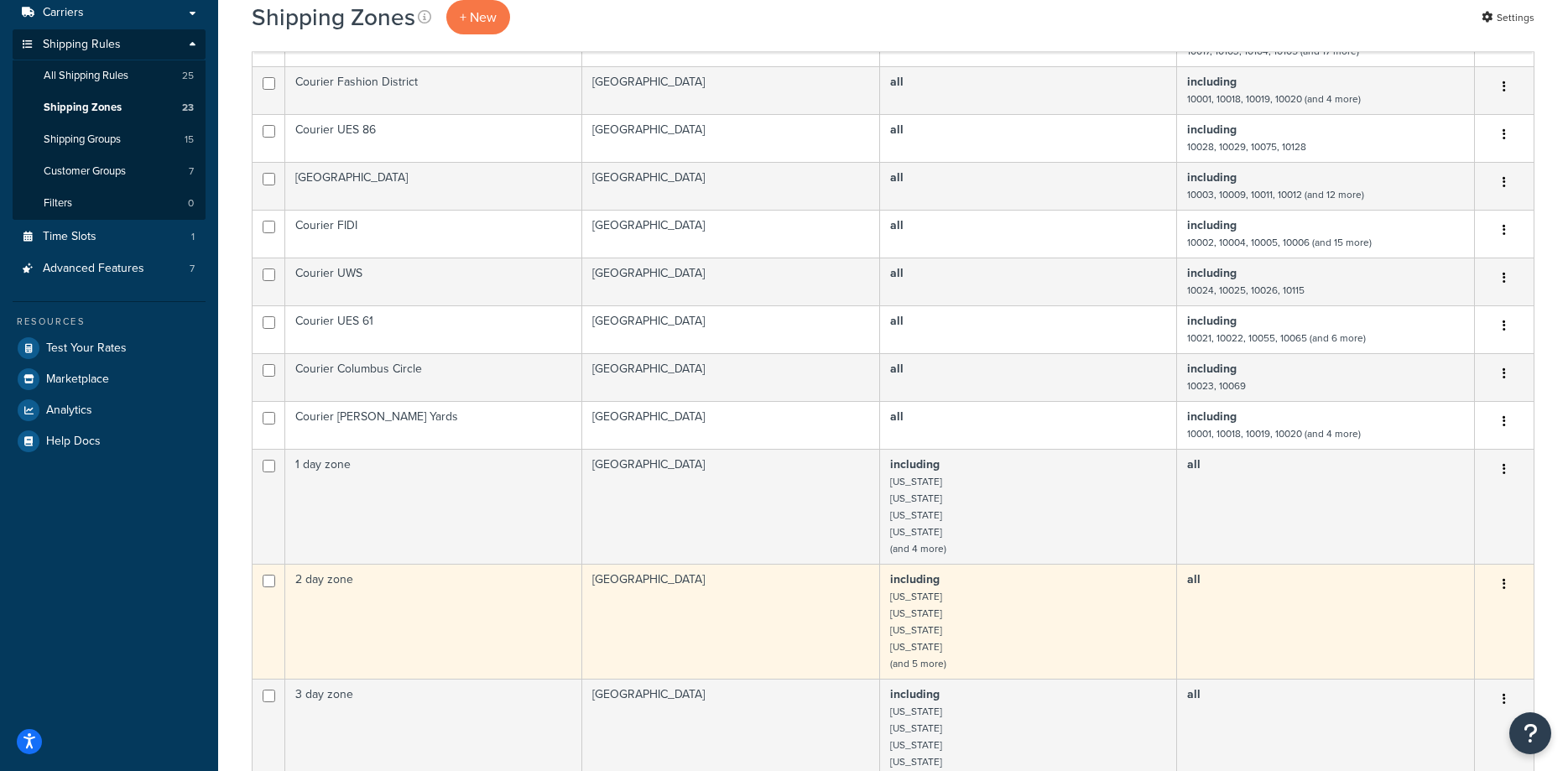
scroll to position [0, 0]
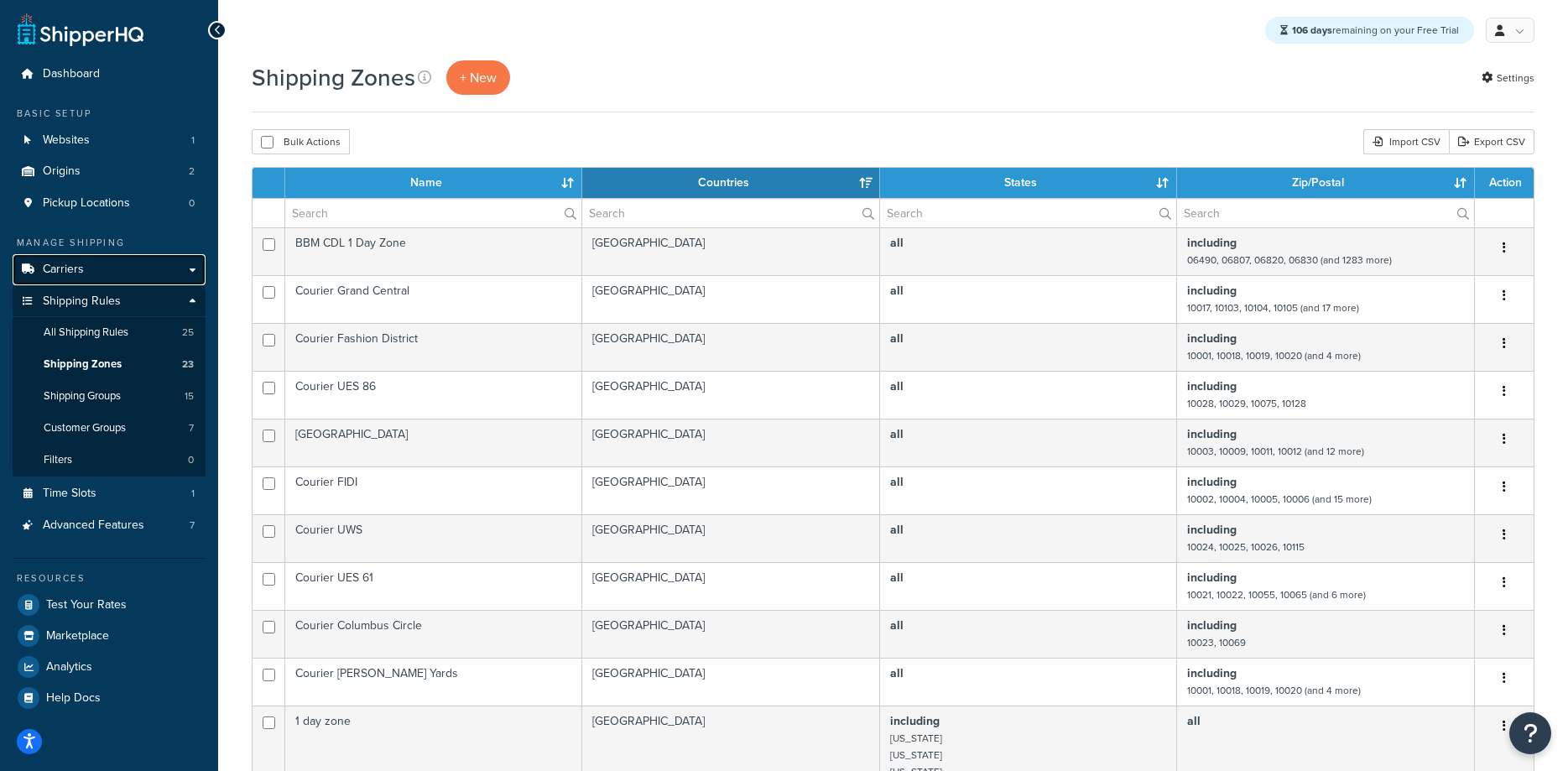
click at [82, 269] on span "Carriers" at bounding box center [63, 269] width 41 height 14
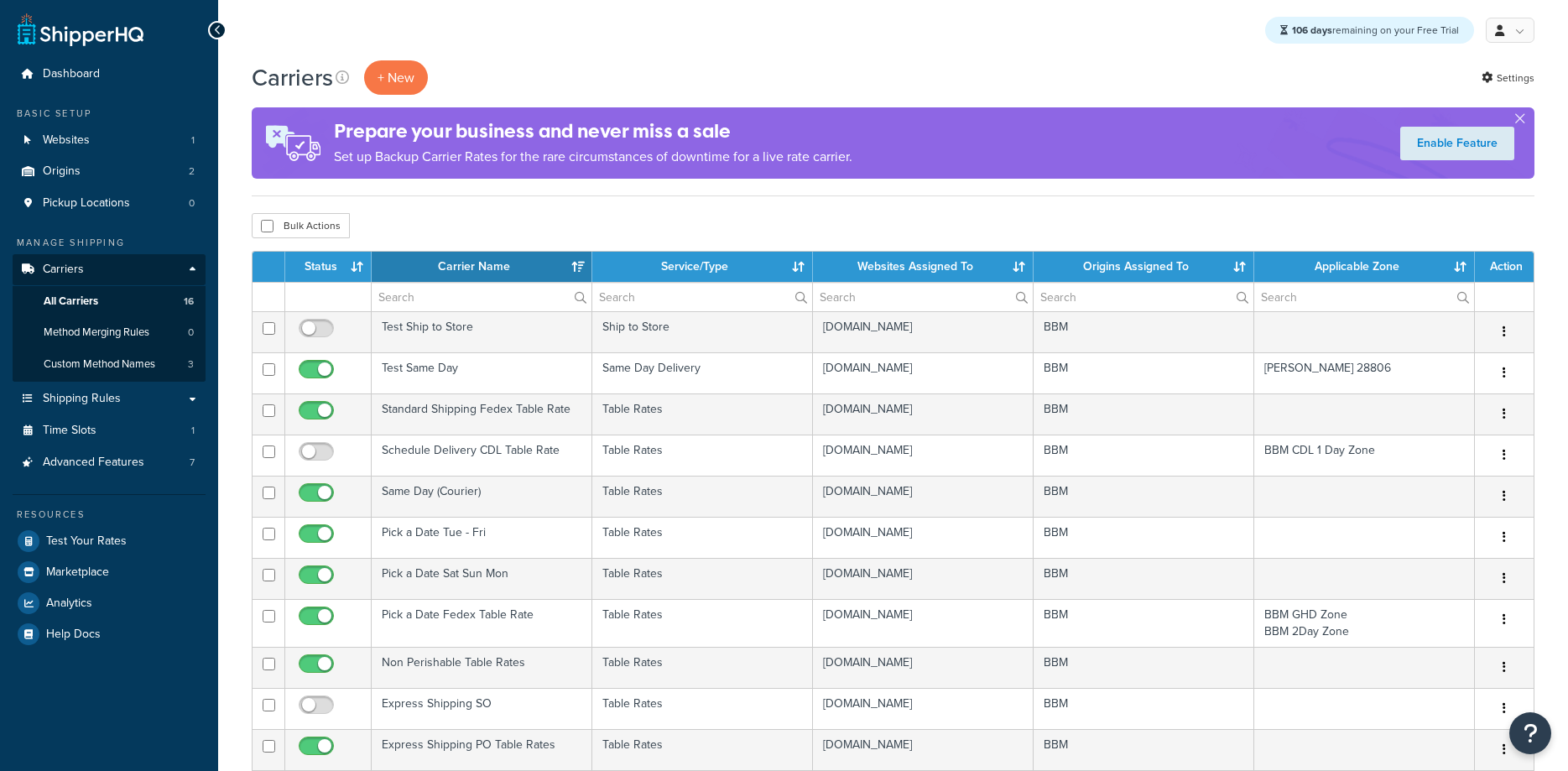
select select "15"
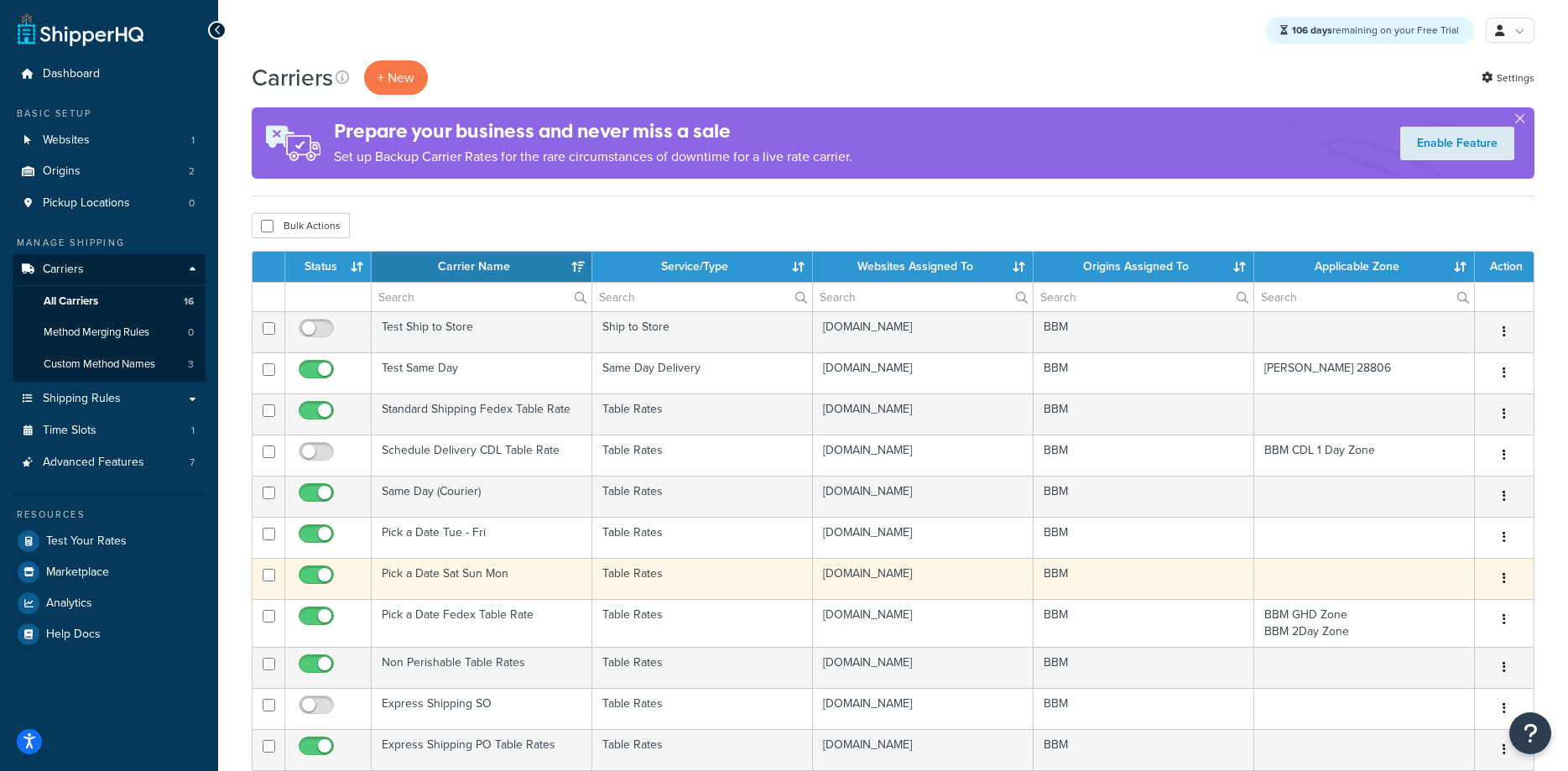
click at [464, 575] on td "Pick a Date Sat Sun Mon" at bounding box center [481, 578] width 221 height 41
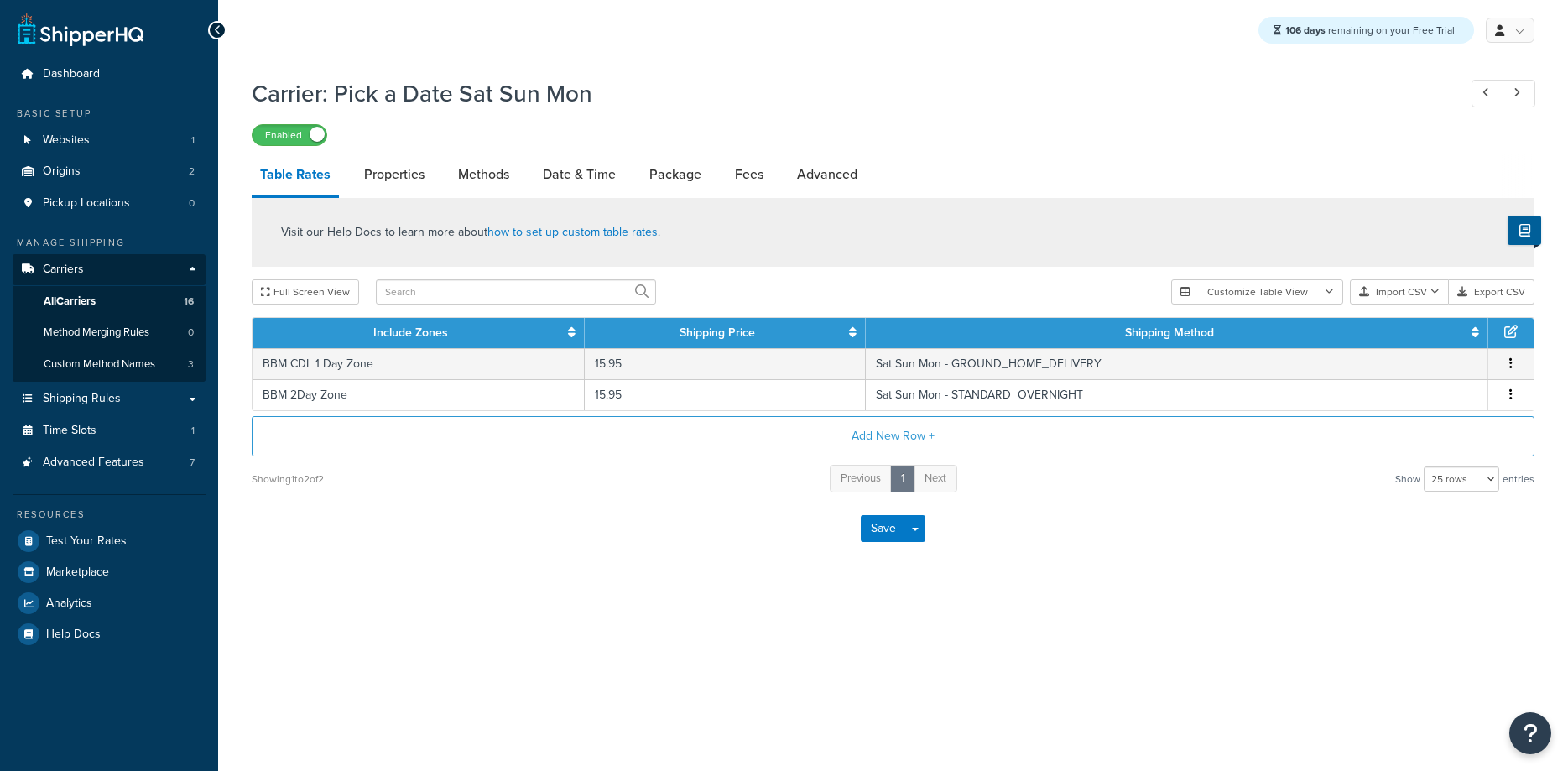
select select "25"
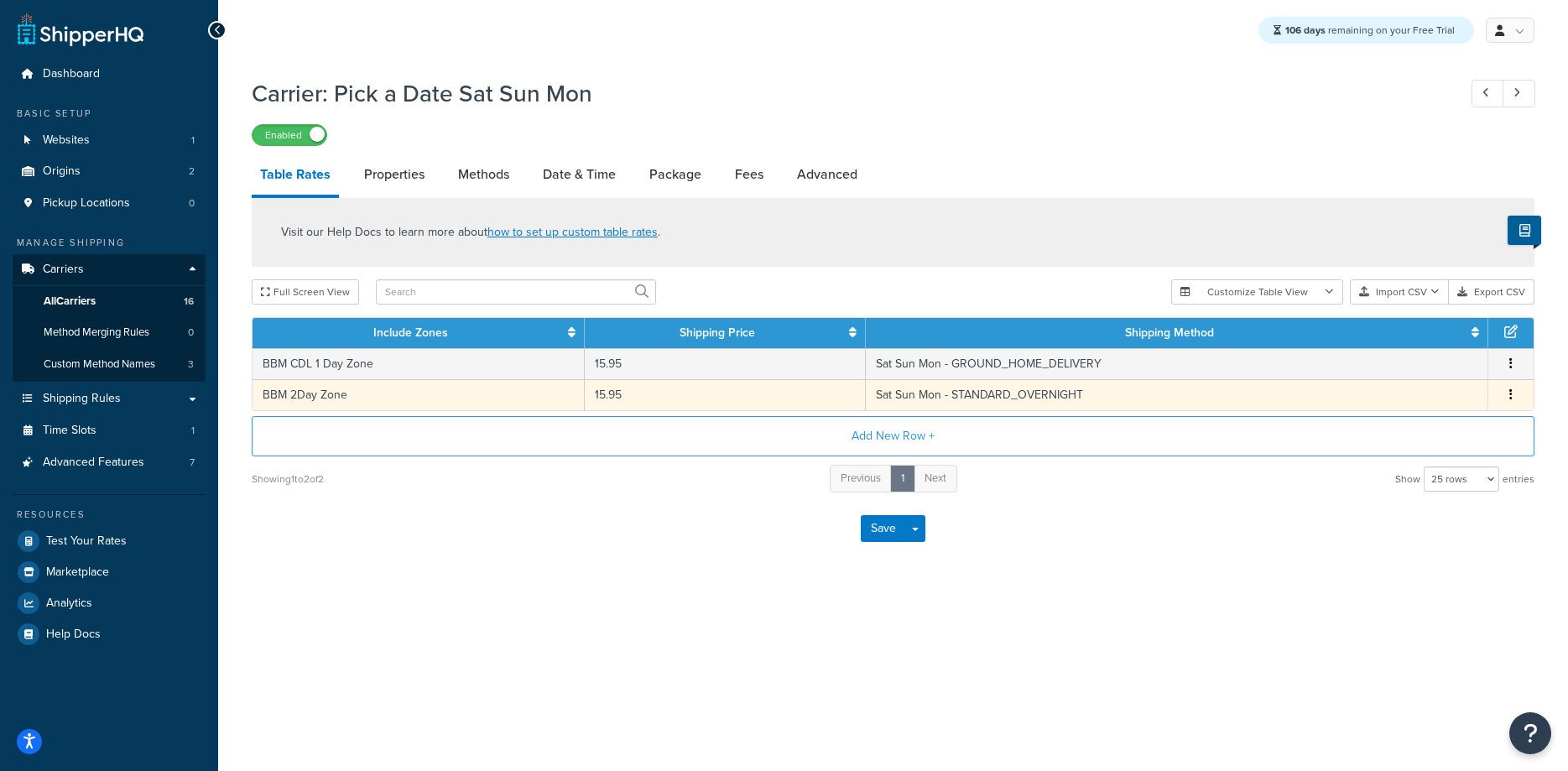
click at [317, 396] on td "BBM 2Day Zone" at bounding box center [418, 394] width 332 height 31
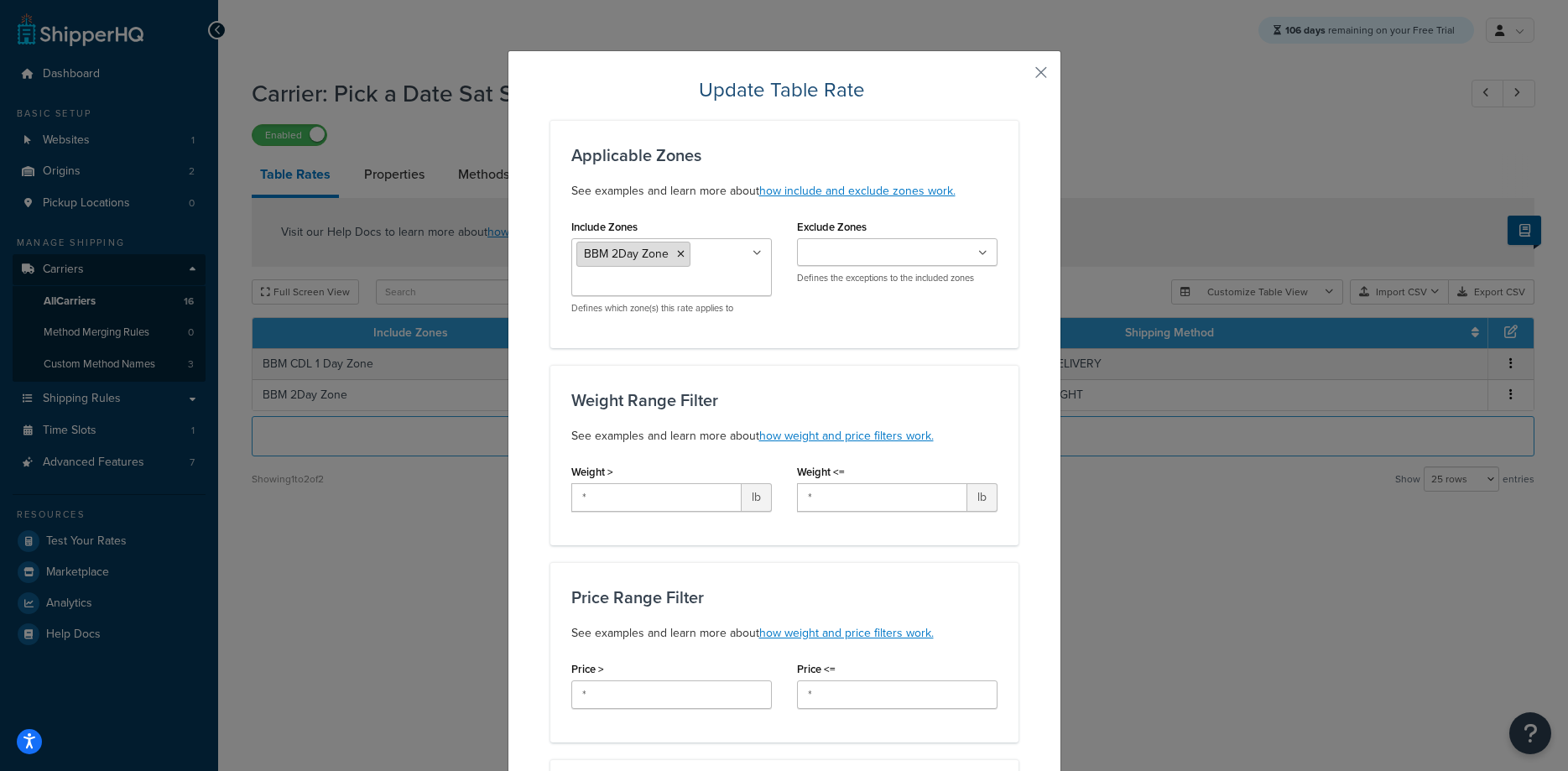
click at [679, 257] on icon at bounding box center [681, 253] width 8 height 10
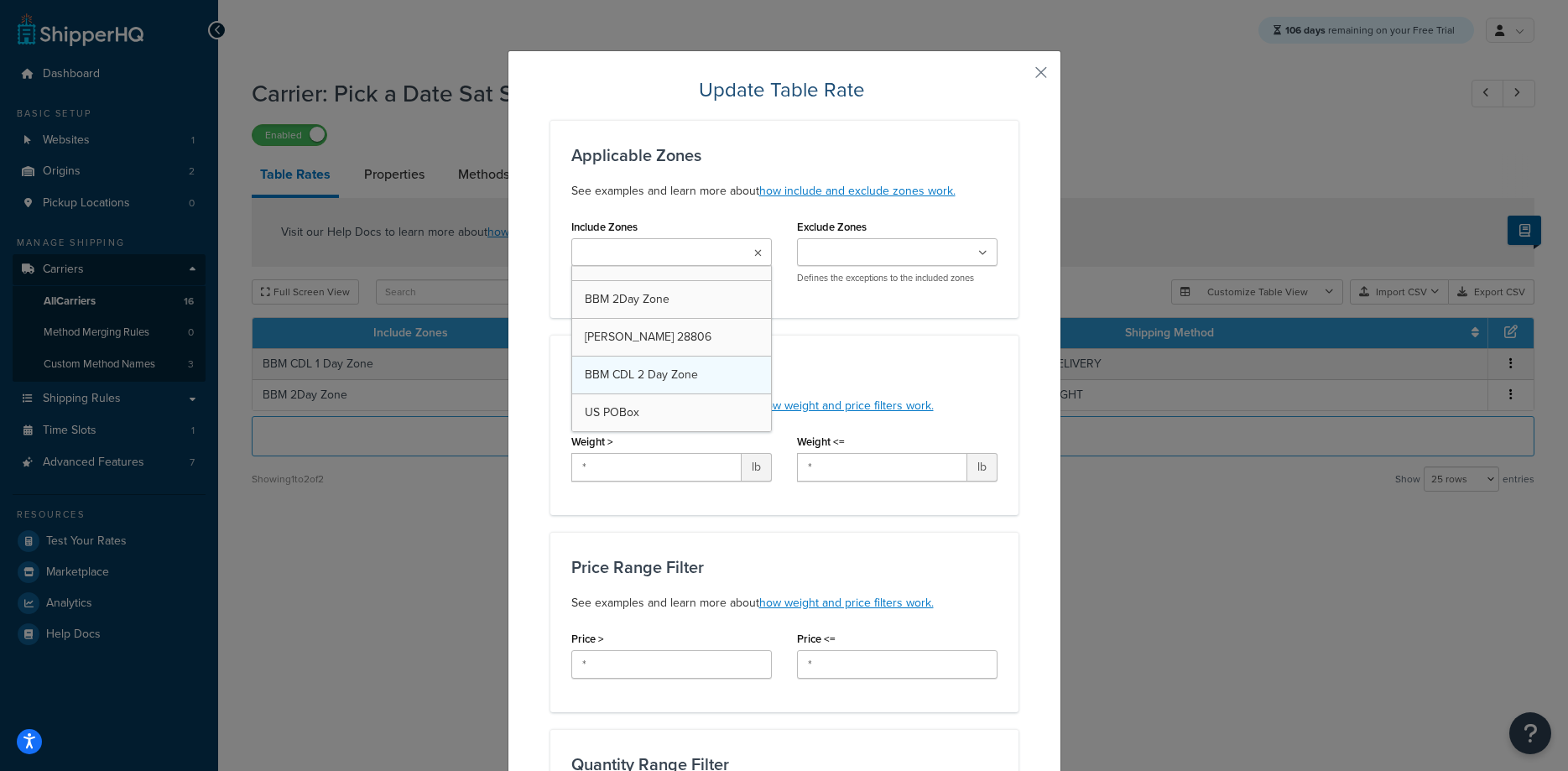
scroll to position [664, 0]
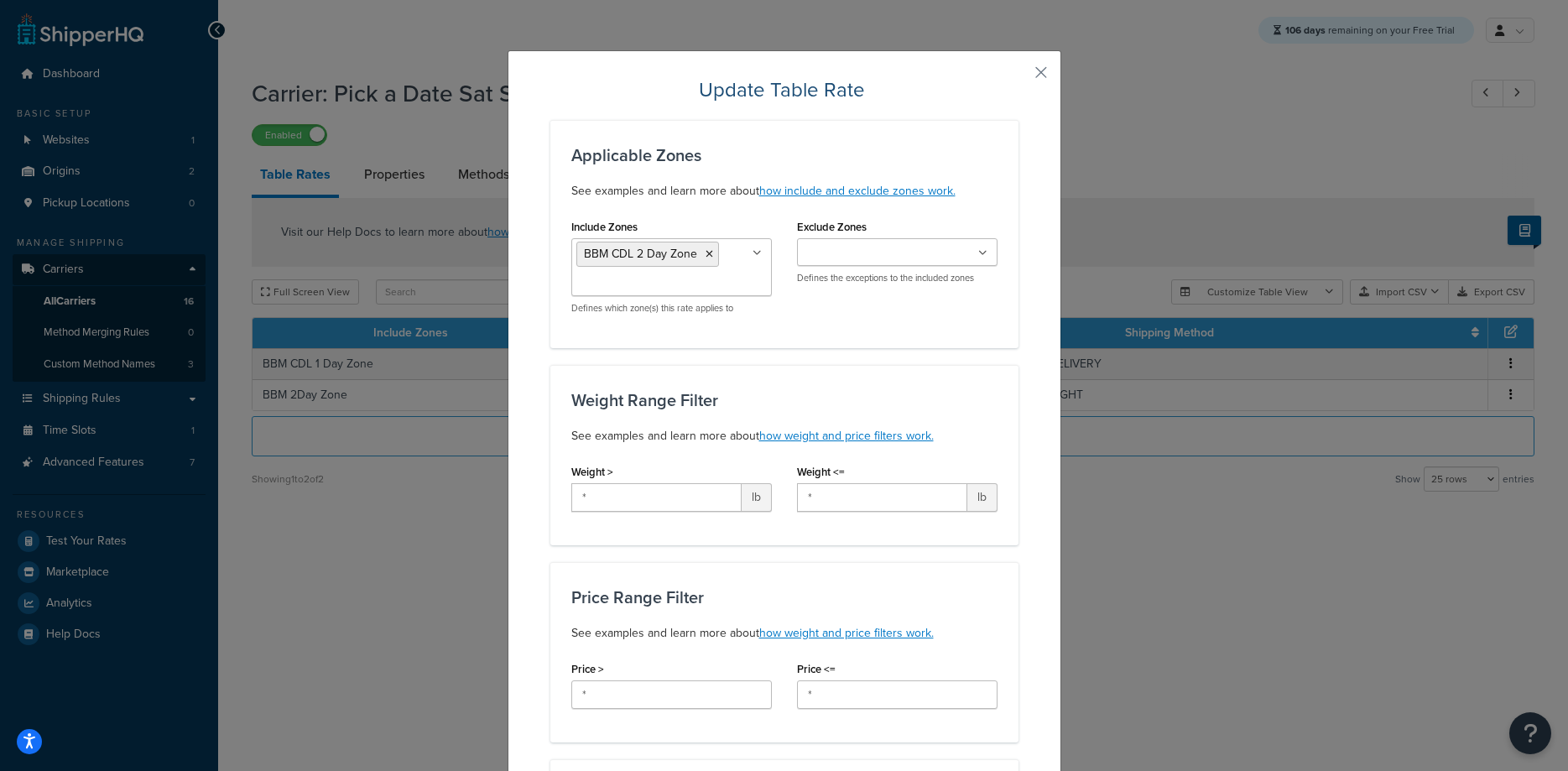
click at [1013, 369] on div "Weight Range Filter See examples and learn more about how weight and price filt…" at bounding box center [784, 456] width 468 height 181
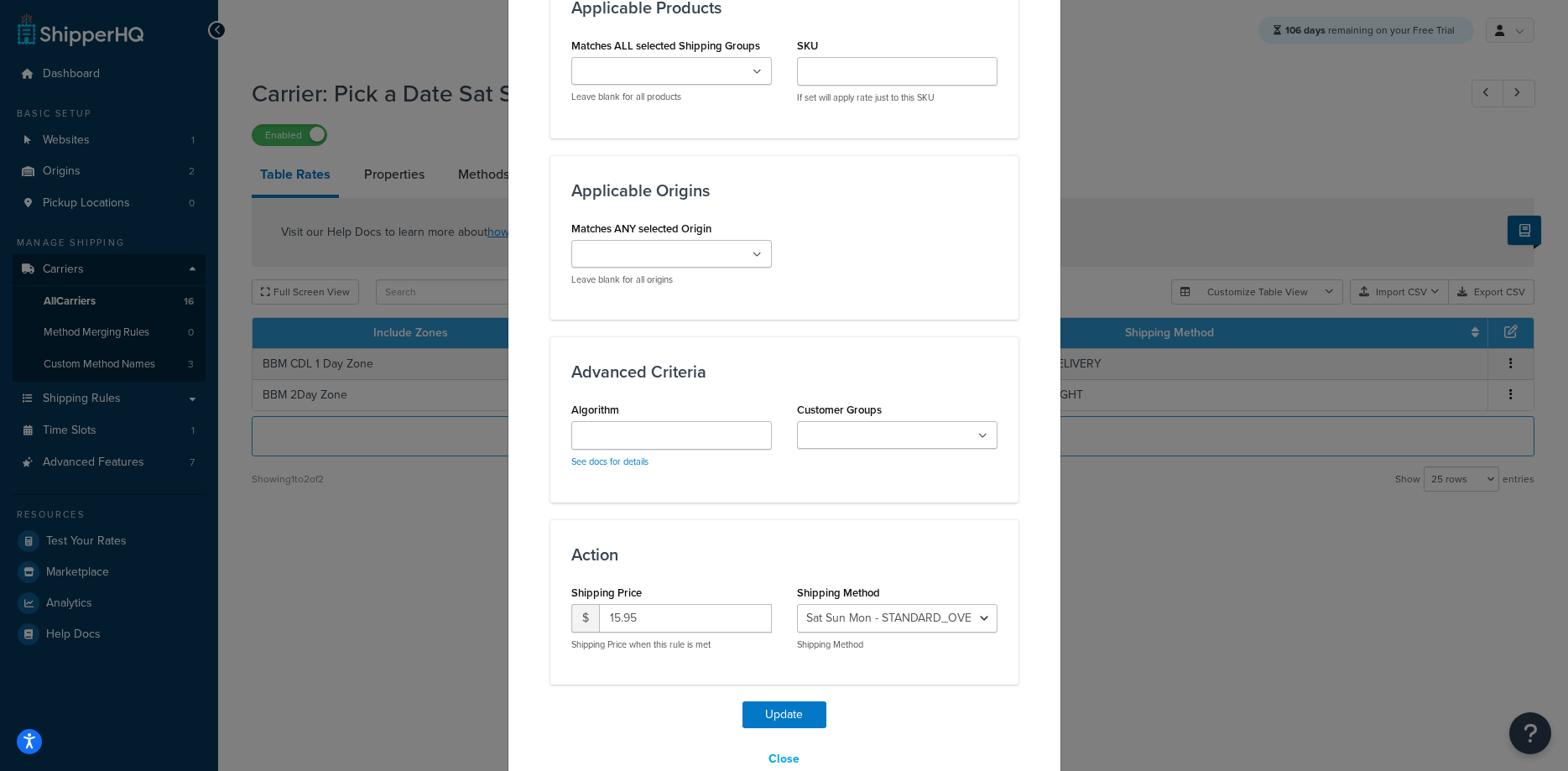
scroll to position [989, 0]
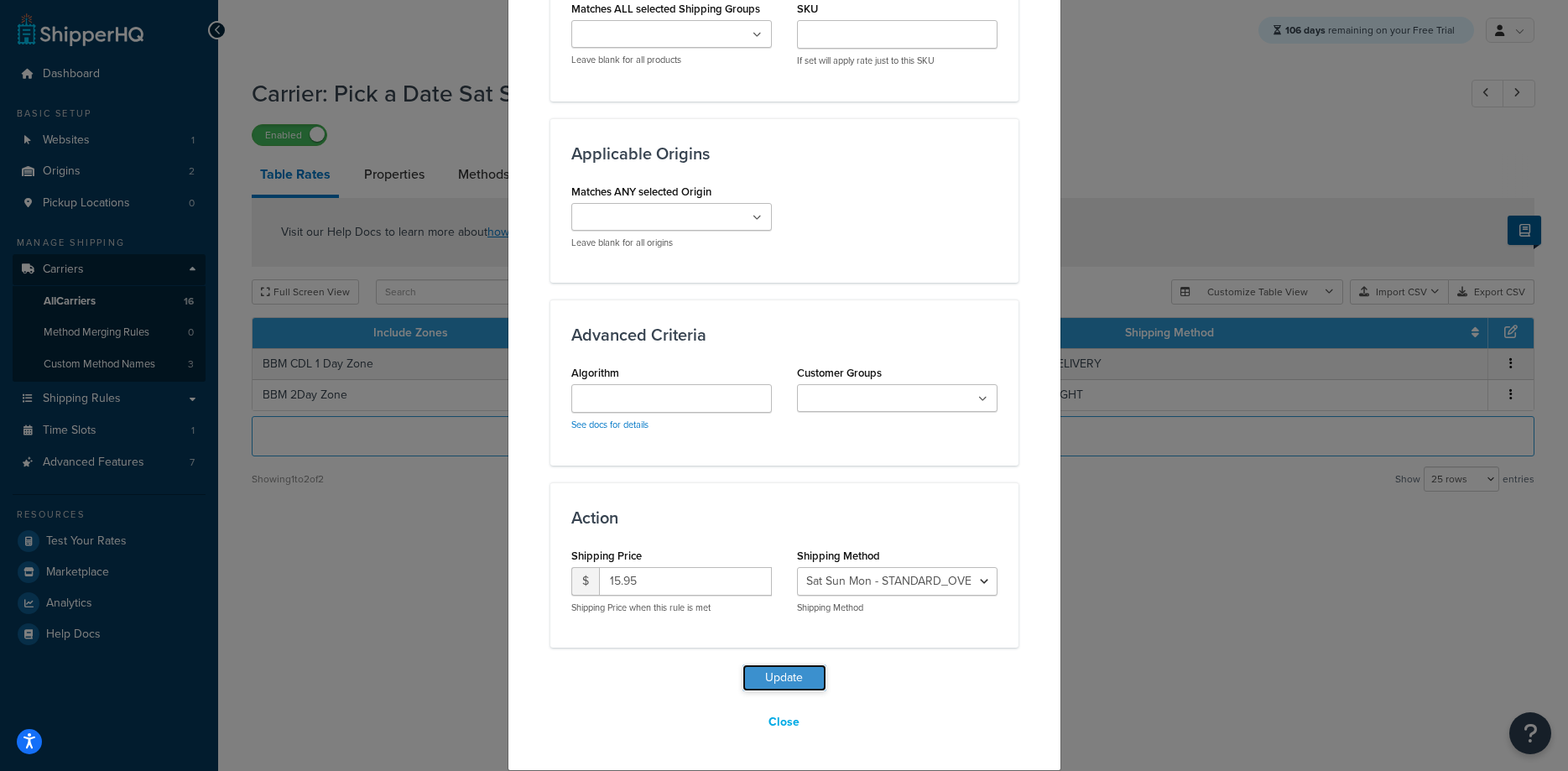
click at [790, 678] on button "Update" at bounding box center [784, 678] width 84 height 27
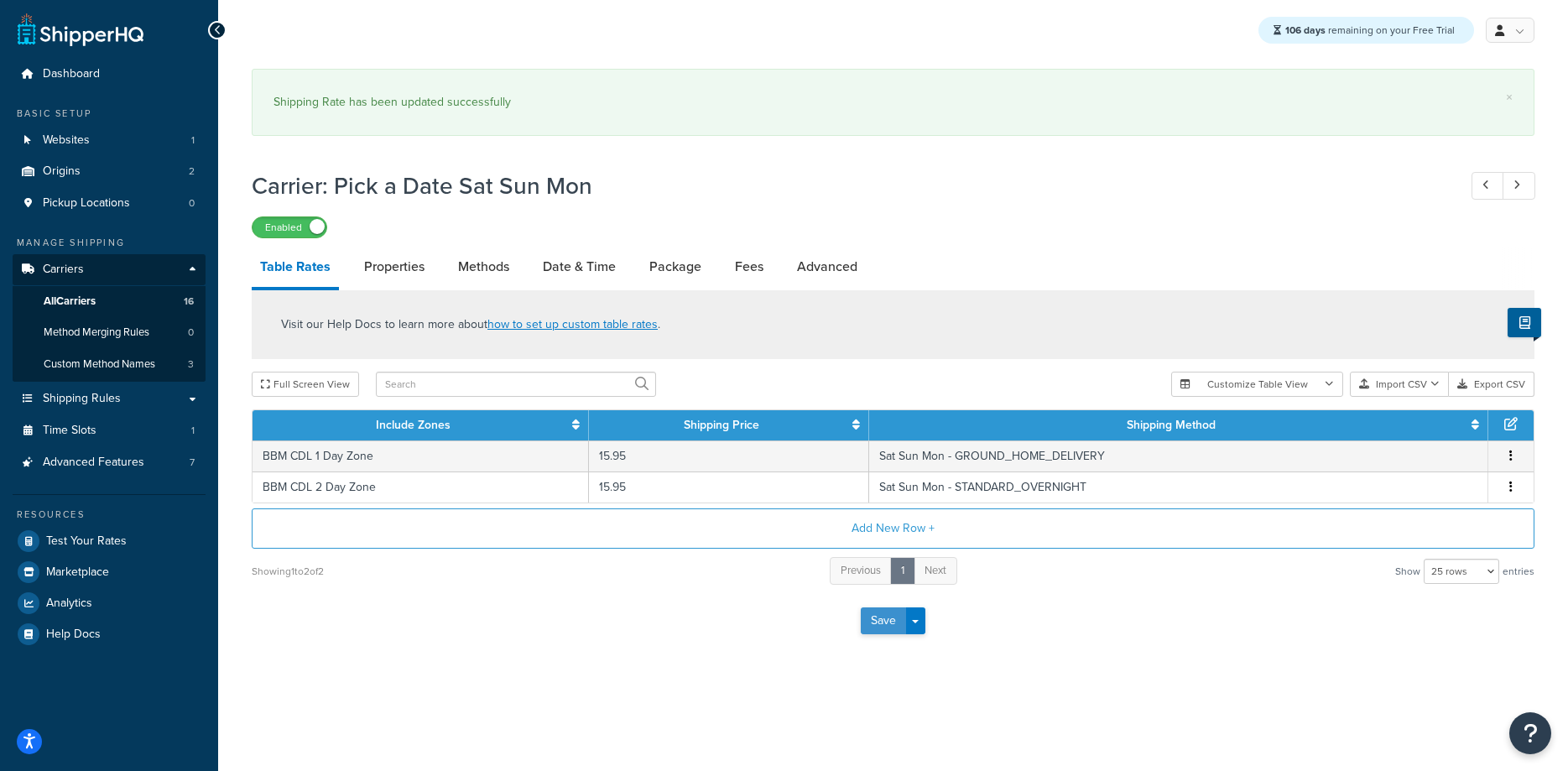
click at [884, 617] on button "Save" at bounding box center [883, 620] width 45 height 27
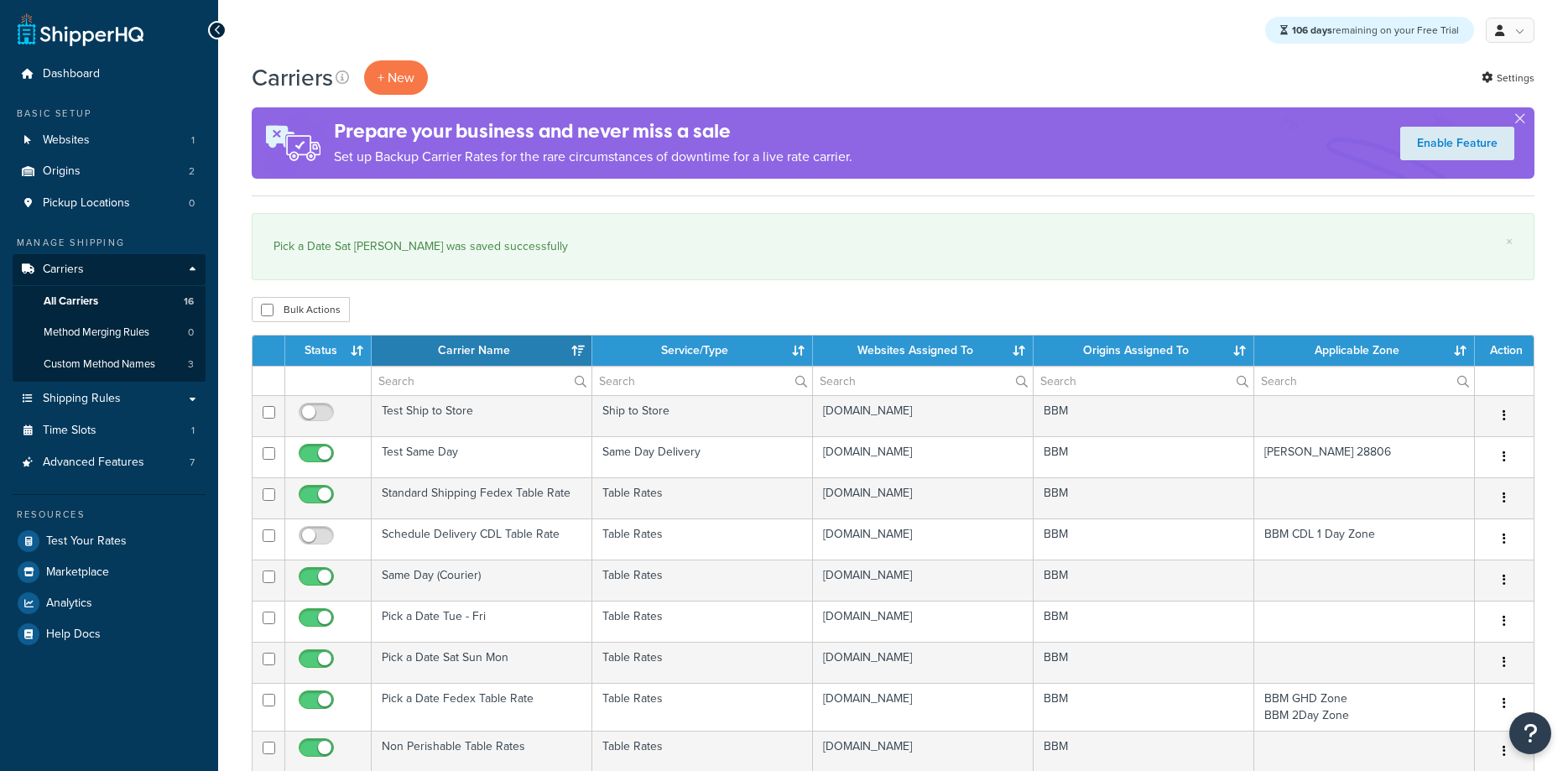
select select "15"
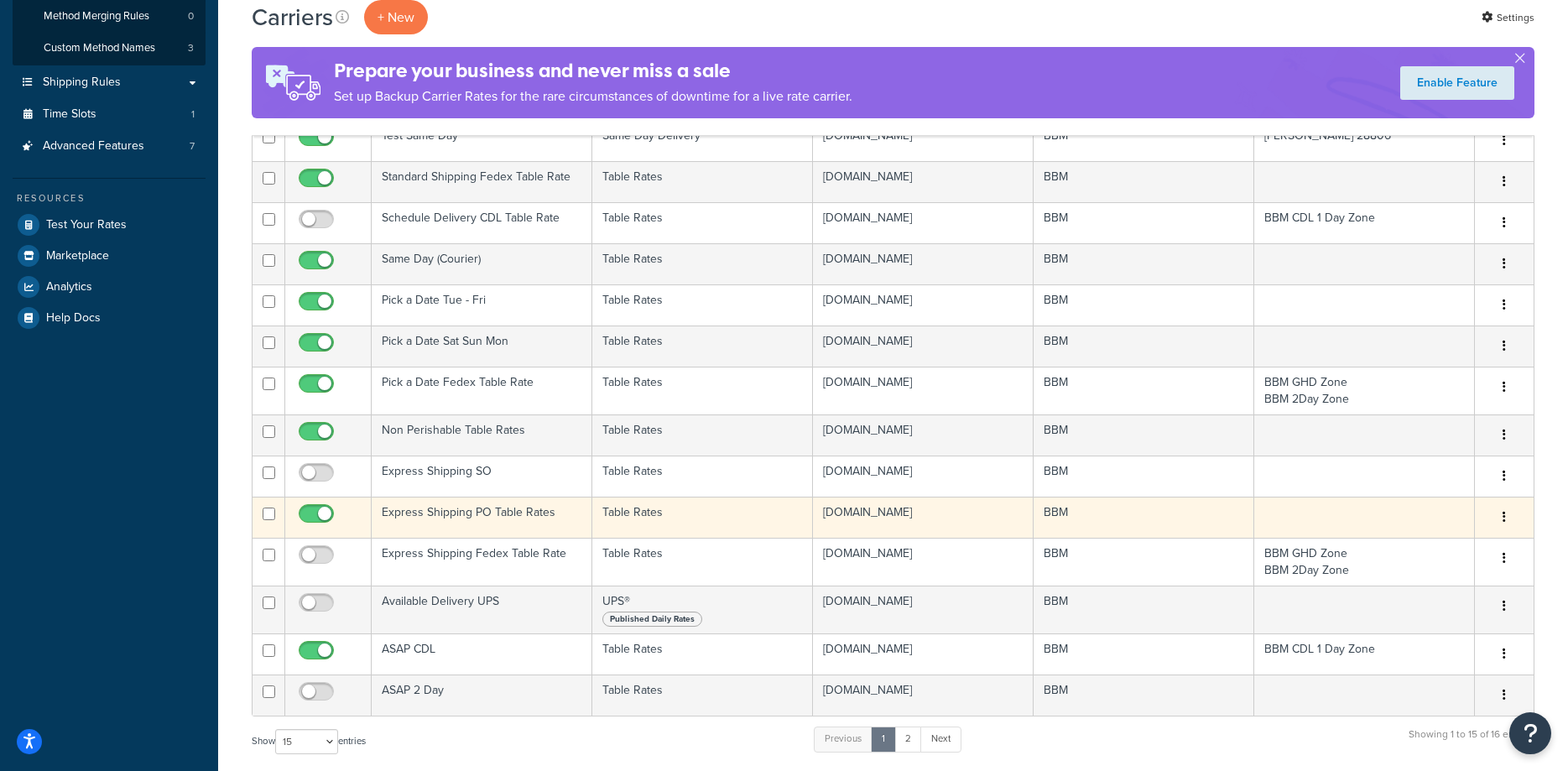
scroll to position [342, 0]
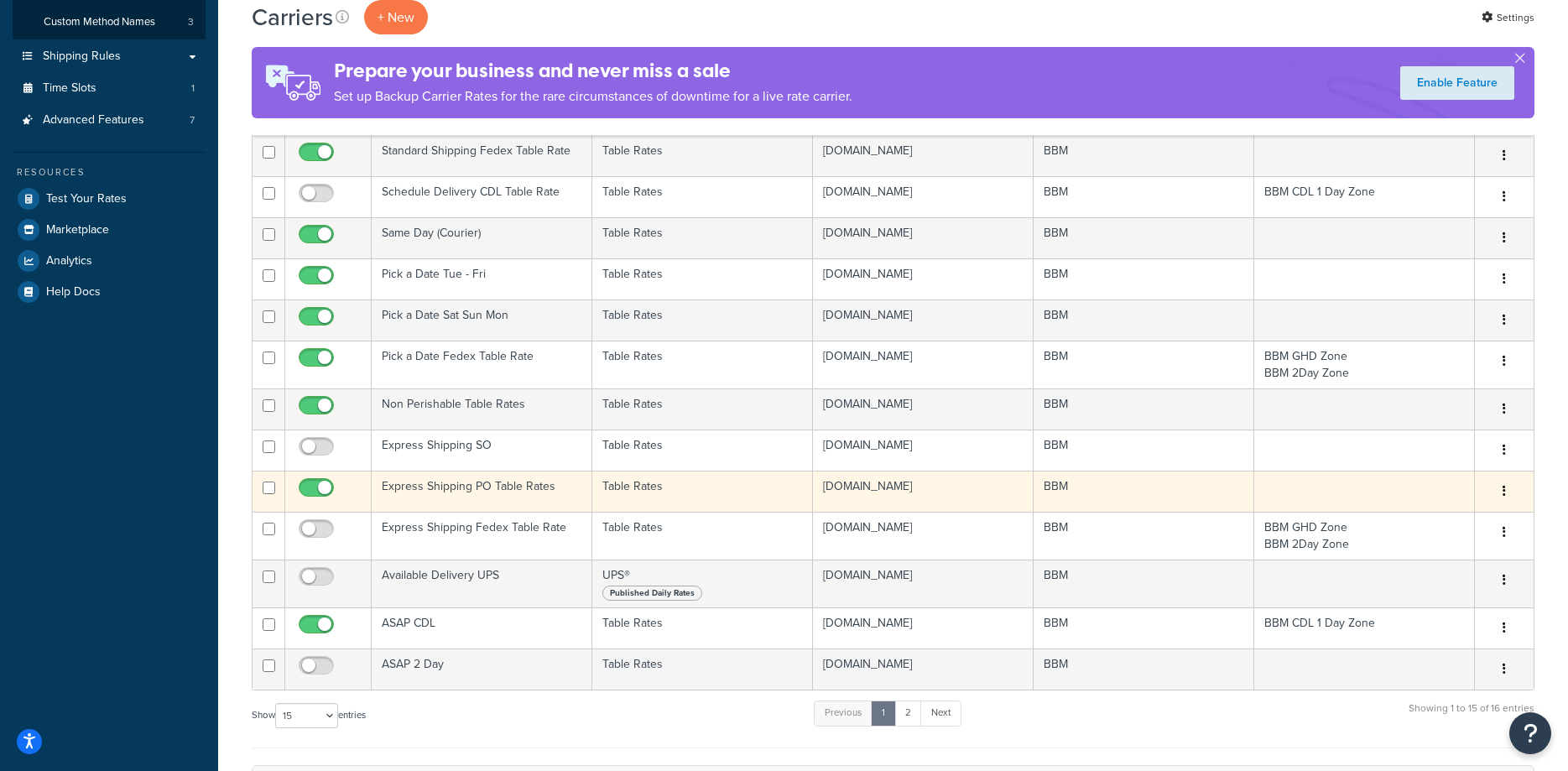
click at [473, 486] on td "Express Shipping PO Table Rates" at bounding box center [481, 491] width 221 height 41
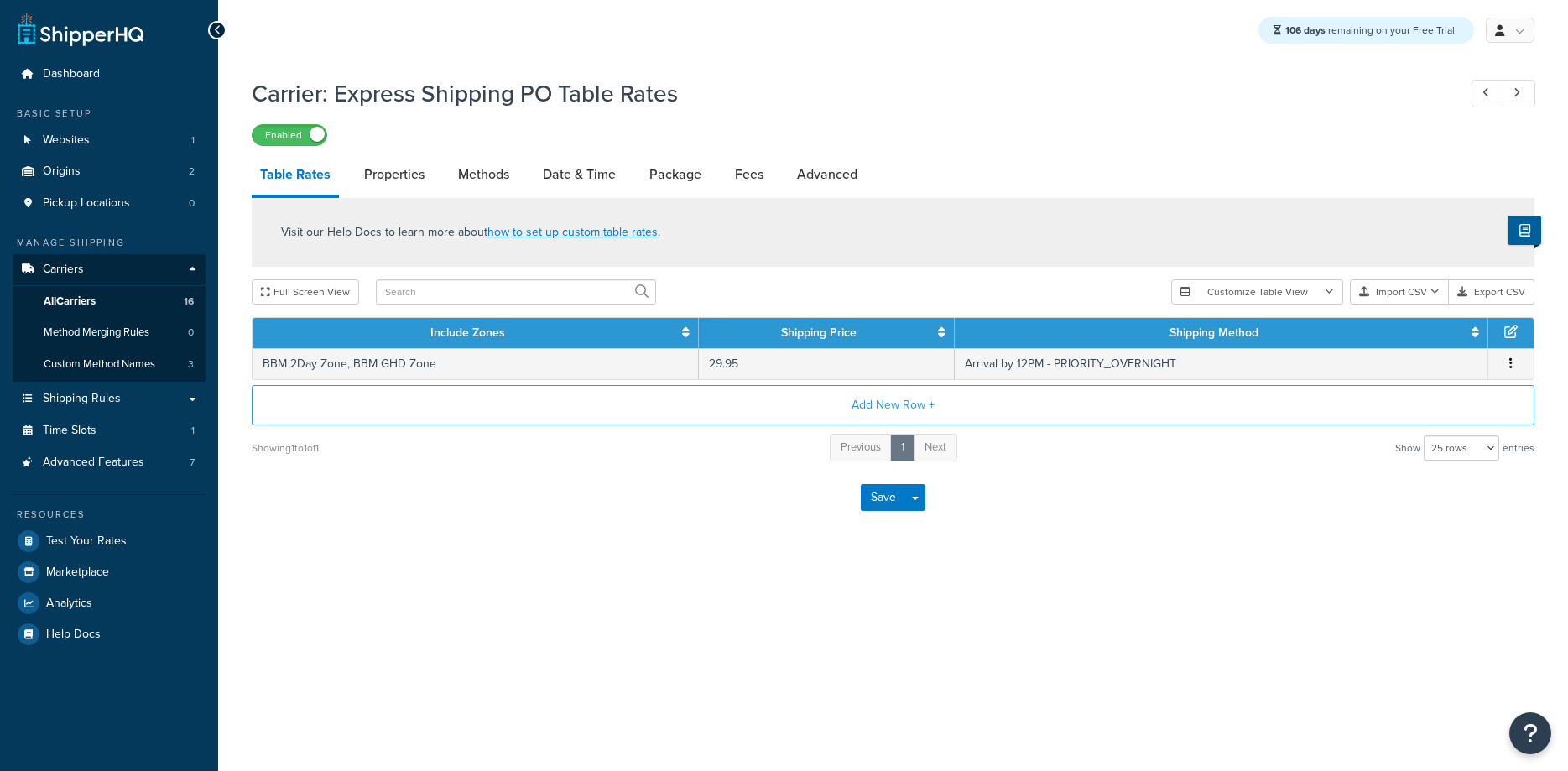
select select "25"
click at [583, 178] on link "Date & Time" at bounding box center [579, 174] width 90 height 40
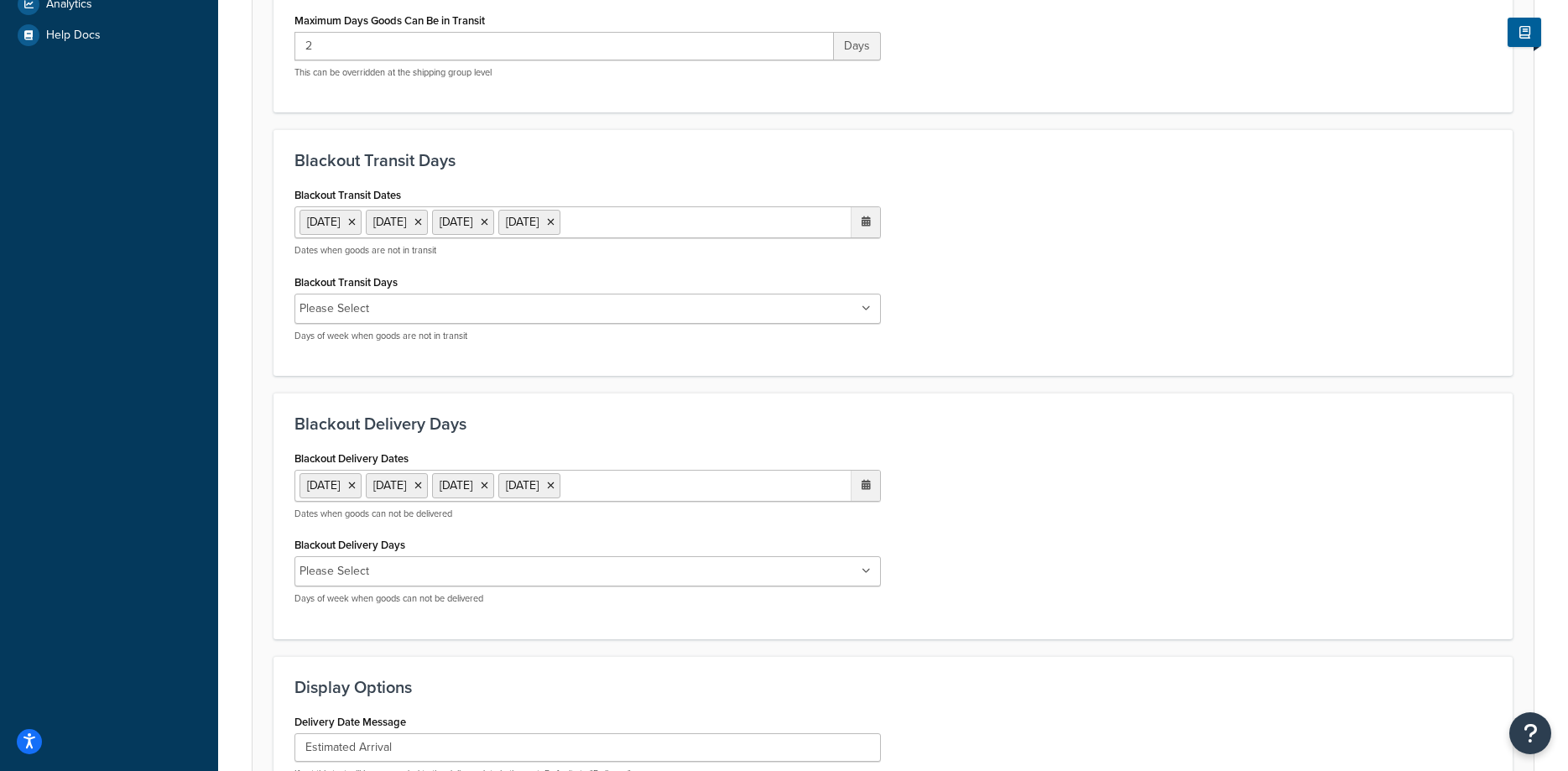
scroll to position [962, 0]
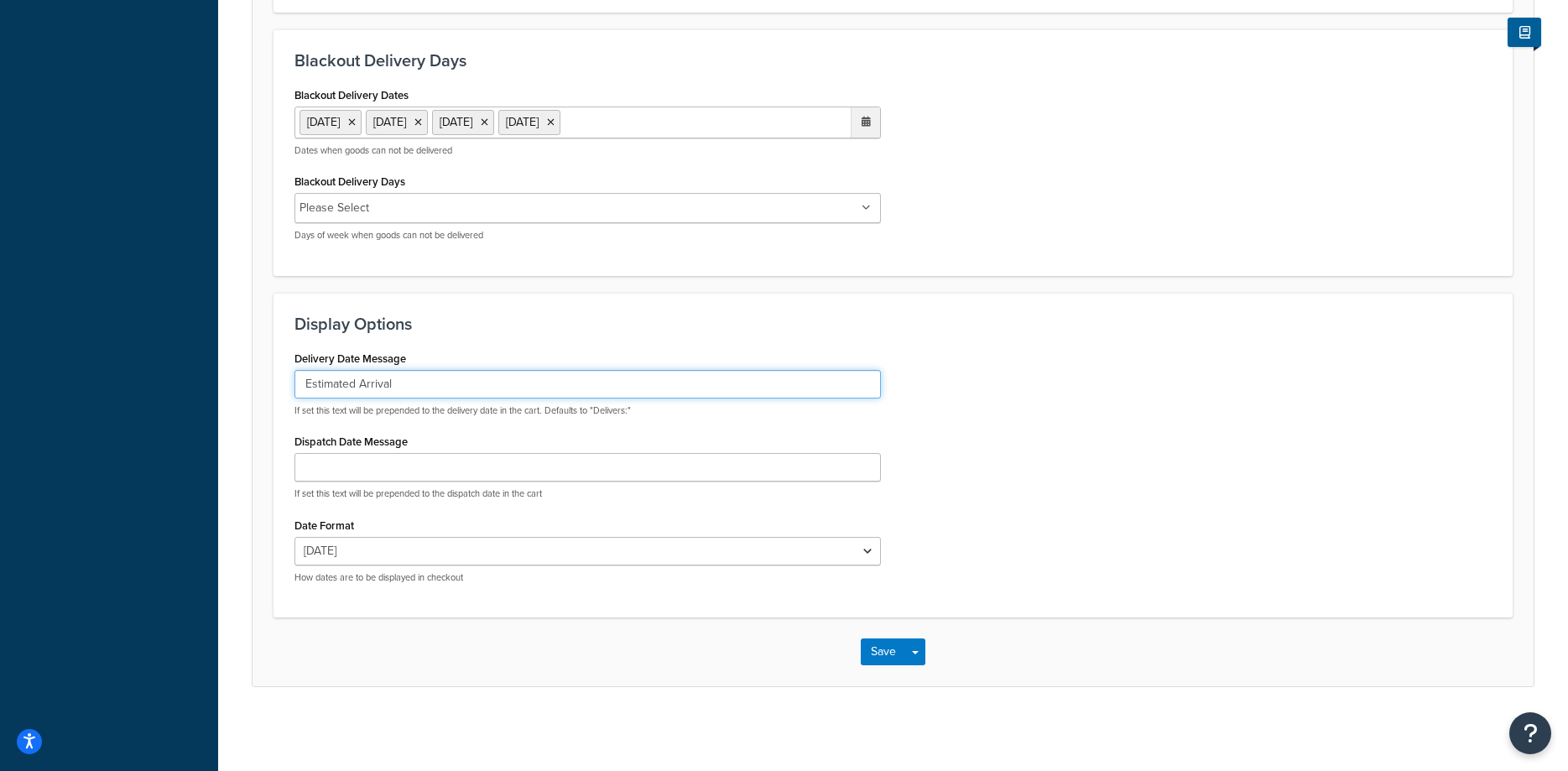
drag, startPoint x: 411, startPoint y: 381, endPoint x: 132, endPoint y: 372, distance: 279.1
click at [294, 372] on input "Estimated Arrival" at bounding box center [588, 384] width 587 height 28
click at [882, 647] on button "Save" at bounding box center [883, 651] width 45 height 27
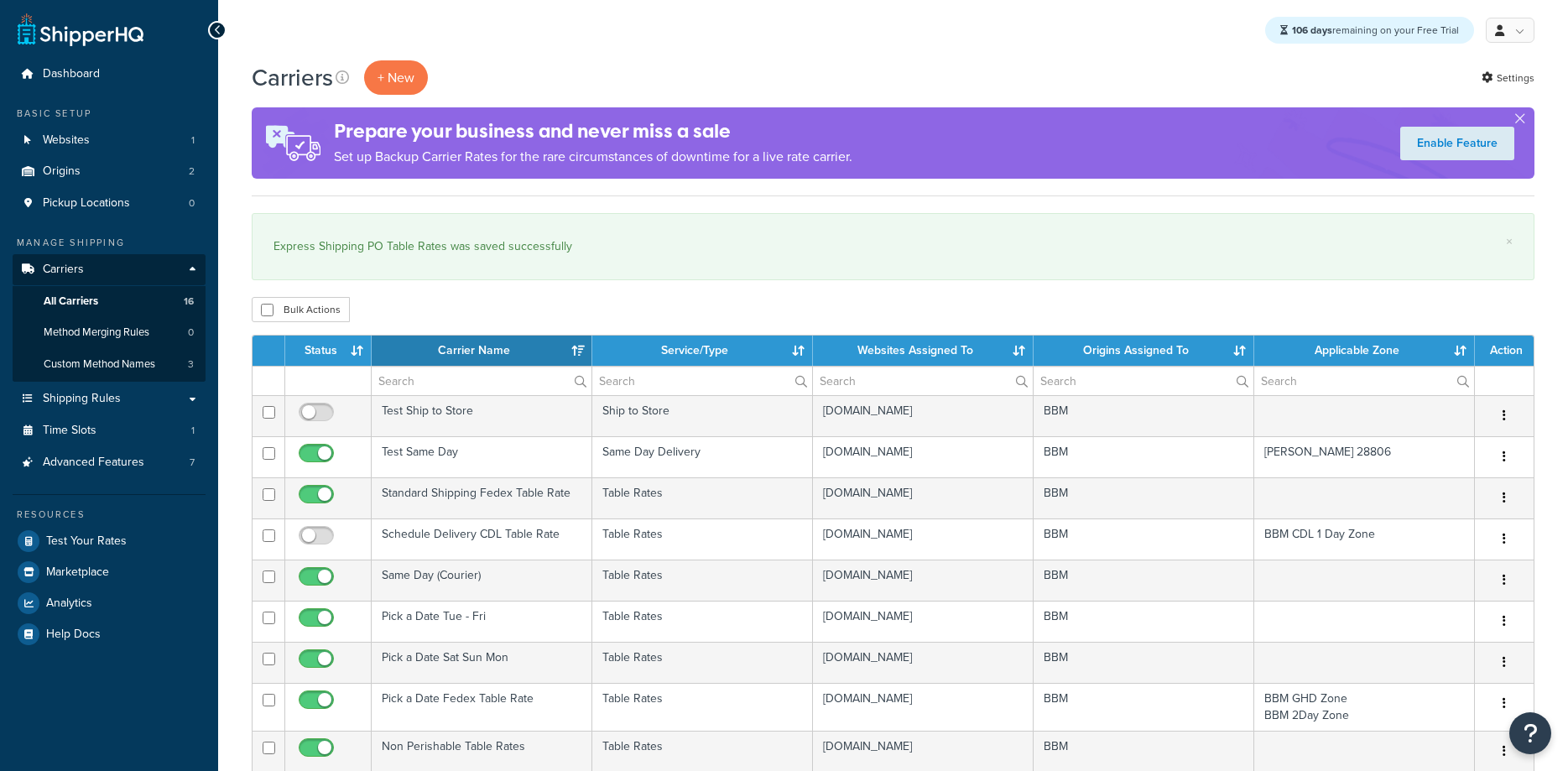
select select "15"
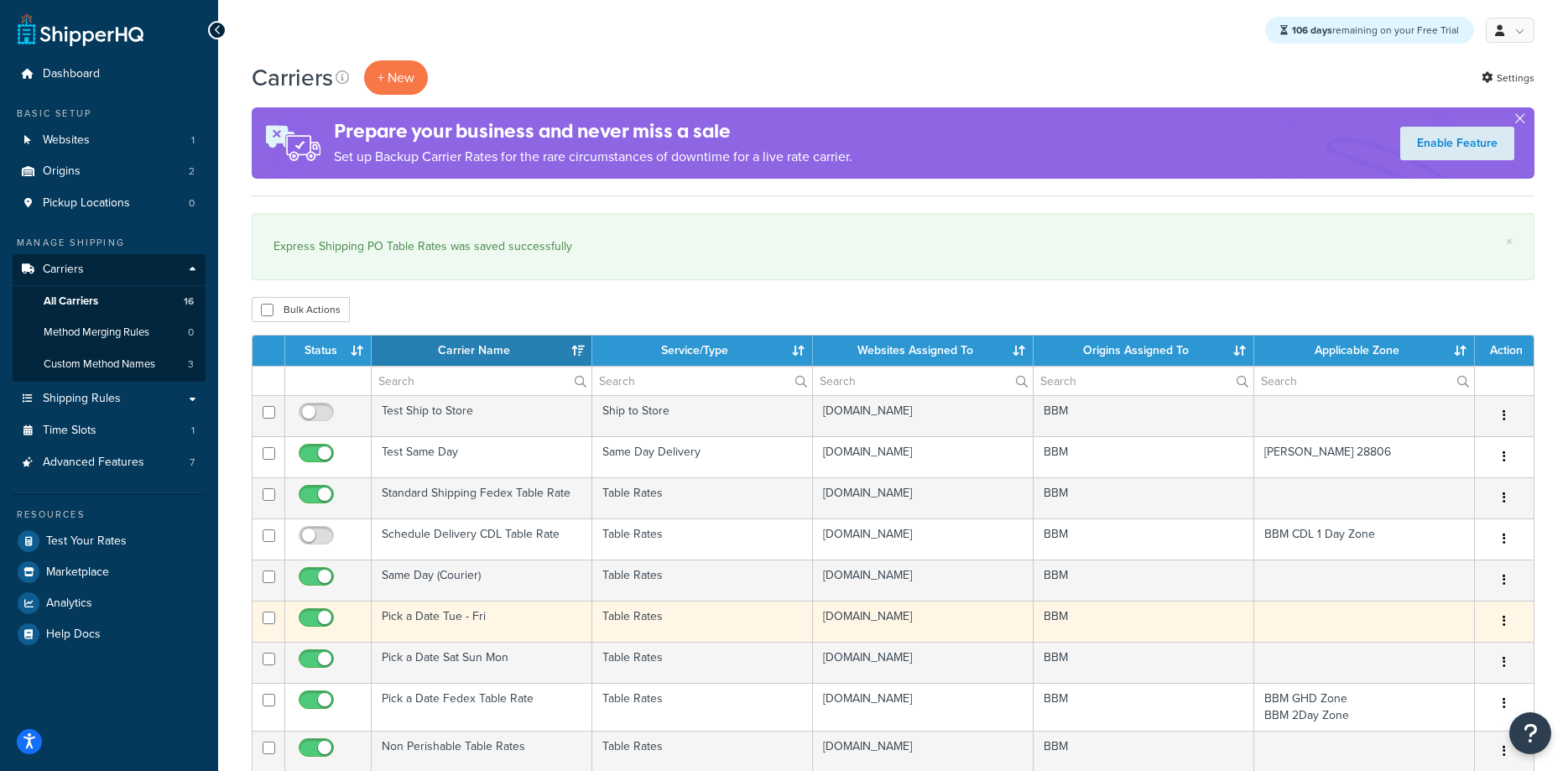
click at [422, 615] on td "Pick a Date Tue - Fri" at bounding box center [481, 621] width 221 height 41
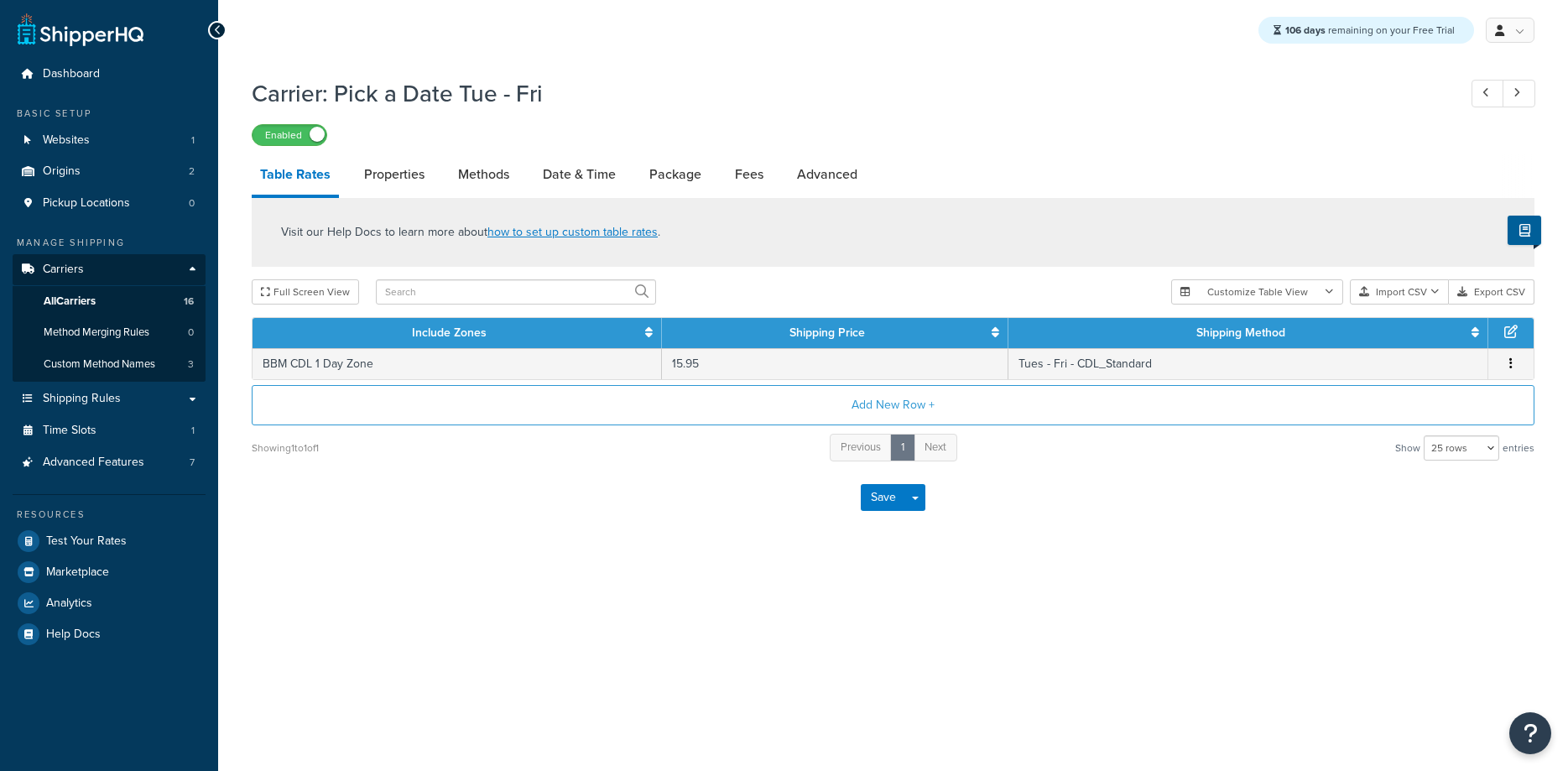
select select "25"
click at [396, 176] on link "Properties" at bounding box center [394, 174] width 77 height 40
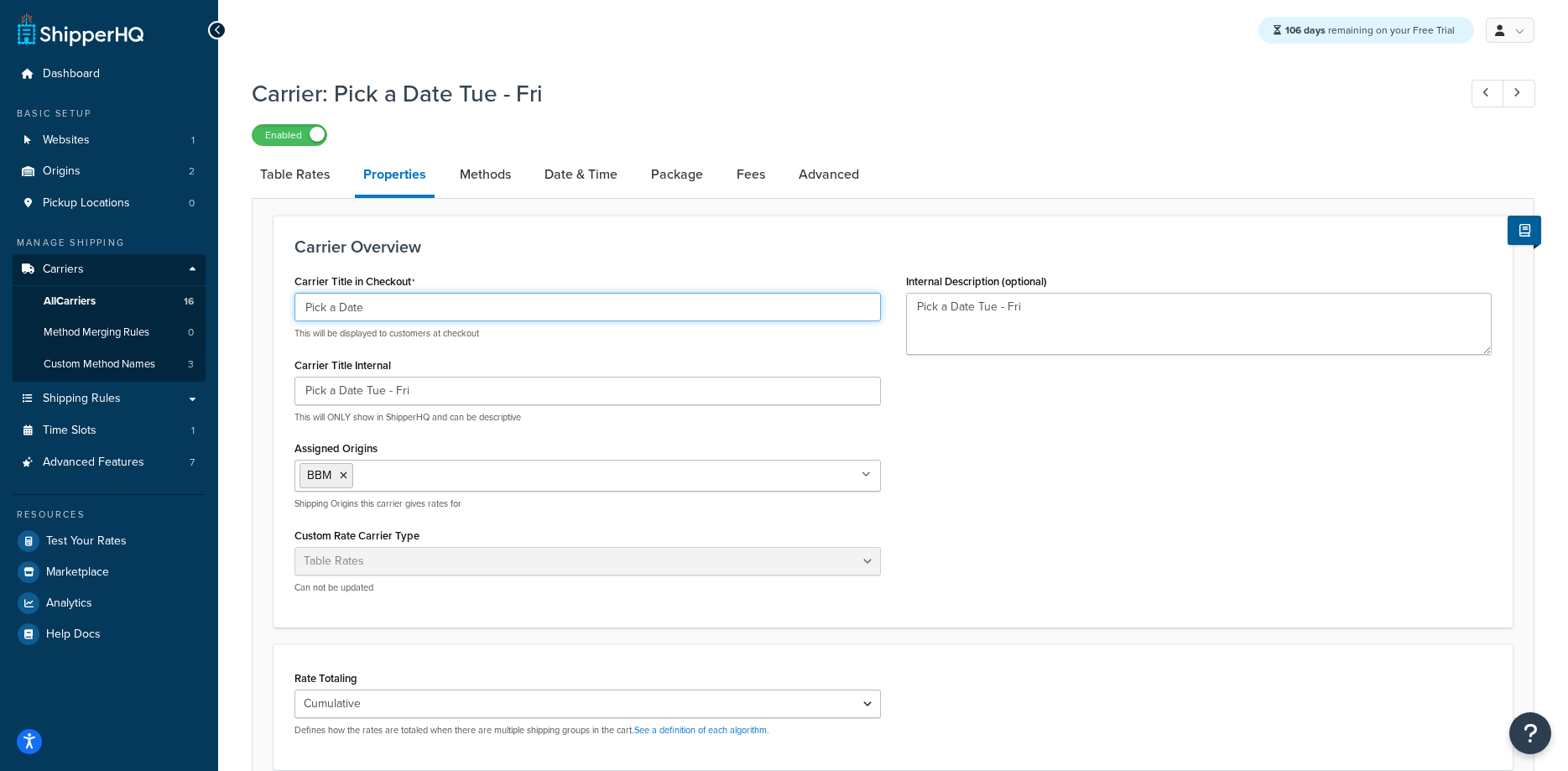
click at [341, 308] on input "Pick a Date" at bounding box center [588, 307] width 587 height 28
click at [359, 309] on input "Pick a Delivery Date" at bounding box center [588, 307] width 587 height 28
click at [360, 309] on input "Pick a Delivery Date" at bounding box center [588, 307] width 587 height 28
type input "Pick a Delivery Date"
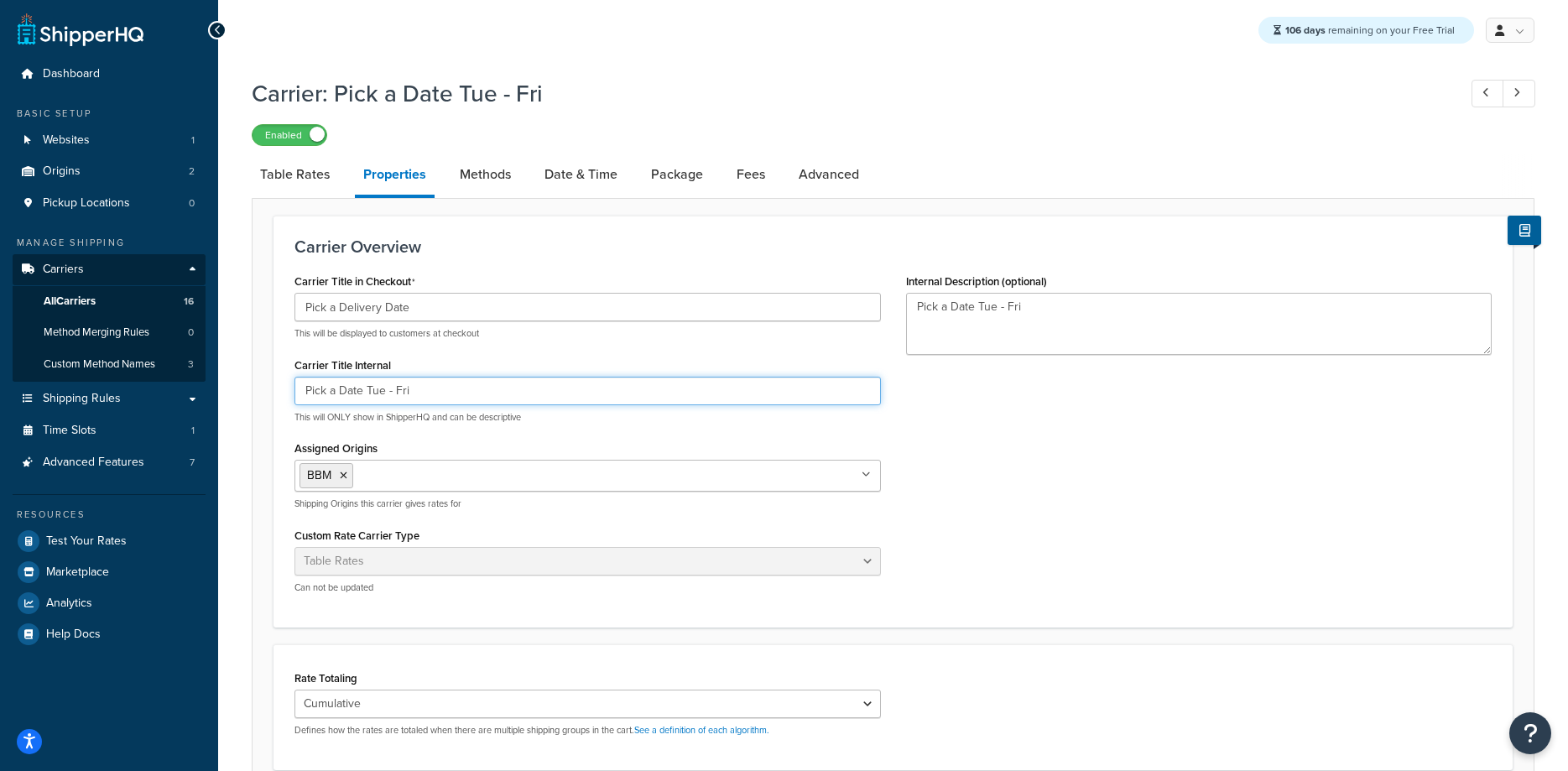
click at [336, 393] on input "Pick a Date Tue - Fri" at bounding box center [588, 391] width 587 height 28
paste input "Delivery"
type input "Pick a Delivery Date Tue - Fri"
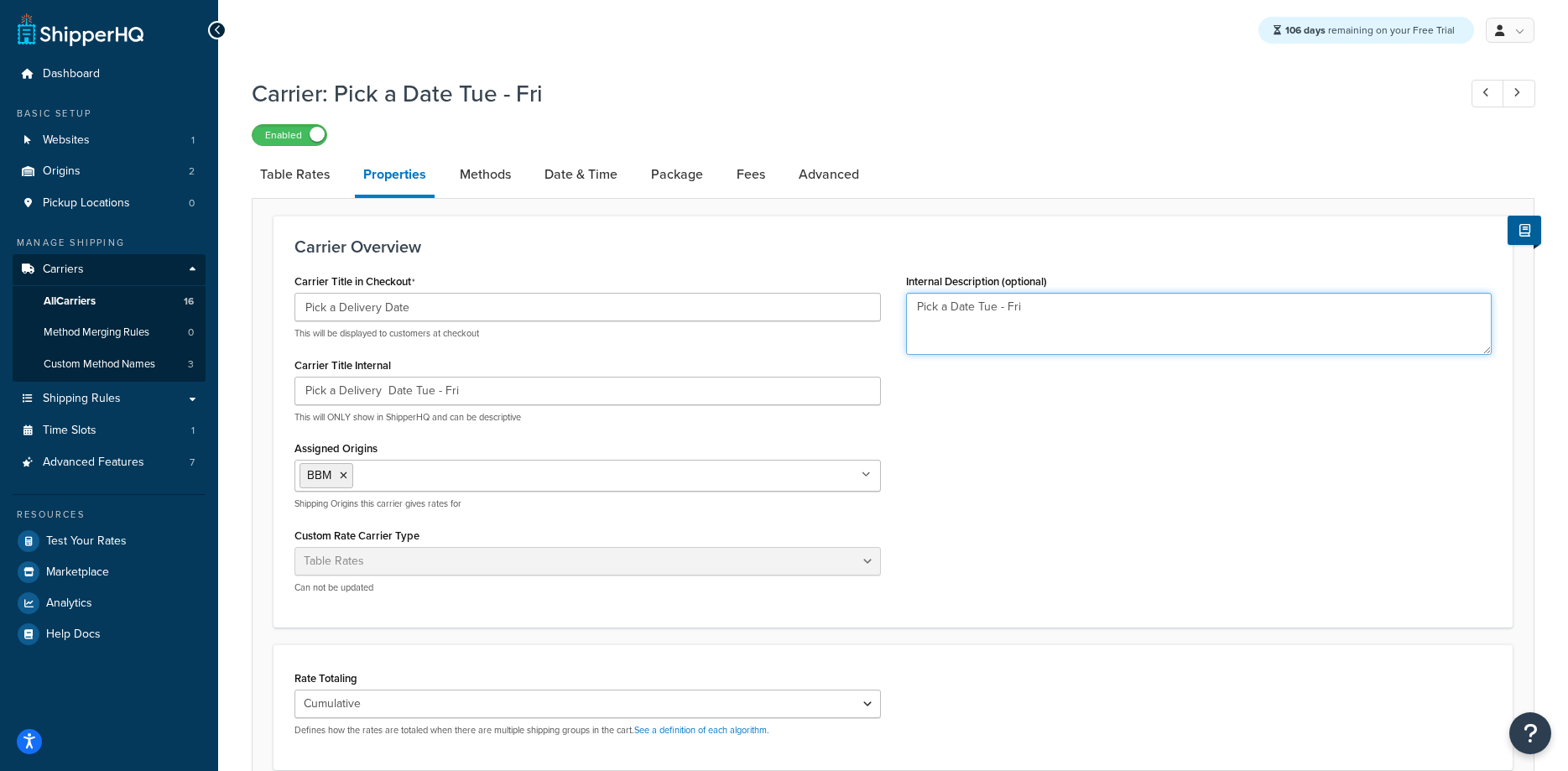
click at [950, 314] on textarea "Pick a Date Tue - Fri" at bounding box center [1199, 323] width 587 height 62
paste textarea "elivery D"
type textarea "Pick a Delivery Date Tue - Fri"
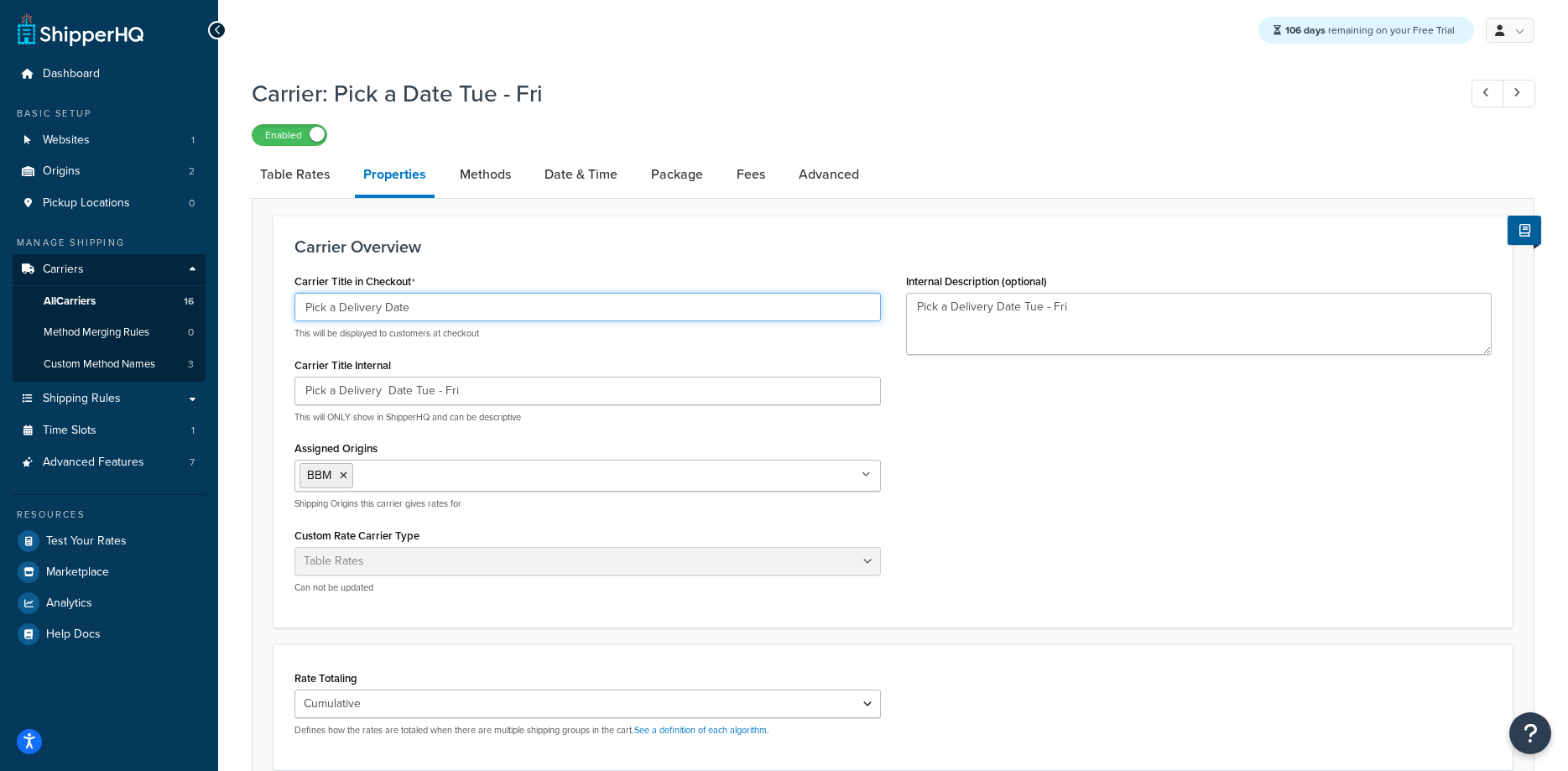
click at [383, 308] on input "Pick a Delivery Date" at bounding box center [588, 307] width 587 height 28
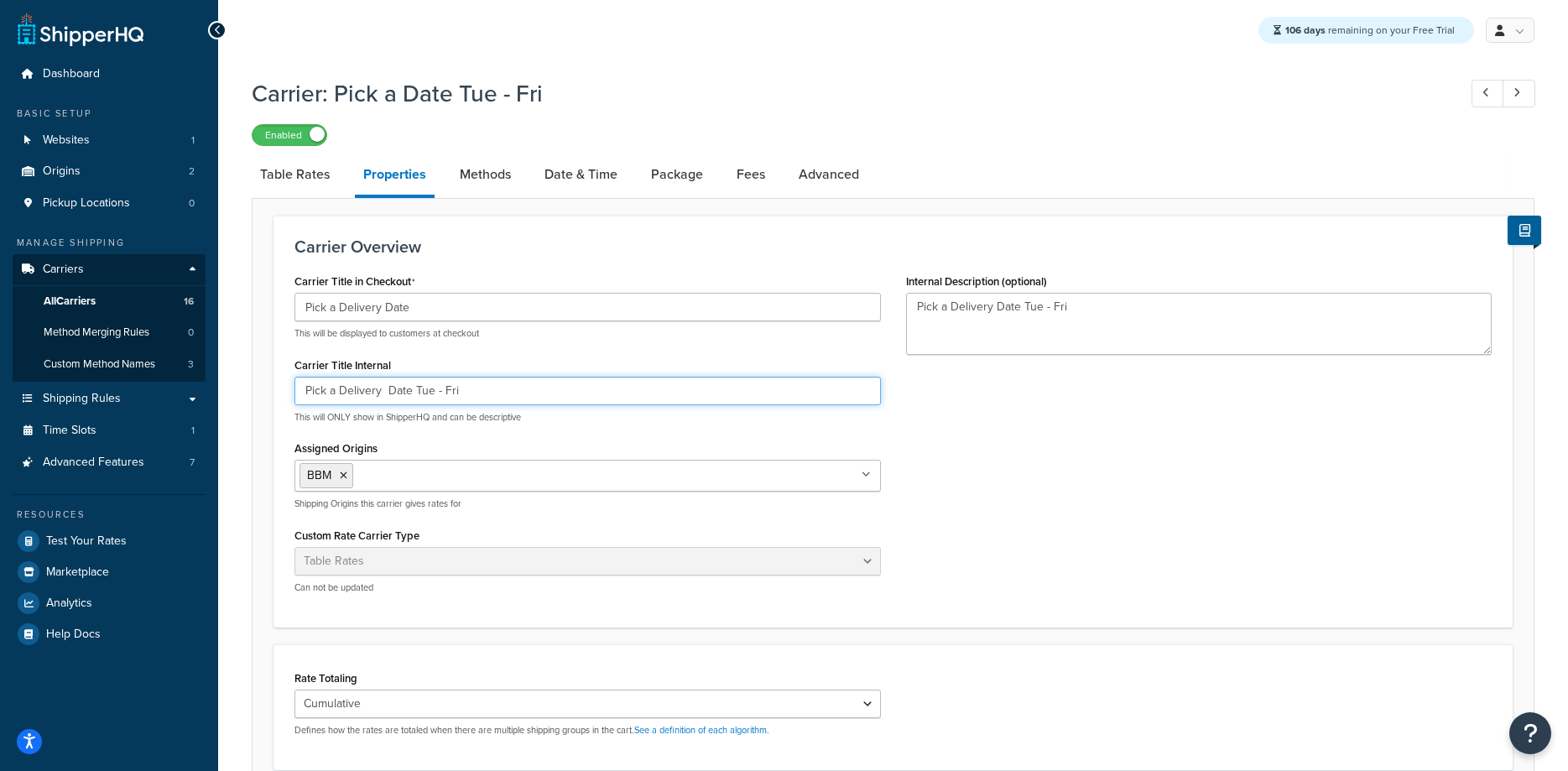
click at [387, 394] on input "Pick a Delivery Date Tue - Fri" at bounding box center [588, 391] width 587 height 28
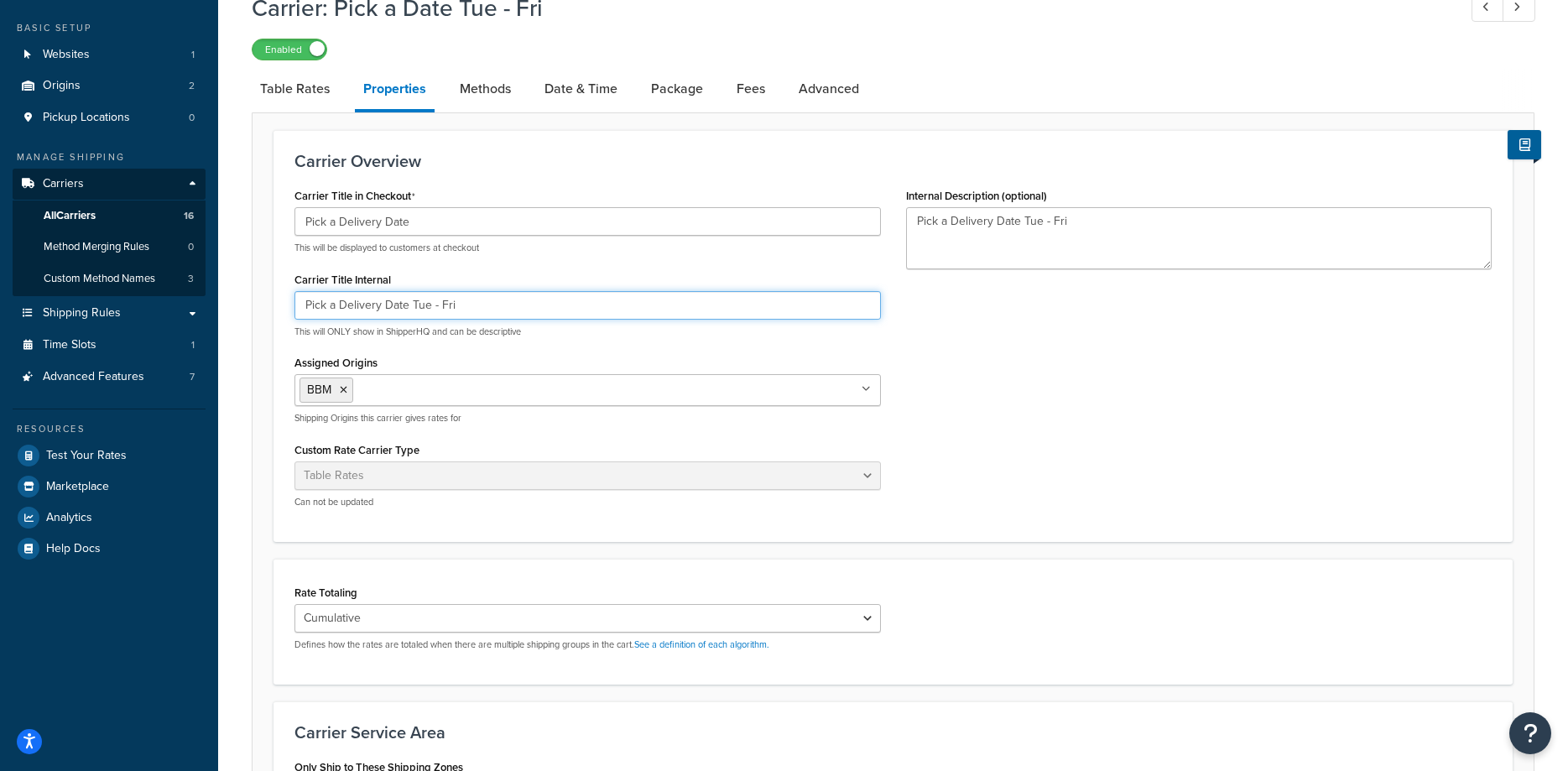
scroll to position [341, 0]
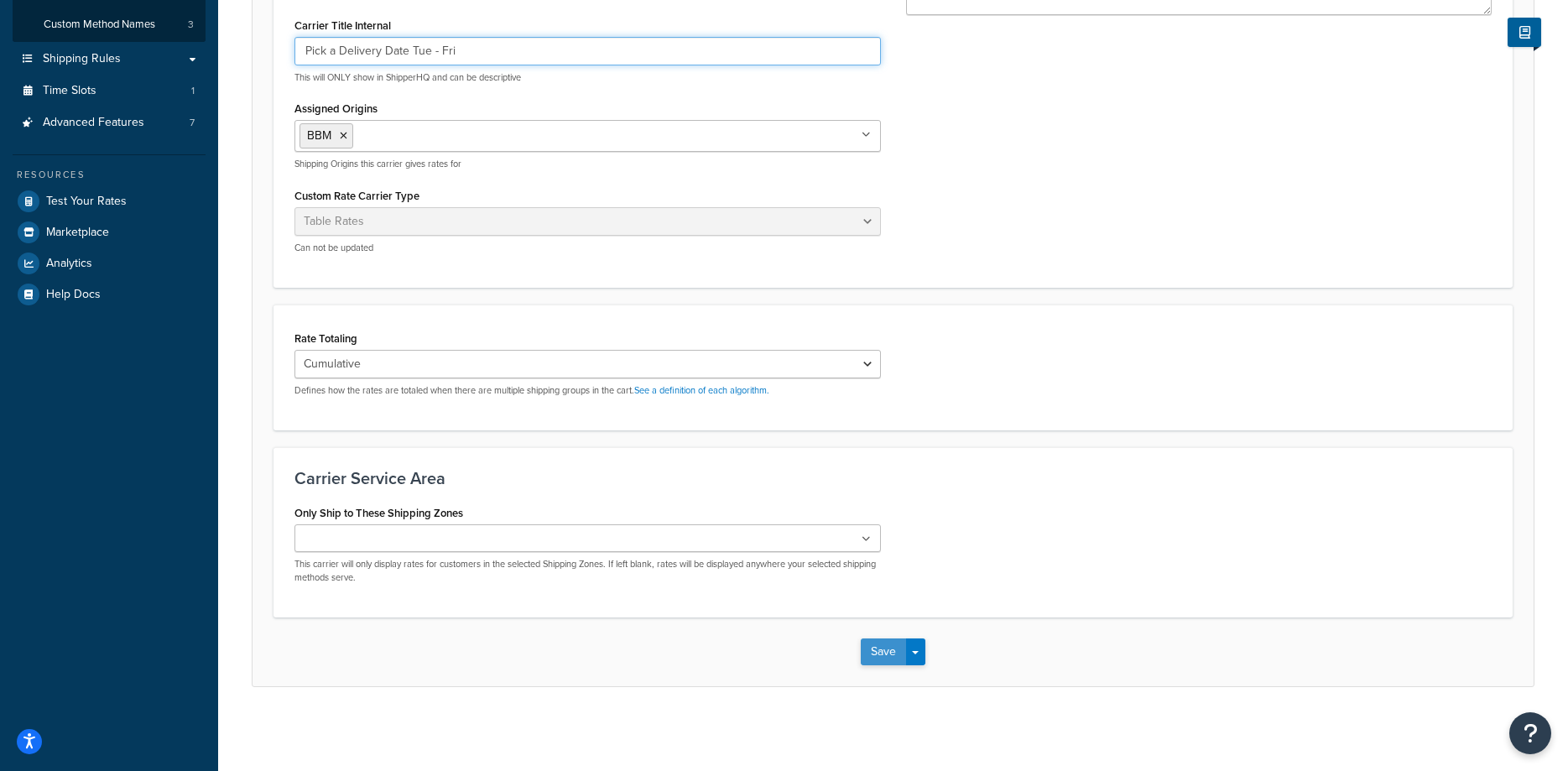
type input "Pick a Delivery Date Tue - Fri"
click at [873, 658] on button "Save" at bounding box center [883, 651] width 45 height 27
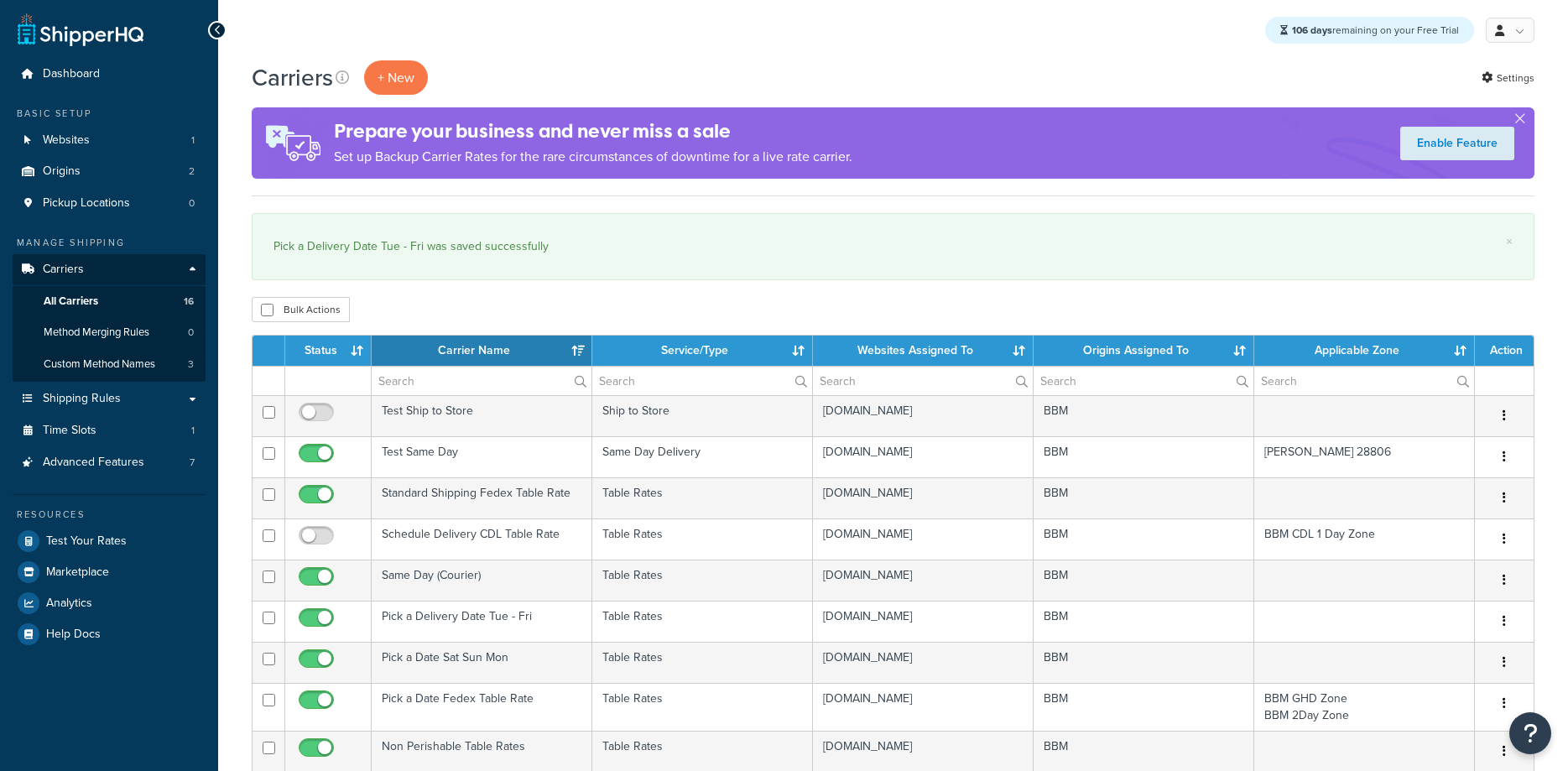
select select "15"
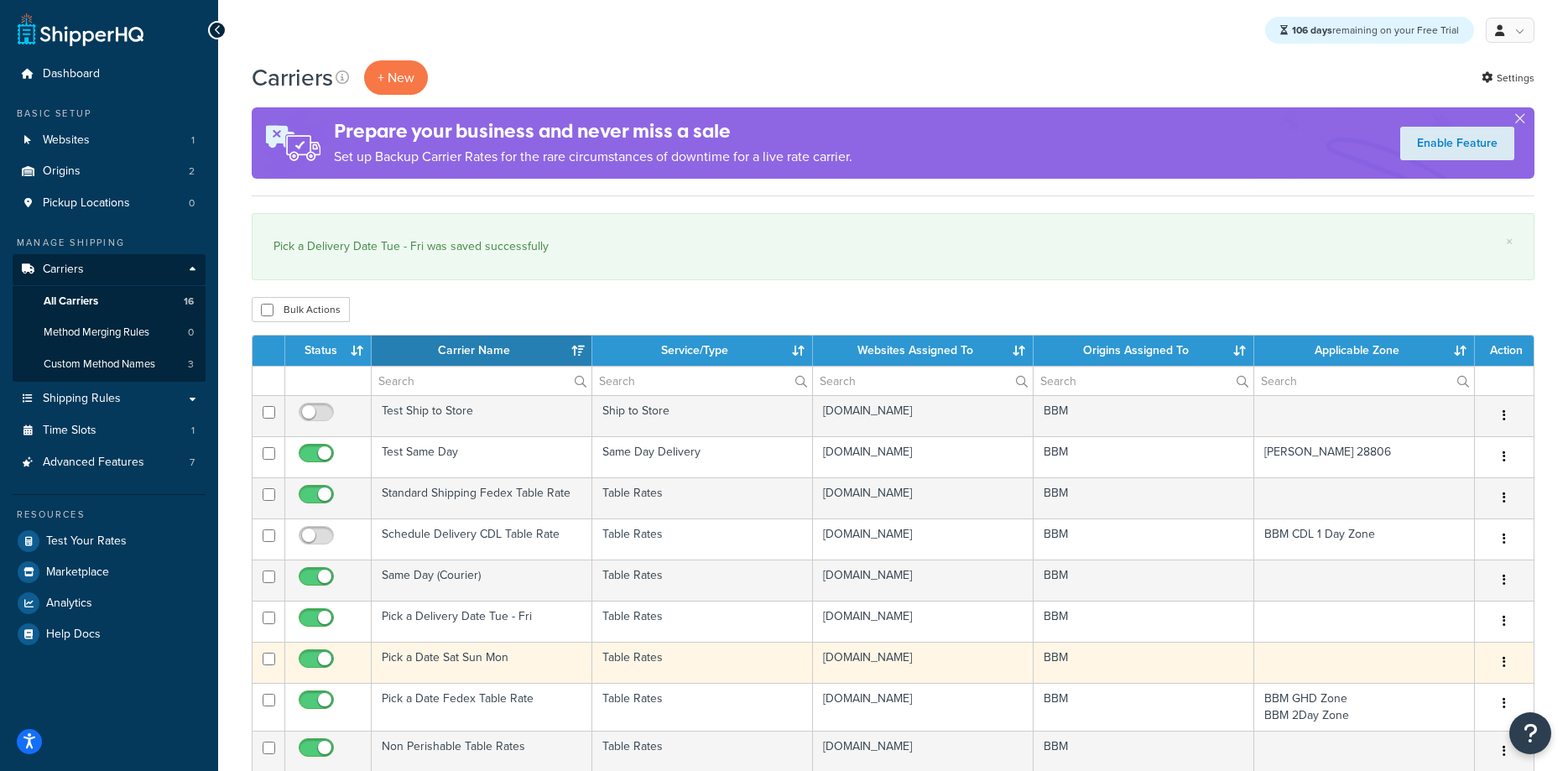
click at [481, 657] on td "Pick a Date Sat Sun Mon" at bounding box center [481, 662] width 221 height 41
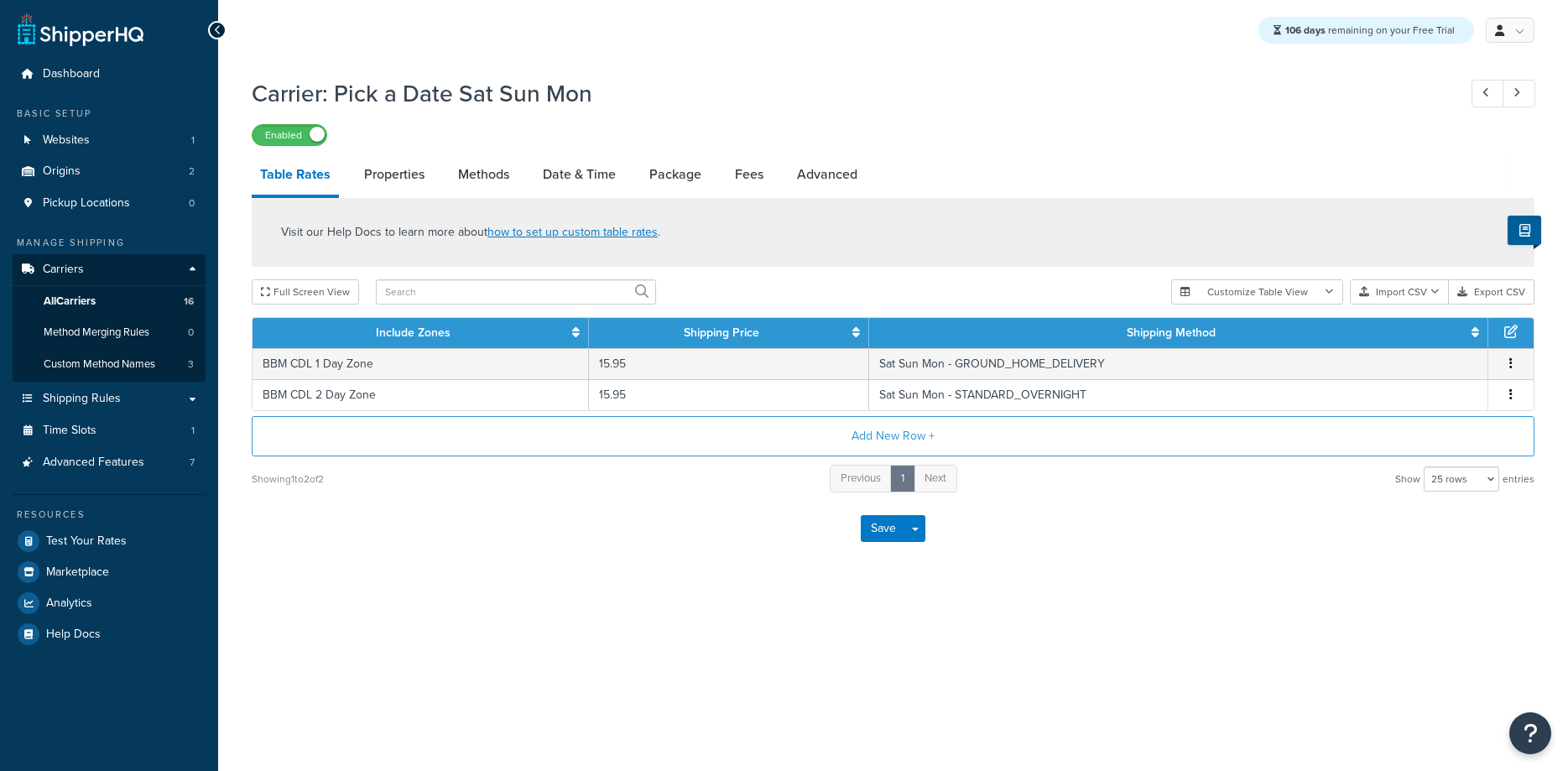
select select "25"
click at [406, 177] on link "Properties" at bounding box center [394, 174] width 77 height 40
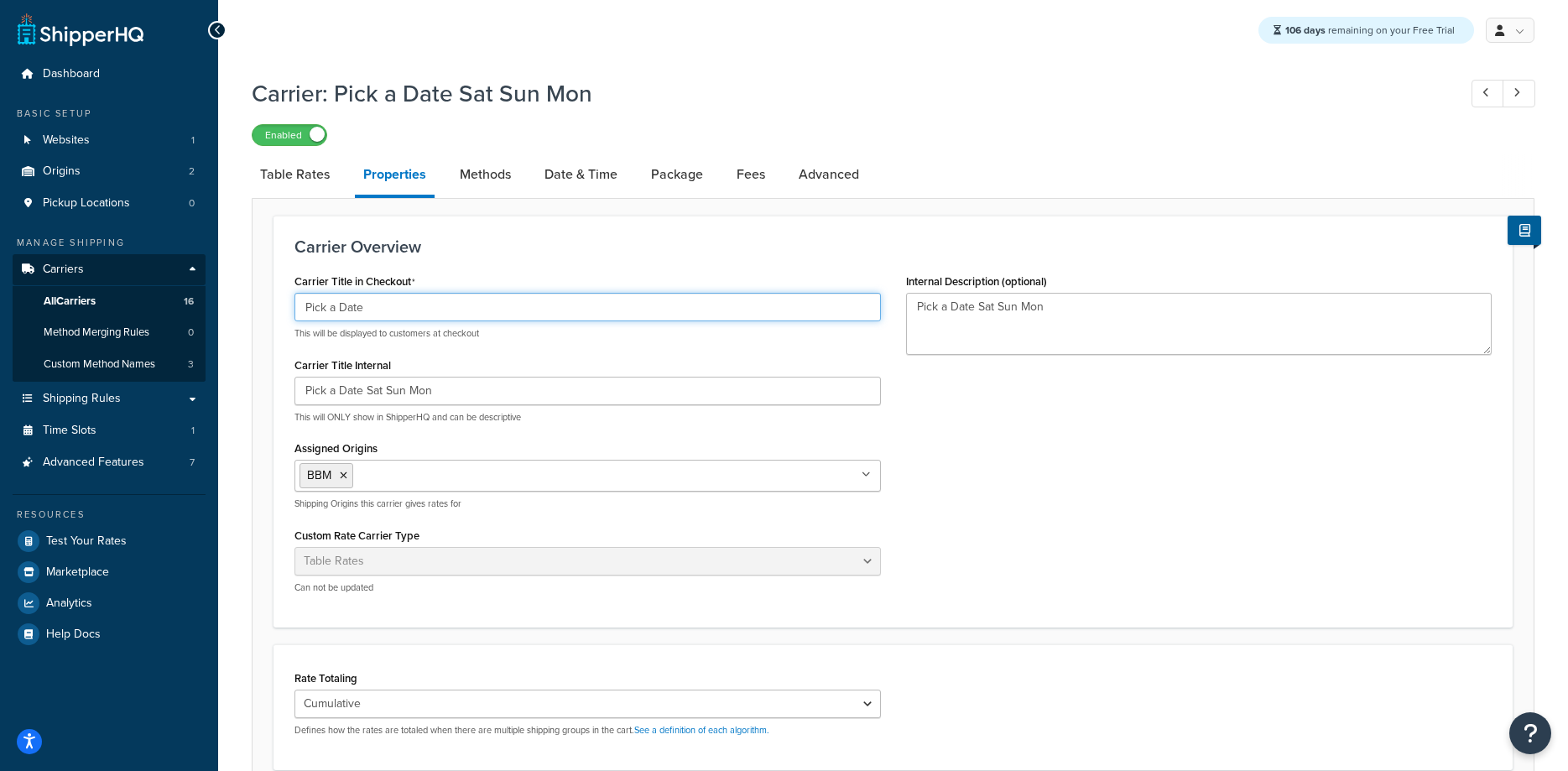
click at [341, 305] on input "Pick a Date" at bounding box center [588, 307] width 587 height 28
type input "Pick a Delivery Date"
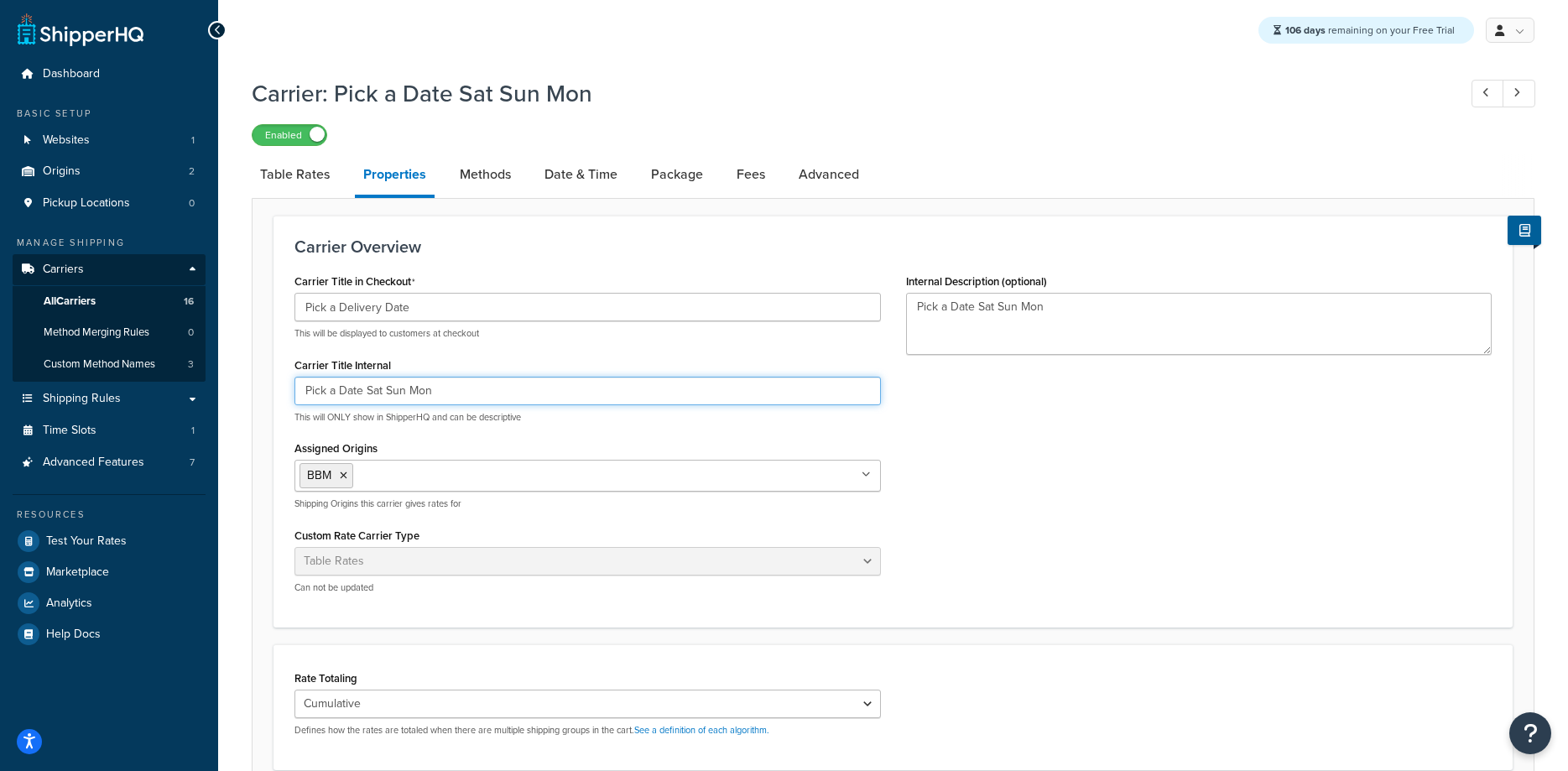
click at [343, 392] on input "Pick a Date Sat Sun Mon" at bounding box center [588, 391] width 587 height 28
type input "Pick a Delivery Date Sat Sun Mon"
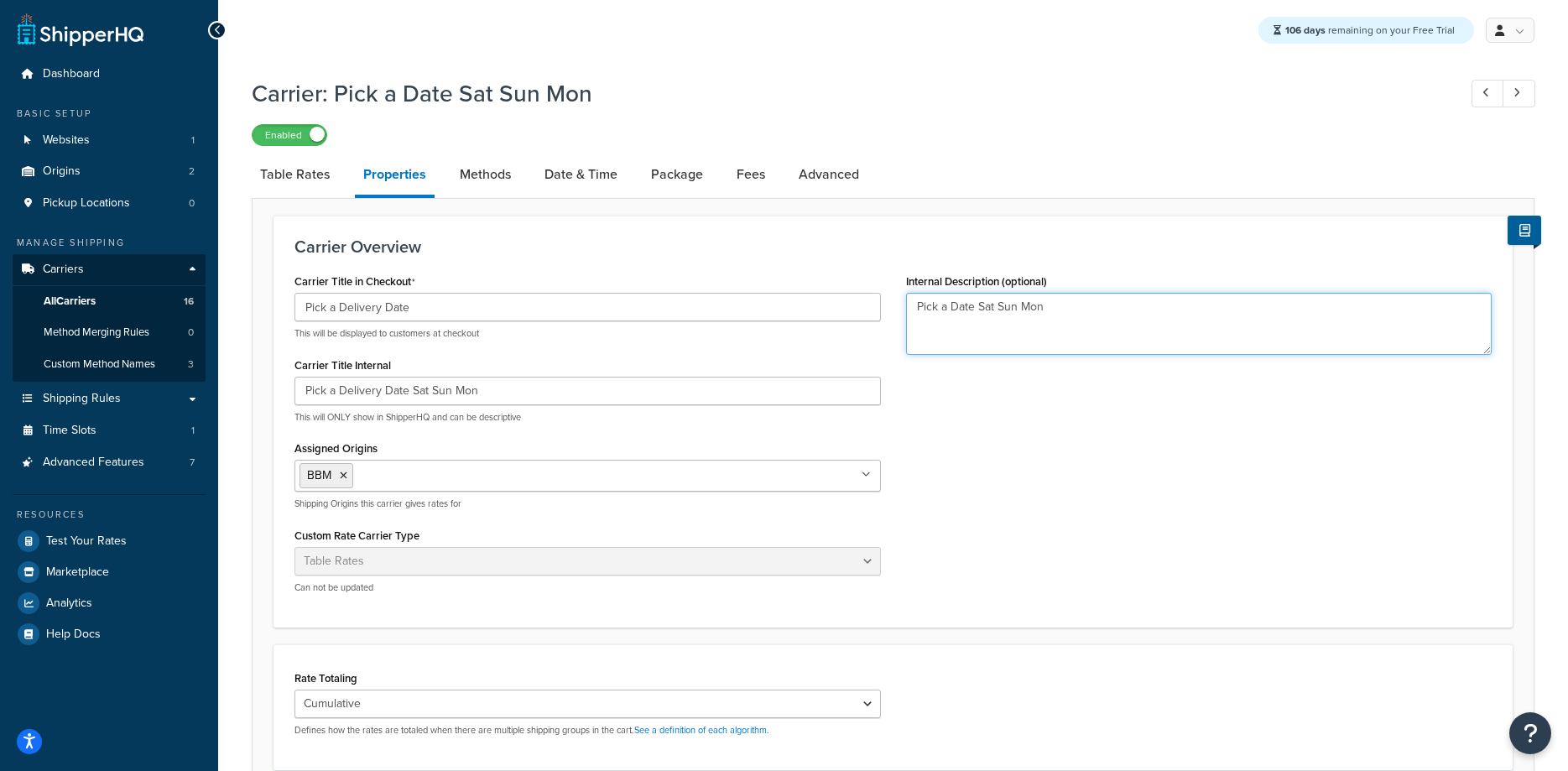
click at [949, 310] on textarea "Pick a Date Sat Sun Mon" at bounding box center [1199, 323] width 587 height 62
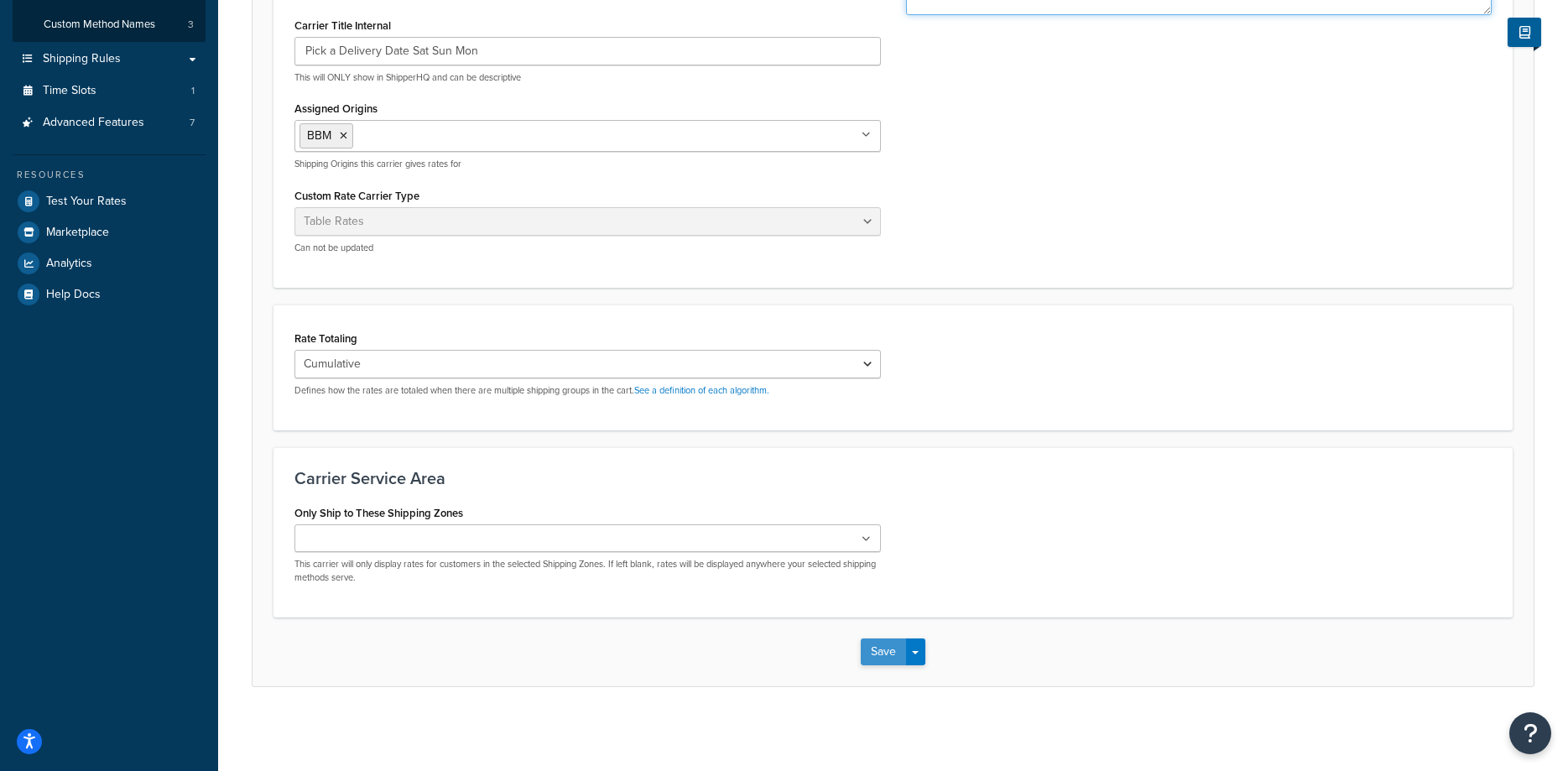
type textarea "Pick a Delivery Date Sat Sun Mon"
click at [880, 652] on button "Save" at bounding box center [883, 651] width 45 height 27
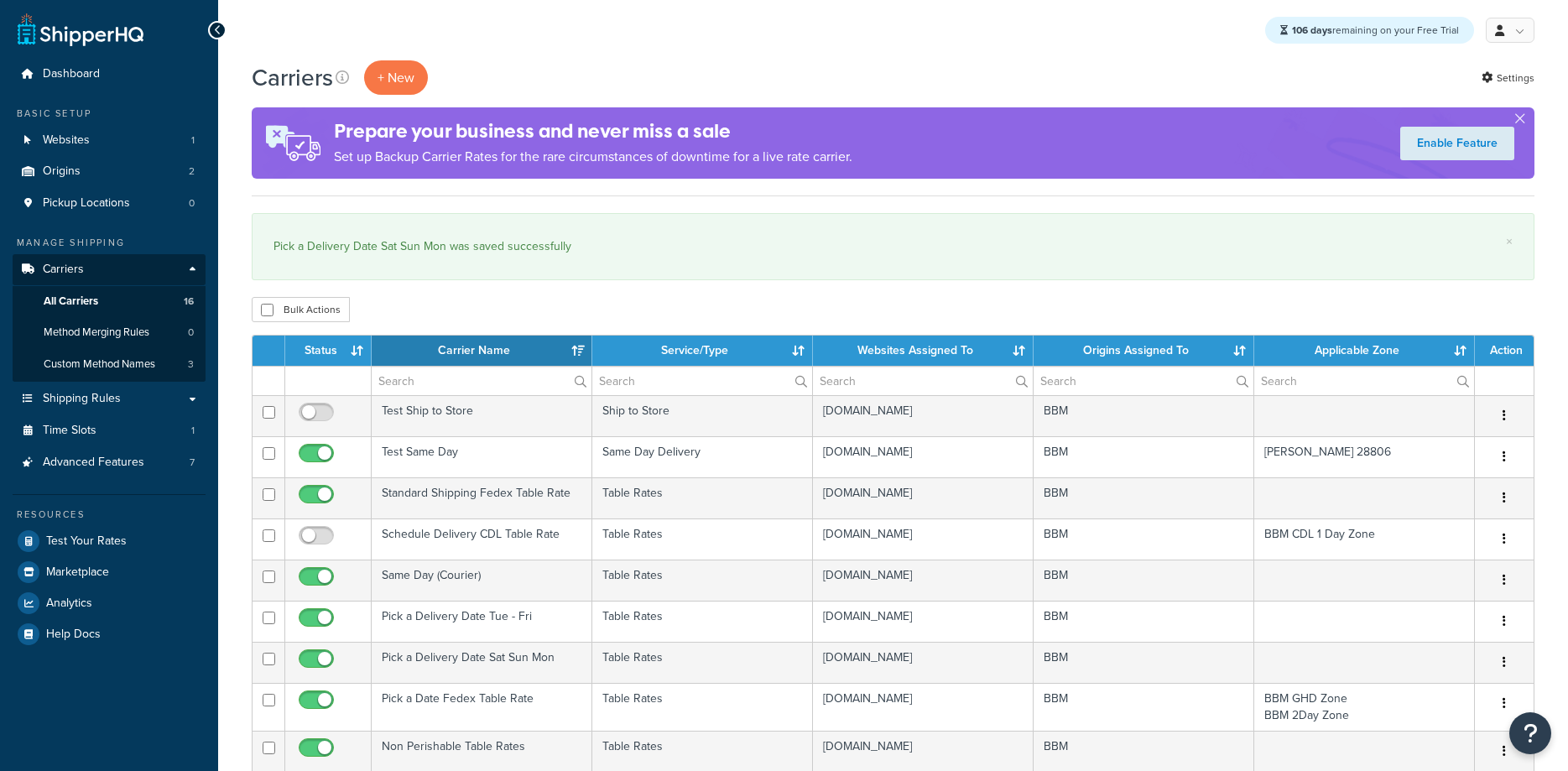
select select "15"
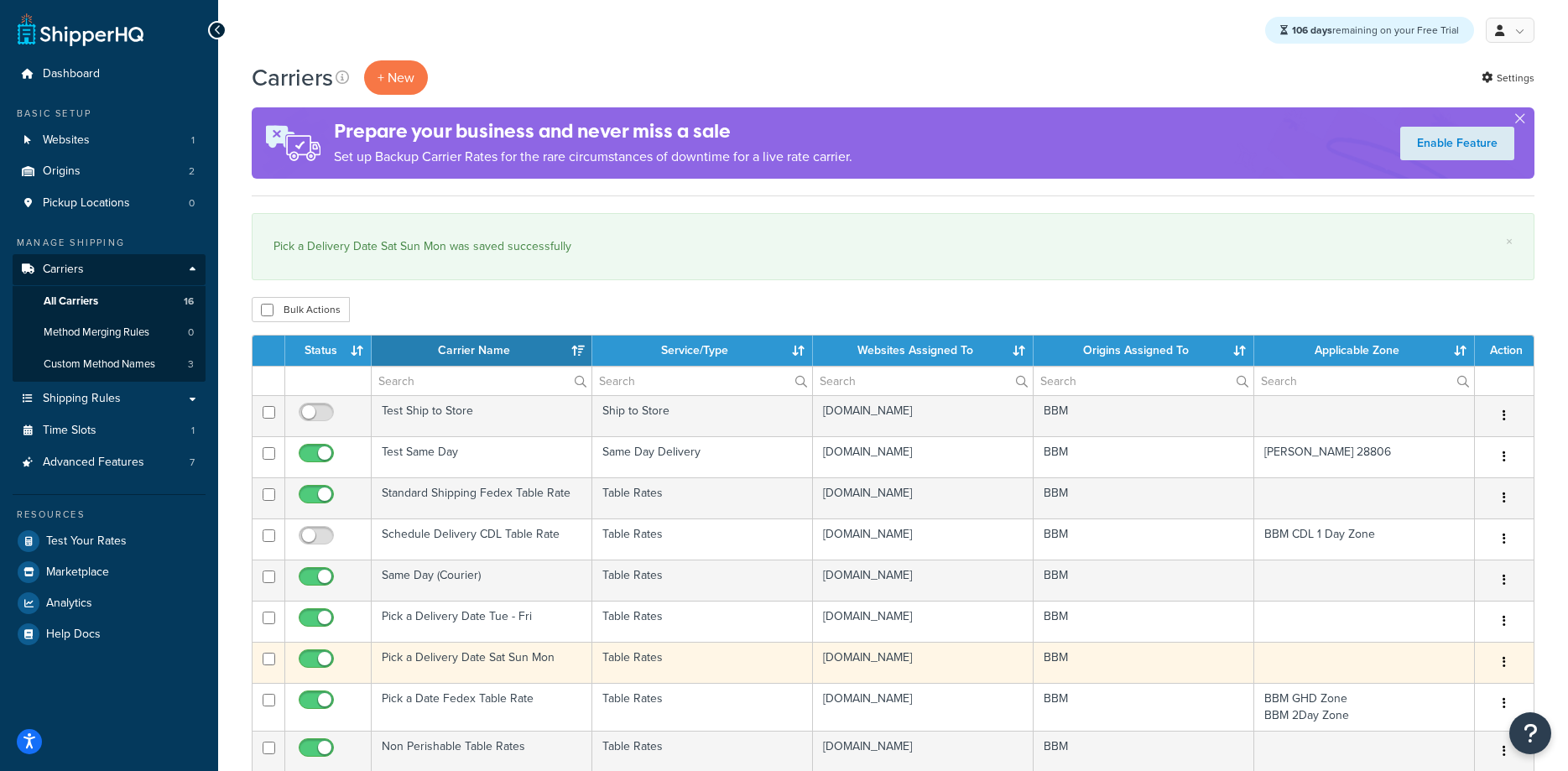
click at [501, 660] on td "Pick a Delivery Date Sat Sun Mon" at bounding box center [481, 662] width 221 height 41
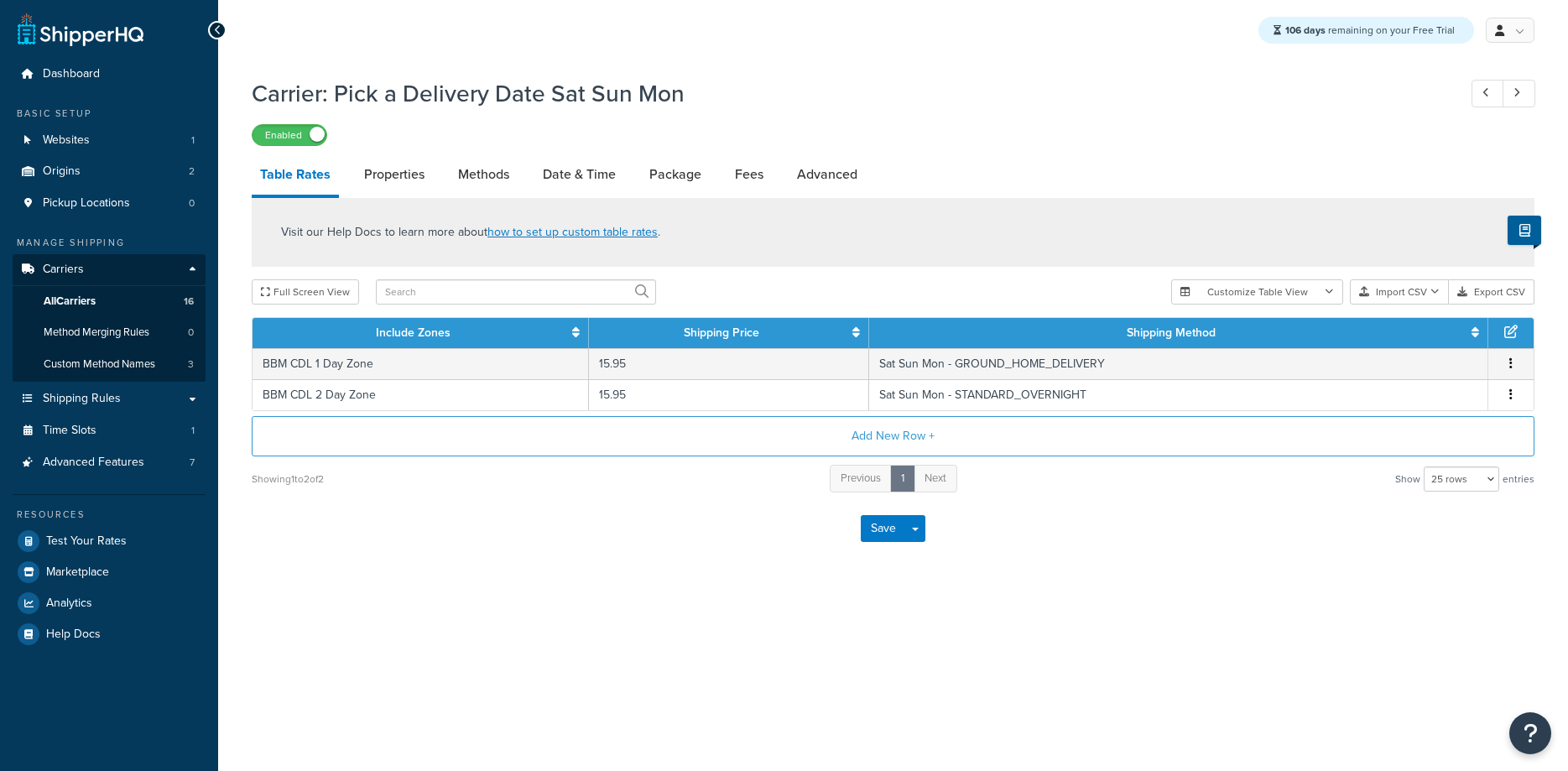
select select "25"
click at [573, 172] on link "Date & Time" at bounding box center [579, 174] width 90 height 40
